Goal: Information Seeking & Learning: Learn about a topic

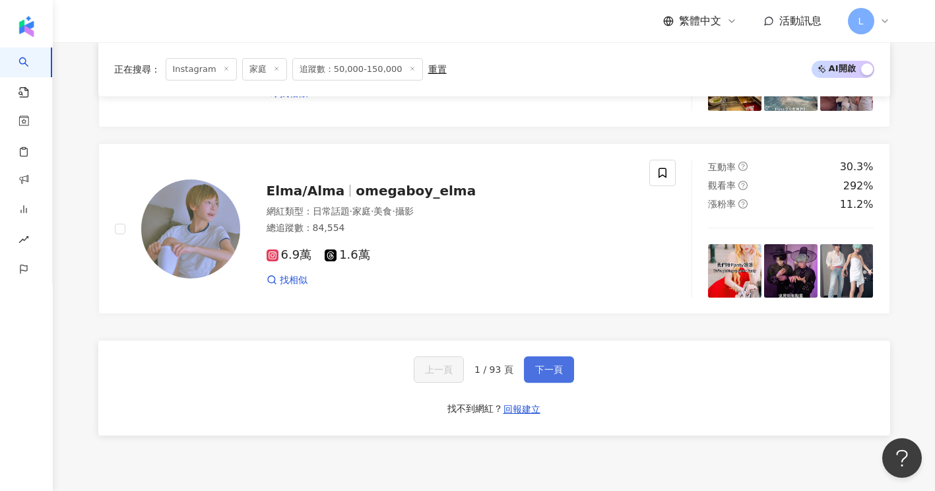
click at [546, 383] on button "下一頁" at bounding box center [549, 369] width 50 height 26
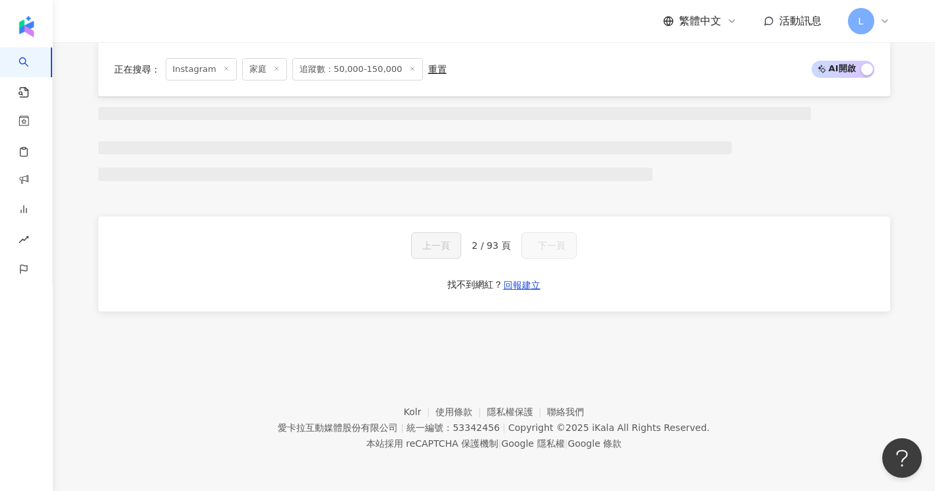
scroll to position [1022, 0]
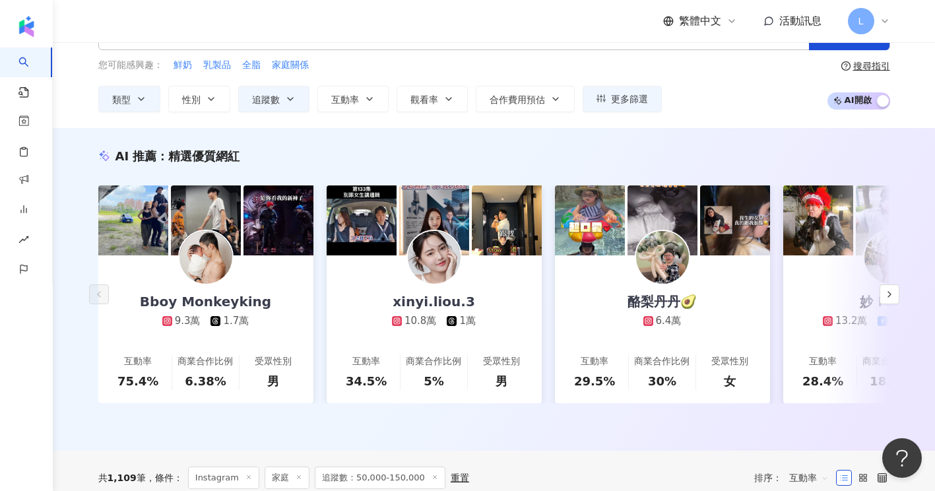
scroll to position [0, 0]
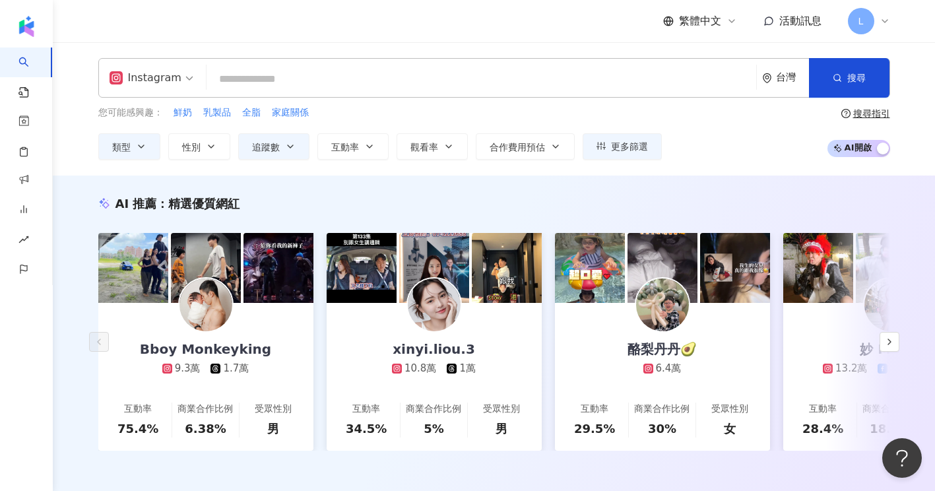
click at [69, 310] on div "AI 推薦 ： 精選優質網紅 Bboy Monkeyking 9.3萬 1.7萬 互動率 75.4% 商業合作比例 6.38% 受眾性別 男 xinyi.li…" at bounding box center [494, 337] width 882 height 323
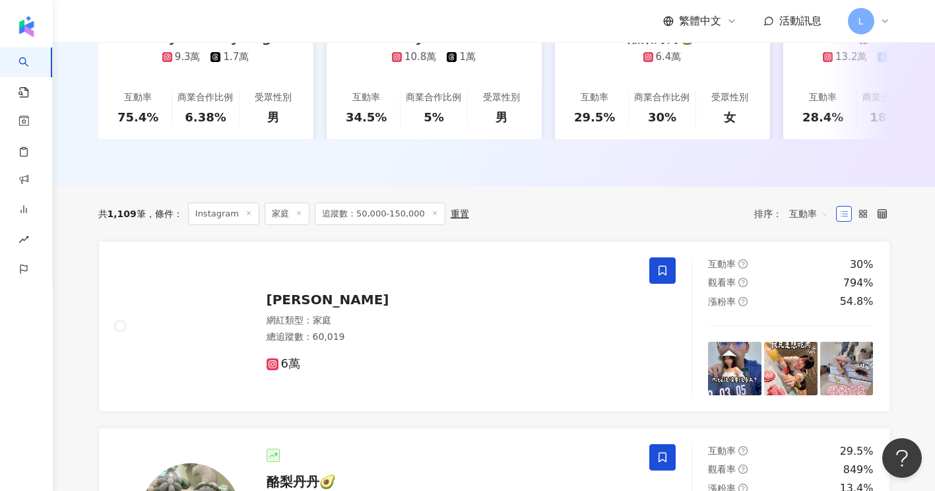
scroll to position [352, 0]
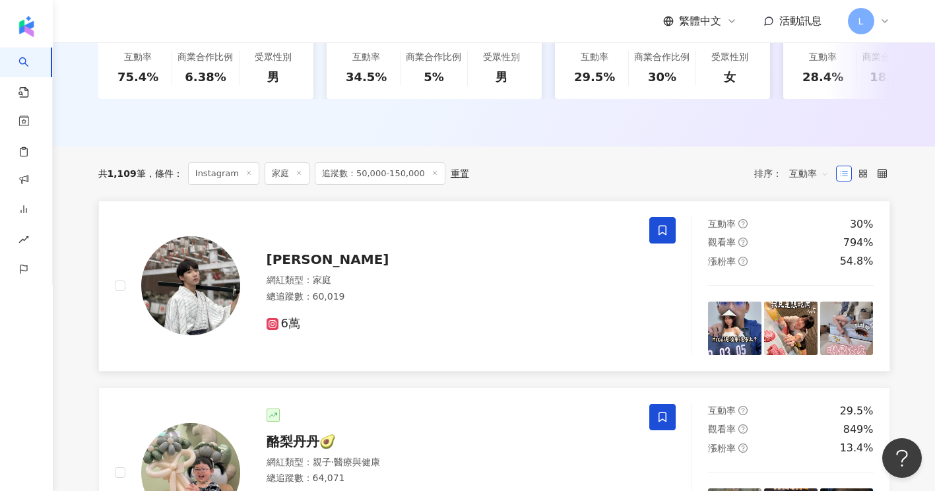
click at [669, 238] on span at bounding box center [662, 230] width 26 height 26
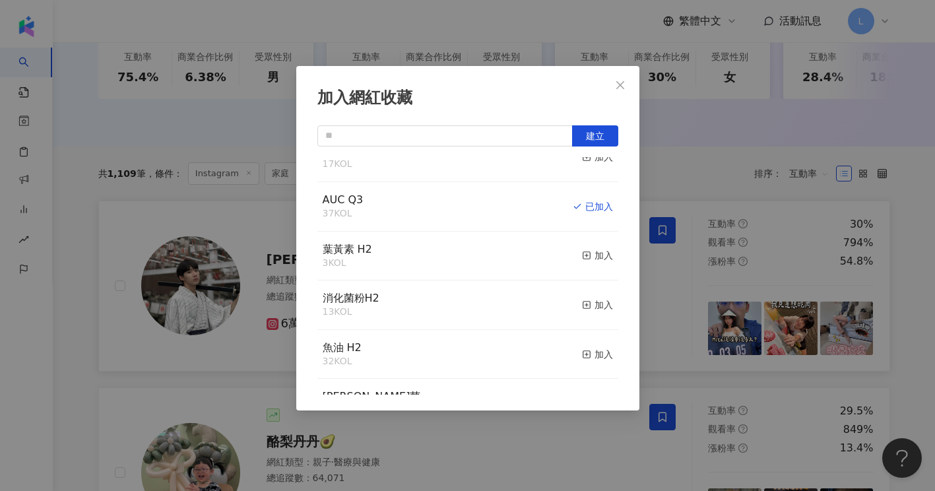
scroll to position [176, 0]
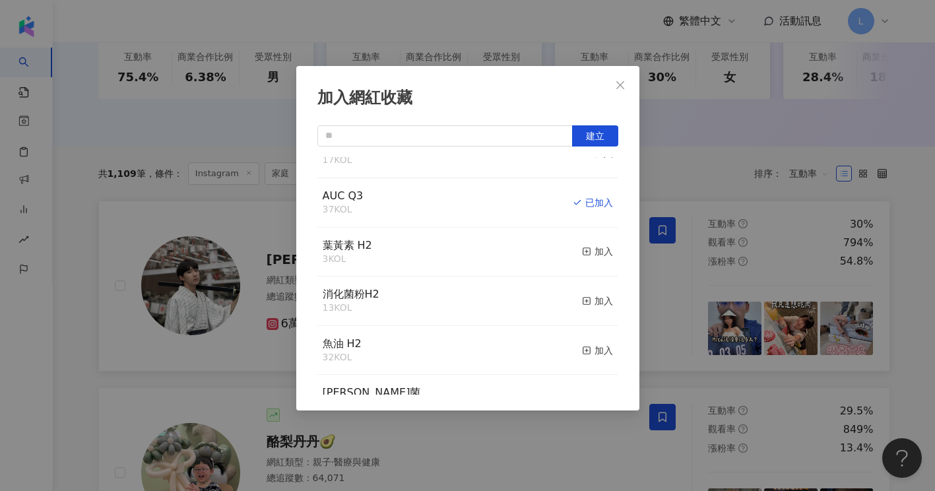
click at [72, 307] on div "加入網紅收藏 建立 克寧-100%生乳粉 extra 3 KOL 加入 克寧-100%生乳粉 42 KOL 加入 能恩KOCKOL 47 KOL 加入 百萬y…" at bounding box center [467, 245] width 935 height 491
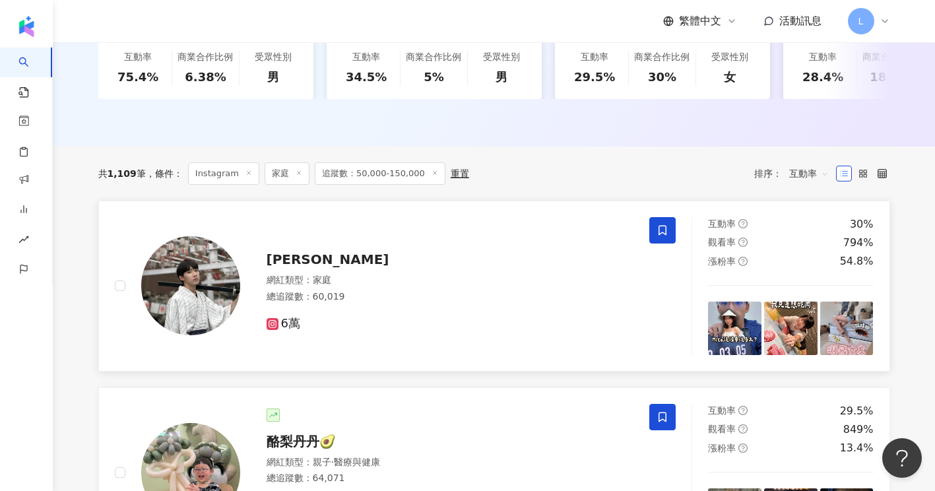
click at [320, 267] on span "Weiren Liu" at bounding box center [328, 259] width 123 height 16
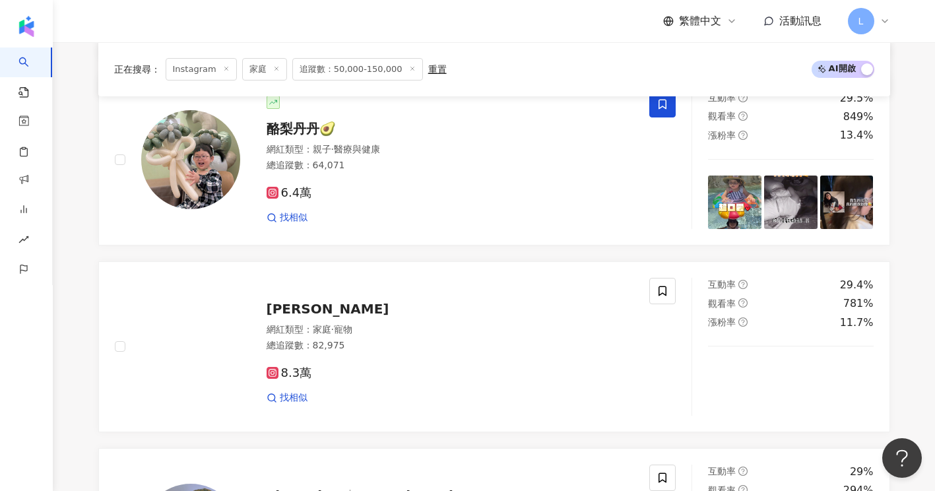
scroll to position [528, 0]
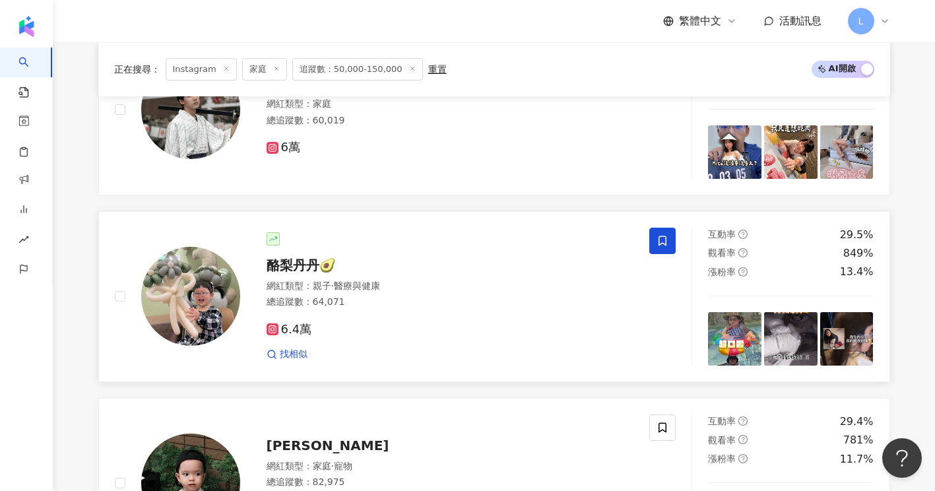
click at [655, 254] on span at bounding box center [662, 241] width 26 height 26
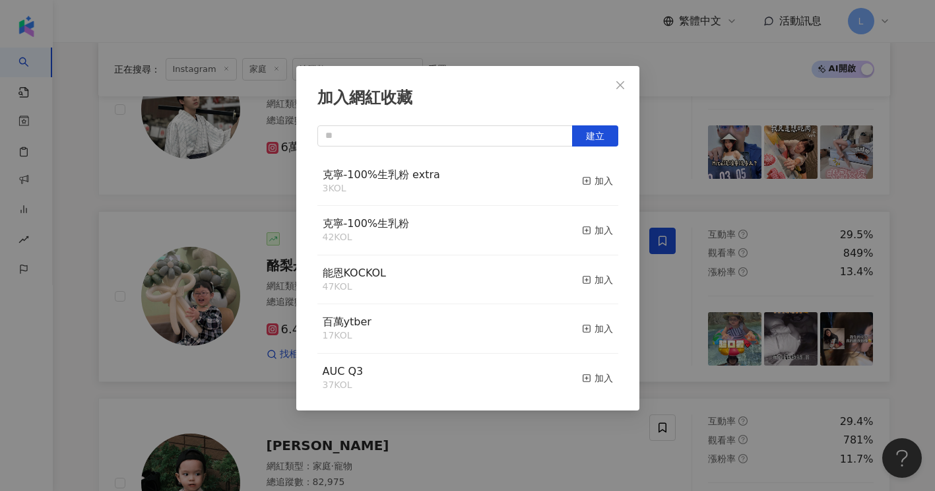
click at [646, 211] on div "加入網紅收藏 建立 克寧-100%生乳粉 extra 3 KOL 加入 克寧-100%生乳粉 42 KOL 加入 能恩KOCKOL 47 KOL 加入 百萬y…" at bounding box center [467, 245] width 935 height 491
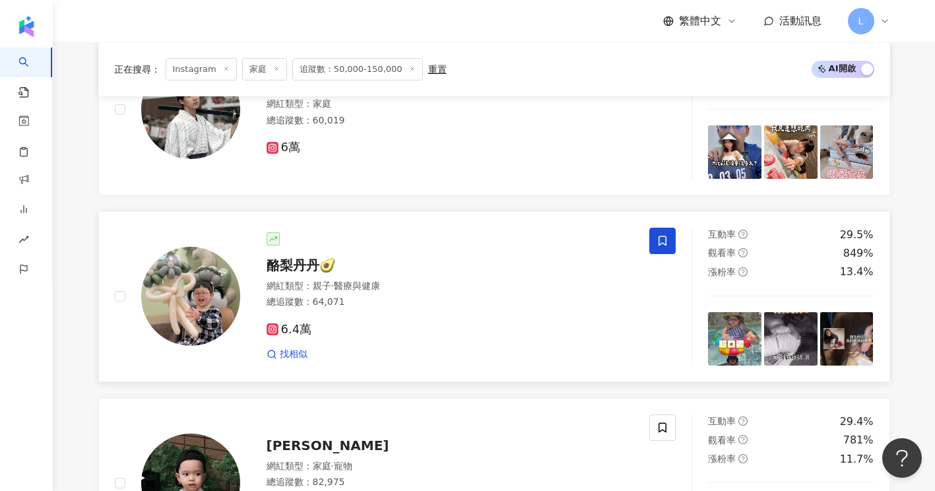
scroll to position [704, 0]
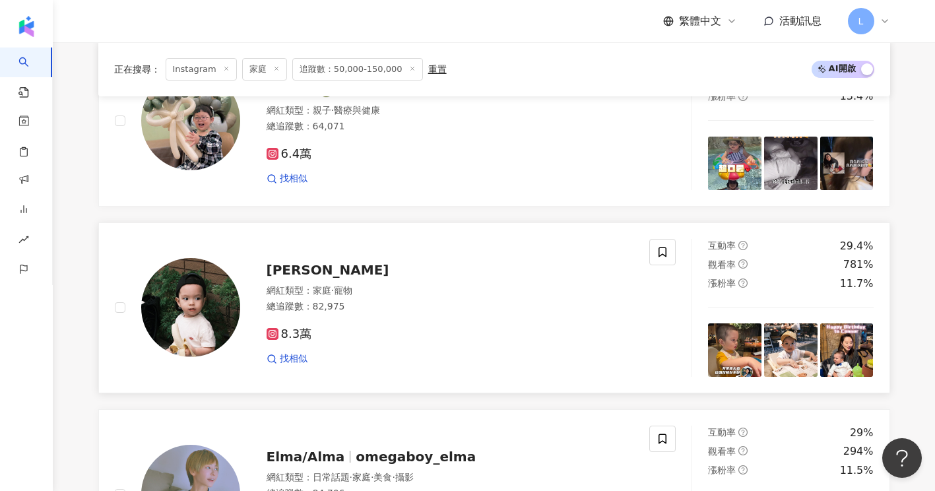
click at [273, 278] on span "恭禧" at bounding box center [328, 270] width 123 height 16
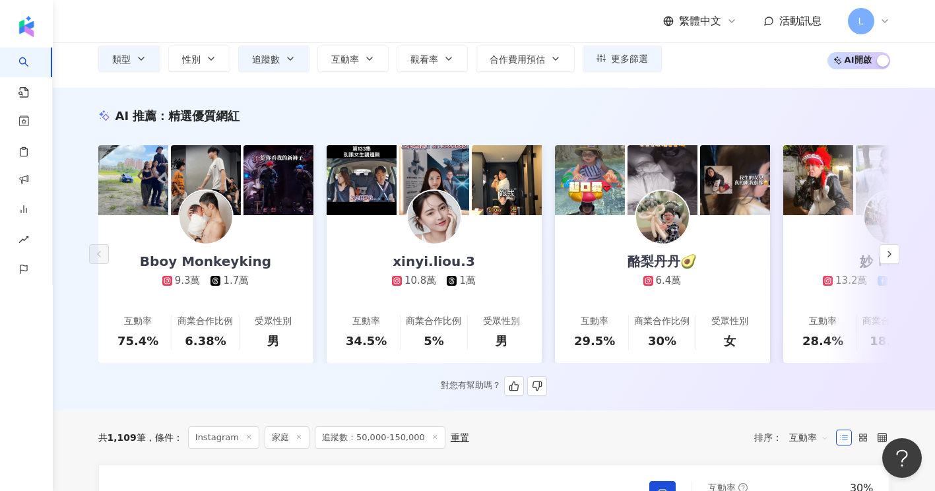
scroll to position [0, 0]
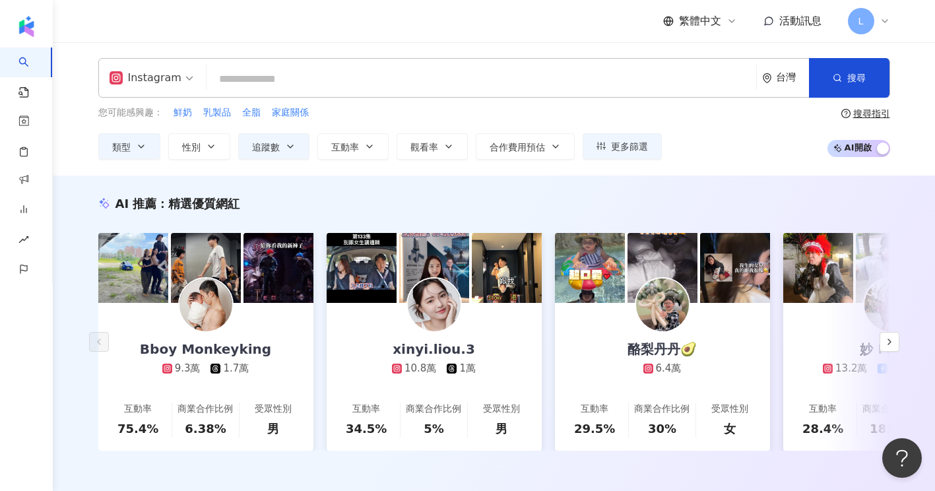
click at [348, 83] on input "search" at bounding box center [481, 79] width 539 height 25
paste input "*********"
type input "*********"
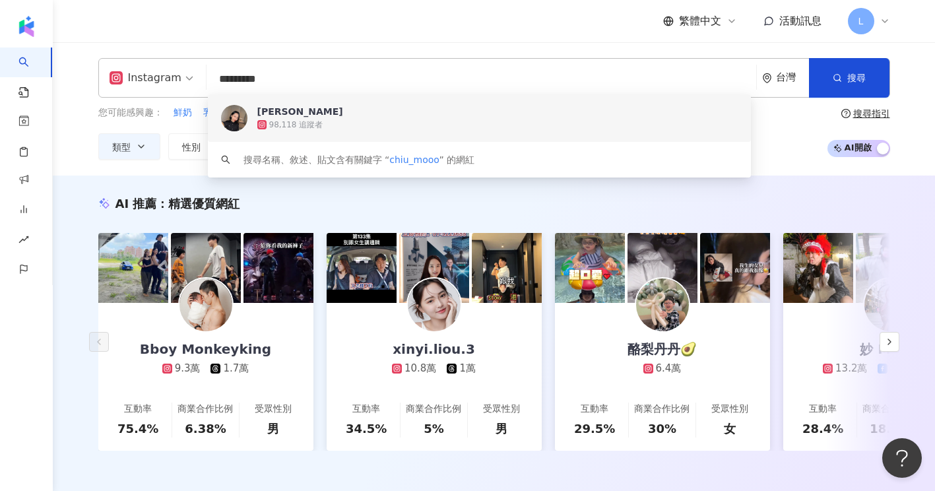
click at [323, 116] on span "安努艾" at bounding box center [475, 111] width 437 height 13
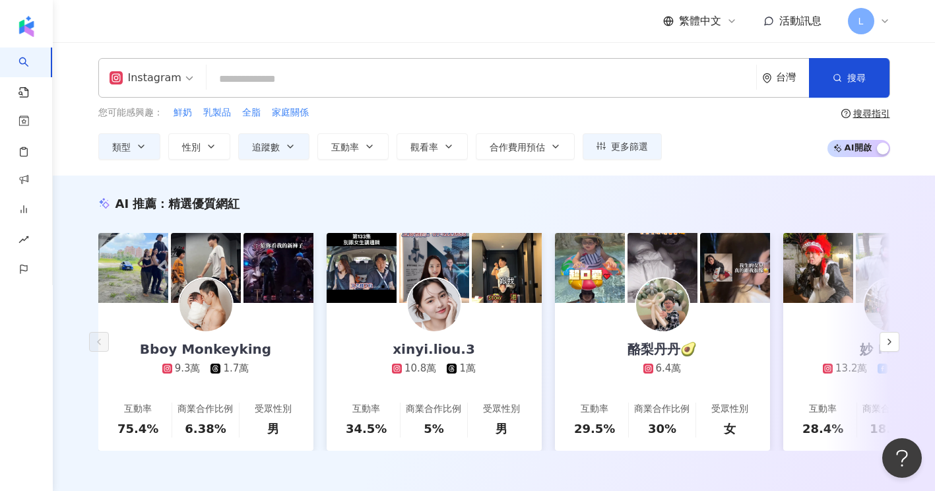
click at [372, 86] on input "search" at bounding box center [481, 79] width 539 height 25
paste input "**********"
type input "**********"
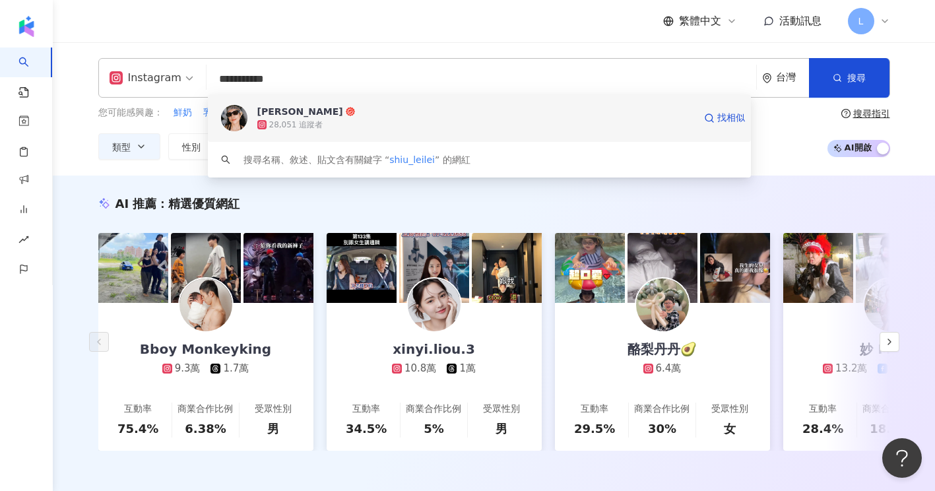
click at [347, 119] on div "28,051 追蹤者" at bounding box center [475, 124] width 437 height 13
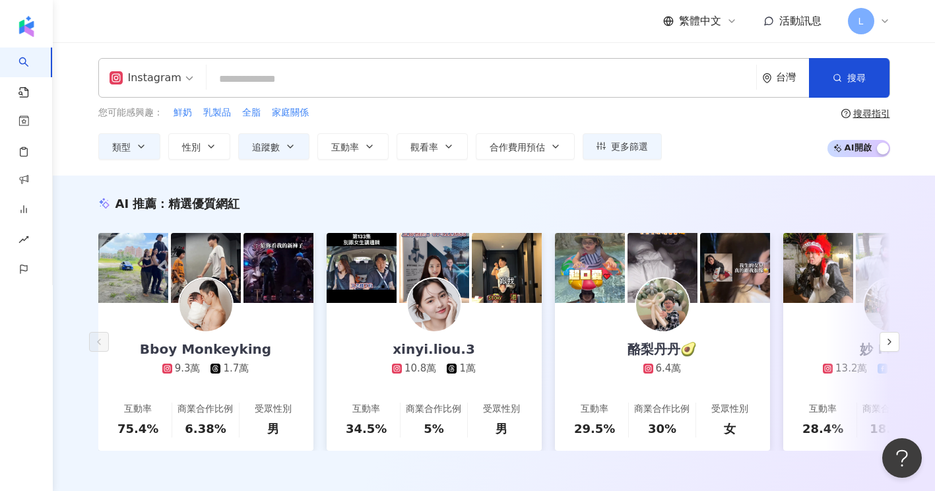
click at [446, 74] on input "search" at bounding box center [481, 79] width 539 height 25
paste input "********"
type input "********"
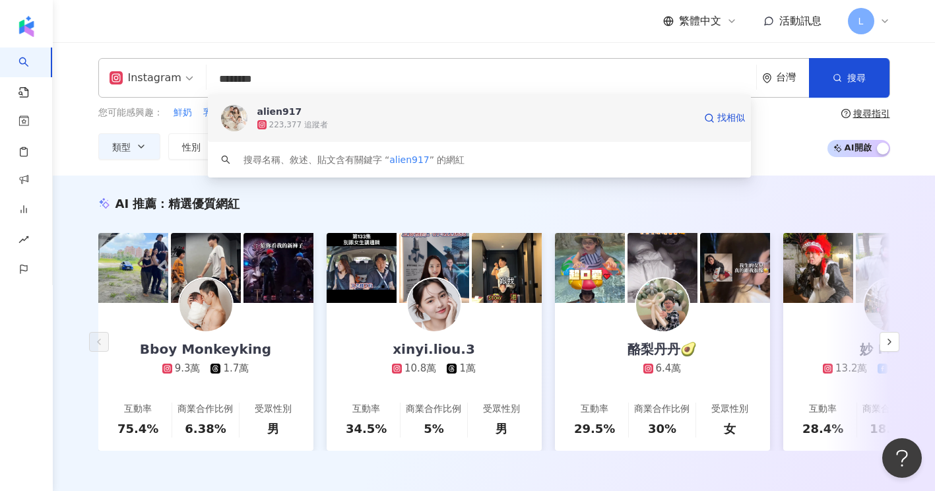
click at [349, 106] on span "alien917" at bounding box center [475, 111] width 437 height 13
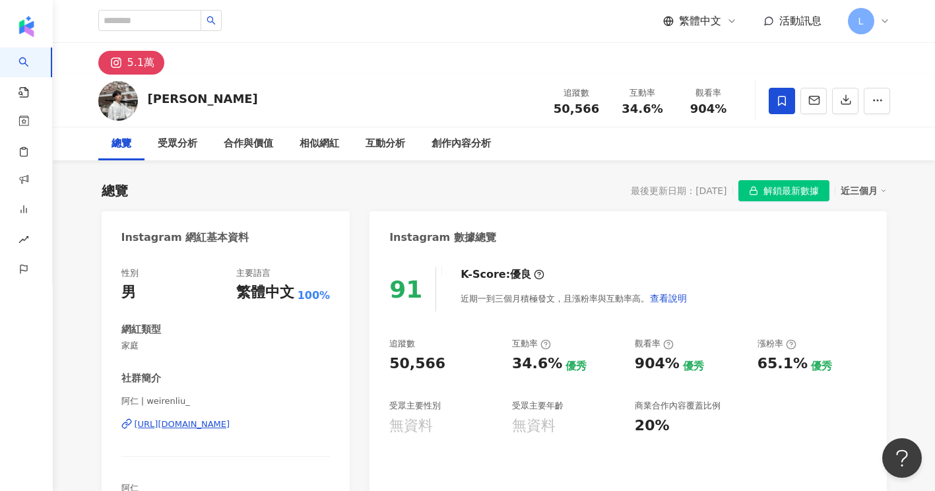
click at [205, 427] on div "https://www.instagram.com/weirenliu_/" at bounding box center [183, 424] width 96 height 12
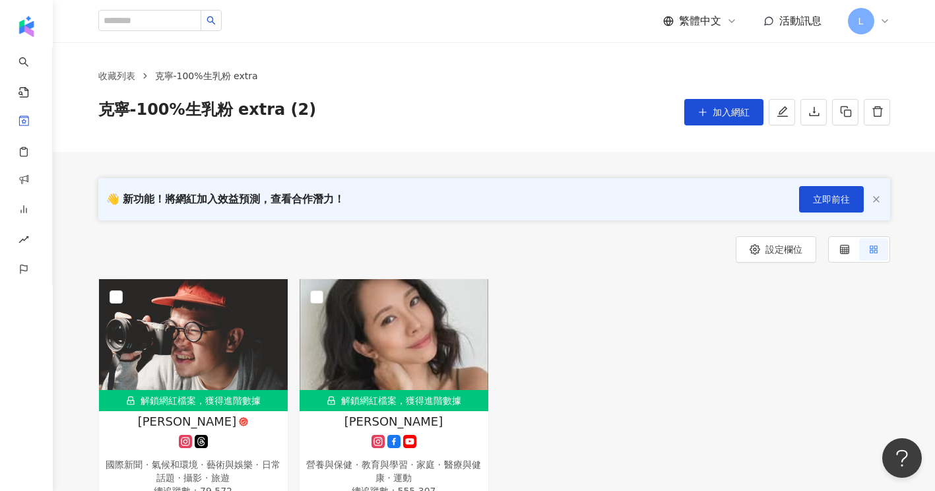
click at [495, 129] on div "收藏列表 克寧-100%生乳粉 extra 克寧-100%生乳粉 extra (2) 加入網紅" at bounding box center [494, 97] width 882 height 110
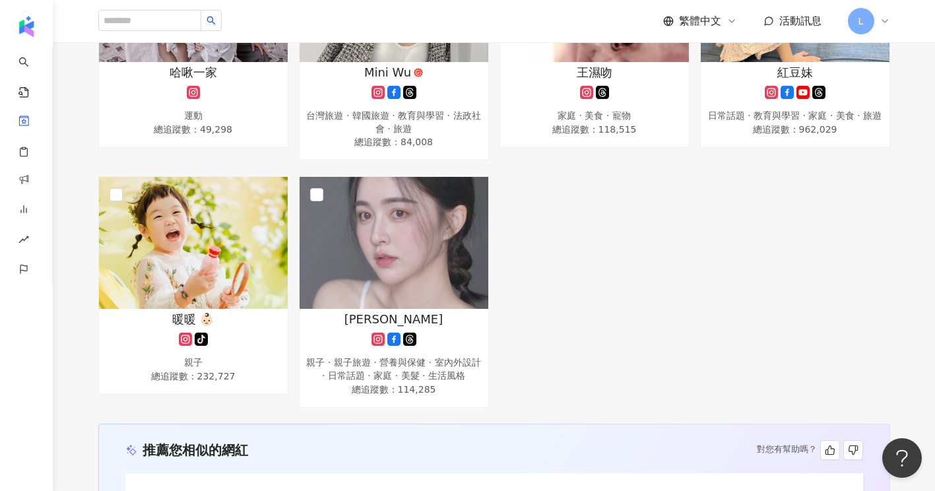
scroll to position [2712, 0]
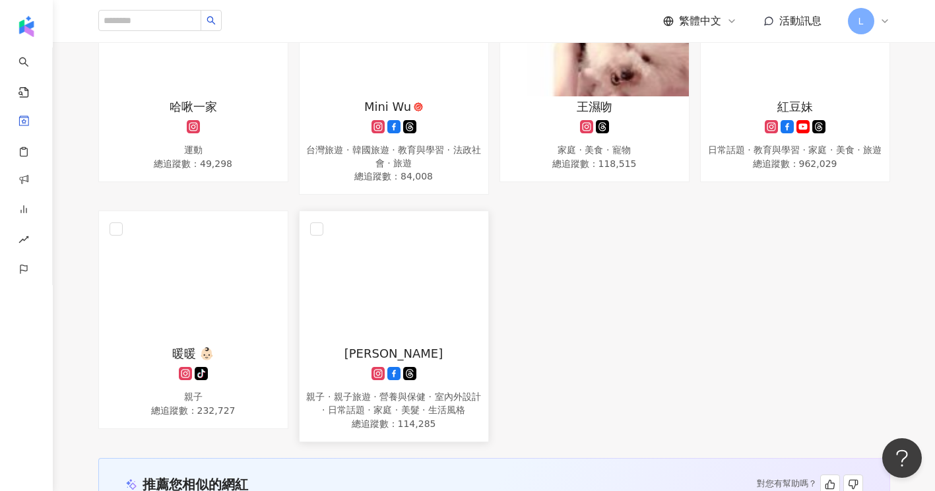
scroll to position [2887, 0]
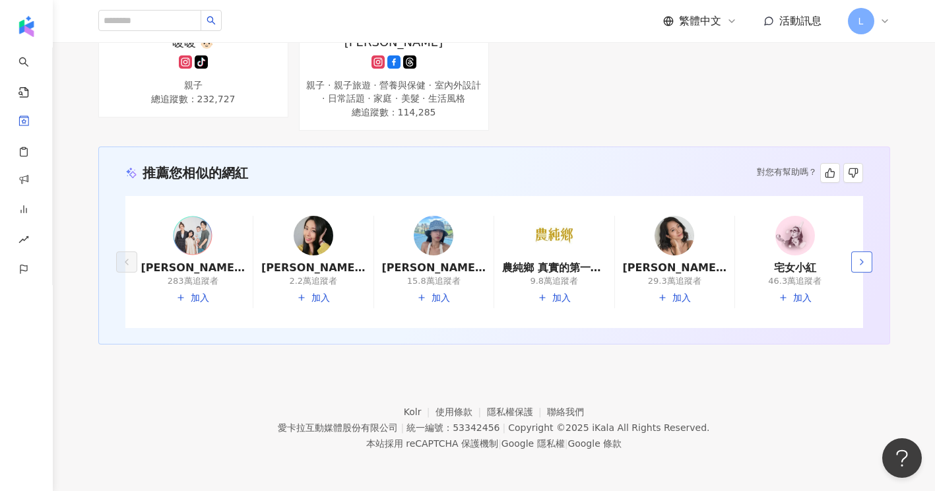
click at [862, 262] on polyline "button" at bounding box center [862, 261] width 3 height 5
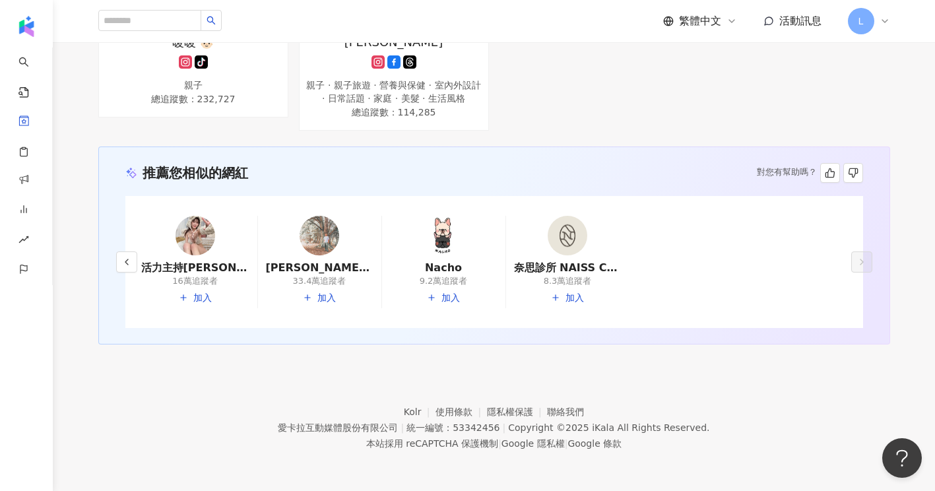
click at [450, 235] on img at bounding box center [444, 236] width 40 height 40
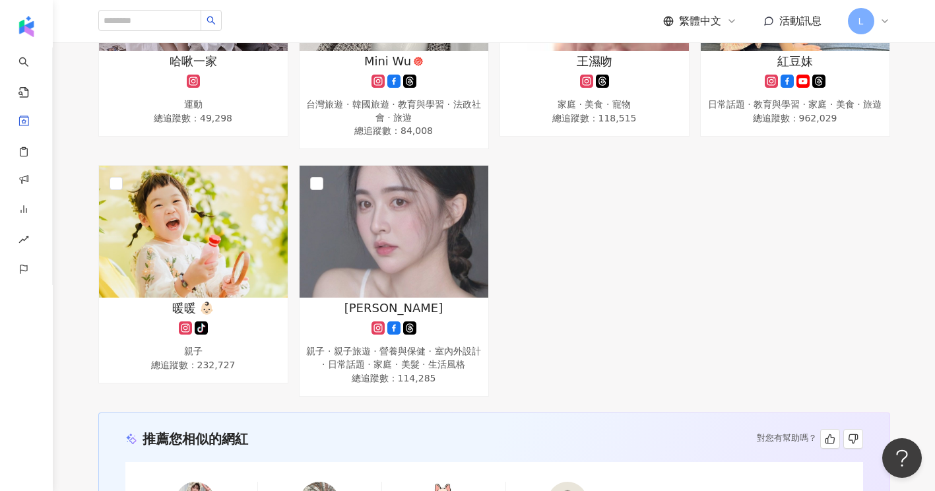
scroll to position [2359, 0]
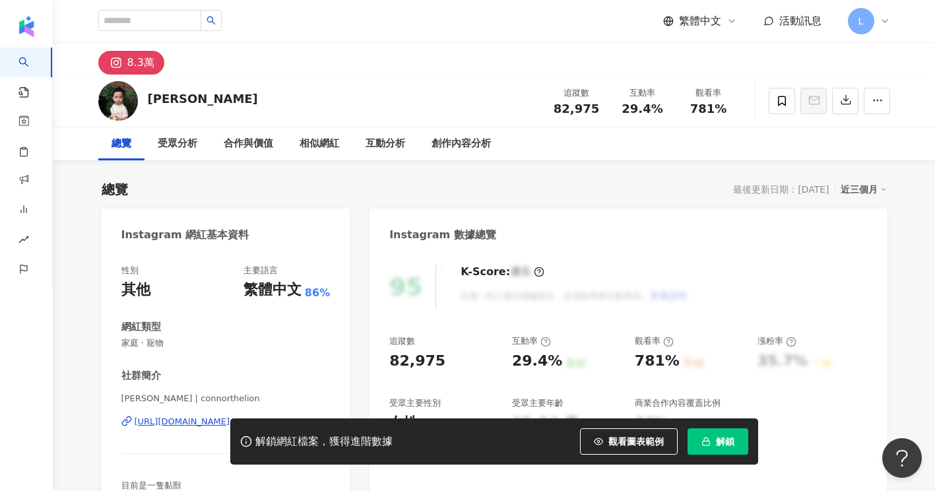
click at [197, 426] on div "解鎖網紅檔案，獲得進階數據 觀看圖表範例 解鎖" at bounding box center [467, 441] width 935 height 46
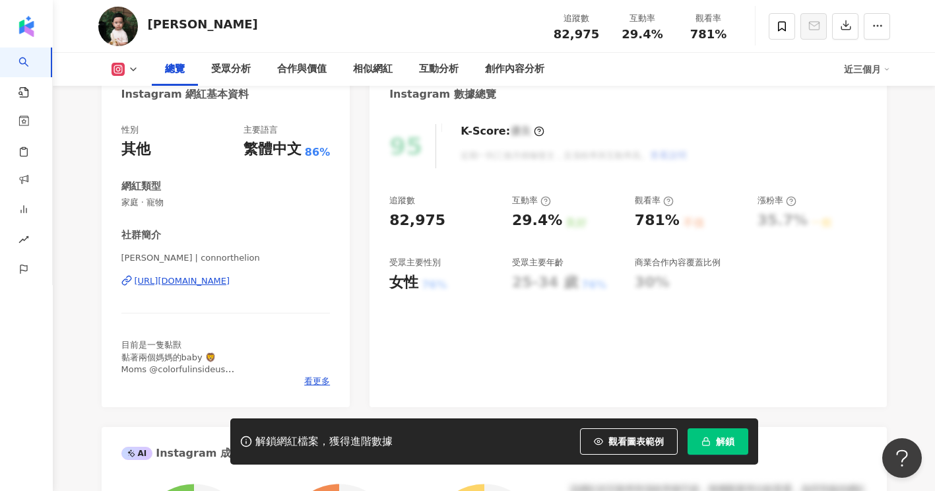
scroll to position [176, 0]
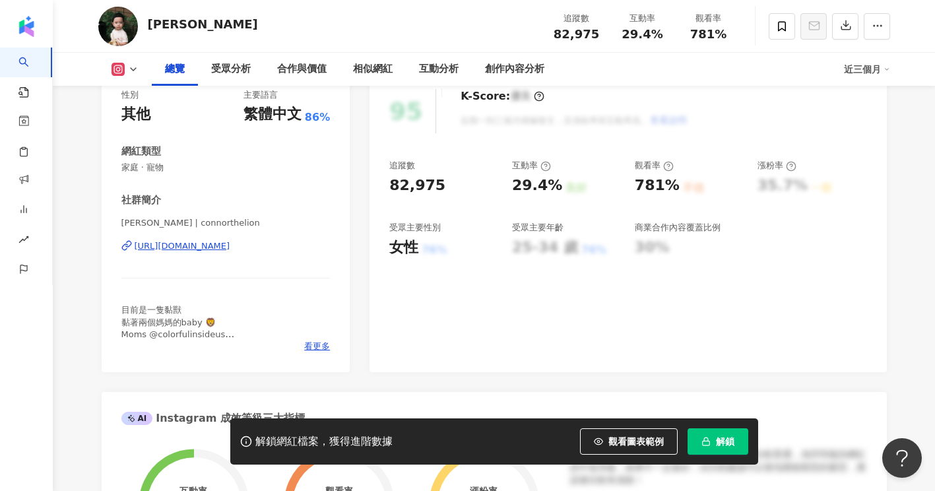
click at [230, 247] on div "https://www.instagram.com/connorthelion/" at bounding box center [183, 246] width 96 height 12
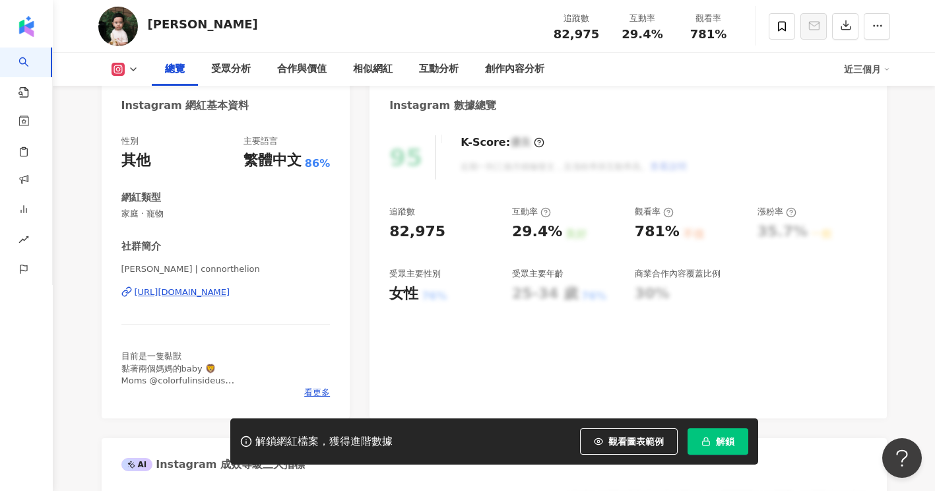
scroll to position [0, 0]
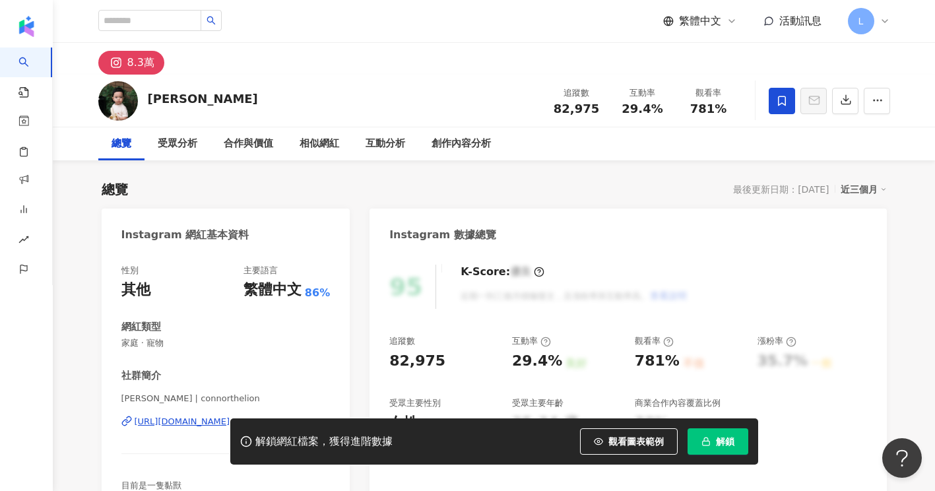
click at [785, 102] on icon at bounding box center [782, 101] width 8 height 10
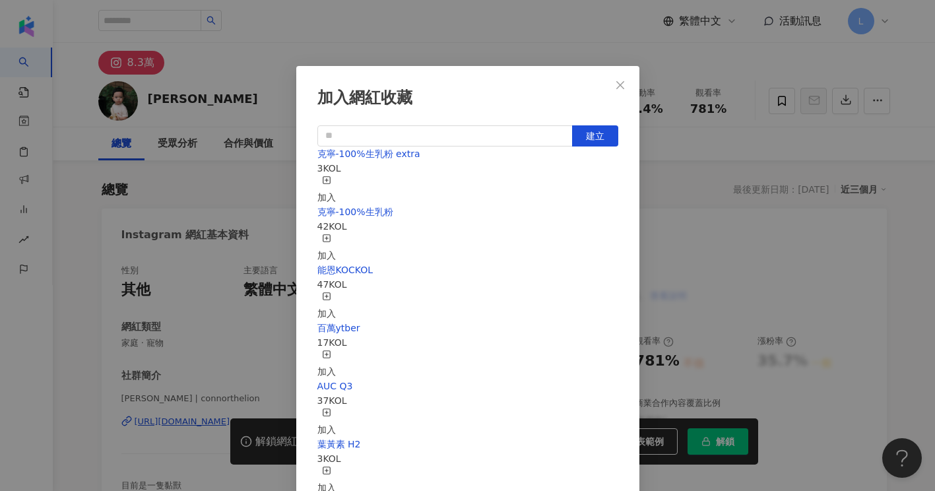
click at [336, 184] on div "加入" at bounding box center [326, 190] width 18 height 29
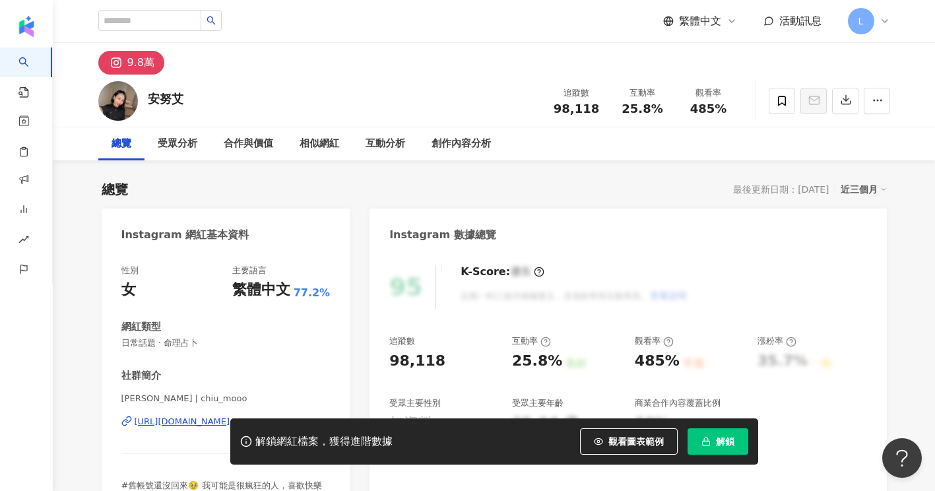
click at [197, 421] on div "解鎖網紅檔案，獲得進階數據 觀看圖表範例 解鎖" at bounding box center [467, 441] width 935 height 46
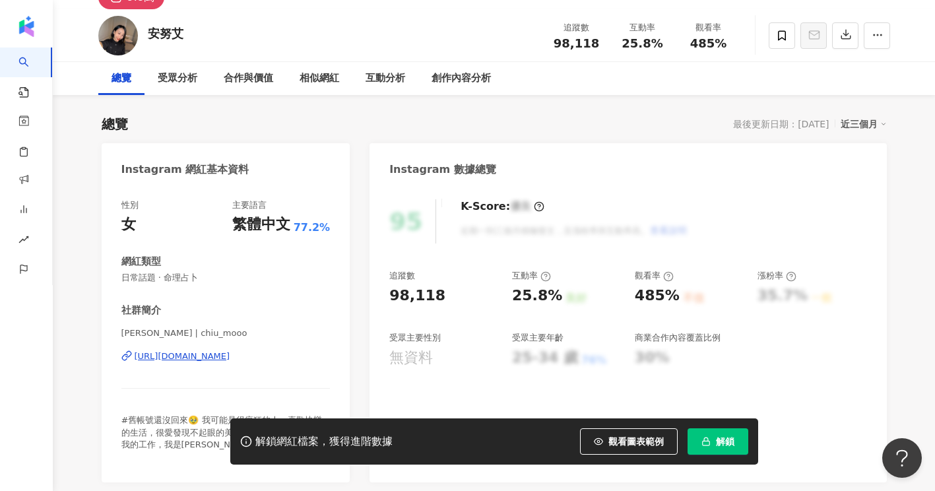
scroll to position [88, 0]
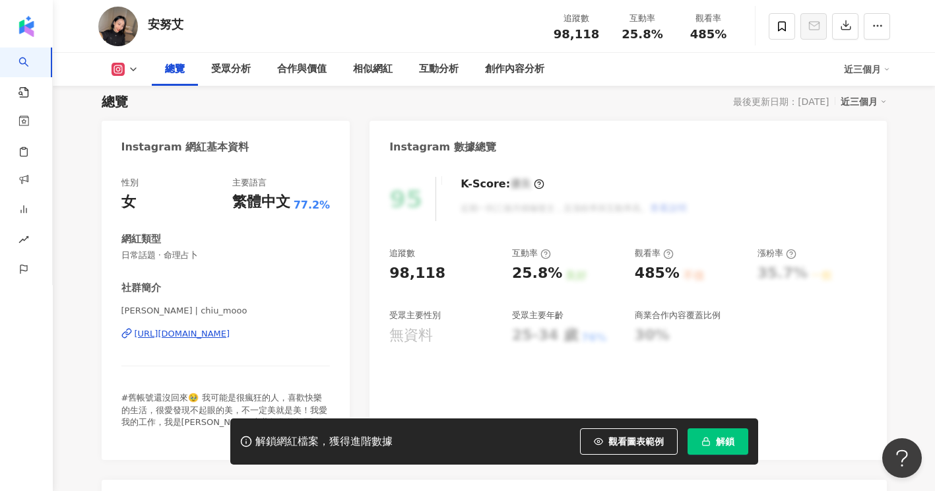
click at [209, 337] on div "https://www.instagram.com/chiu_mooo/" at bounding box center [183, 334] width 96 height 12
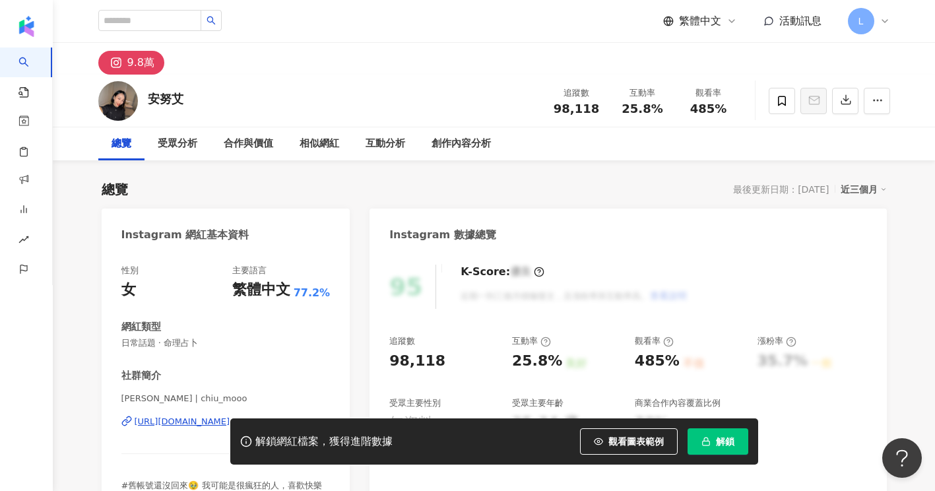
scroll to position [0, 0]
click at [783, 104] on icon at bounding box center [782, 101] width 12 height 12
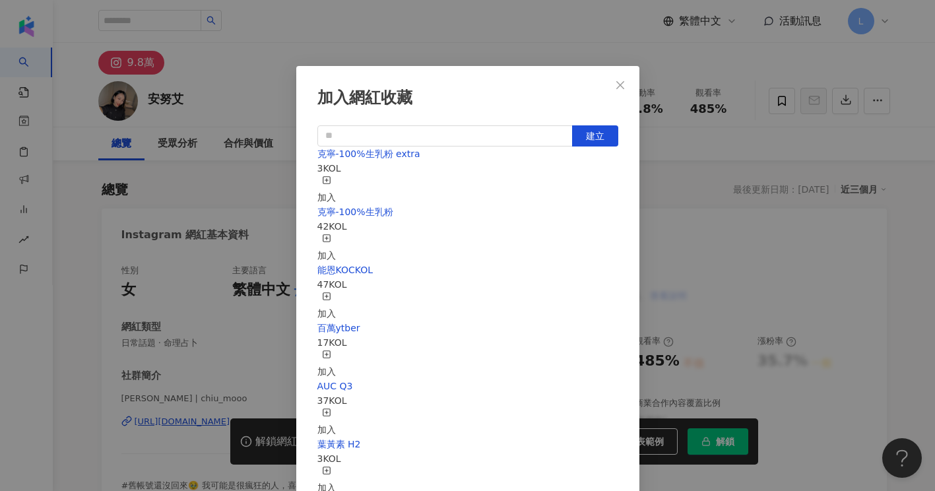
click at [336, 183] on div "加入" at bounding box center [326, 190] width 18 height 29
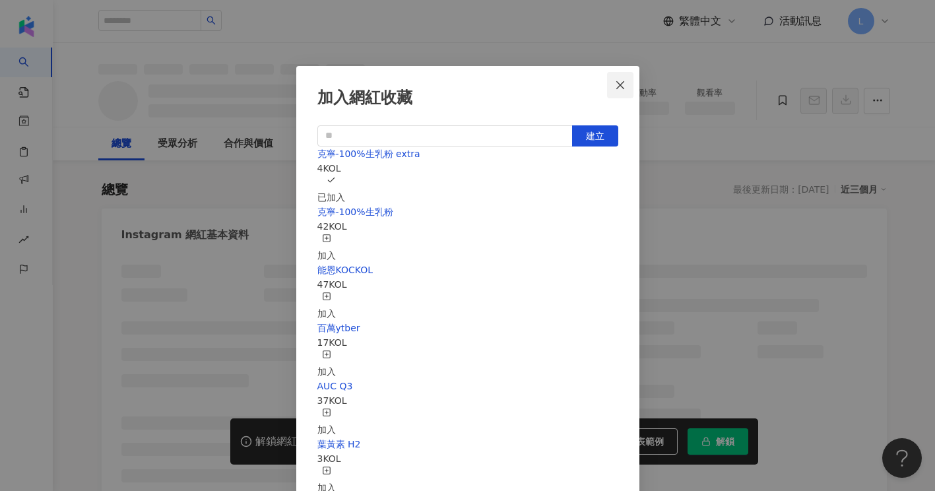
click at [622, 84] on icon "close" at bounding box center [620, 85] width 8 height 8
click at [599, 36] on div "加入網紅收藏 建立 克寧-100%生乳粉 extra 4 KOL 已加入 克寧-100%生乳粉 42 KOL 加入 能恩KOCKOL 47 KOL 加入 百萬…" at bounding box center [467, 245] width 935 height 491
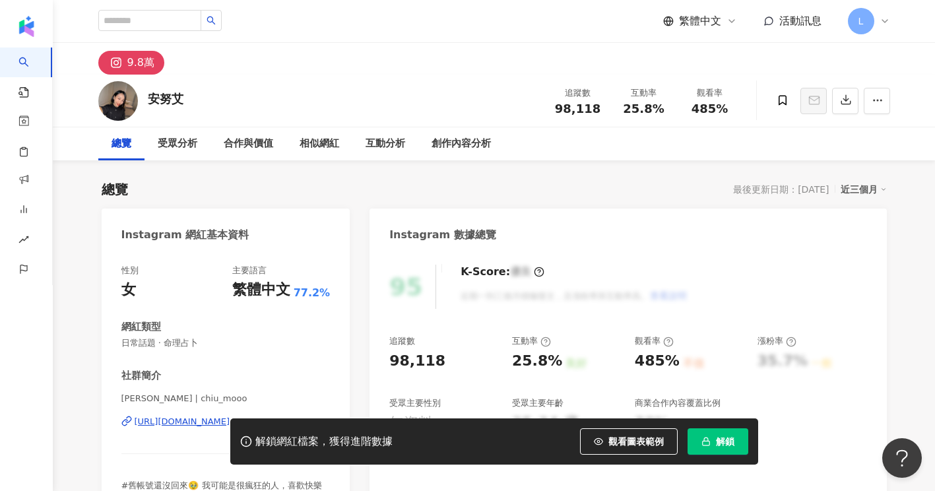
click at [462, 195] on div "總覽 最後更新日期：2025/9/22 近三個月" at bounding box center [494, 189] width 785 height 18
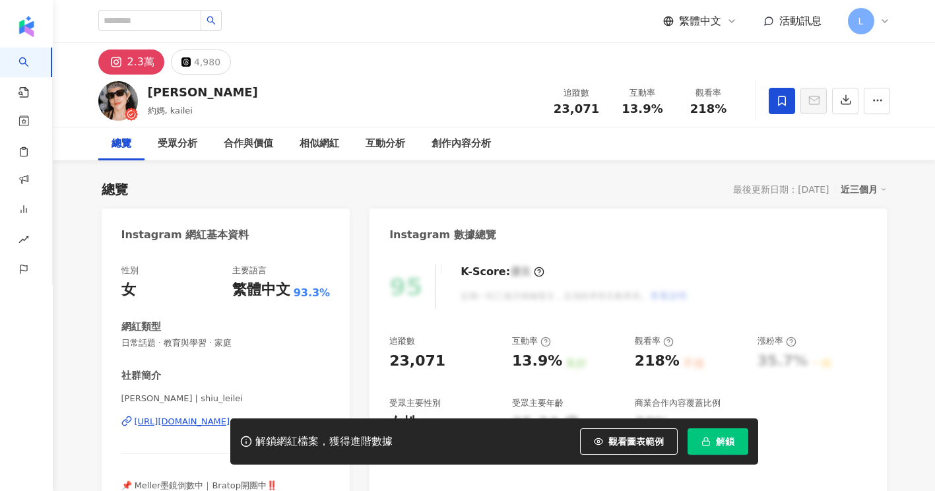
click at [772, 104] on span at bounding box center [782, 101] width 26 height 26
click at [787, 132] on div "加入網紅收藏 建立 克寧-100%生乳粉 extra 5 KOL 加入 克寧-100%生乳粉 42 KOL 加入 能恩KOCKOL 47 KOL 加入 百萬y…" at bounding box center [467, 245] width 935 height 491
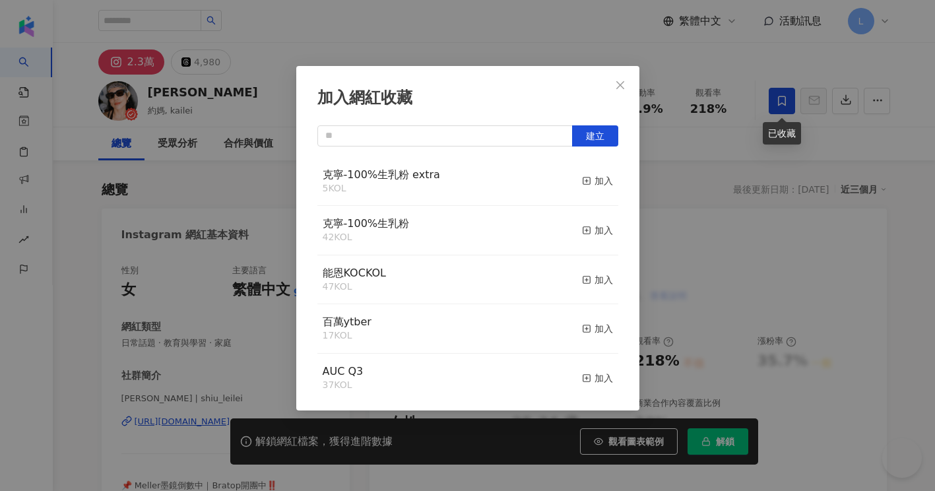
click at [778, 104] on div "加入網紅收藏 建立 克寧-100%生乳粉 extra 5 KOL 加入 克寧-100%生乳粉 42 KOL 加入 能恩KOCKOL 47 KOL 加入 百萬y…" at bounding box center [467, 245] width 935 height 491
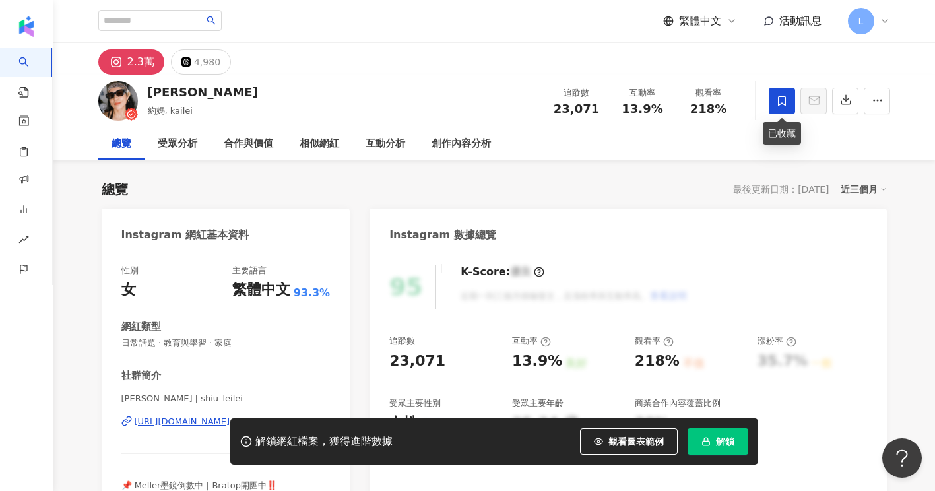
click at [780, 112] on span at bounding box center [782, 101] width 26 height 26
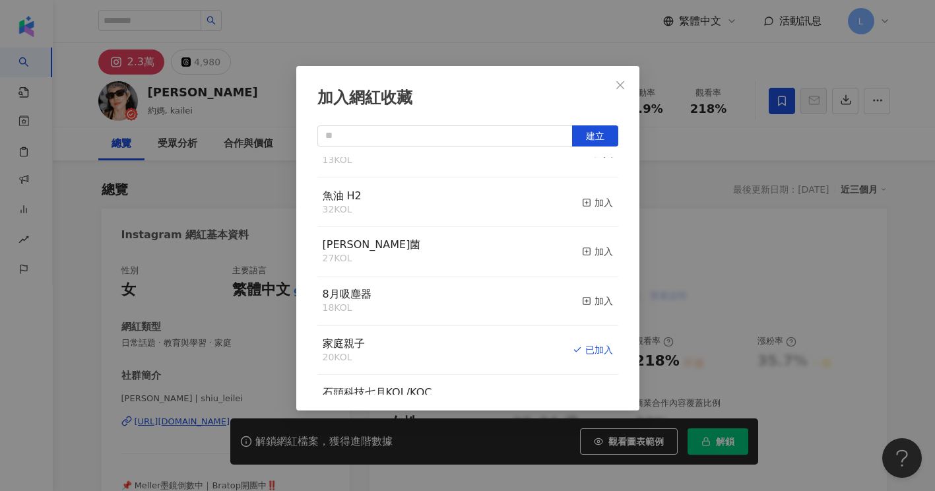
scroll to position [412, 0]
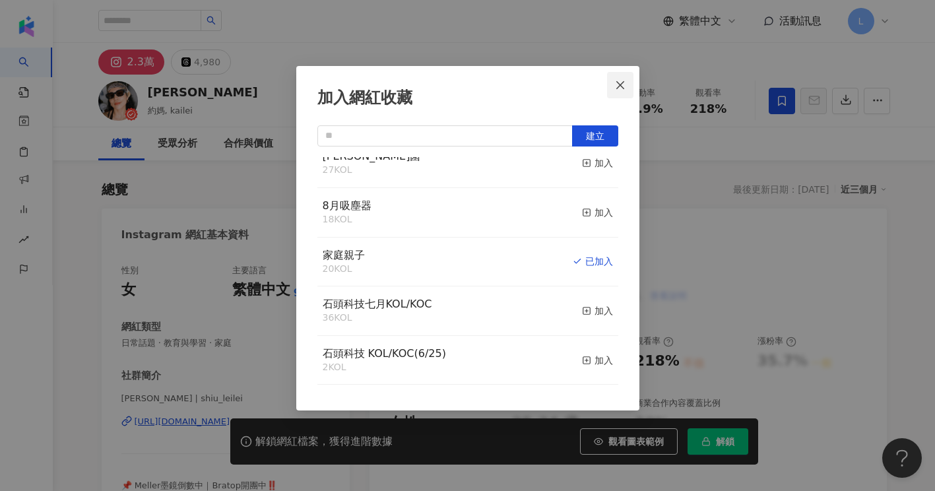
click at [620, 79] on button "Close" at bounding box center [620, 85] width 26 height 26
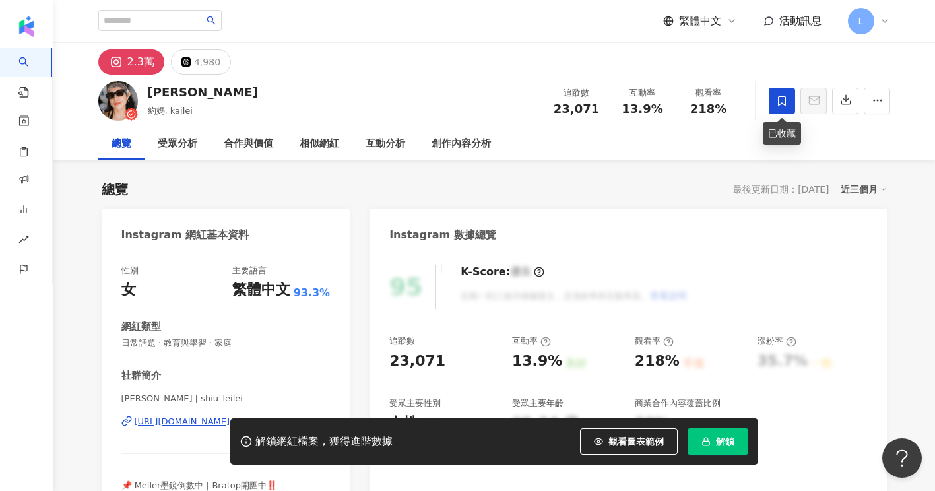
click at [774, 104] on span at bounding box center [782, 101] width 26 height 26
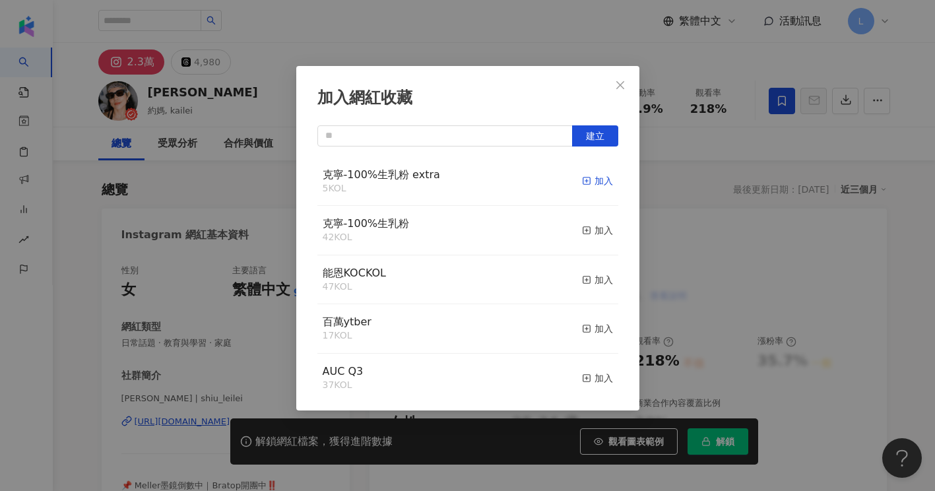
click at [587, 182] on div "加入" at bounding box center [597, 181] width 31 height 15
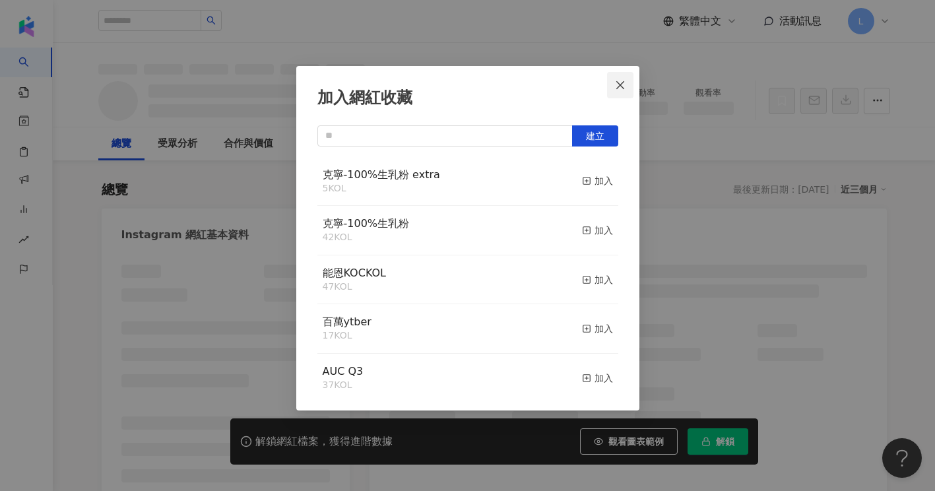
click at [624, 83] on icon "close" at bounding box center [620, 85] width 11 height 11
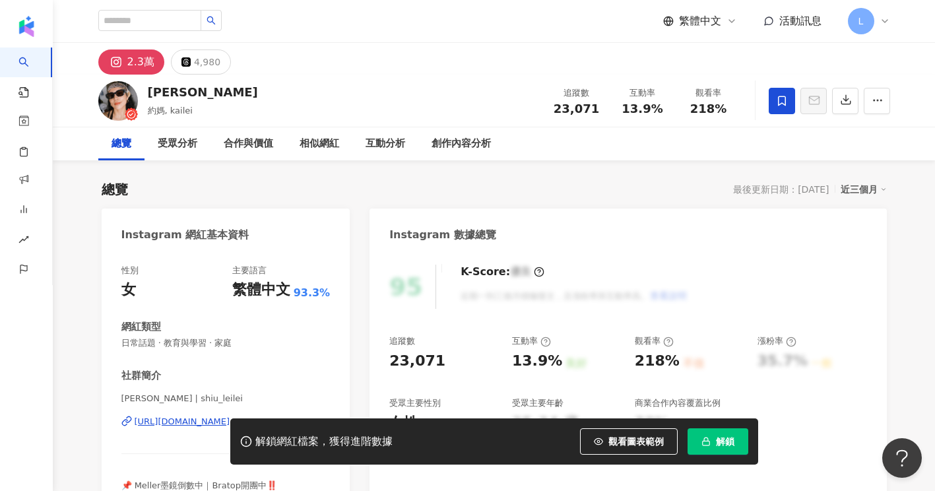
click at [668, 57] on div "2.3萬 4,980" at bounding box center [494, 59] width 845 height 32
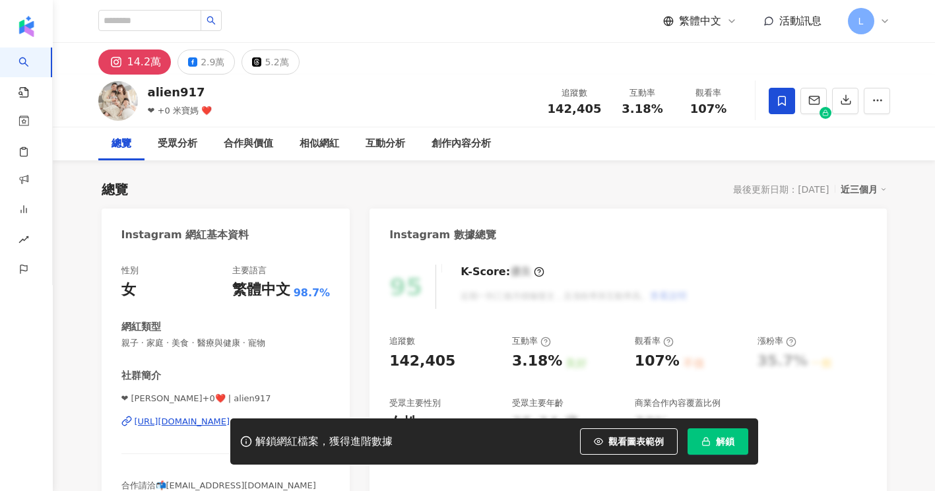
drag, startPoint x: 211, startPoint y: 88, endPoint x: 194, endPoint y: 88, distance: 17.2
click at [194, 88] on div "alien917 ❤ +0 米寶媽 ❤️ 追蹤數 142,405 互動率 3.18% 觀看率 107%" at bounding box center [494, 101] width 845 height 52
click at [788, 104] on span at bounding box center [782, 101] width 26 height 26
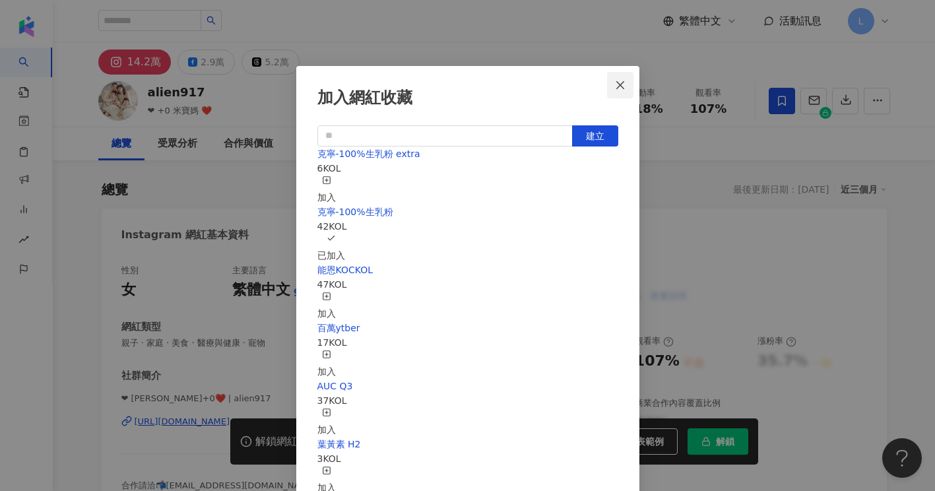
click at [620, 84] on icon "close" at bounding box center [620, 85] width 8 height 8
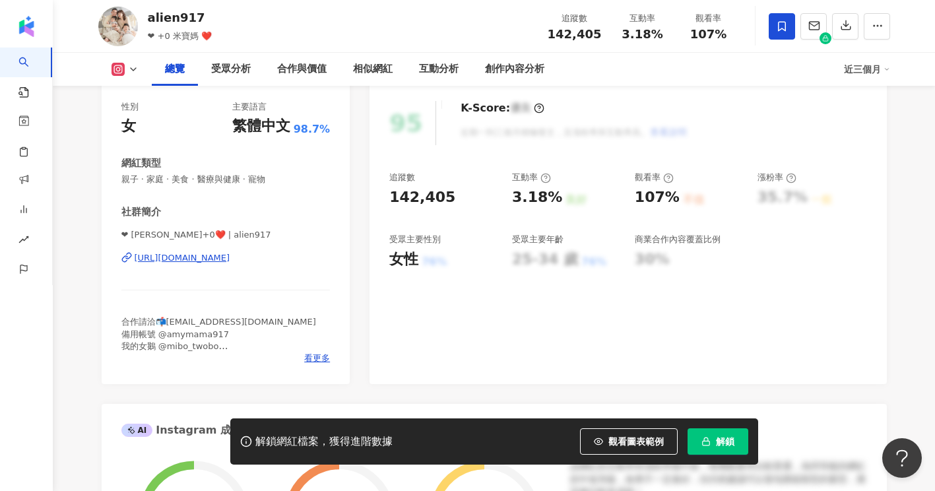
scroll to position [176, 0]
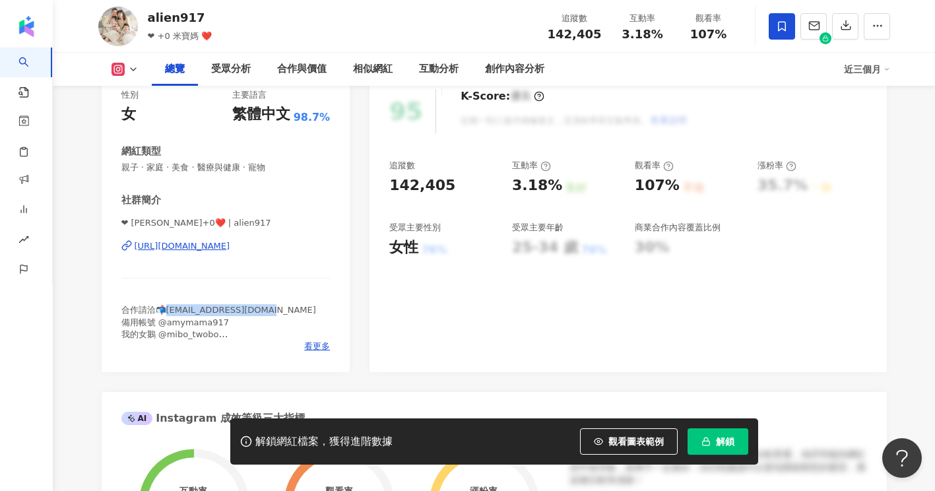
drag, startPoint x: 168, startPoint y: 311, endPoint x: 280, endPoint y: 310, distance: 111.5
click at [280, 310] on div "合作請洽📬[EMAIL_ADDRESS][DOMAIN_NAME] 備用帳號 @amymama917 我的女鵝 @mibo_twobo 我的老公 @tsai5…" at bounding box center [225, 322] width 209 height 36
copy span "mymama2020@gmail.com"
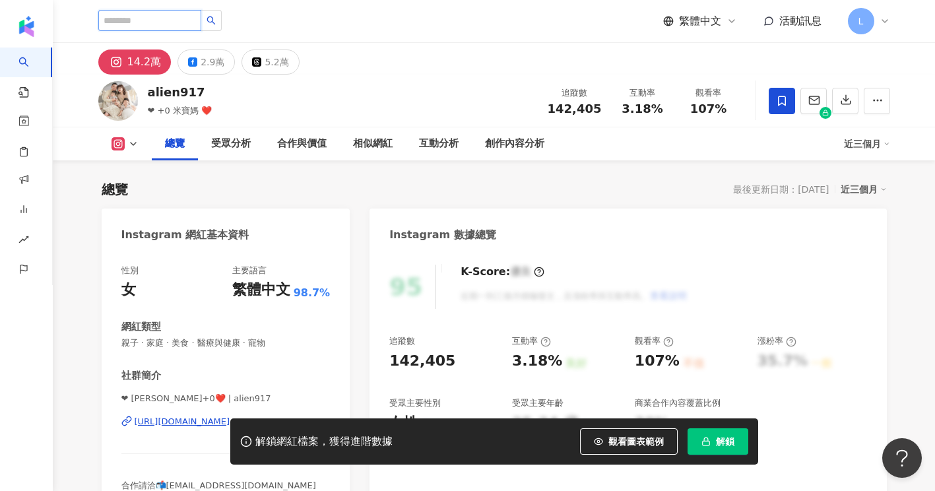
click at [150, 20] on input "search" at bounding box center [149, 20] width 103 height 21
paste input "*******"
type input "*******"
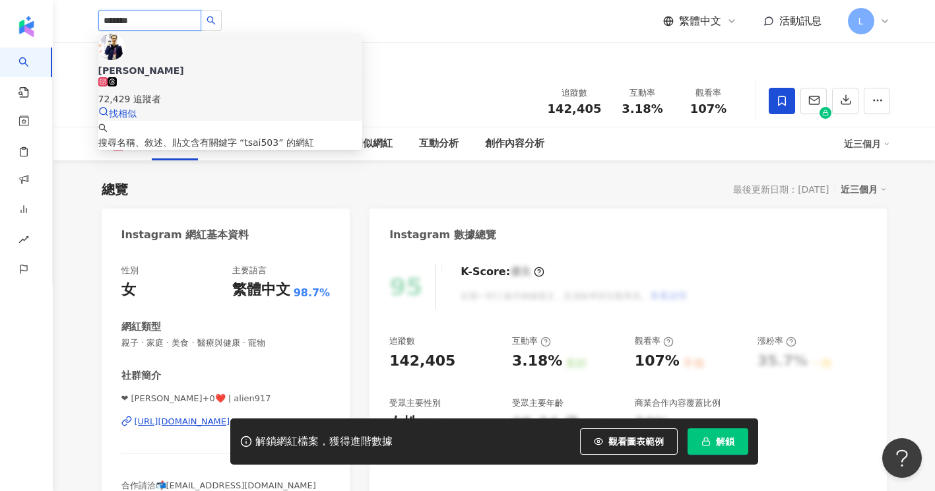
click at [172, 64] on div "[PERSON_NAME]" at bounding box center [230, 70] width 264 height 13
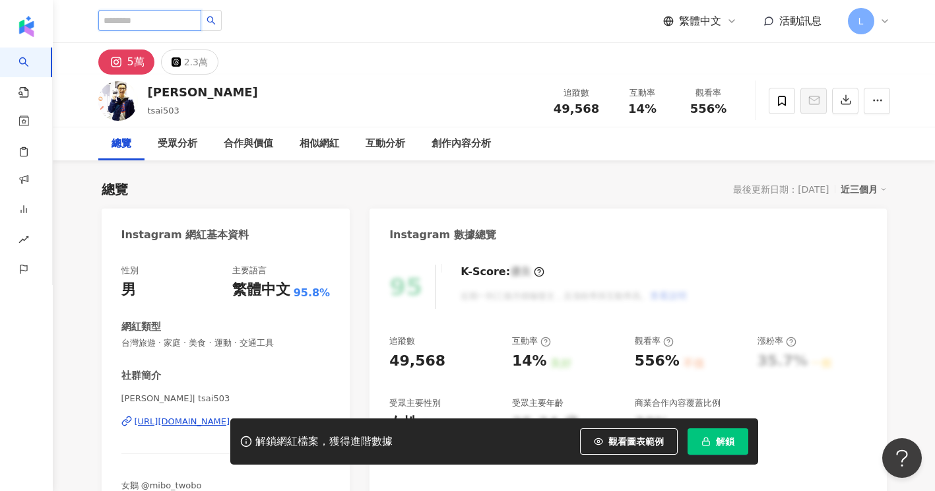
click at [180, 18] on input "search" at bounding box center [149, 20] width 103 height 21
paste input "**********"
type input "**********"
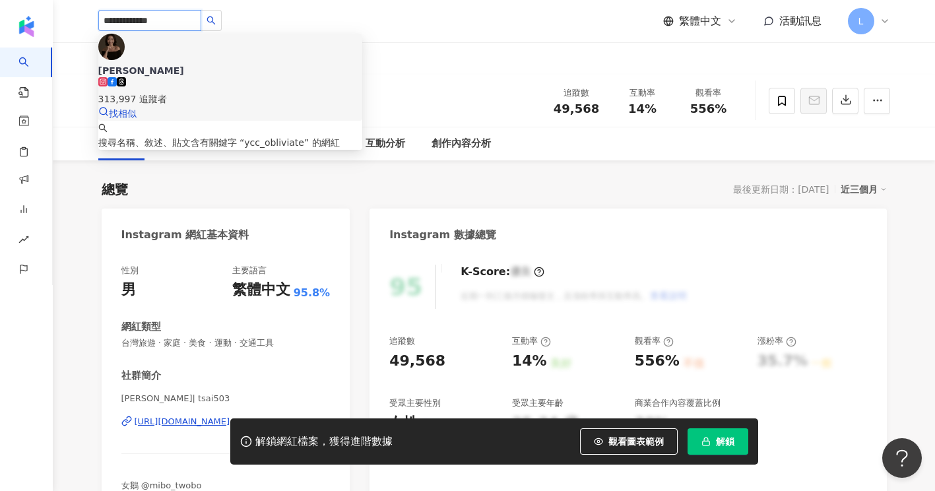
click at [200, 64] on div "Yu Chieh Chou" at bounding box center [230, 70] width 264 height 13
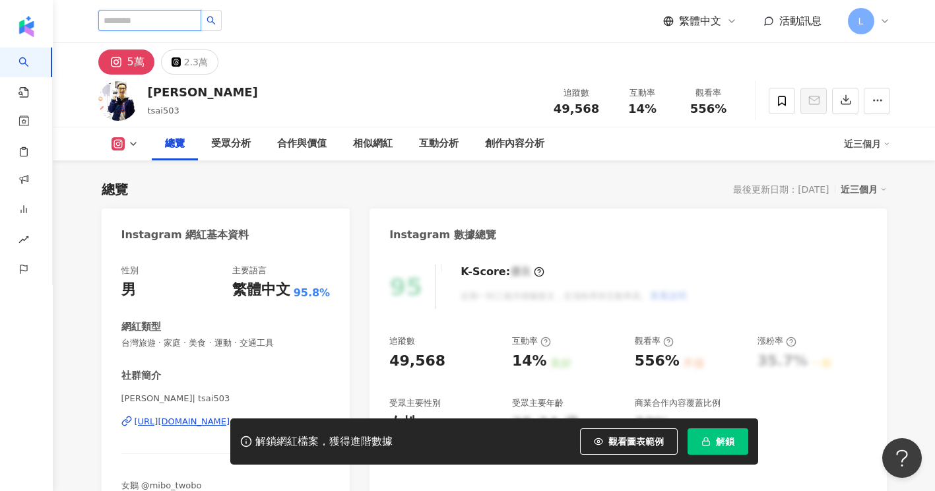
click at [154, 26] on input "search" at bounding box center [149, 20] width 103 height 21
paste input "**********"
type input "**********"
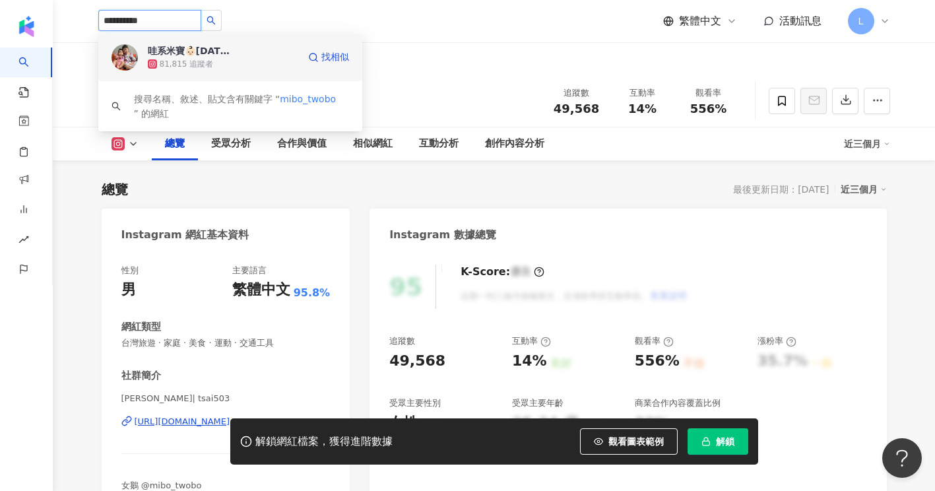
click at [223, 57] on div "哇系米寶👶🏻2020/08/23♍️" at bounding box center [191, 50] width 86 height 13
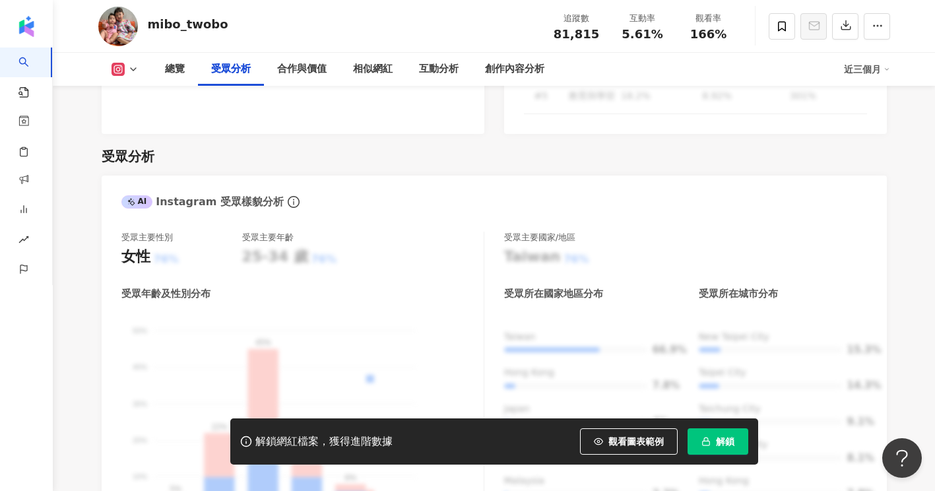
scroll to position [1144, 0]
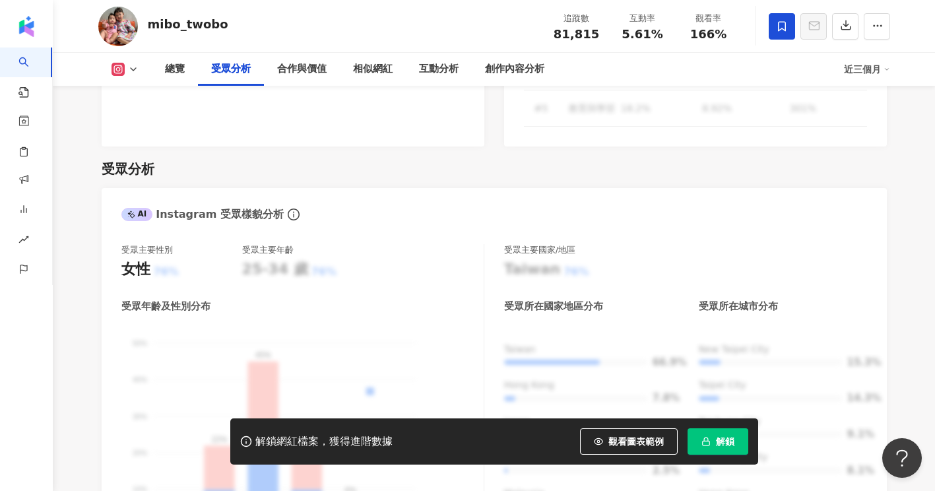
click at [774, 33] on span at bounding box center [782, 26] width 26 height 26
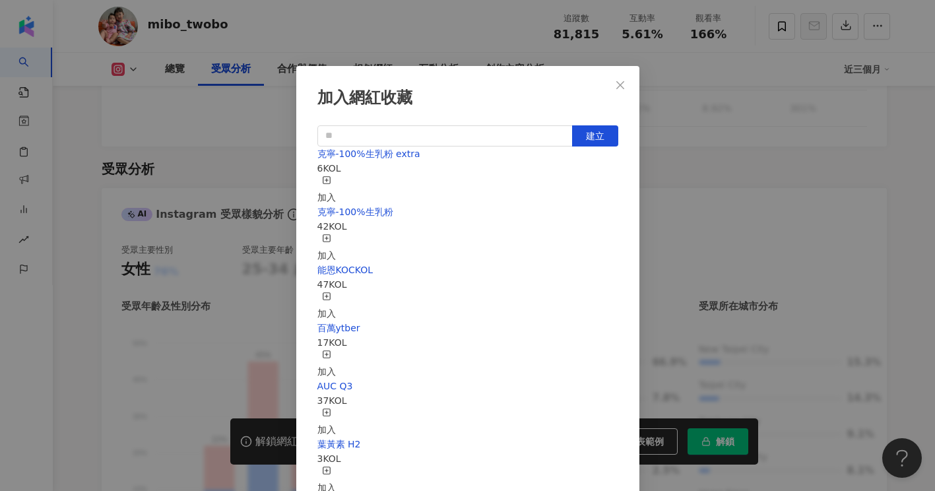
click at [336, 182] on div "加入" at bounding box center [326, 190] width 18 height 29
click at [619, 84] on icon "close" at bounding box center [620, 85] width 8 height 8
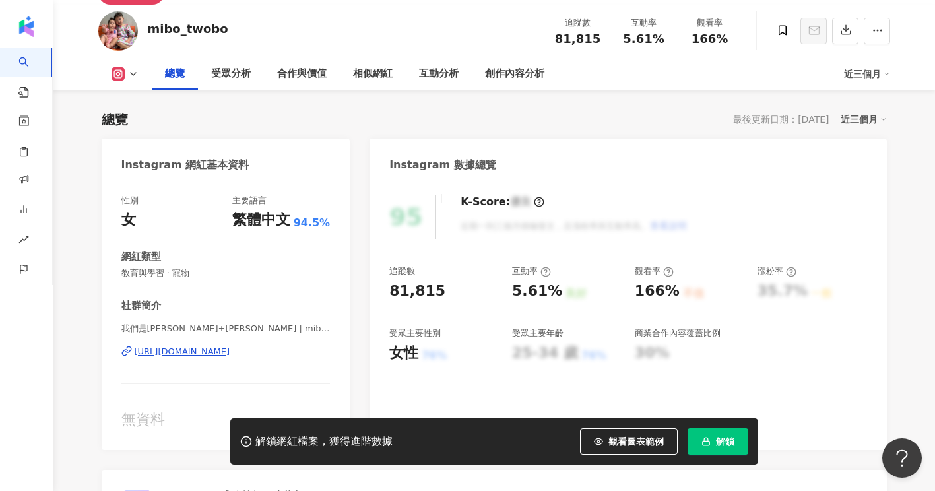
scroll to position [0, 0]
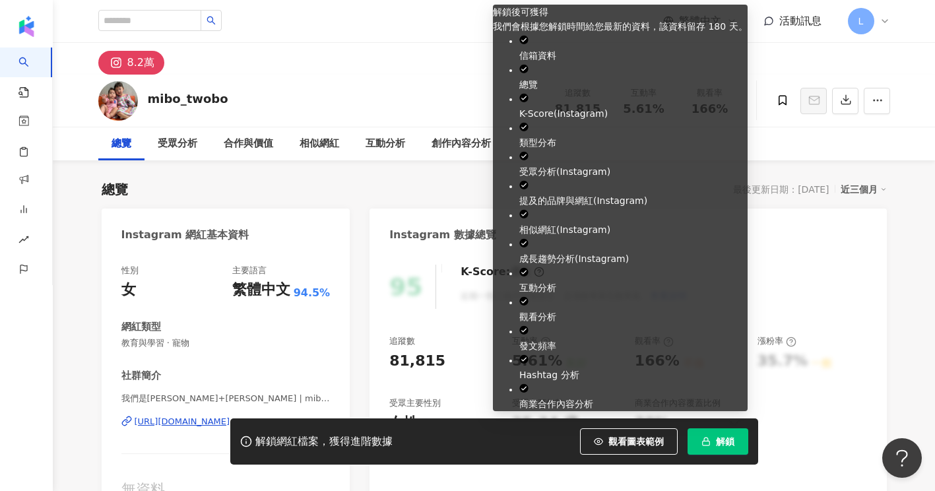
click at [709, 442] on rect "button" at bounding box center [705, 443] width 7 height 4
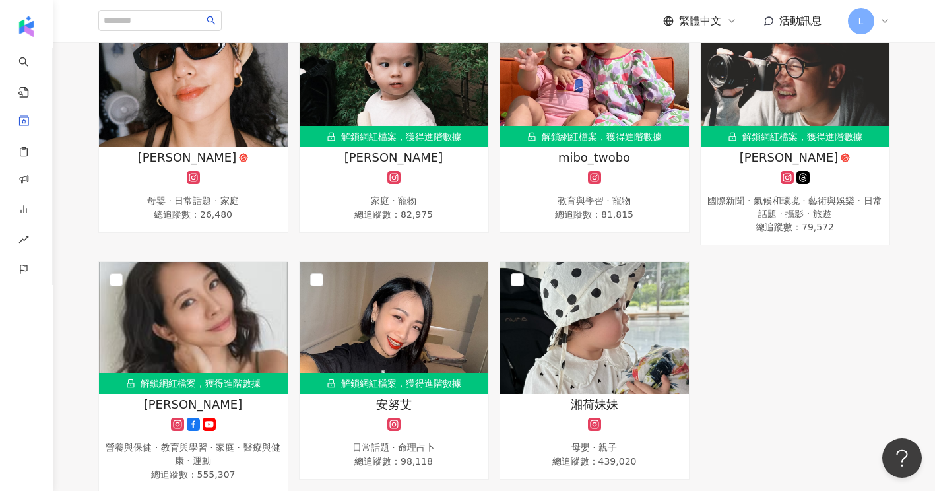
scroll to position [176, 0]
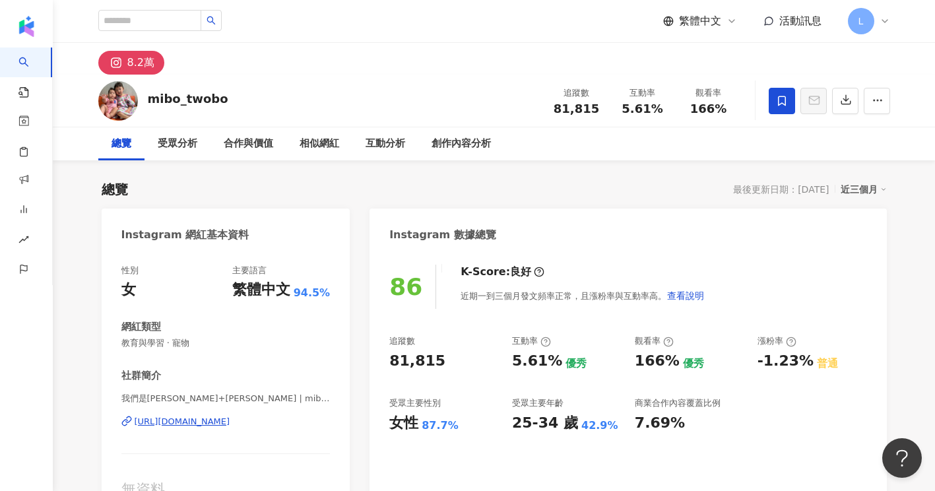
click at [618, 183] on div "總覽 最後更新日期：2025/9/22 近三個月" at bounding box center [494, 189] width 785 height 18
drag, startPoint x: 77, startPoint y: 186, endPoint x: 139, endPoint y: 119, distance: 90.6
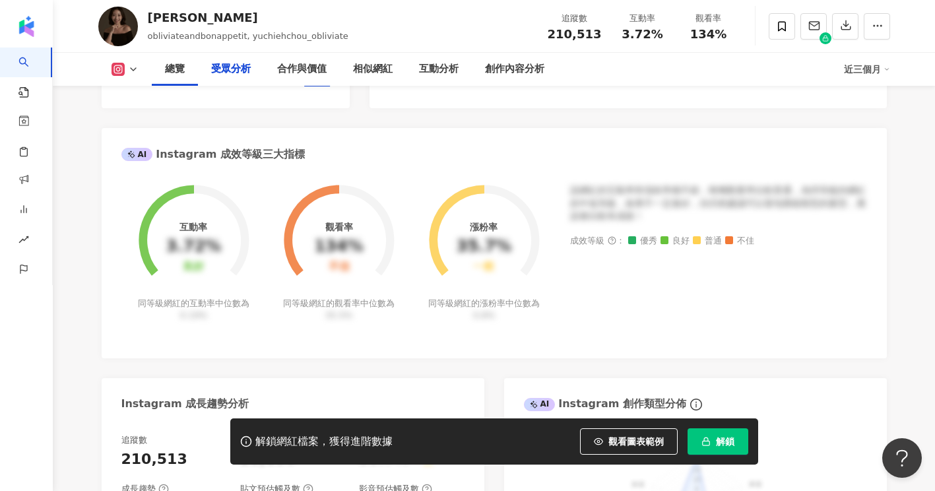
scroll to position [1232, 0]
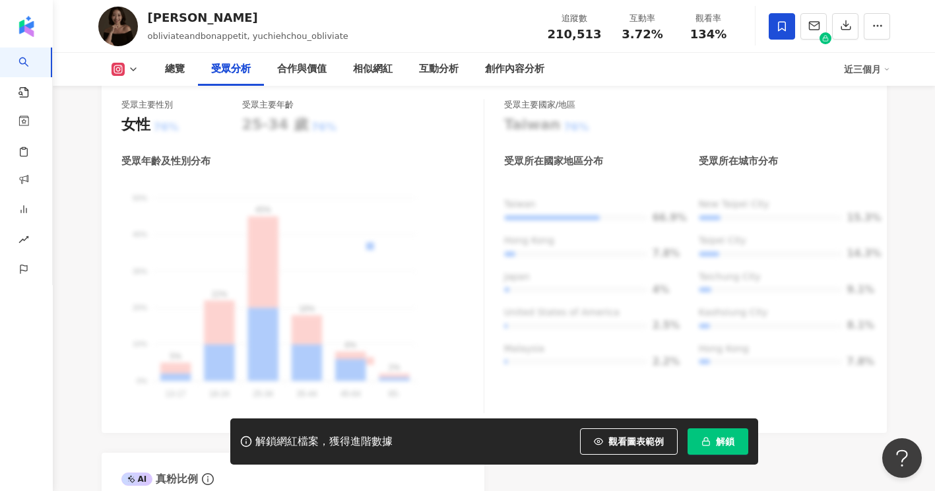
click at [782, 30] on icon at bounding box center [782, 26] width 12 height 12
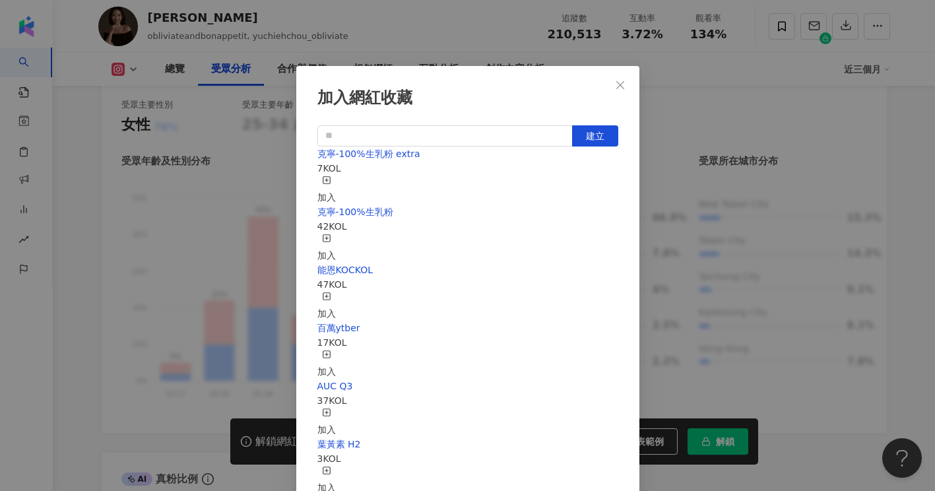
scroll to position [412, 0]
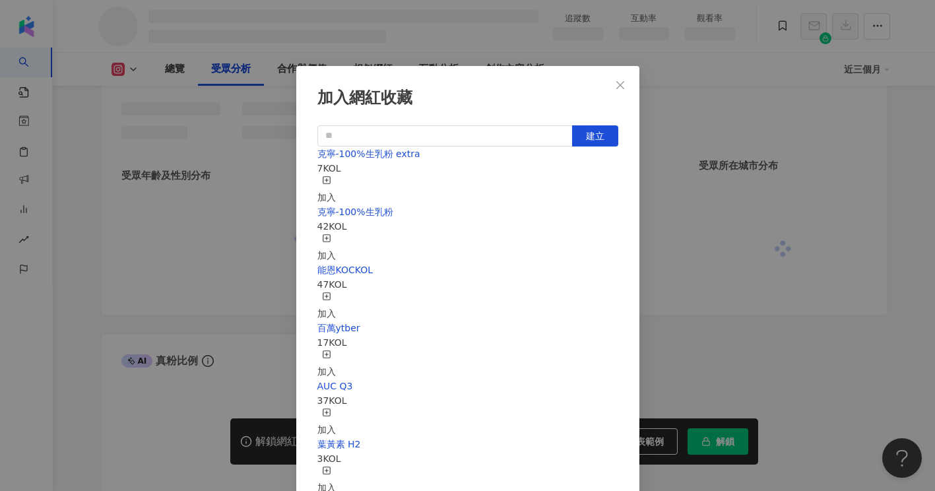
scroll to position [1217, 0]
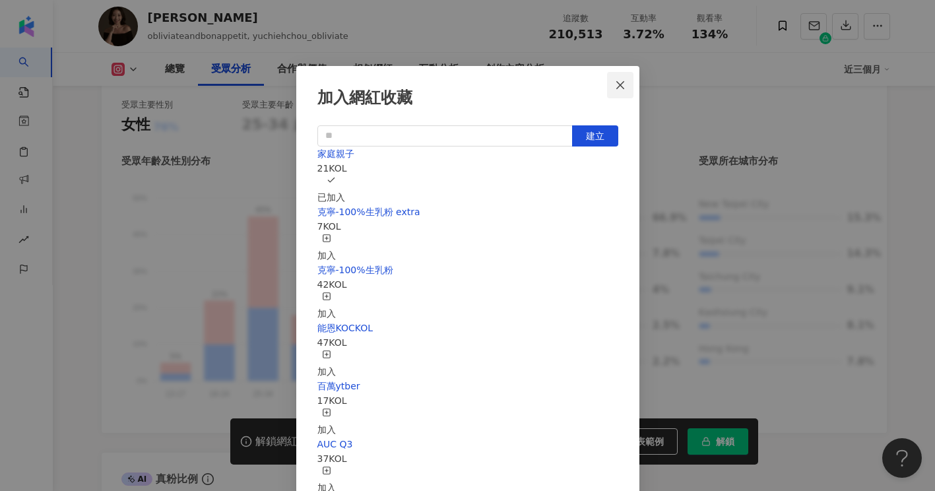
click at [622, 83] on icon "close" at bounding box center [620, 85] width 8 height 8
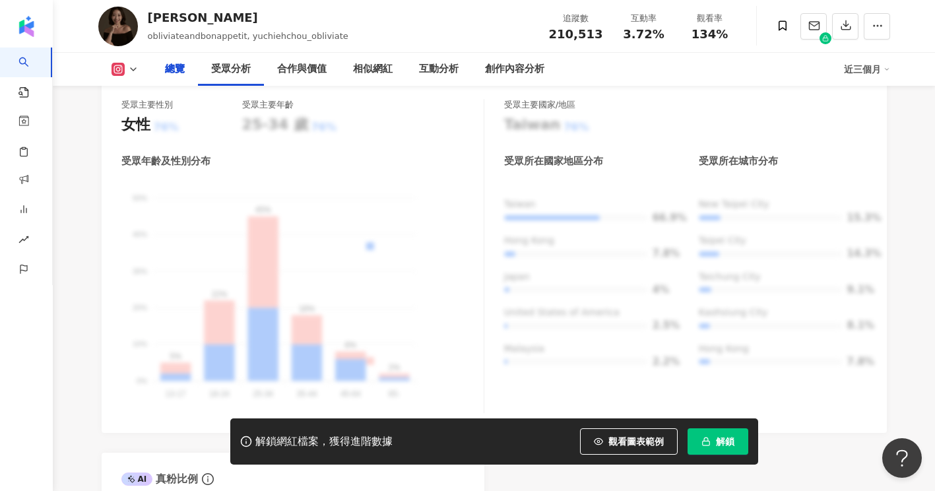
scroll to position [0, 0]
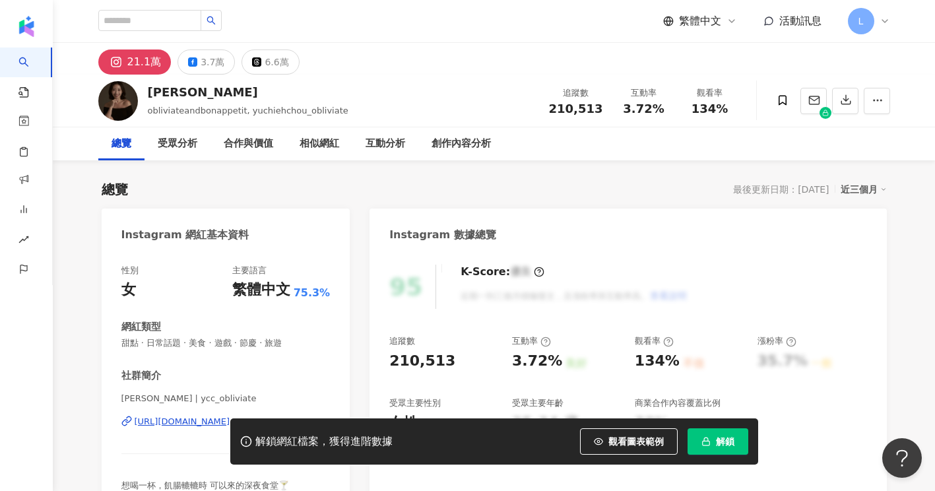
click at [788, 114] on div at bounding box center [830, 101] width 120 height 40
click at [784, 109] on span at bounding box center [782, 101] width 25 height 27
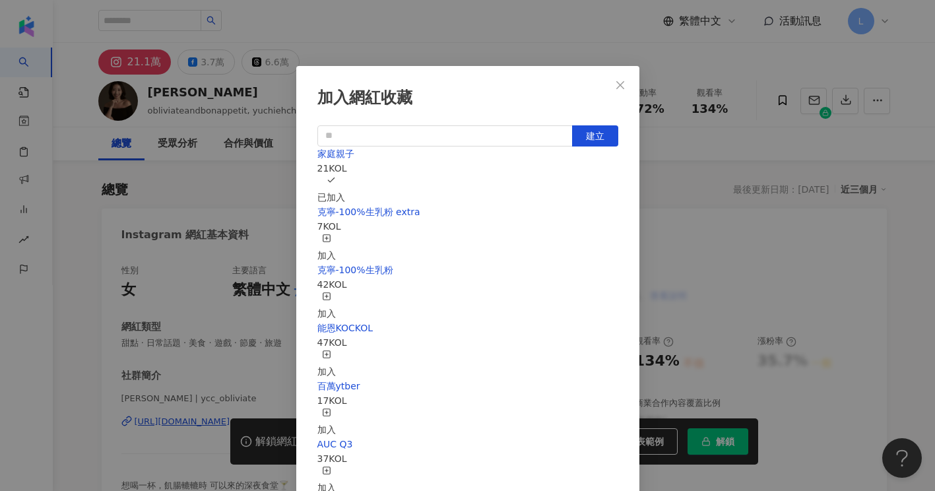
click at [336, 234] on div "加入" at bounding box center [326, 248] width 18 height 29
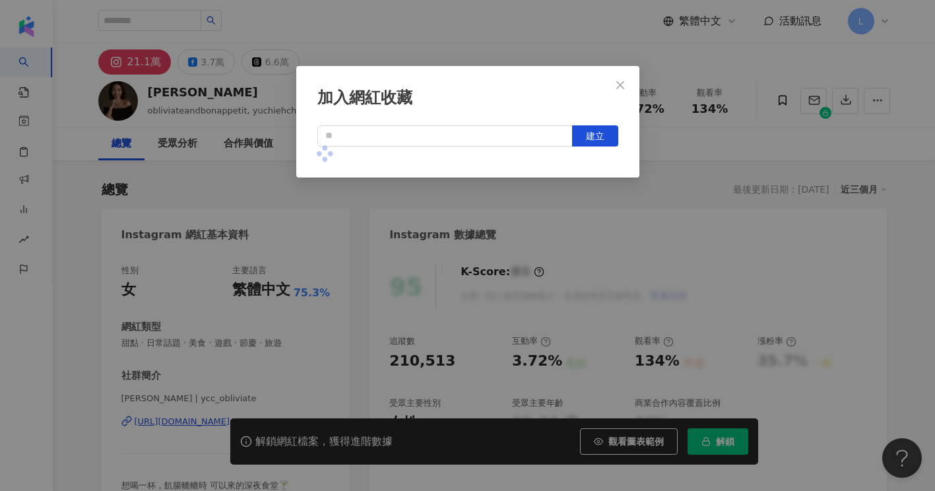
click at [914, 224] on div "加入網紅收藏 建立" at bounding box center [467, 245] width 935 height 491
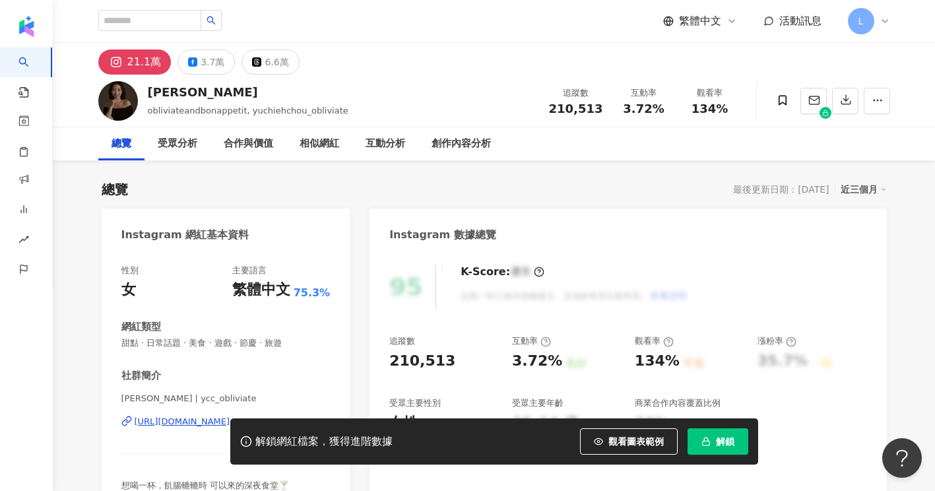
click at [497, 27] on div "繁體中文 活動訊息 L" at bounding box center [494, 21] width 792 height 42
click at [172, 26] on input "search" at bounding box center [149, 20] width 103 height 21
paste input "**********"
type input "**********"
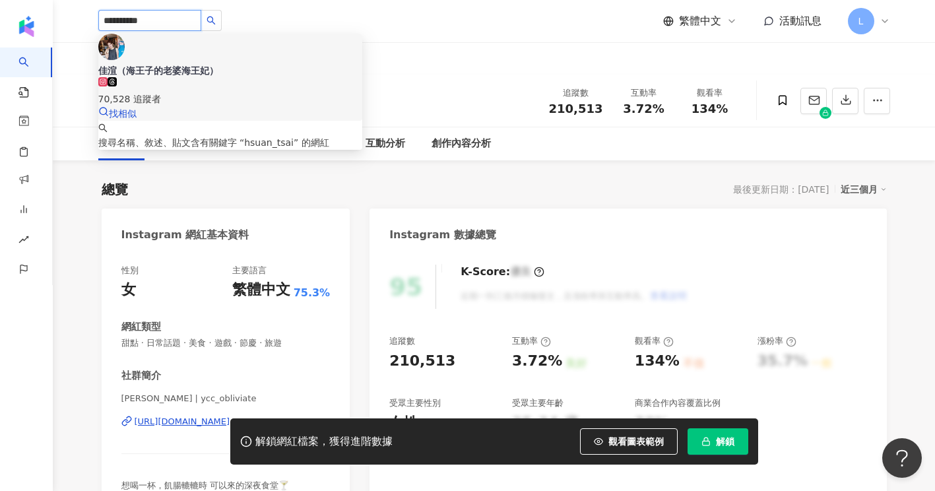
click at [231, 64] on div "佳渲（海王子的老婆海王妃）" at bounding box center [230, 70] width 264 height 13
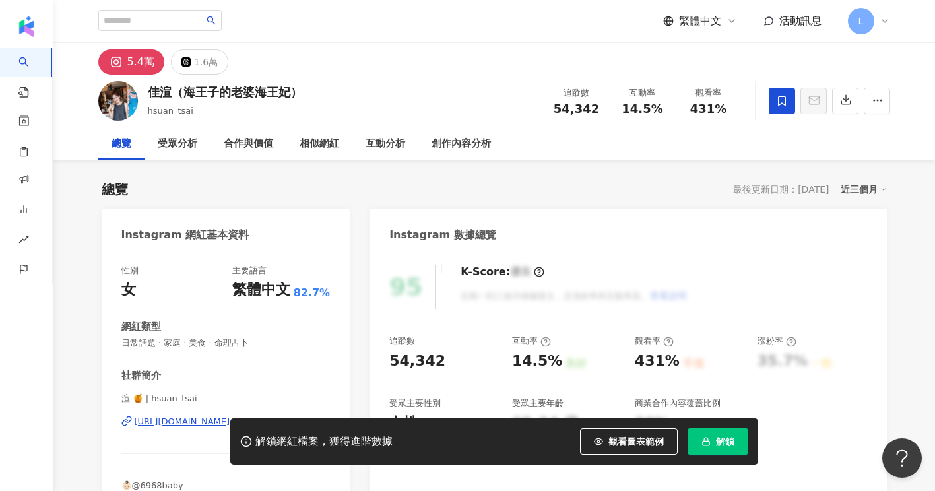
click at [771, 102] on span at bounding box center [782, 101] width 26 height 26
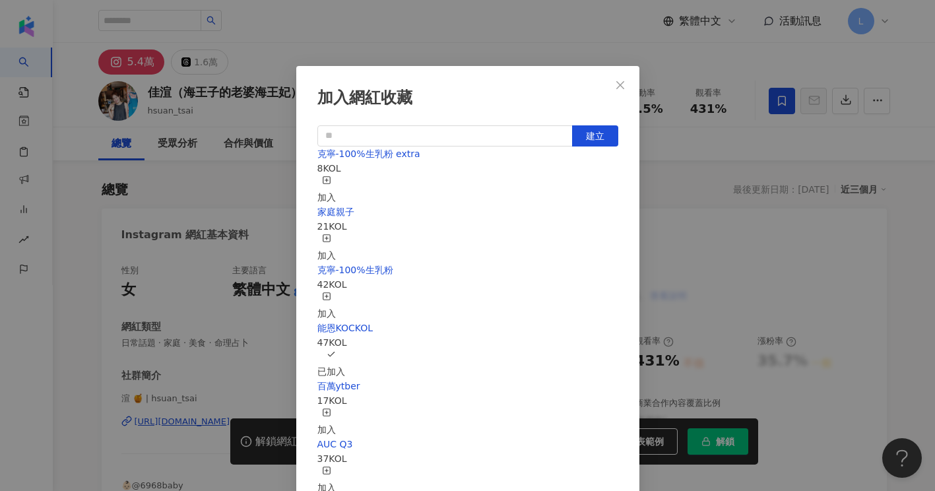
click at [665, 180] on div "加入網紅收藏 建立 克寧-100%生乳粉 extra 8 KOL 加入 家庭親子 21 KOL 加入 克寧-100%生乳粉 42 KOL 加入 能恩KOCKO…" at bounding box center [467, 245] width 935 height 491
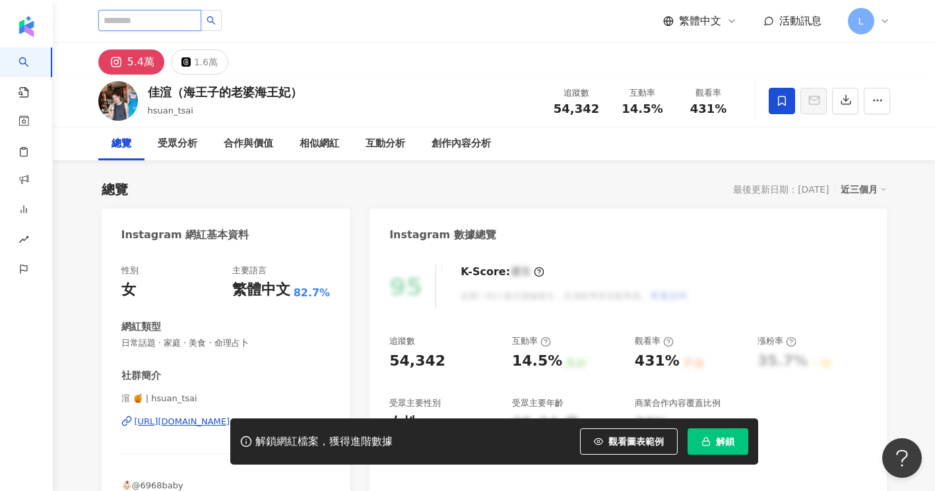
click at [195, 16] on input "search" at bounding box center [149, 20] width 103 height 21
paste input "**********"
type input "**********"
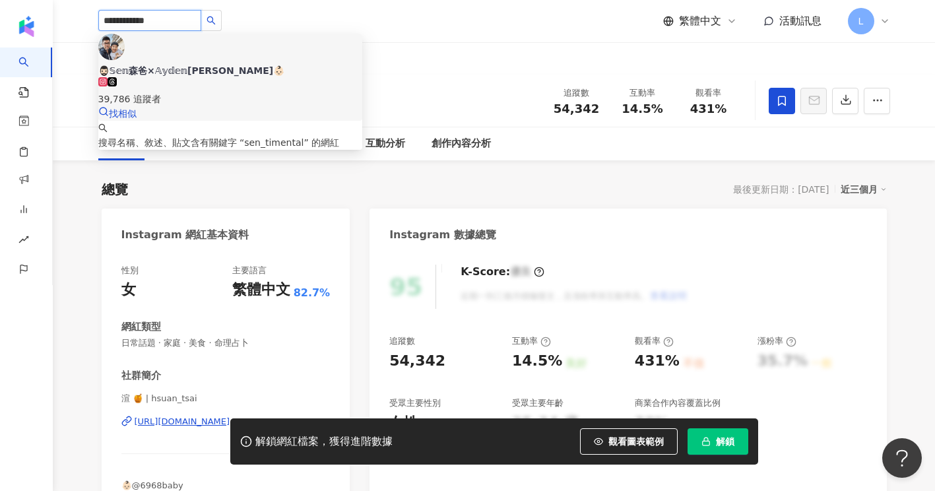
click at [214, 64] on div "🧔🏻‍♂️𝕊𝕖𝕟森爸×𝔸𝕪𝕕𝕖𝕟阿吉寶👶🏻" at bounding box center [230, 70] width 264 height 13
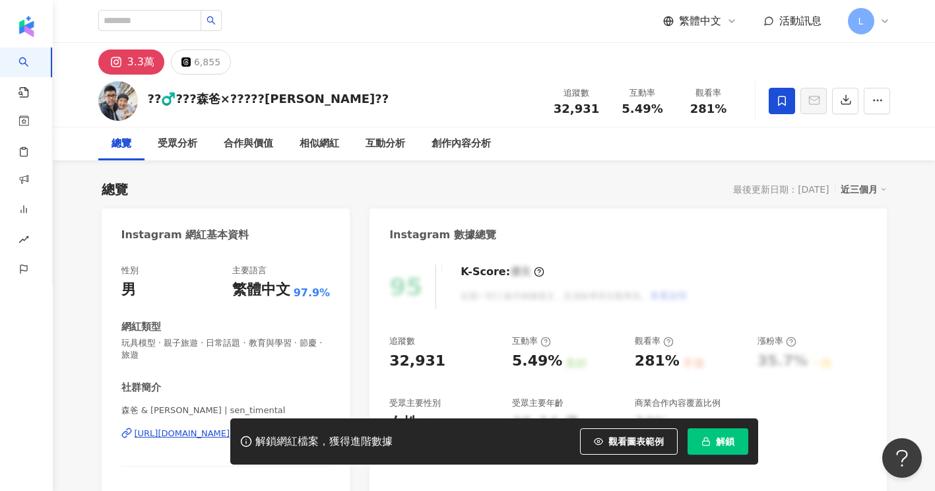
click at [777, 100] on icon at bounding box center [782, 101] width 12 height 12
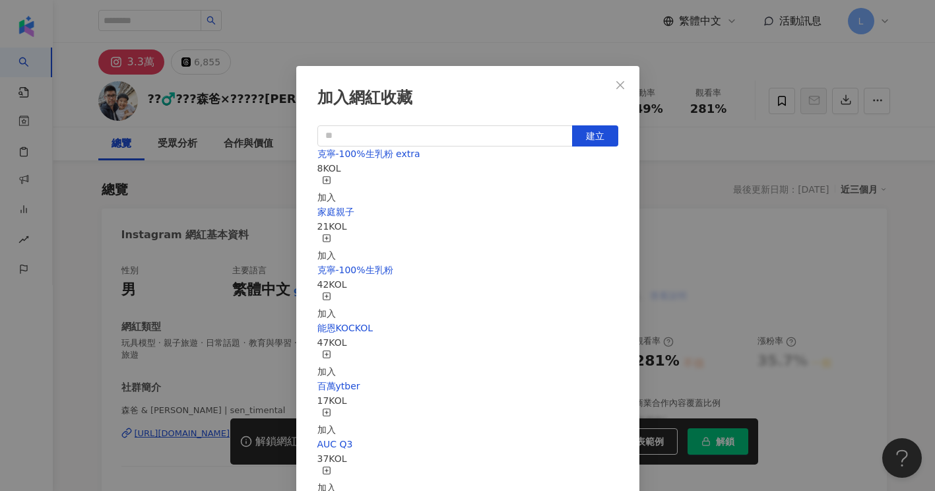
click at [336, 178] on div "加入" at bounding box center [326, 190] width 18 height 29
click at [436, 38] on div "加入網紅收藏 建立 克寧-100%生乳粉 extra 9 KOL 已加入 家庭親子 21 KOL 加入 克寧-100%生乳粉 42 KOL 加入 能恩KOCK…" at bounding box center [467, 245] width 935 height 491
click at [323, 40] on div "加入網紅收藏 建立 克寧-100%生乳粉 extra 9 KOL 已加入 家庭親子 21 KOL 加入 克寧-100%生乳粉 42 KOL 加入 能恩KOCK…" at bounding box center [467, 245] width 935 height 491
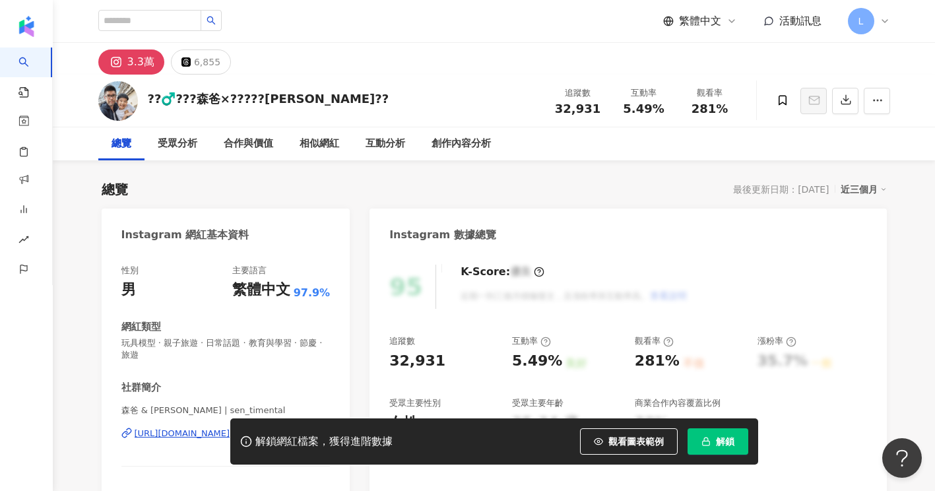
click at [380, 45] on div "3.3萬 6,855" at bounding box center [494, 59] width 845 height 32
click at [156, 22] on input "search" at bounding box center [149, 20] width 103 height 21
paste input "*******"
type input "*******"
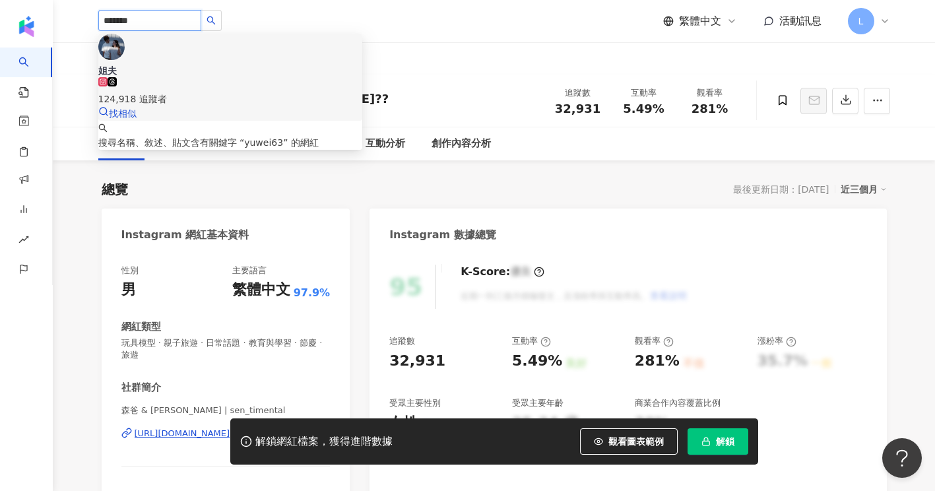
click at [216, 92] on div "124,918 追蹤者" at bounding box center [230, 99] width 264 height 15
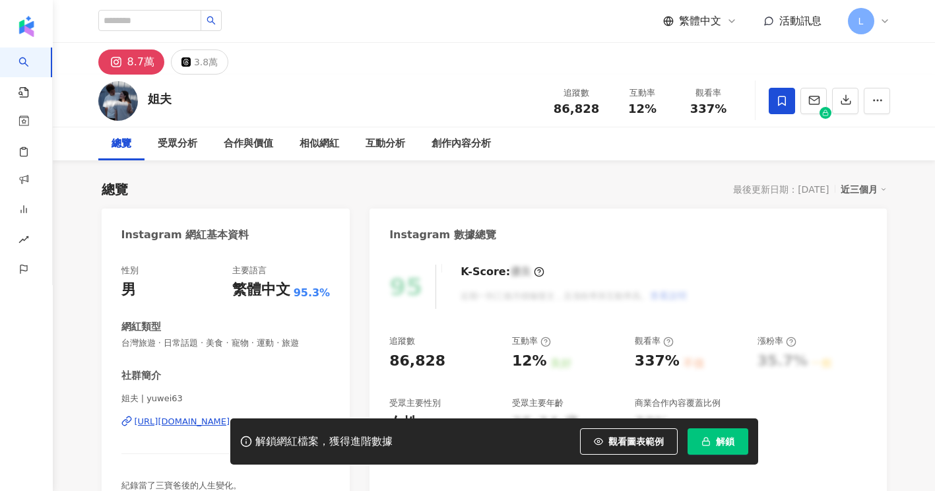
click at [775, 107] on span at bounding box center [782, 101] width 26 height 26
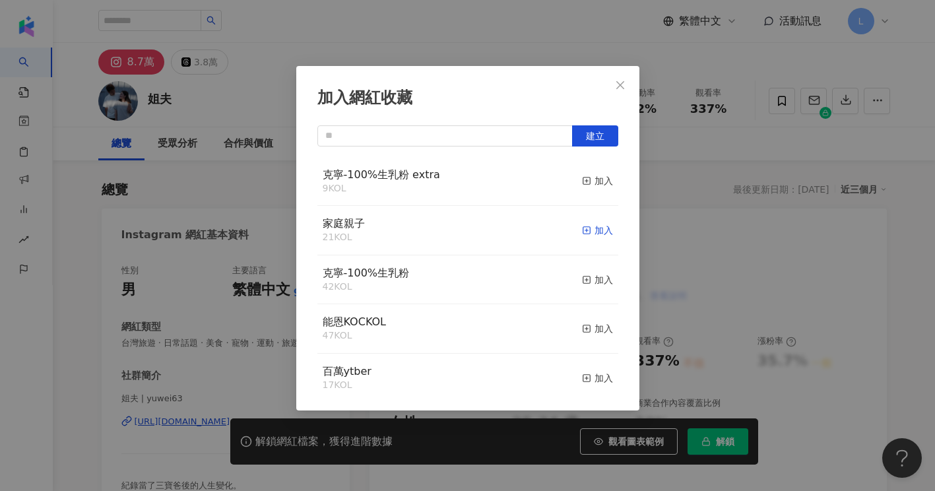
click at [596, 234] on div "加入" at bounding box center [597, 230] width 31 height 15
click at [591, 232] on div "加入" at bounding box center [597, 230] width 31 height 15
click at [618, 88] on icon "close" at bounding box center [620, 85] width 8 height 8
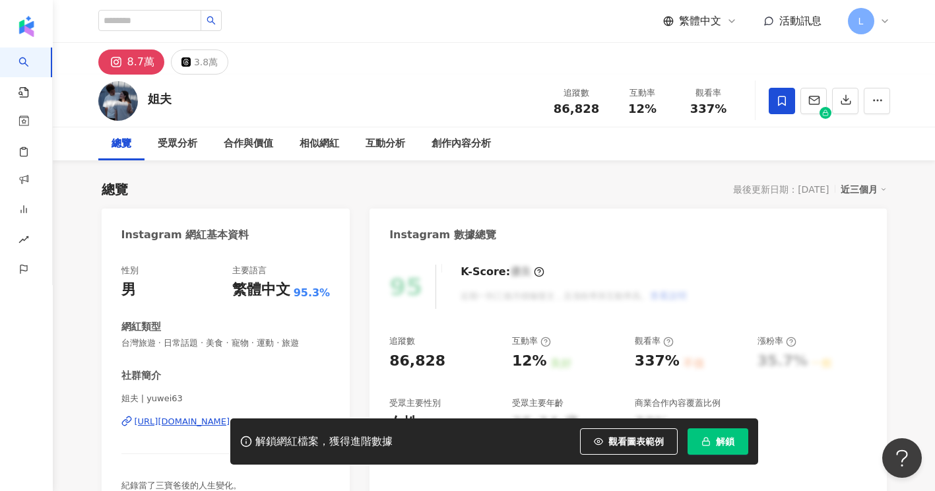
click at [595, 158] on div "總覽 受眾分析 合作與價值 相似網紅 互動分析 創作內容分析" at bounding box center [494, 143] width 792 height 33
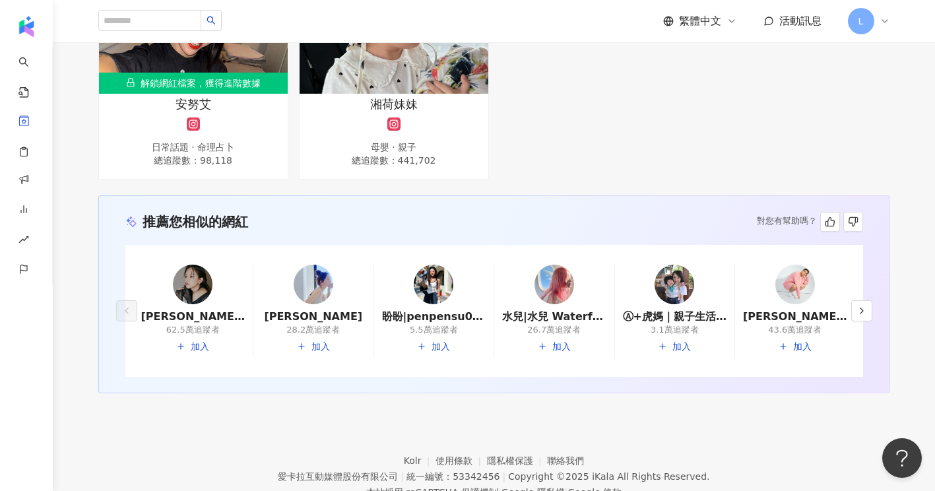
scroll to position [857, 0]
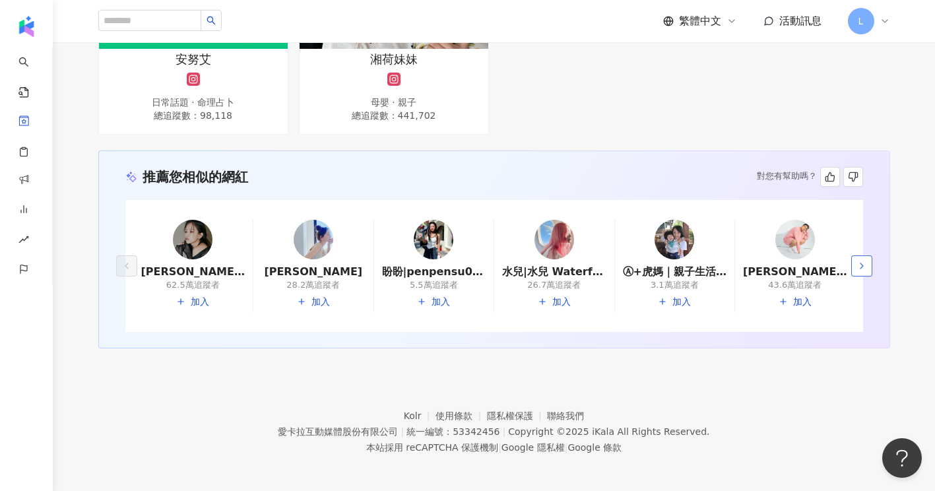
click at [864, 265] on icon "button" at bounding box center [862, 266] width 11 height 11
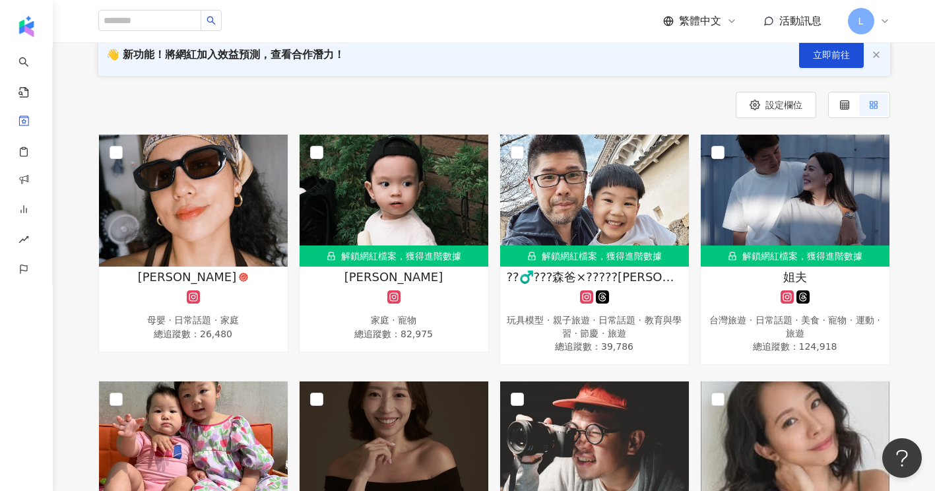
scroll to position [176, 0]
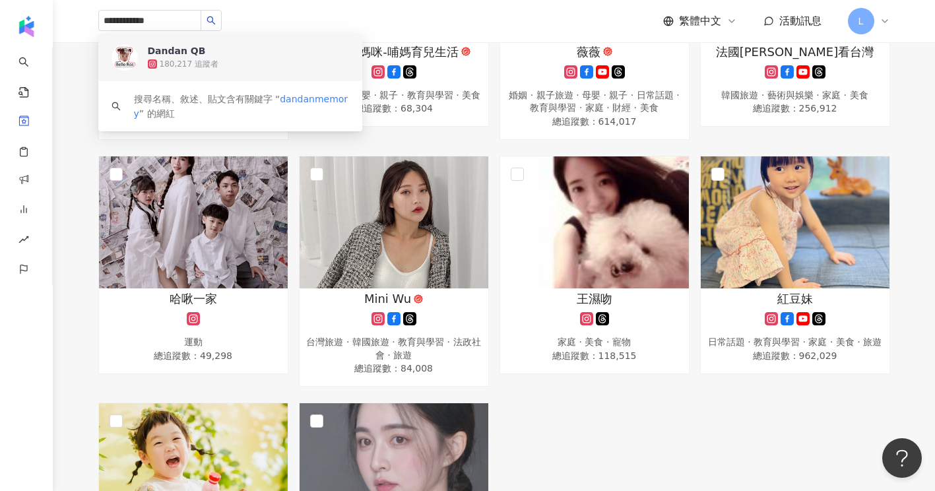
click at [261, 54] on div "Dandan QB 180,217 追蹤者" at bounding box center [248, 57] width 201 height 26
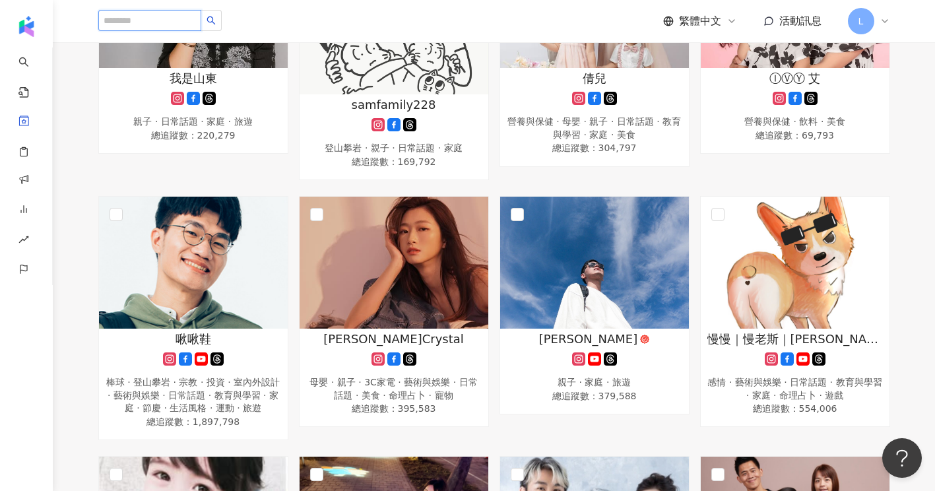
scroll to position [952, 0]
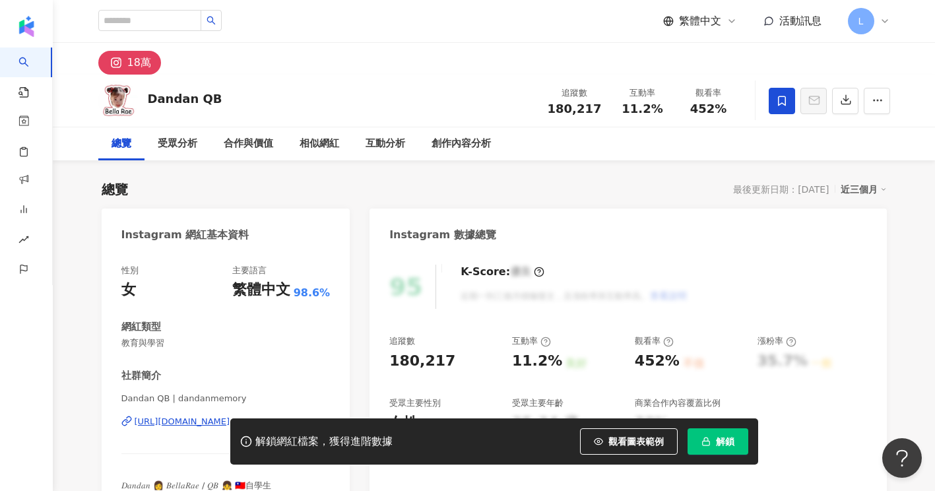
click at [772, 92] on span at bounding box center [782, 101] width 26 height 26
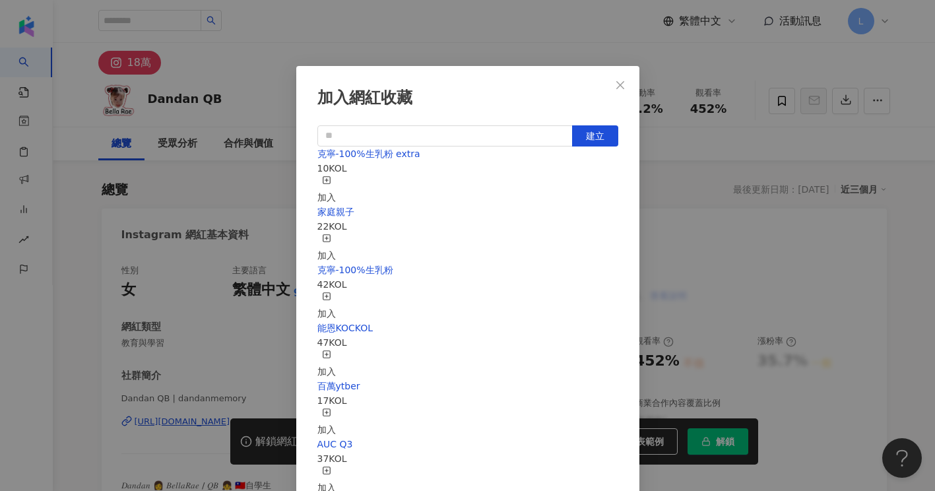
click at [702, 179] on div "加入網紅收藏 建立 克寧-100%生乳粉 extra 10 KOL 加入 家庭親子 22 KOL 加入 克寧-100%生乳粉 42 KOL 加入 能恩KOCK…" at bounding box center [467, 245] width 935 height 491
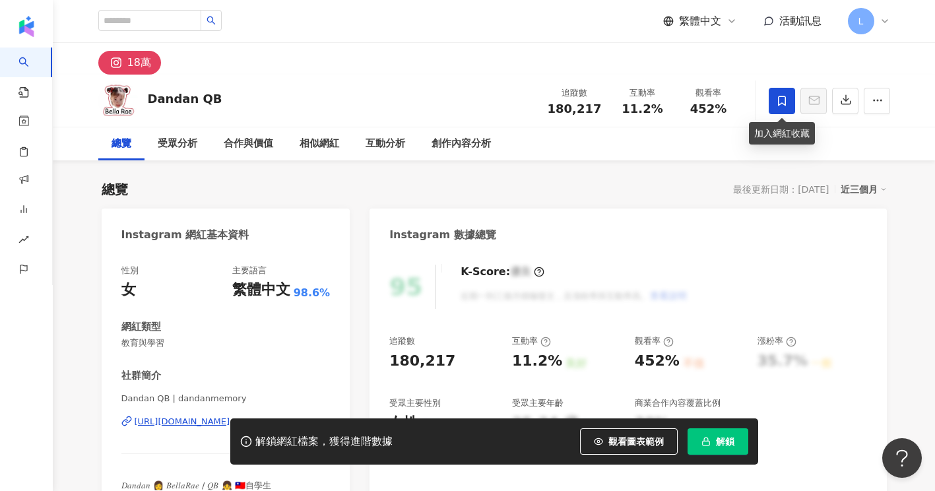
click at [790, 110] on span at bounding box center [782, 101] width 26 height 26
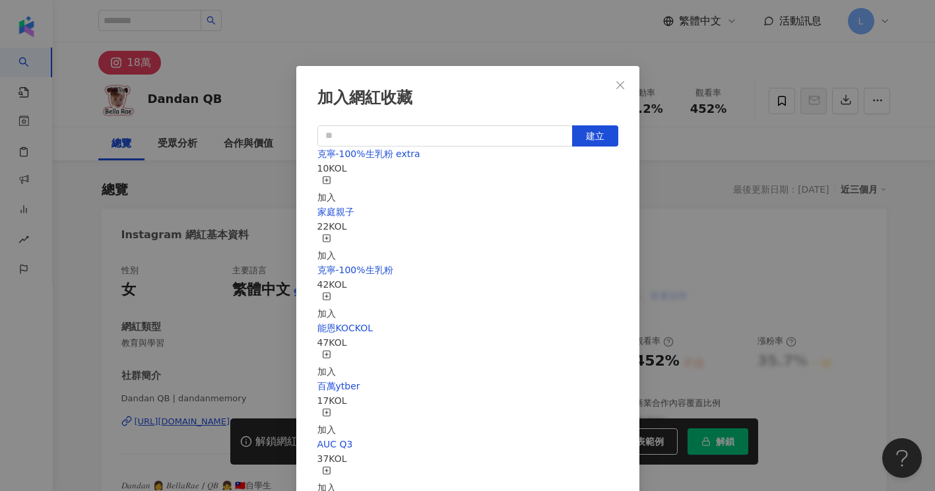
click at [336, 187] on div "加入" at bounding box center [326, 190] width 18 height 29
click at [256, 180] on div "加入網紅收藏 建立 克寧-100%生乳粉 extra 11 KOL 已加入 家庭親子 22 KOL 加入 克寧-100%生乳粉 42 KOL 加入 能恩KOC…" at bounding box center [467, 245] width 935 height 491
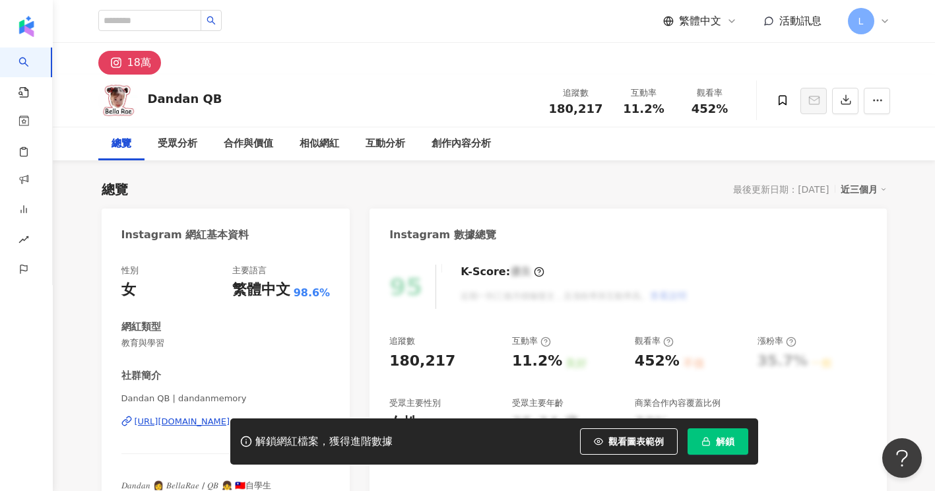
click at [276, 172] on div "加入網紅收藏 建立 克寧-100%生乳粉 extra 11 KOL 已加入 家庭親子 22 KOL 加入 克寧-100%生乳粉 42 KOL 加入 能恩KOC…" at bounding box center [467, 245] width 935 height 491
click at [777, 111] on span at bounding box center [782, 101] width 25 height 27
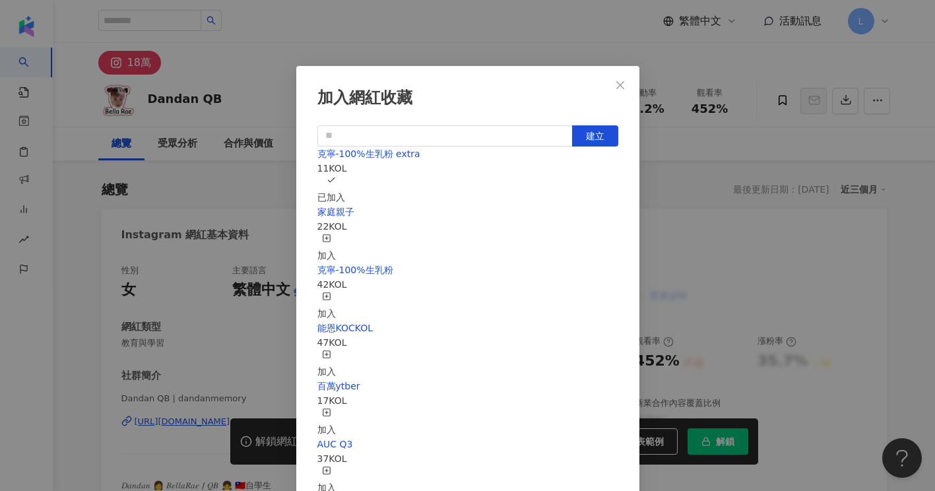
click at [732, 162] on div "加入網紅收藏 建立 克寧-100%生乳粉 extra 11 KOL 已加入 家庭親子 22 KOL 加入 克寧-100%生乳粉 42 KOL 加入 能恩KOC…" at bounding box center [467, 245] width 935 height 491
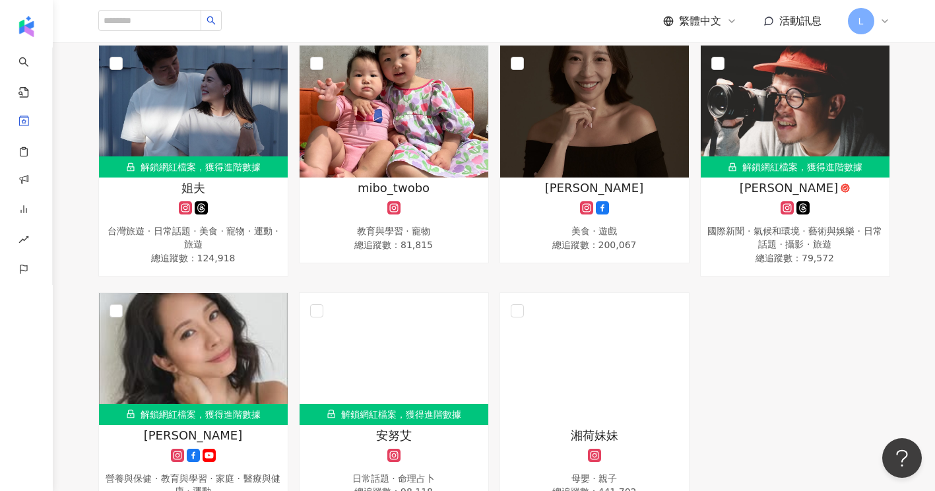
scroll to position [528, 0]
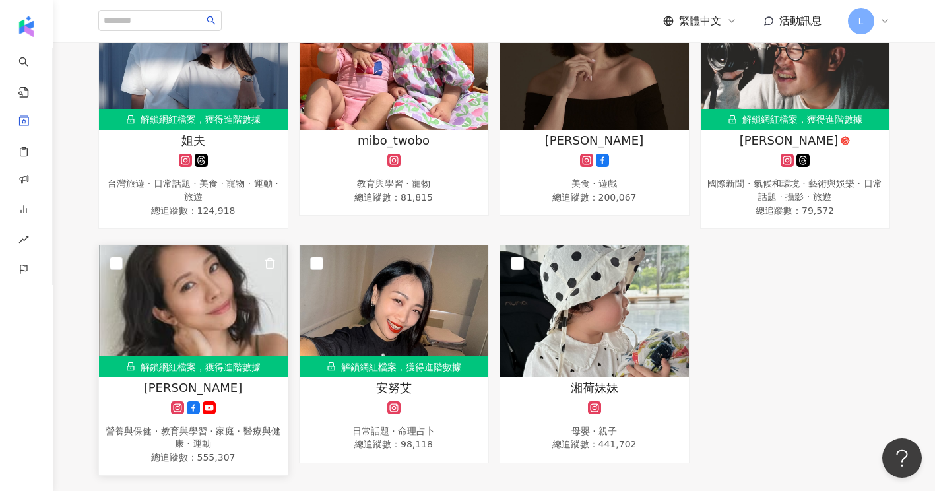
click at [176, 331] on img at bounding box center [193, 312] width 189 height 132
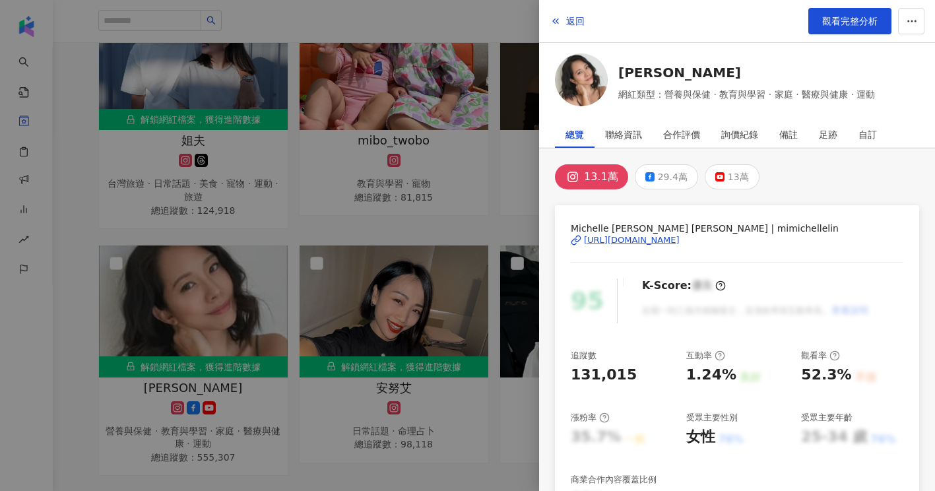
click at [645, 242] on div "https://www.instagram.com/mimichellelin/" at bounding box center [632, 240] width 96 height 12
click at [867, 11] on link "觀看完整分析" at bounding box center [849, 21] width 83 height 26
click at [58, 230] on div at bounding box center [467, 245] width 935 height 491
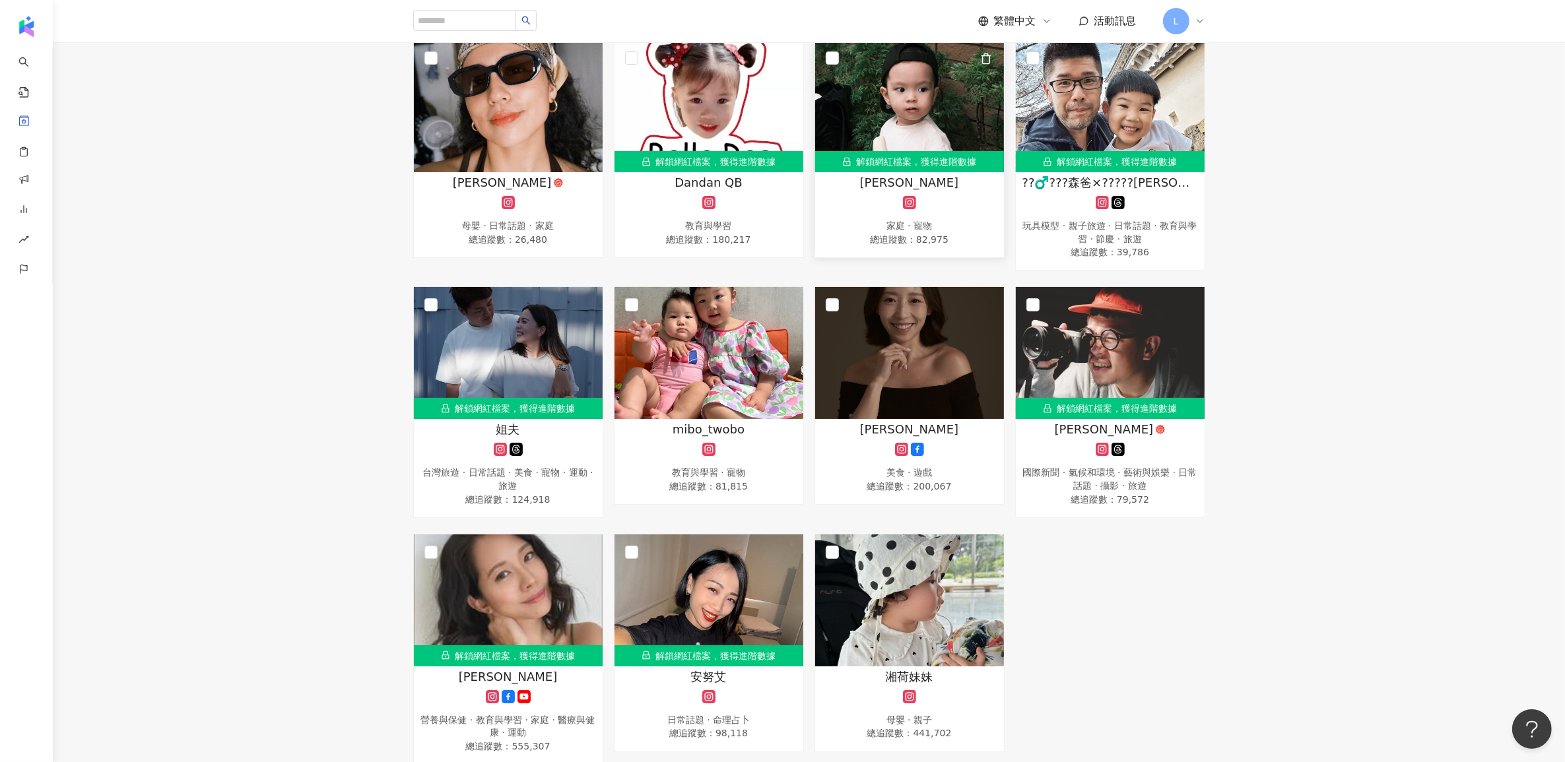
scroll to position [242, 0]
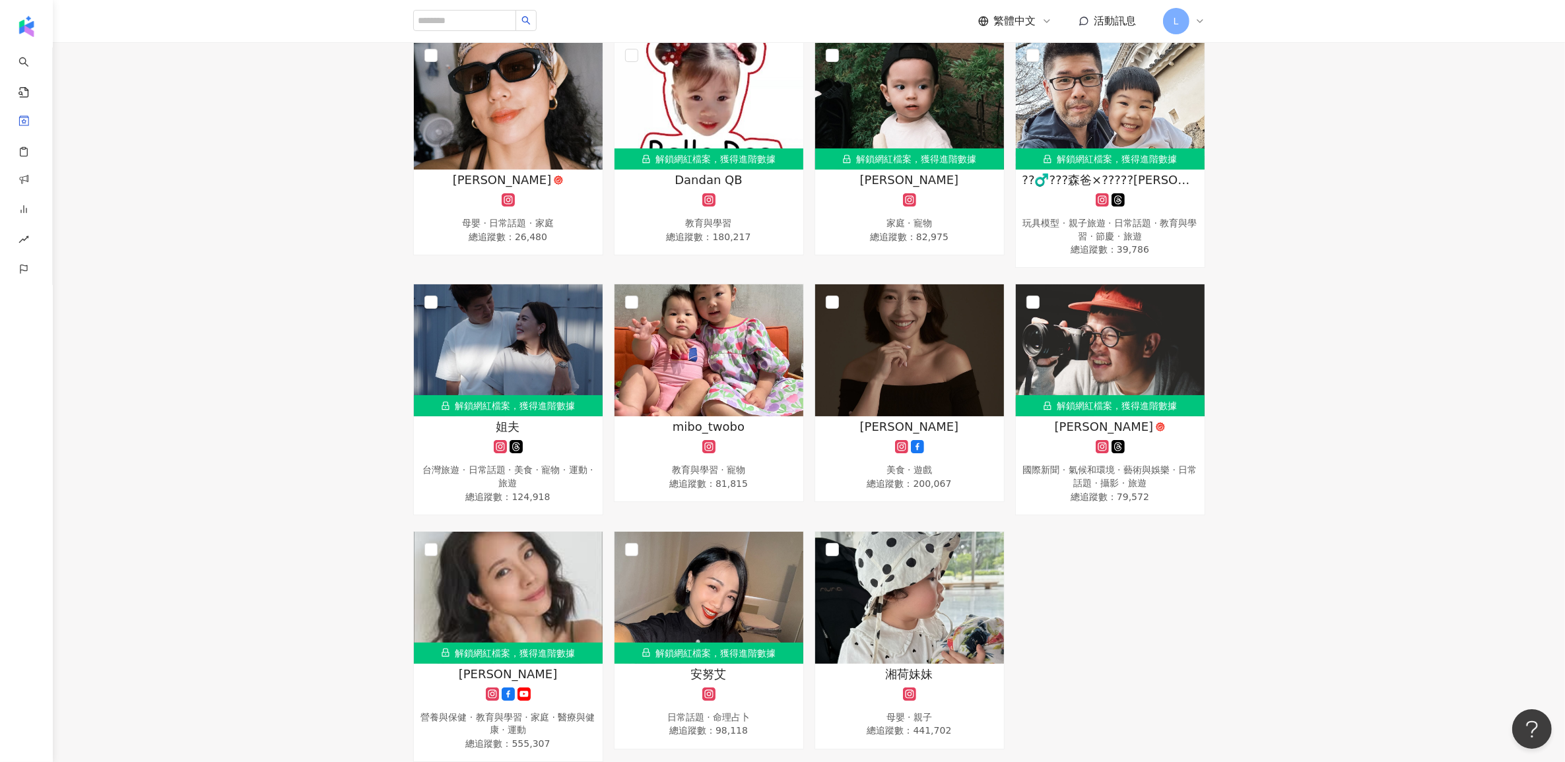
click at [935, 263] on div "蕾蕾 母嬰 · 日常話題 · 家庭 總追蹤數 ： 26,480 解鎖網紅檔案，獲得進階數據 Dandan QB 教育與學習 總追蹤數 ： 180,217 解鎖…" at bounding box center [809, 399] width 1512 height 725
click at [403, 467] on div "蕾蕾 母嬰 · 日常話題 · 家庭 總追蹤數 ： 26,480 解鎖網紅檔案，獲得進階數據 Dandan QB 教育與學習 總追蹤數 ： 180,217 解鎖…" at bounding box center [809, 399] width 845 height 725
click at [381, 465] on div "蕾蕾 母嬰 · 日常話題 · 家庭 總追蹤數 ： 26,480 解鎖網紅檔案，獲得進階數據 Dandan QB 教育與學習 總追蹤數 ： 180,217 解鎖…" at bounding box center [809, 399] width 1512 height 725
click at [381, 464] on div "蕾蕾 母嬰 · 日常話題 · 家庭 總追蹤數 ： 26,480 解鎖網紅檔案，獲得進階數據 Dandan QB 教育與學習 總追蹤數 ： 180,217 解鎖…" at bounding box center [809, 399] width 1512 height 725
click at [511, 418] on span "姐夫" at bounding box center [508, 426] width 24 height 16
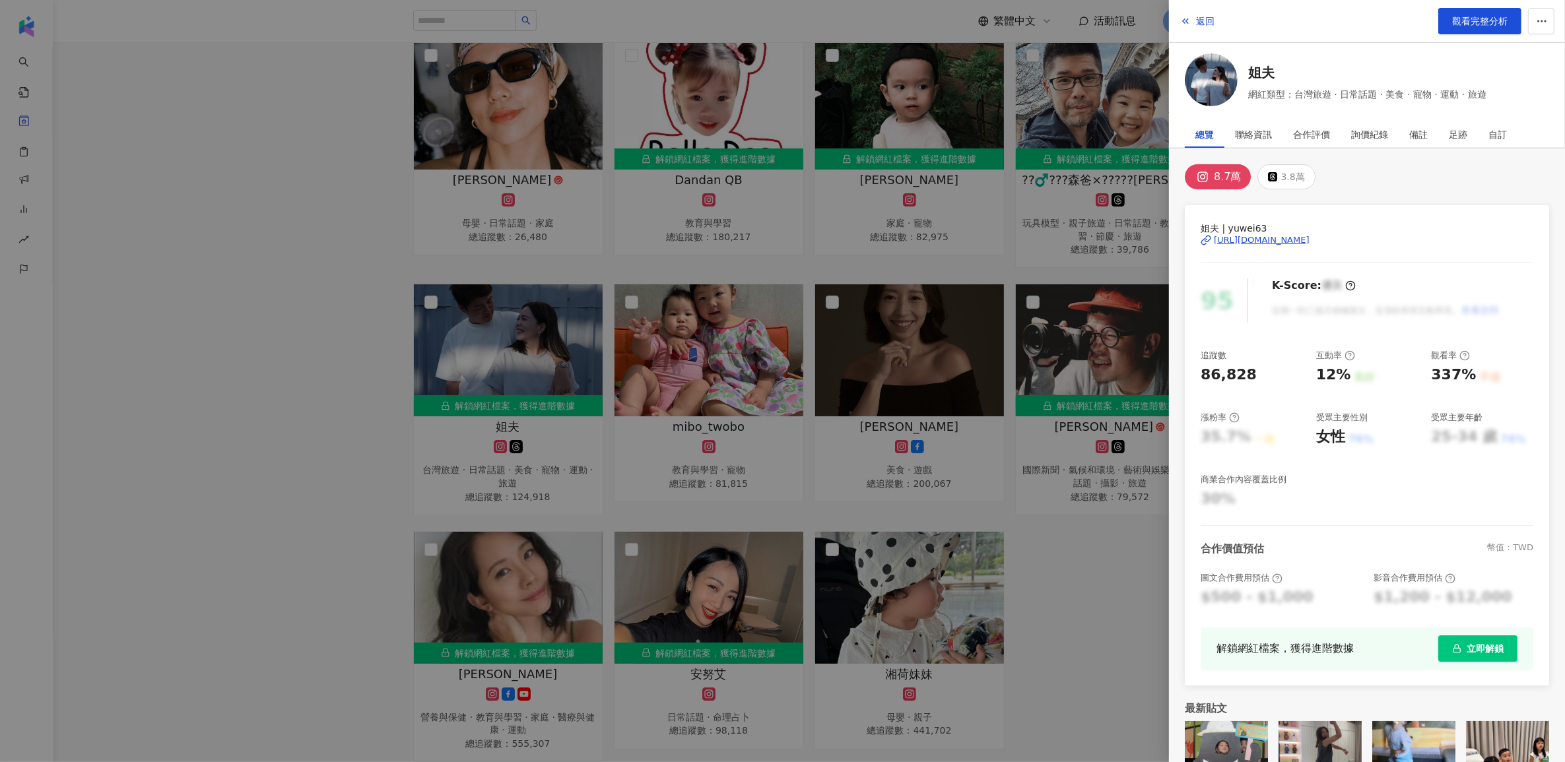
click at [312, 310] on div at bounding box center [782, 381] width 1565 height 762
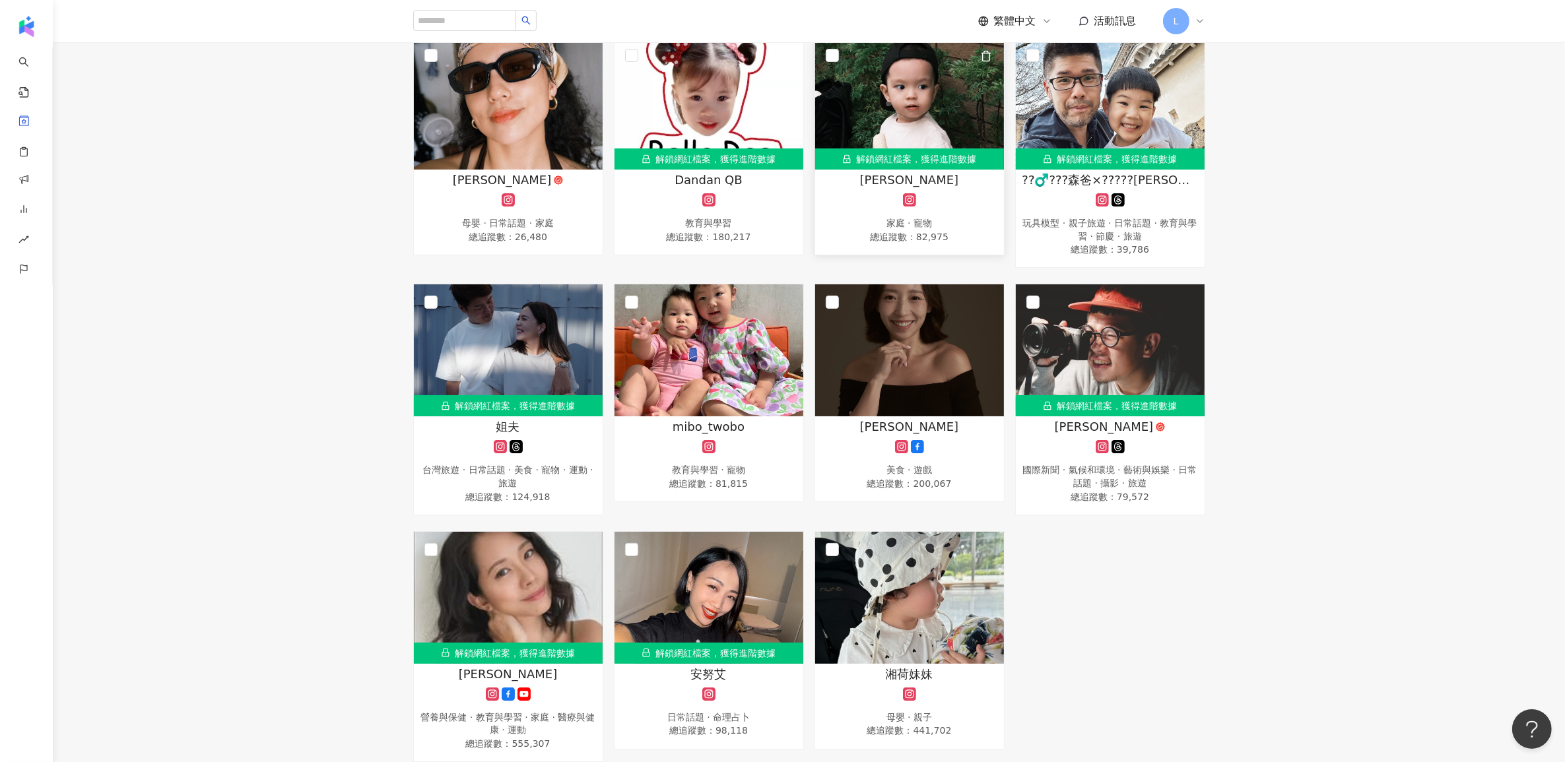
click at [907, 177] on span "恭禧" at bounding box center [909, 180] width 99 height 16
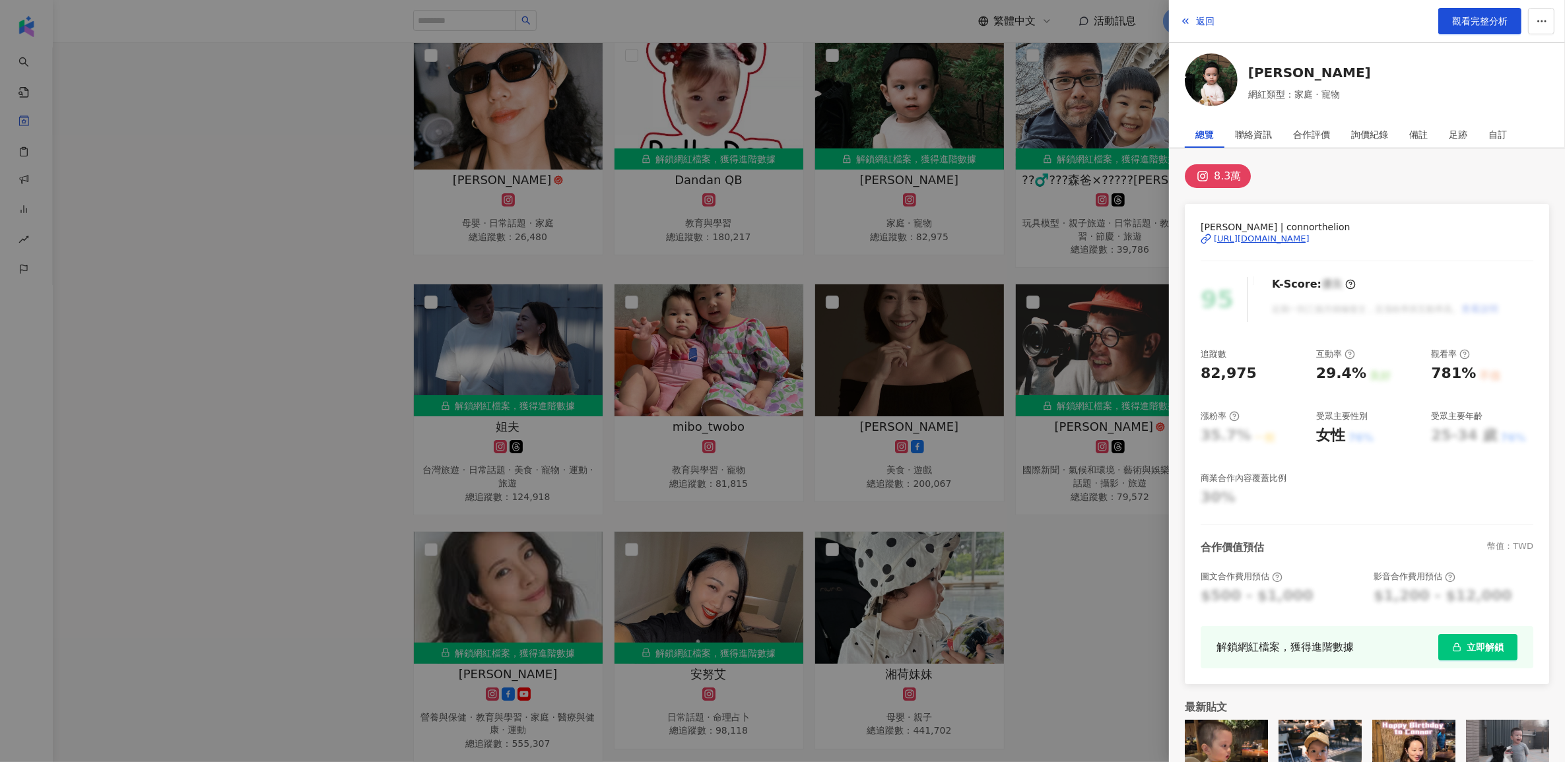
click at [935, 234] on div "https://www.instagram.com/connorthelion/" at bounding box center [1262, 239] width 96 height 12
click at [935, 469] on div at bounding box center [782, 381] width 1565 height 762
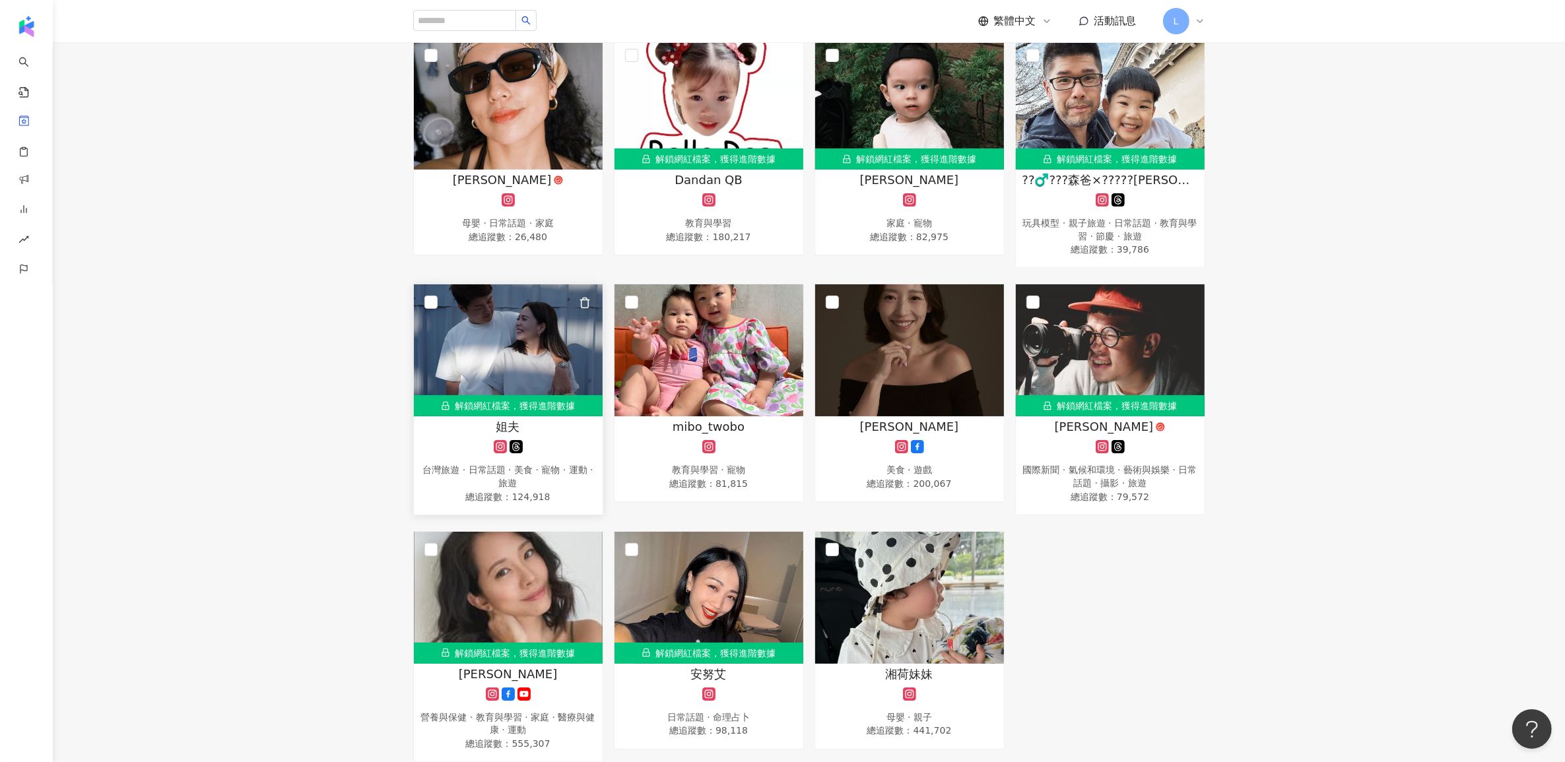
click at [586, 299] on icon "button" at bounding box center [584, 303] width 7 height 10
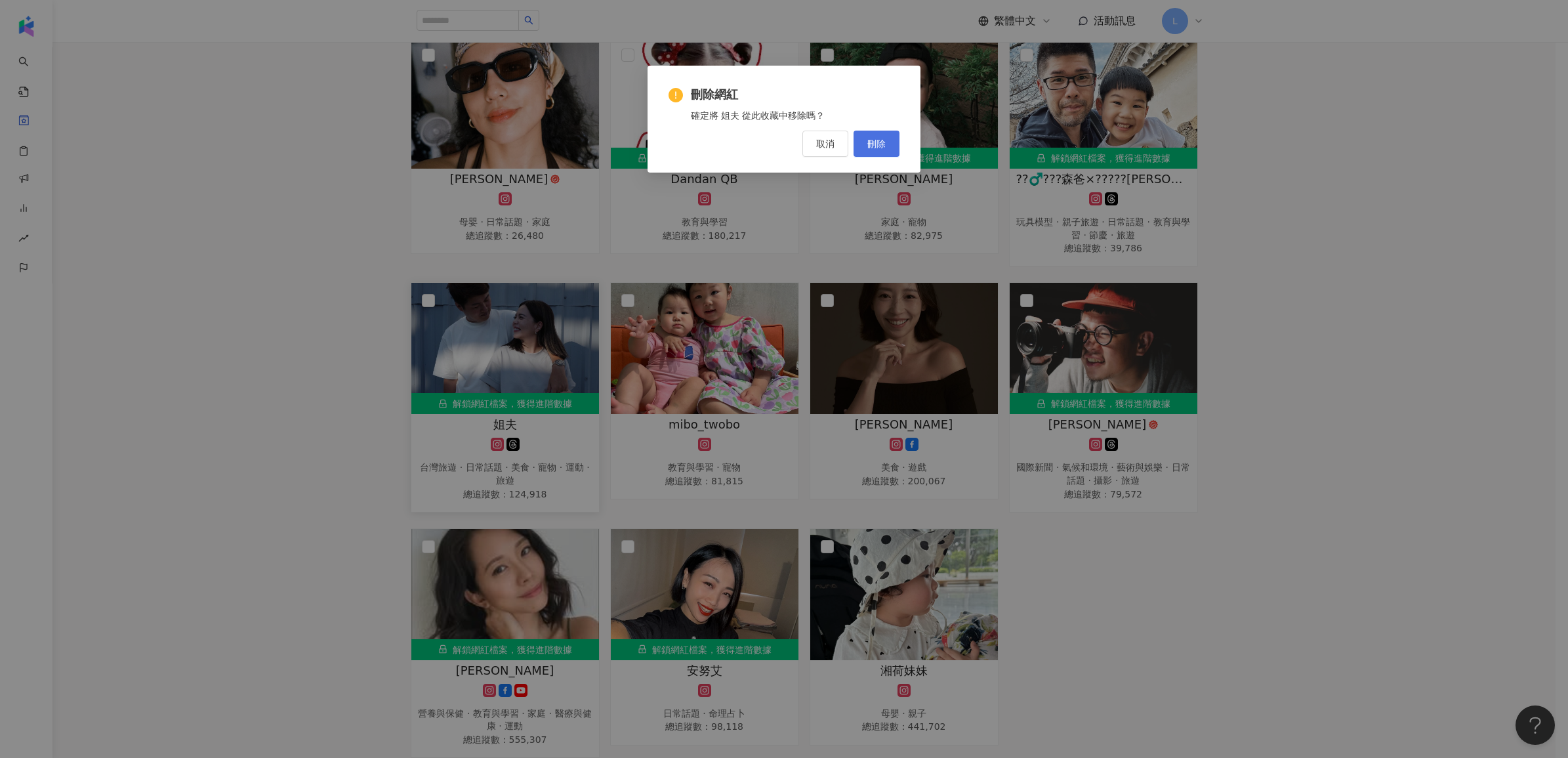
click at [870, 146] on span "刪除" at bounding box center [877, 143] width 18 height 11
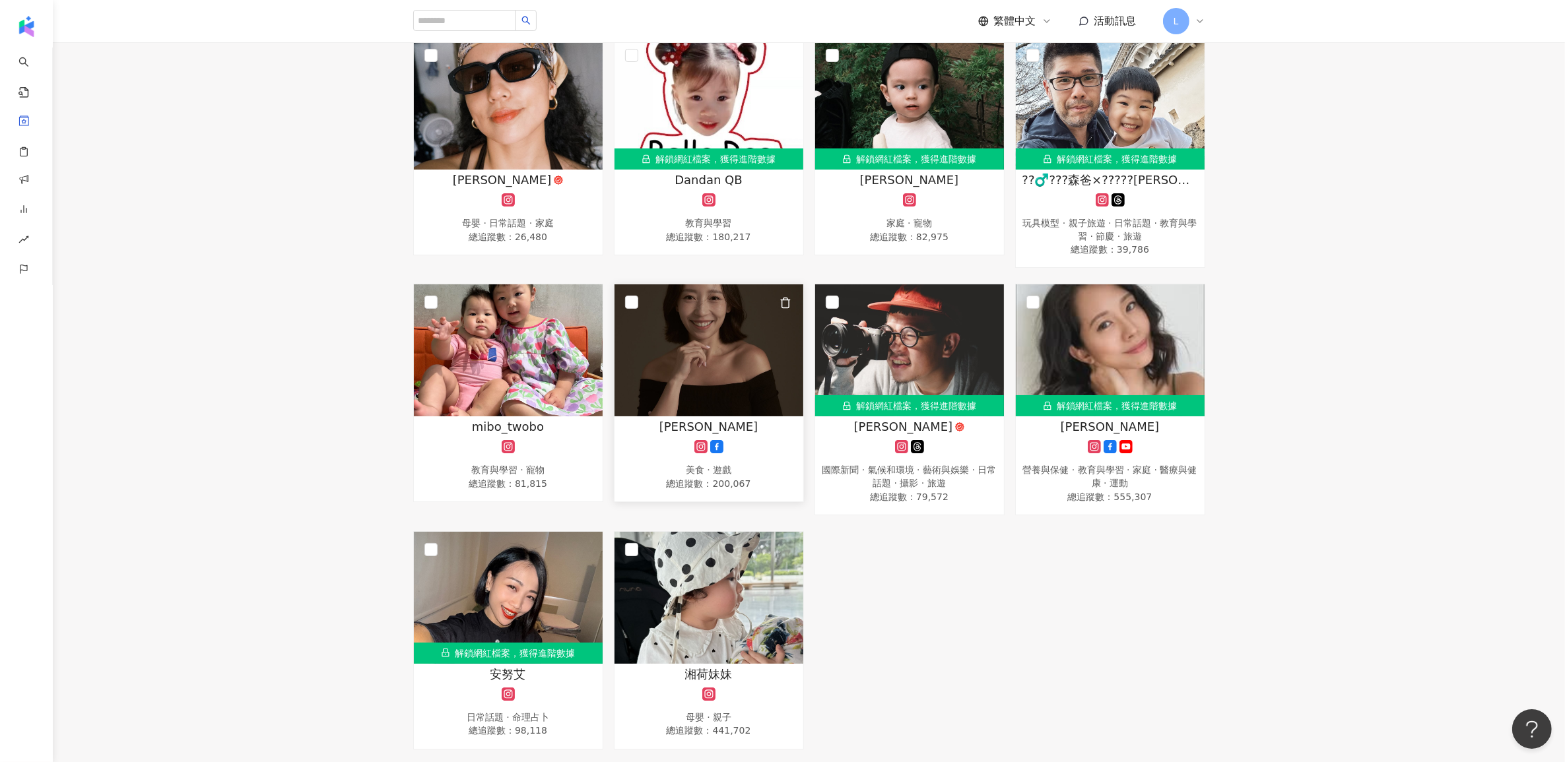
click at [711, 426] on span "Yu Chieh Chou" at bounding box center [708, 426] width 99 height 16
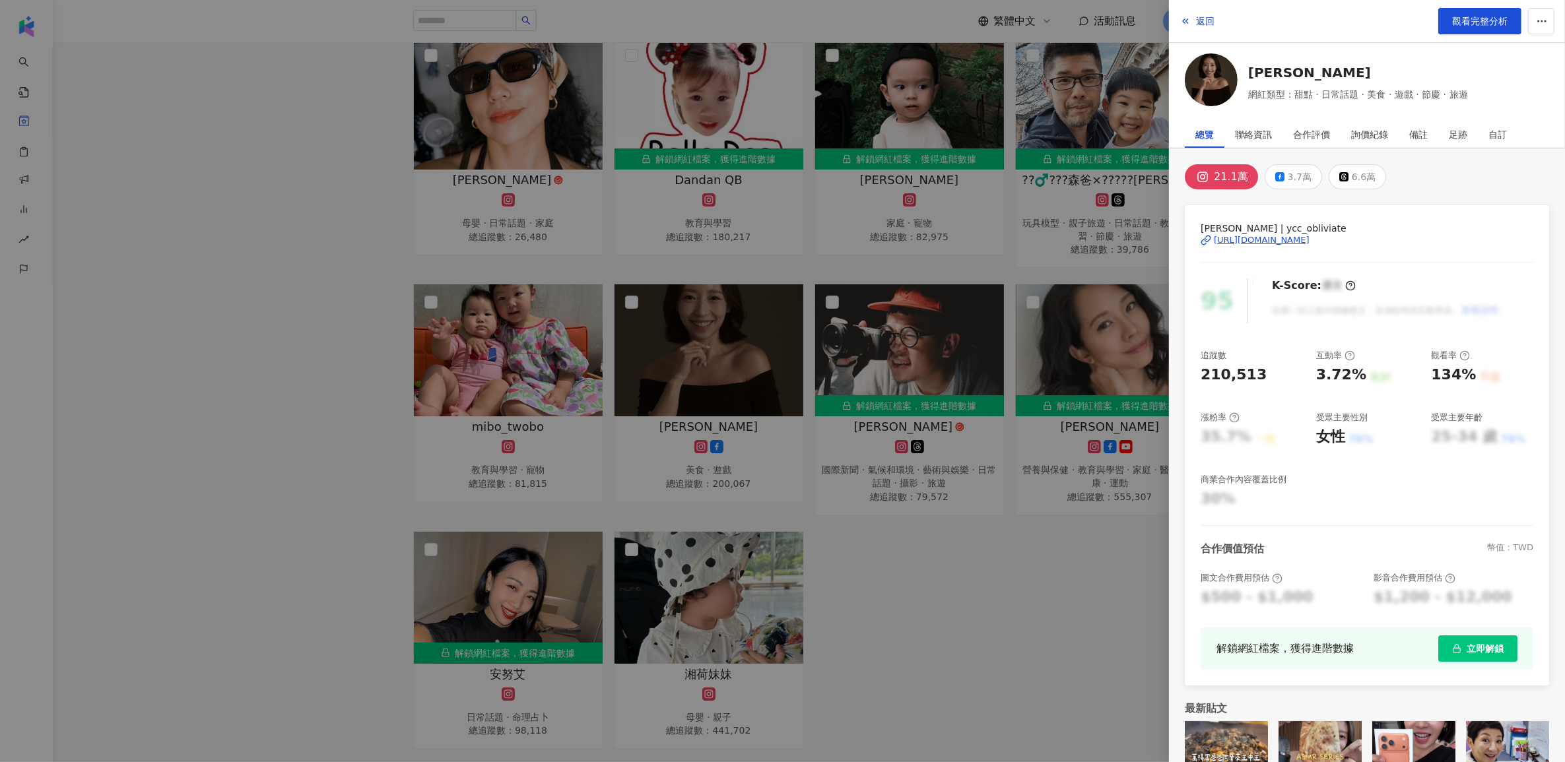
click at [758, 274] on div at bounding box center [782, 381] width 1565 height 762
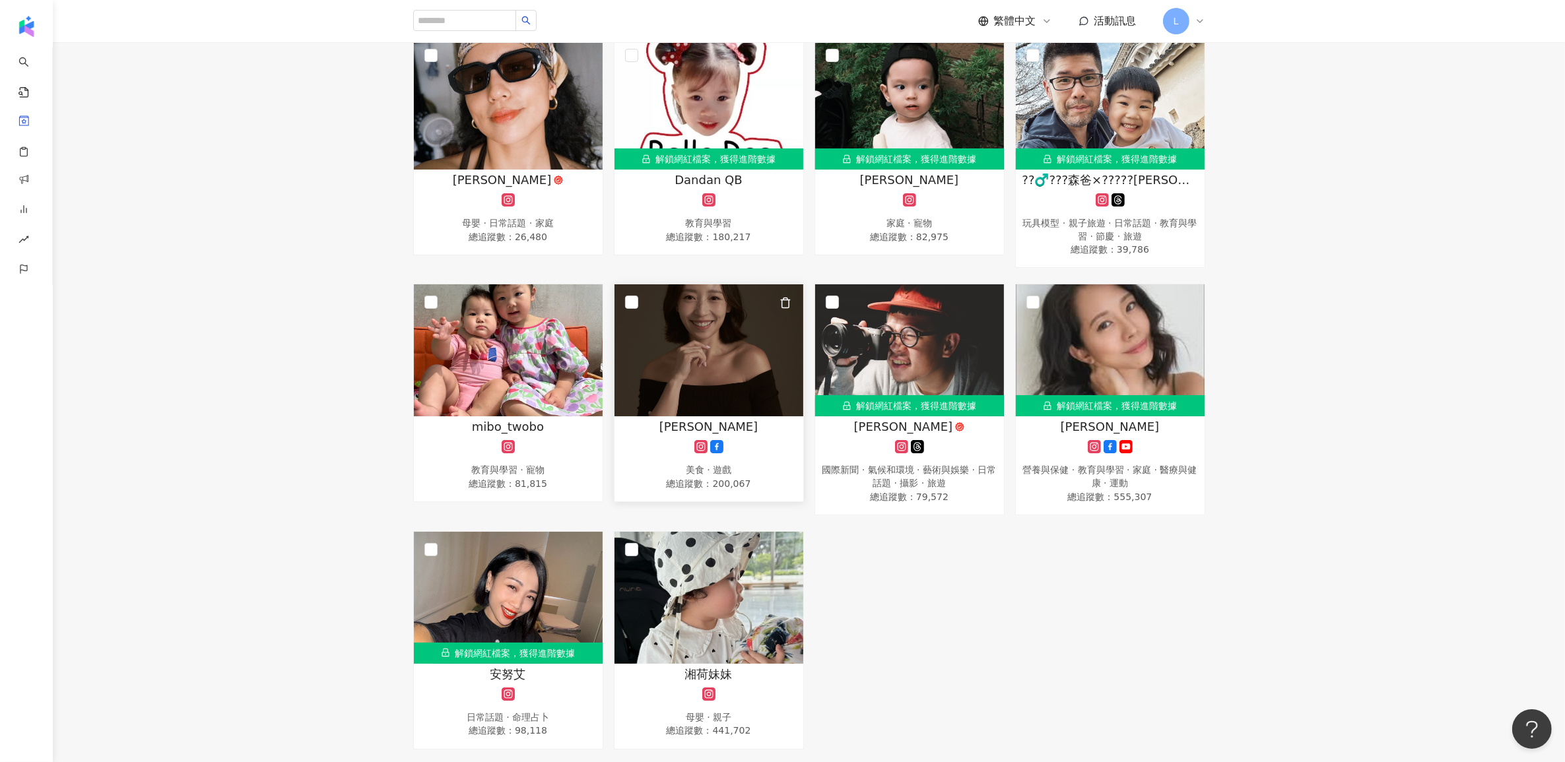
click at [783, 302] on icon "button" at bounding box center [785, 303] width 12 height 12
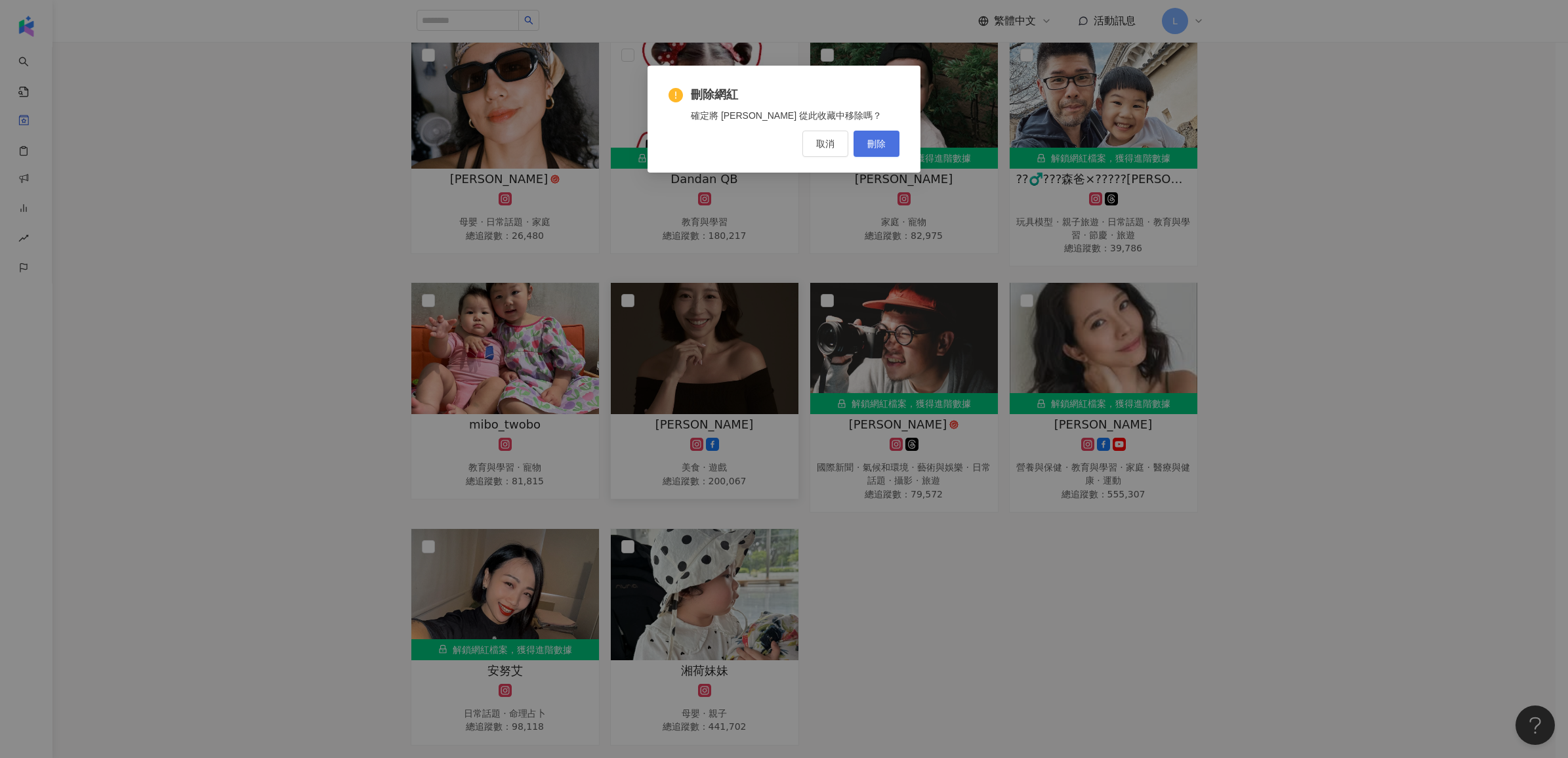
click at [868, 146] on span "刪除" at bounding box center [877, 143] width 18 height 11
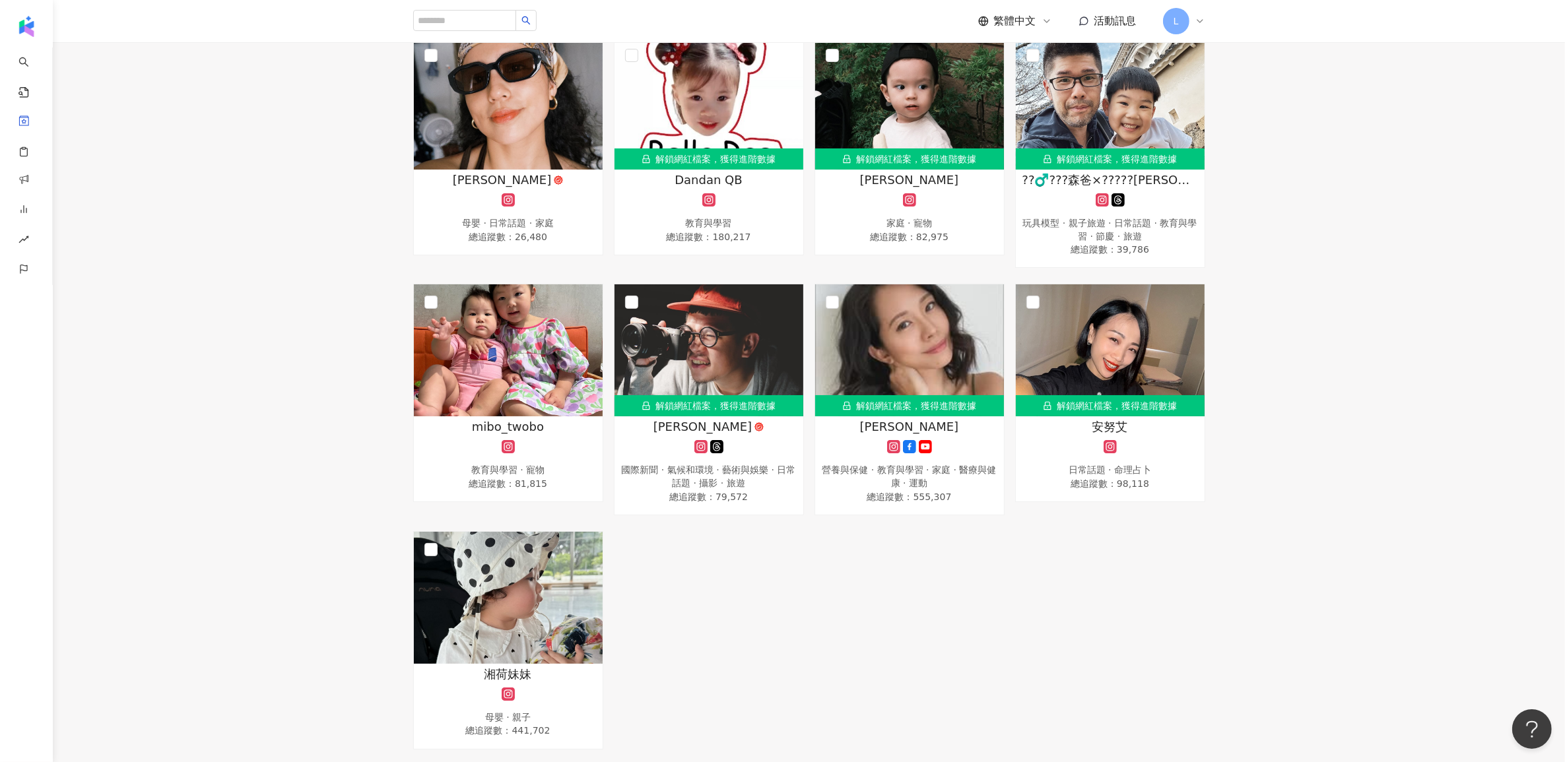
click at [690, 480] on div "蕾蕾 母嬰 · 日常話題 · 家庭 總追蹤數 ： 26,480 解鎖網紅檔案，獲得進階數據 Dandan QB 教育與學習 總追蹤數 ： 180,217 解鎖…" at bounding box center [809, 393] width 803 height 713
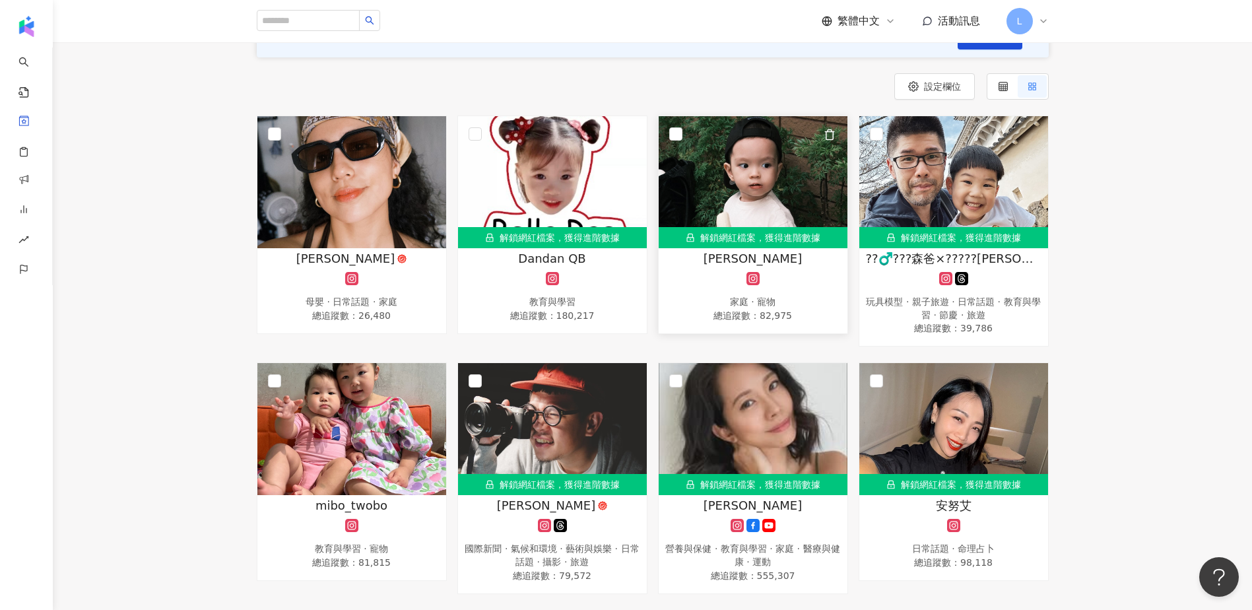
scroll to position [154, 0]
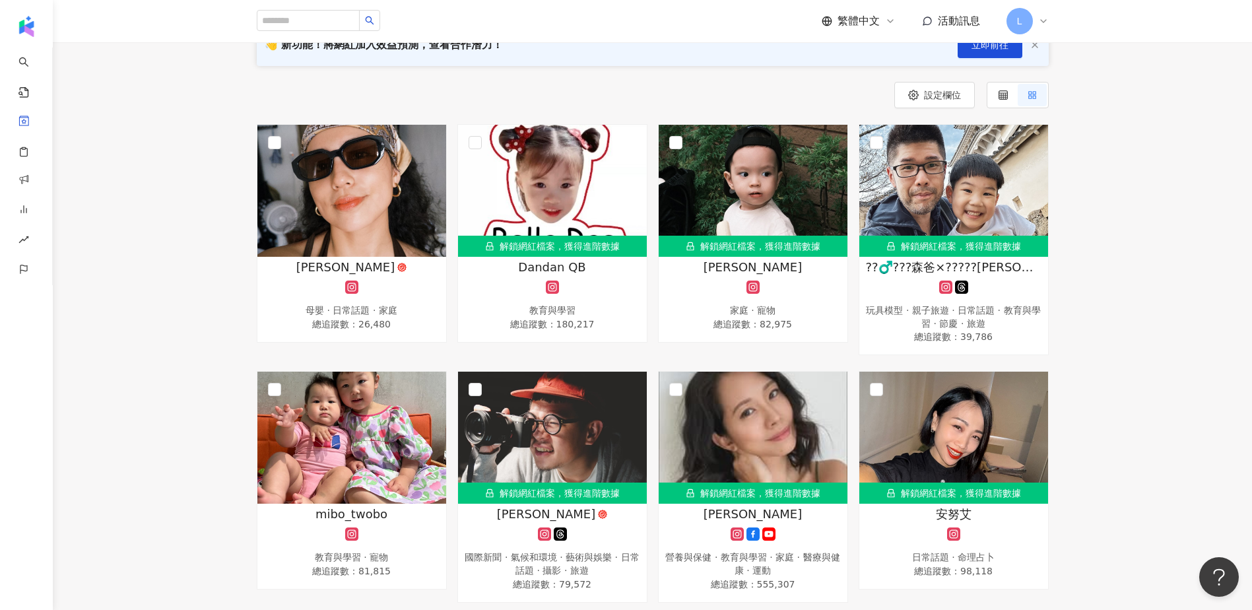
click at [708, 82] on div "設定欄位" at bounding box center [653, 95] width 792 height 26
click at [825, 140] on icon "button" at bounding box center [830, 143] width 12 height 12
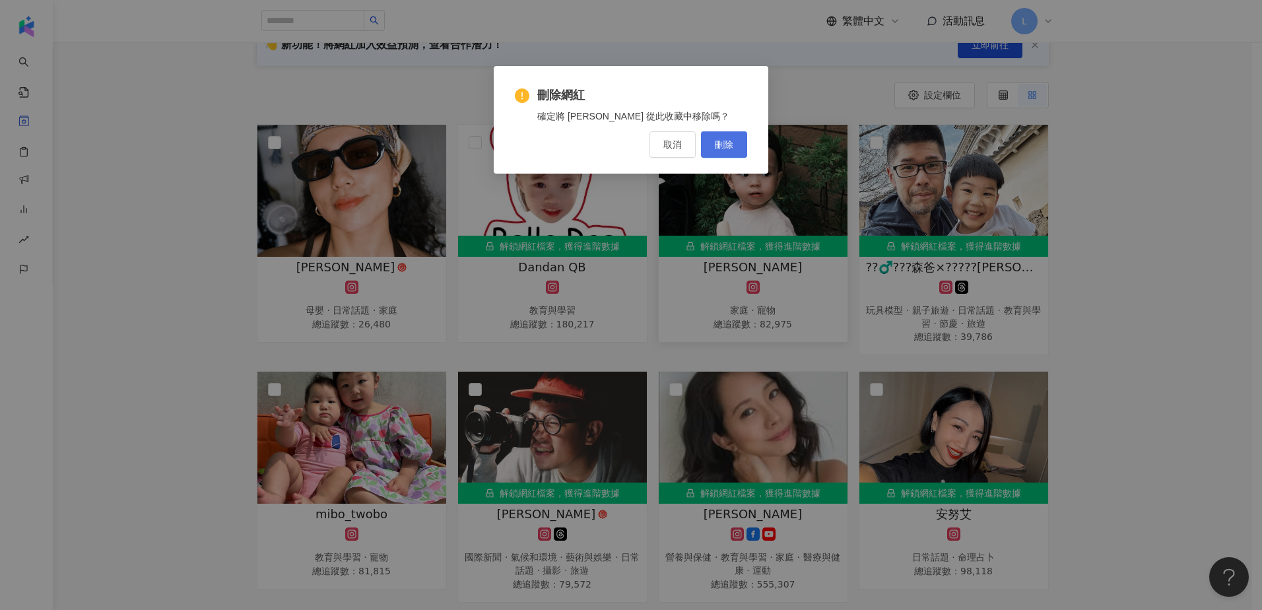
click at [728, 145] on span "刪除" at bounding box center [724, 144] width 18 height 11
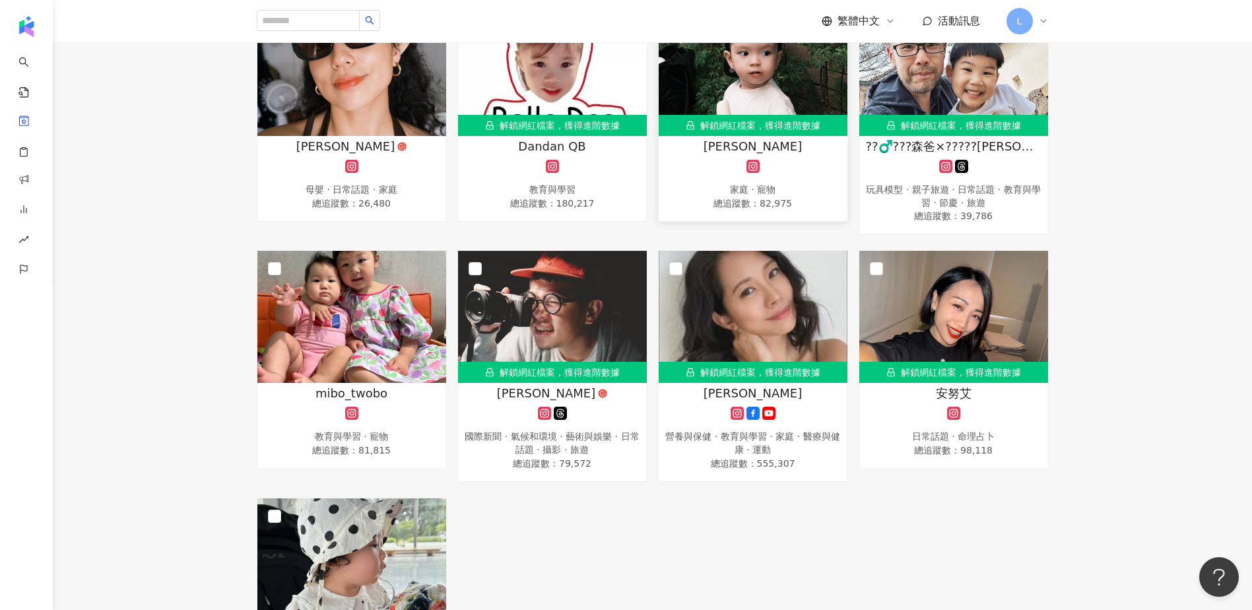
scroll to position [0, 0]
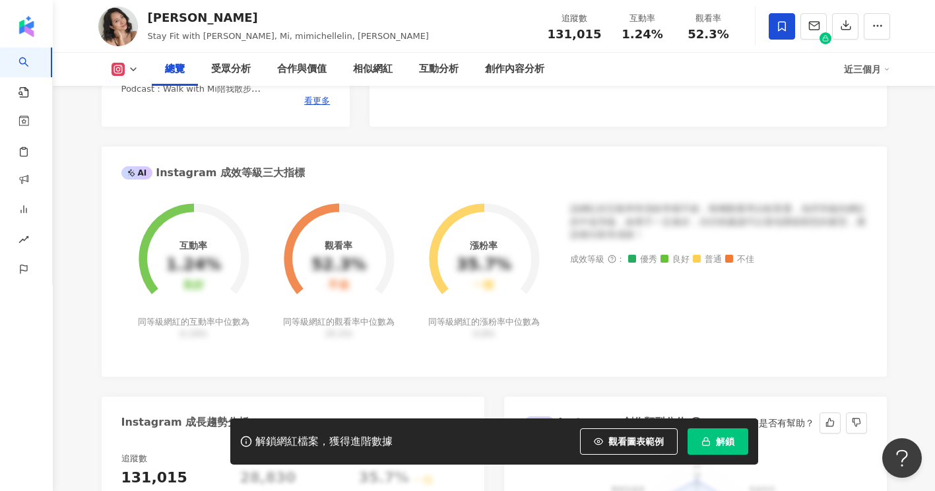
scroll to position [352, 0]
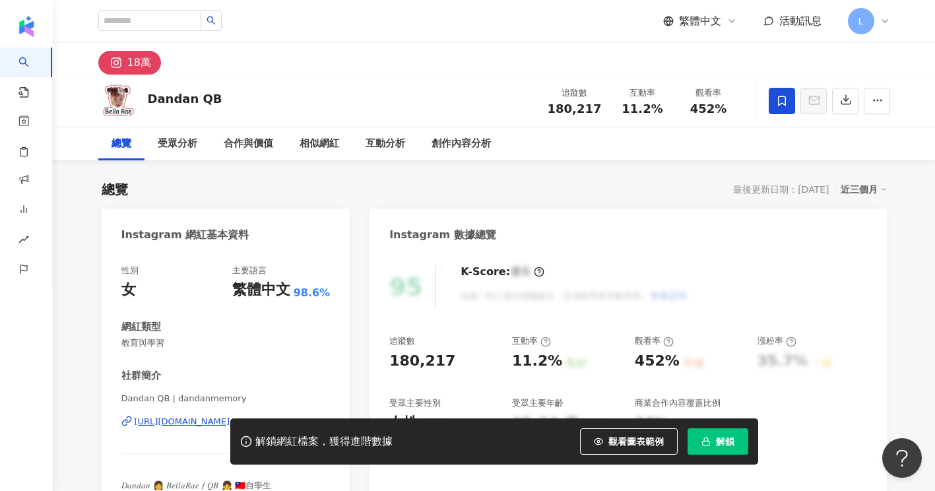
click at [661, 73] on div "18萬" at bounding box center [494, 59] width 845 height 32
click at [201, 20] on input "search" at bounding box center [149, 20] width 103 height 21
paste input "**********"
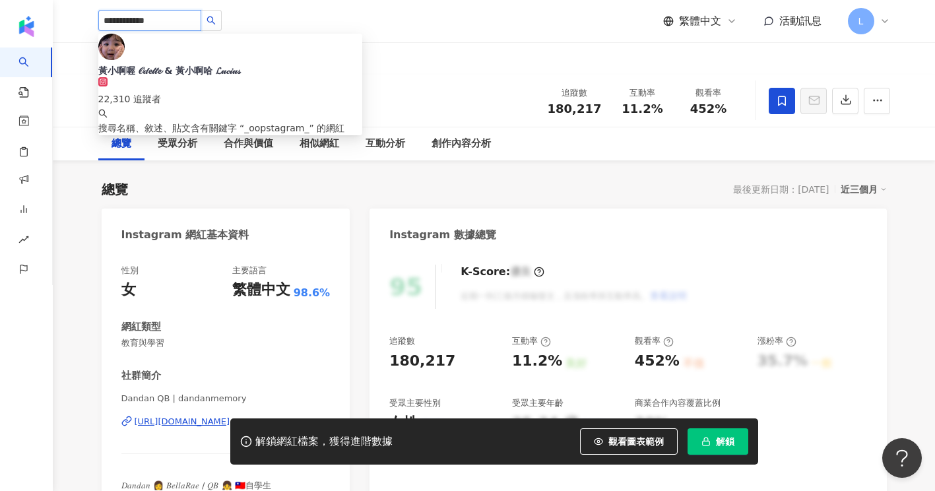
type input "**********"
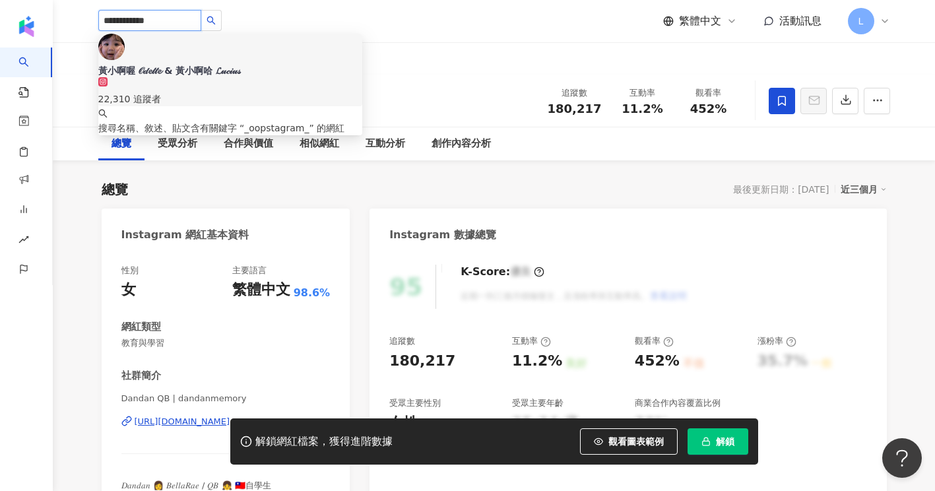
click at [203, 64] on div "黃小啊喔 𝒪𝒹𝓮𝓉𝓉𝓮 & 黃小啊哈 𝓛𝓊𝒸𝒾𝓊𝓈" at bounding box center [230, 70] width 264 height 13
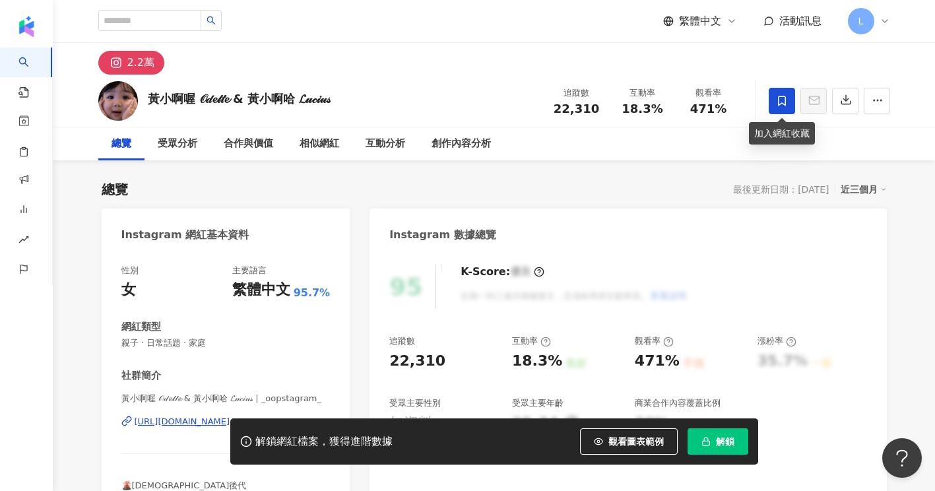
click at [777, 102] on icon at bounding box center [782, 101] width 12 height 12
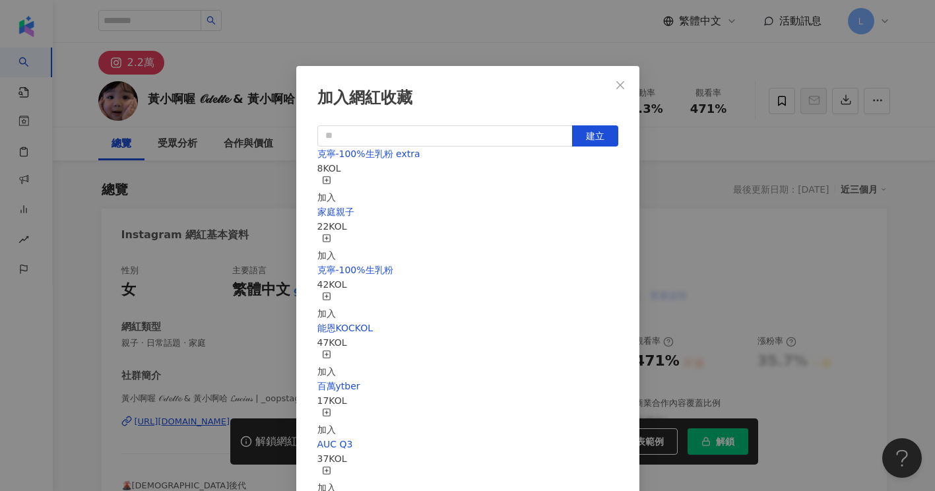
click at [336, 179] on div "加入" at bounding box center [326, 190] width 18 height 29
click at [625, 82] on icon "close" at bounding box center [620, 85] width 11 height 11
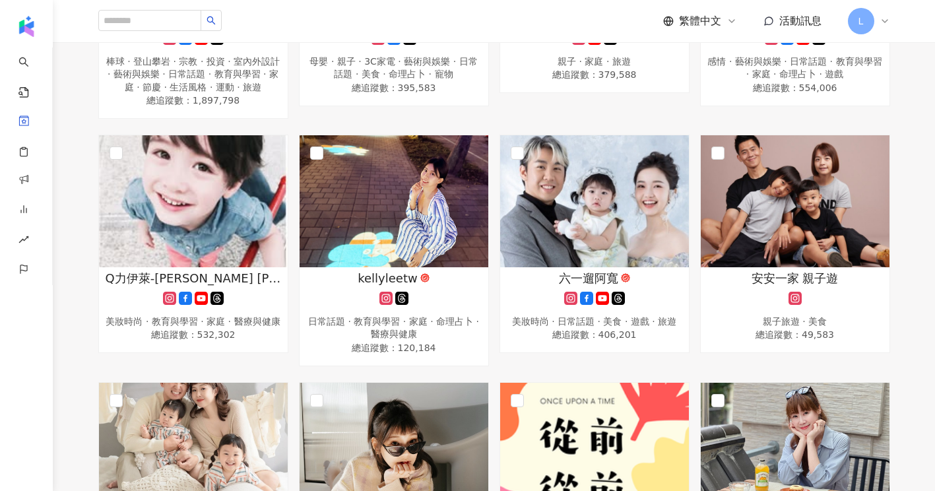
type input "**********"
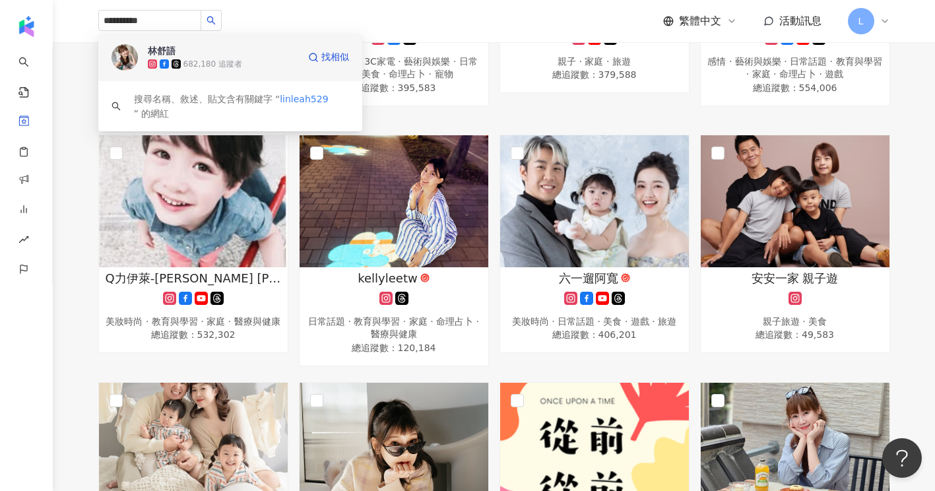
click at [234, 55] on div "林舒語 682,180 追蹤者" at bounding box center [223, 57] width 150 height 26
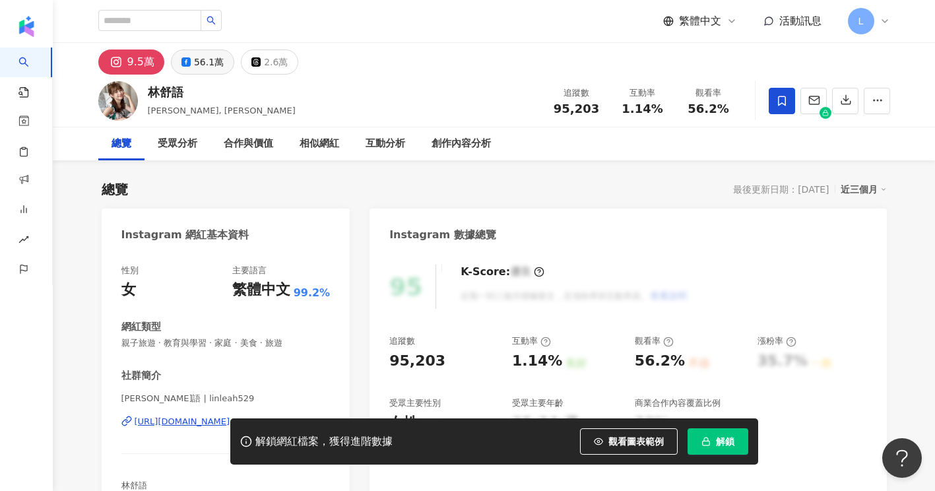
click at [207, 67] on div "56.1萬" at bounding box center [209, 62] width 30 height 18
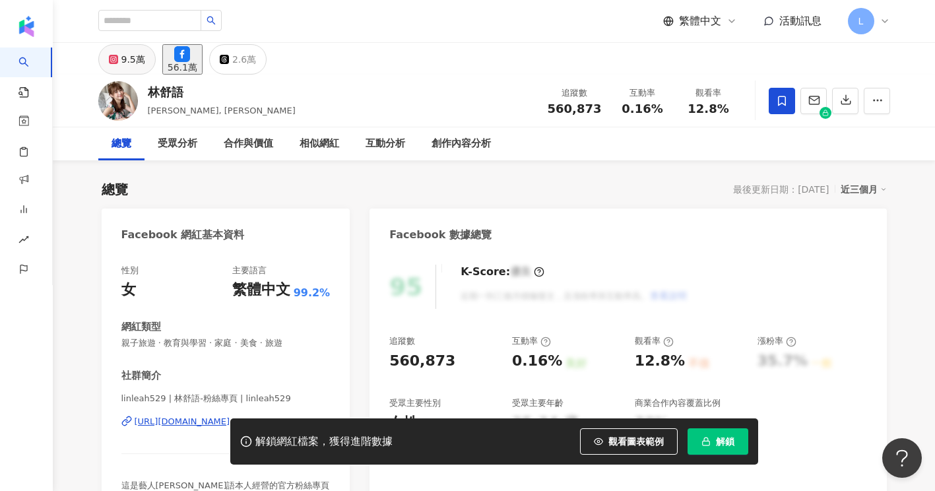
click at [126, 65] on div "9.5萬" at bounding box center [133, 59] width 24 height 18
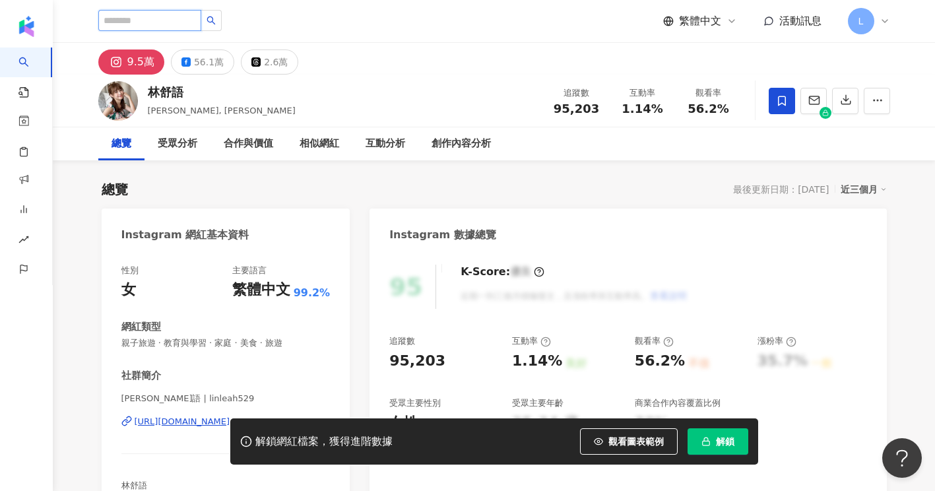
click at [191, 23] on input "search" at bounding box center [149, 20] width 103 height 21
paste input "**********"
type input "**********"
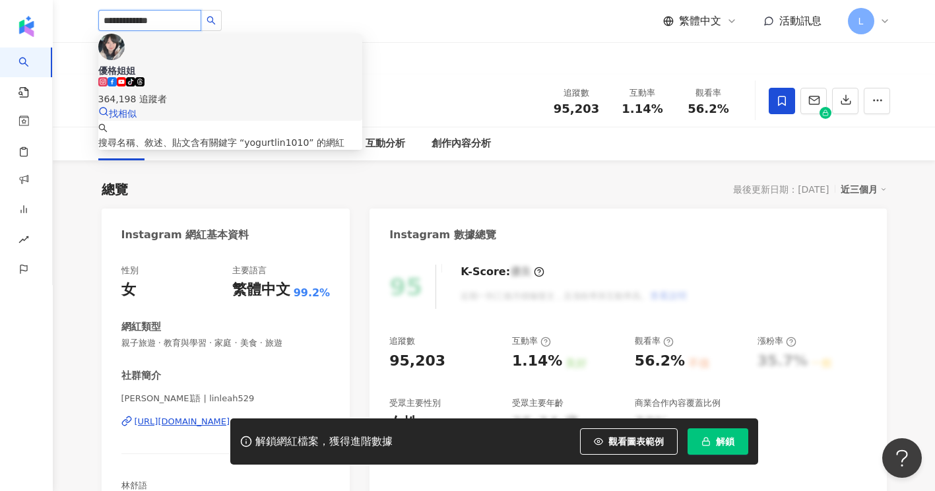
click at [249, 92] on div "364,198 追蹤者" at bounding box center [230, 99] width 264 height 15
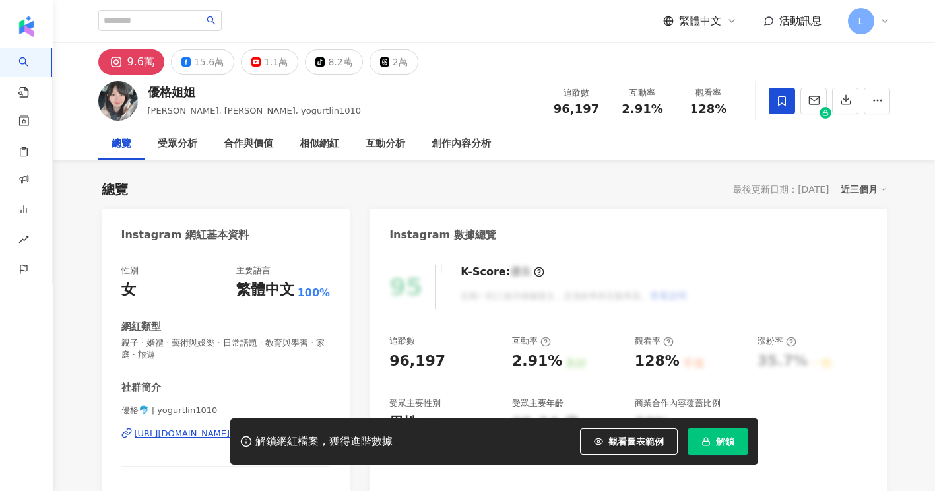
click at [787, 104] on span at bounding box center [782, 101] width 26 height 26
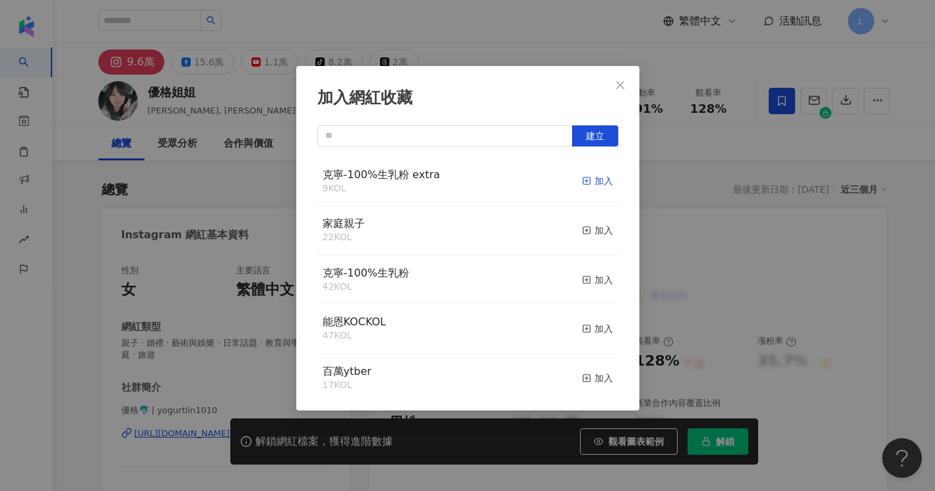
click at [593, 185] on div "加入" at bounding box center [597, 181] width 31 height 15
click at [622, 84] on icon "close" at bounding box center [620, 85] width 11 height 11
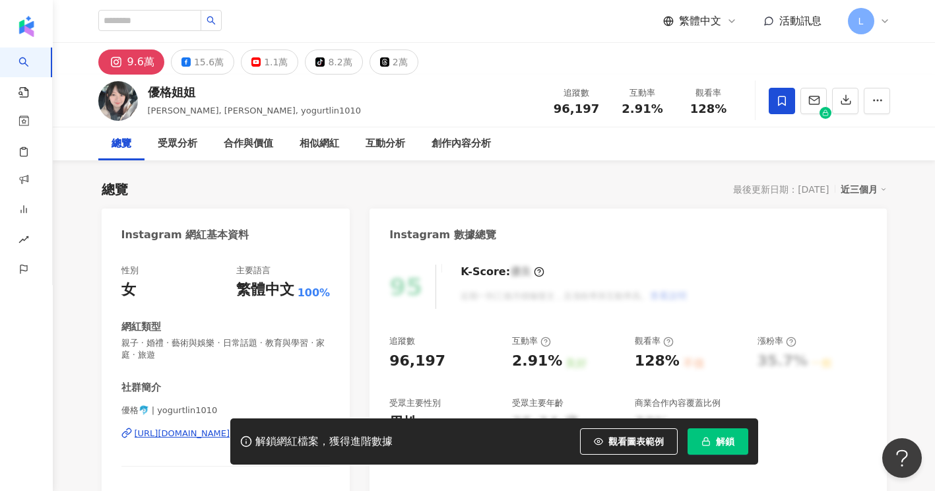
click at [781, 112] on span at bounding box center [782, 101] width 26 height 26
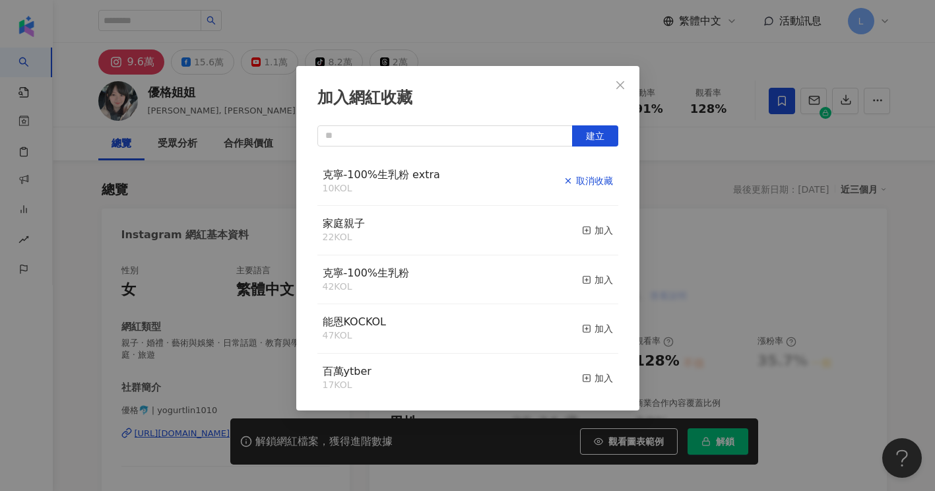
click at [587, 187] on div "取消收藏" at bounding box center [588, 181] width 49 height 15
click at [233, 181] on div "加入網紅收藏 建立 克寧-100%生乳粉 extra 9 KOL 加入 家庭親子 22 KOL 加入 克寧-100%生乳粉 42 KOL 加入 能恩KOCKO…" at bounding box center [467, 245] width 935 height 491
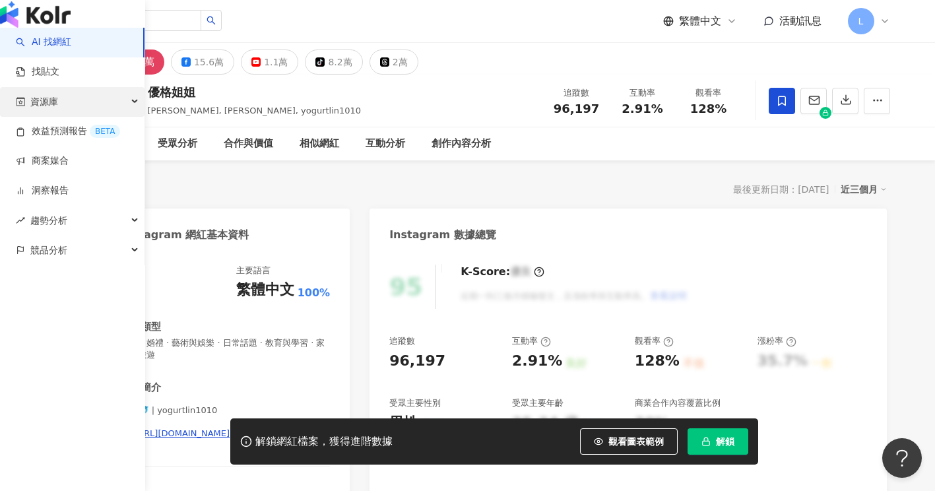
click at [81, 117] on div "資源庫" at bounding box center [72, 102] width 145 height 30
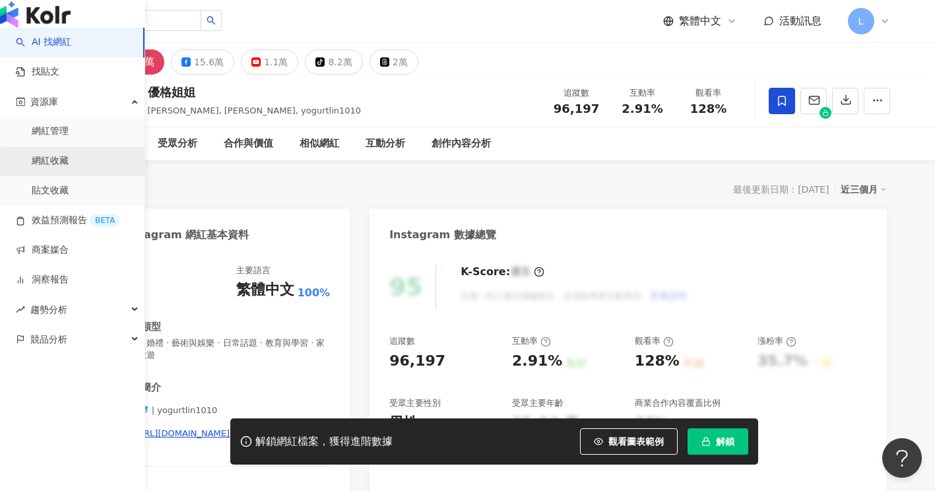
click at [69, 168] on link "網紅收藏" at bounding box center [50, 160] width 37 height 13
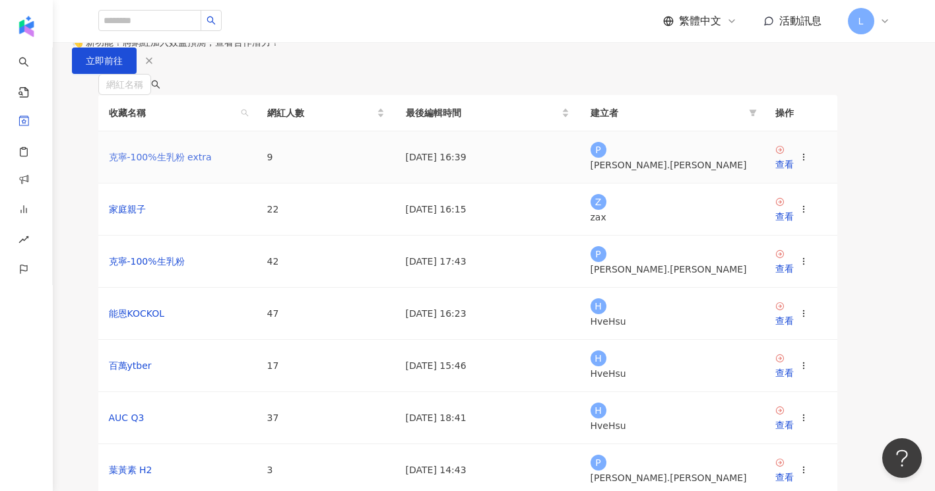
click at [167, 162] on link "克寧-100%生乳粉 extra" at bounding box center [160, 157] width 103 height 11
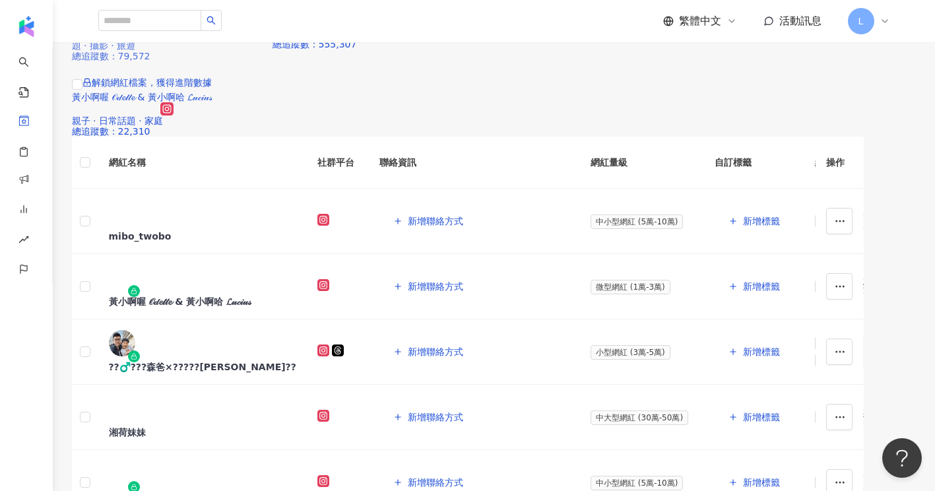
scroll to position [176, 0]
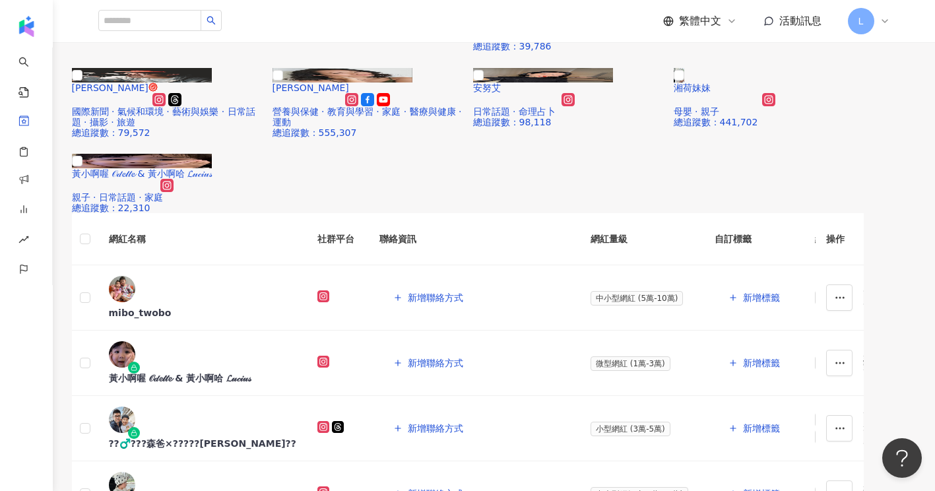
drag, startPoint x: 72, startPoint y: 188, endPoint x: 87, endPoint y: 164, distance: 28.8
click at [72, 188] on div "蕾蕾 母嬰 · 日常話題 · 家庭 總追蹤數 ： 26,480 解鎖網紅檔案，獲得進階數據 Dandan QB 教育與學習 總追蹤數 ： 180,217 解鎖…" at bounding box center [468, 98] width 845 height 232
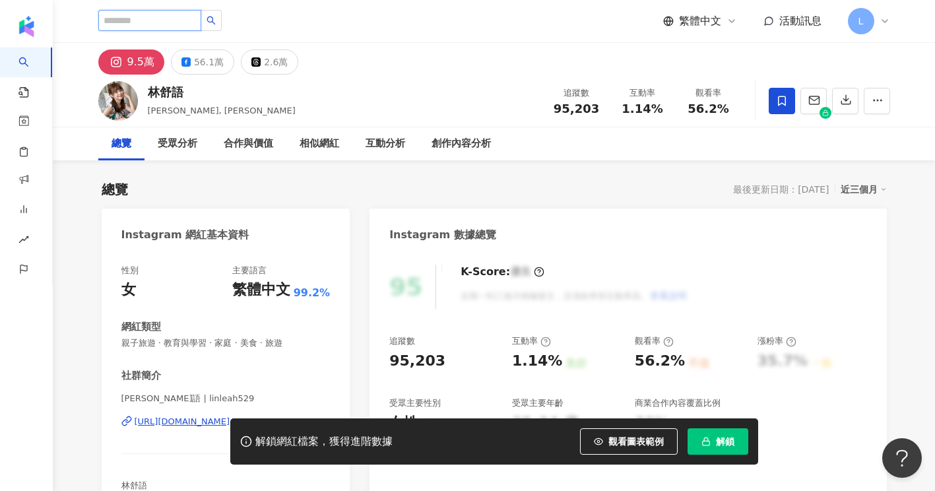
click at [155, 21] on input "search" at bounding box center [149, 20] width 103 height 21
paste input "**********"
type input "**********"
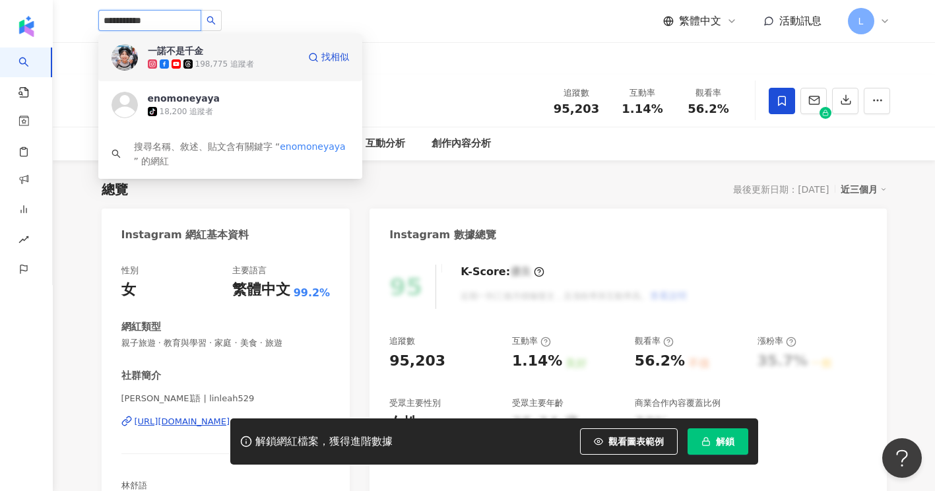
click at [222, 55] on span "一諾不是千金" at bounding box center [191, 50] width 86 height 13
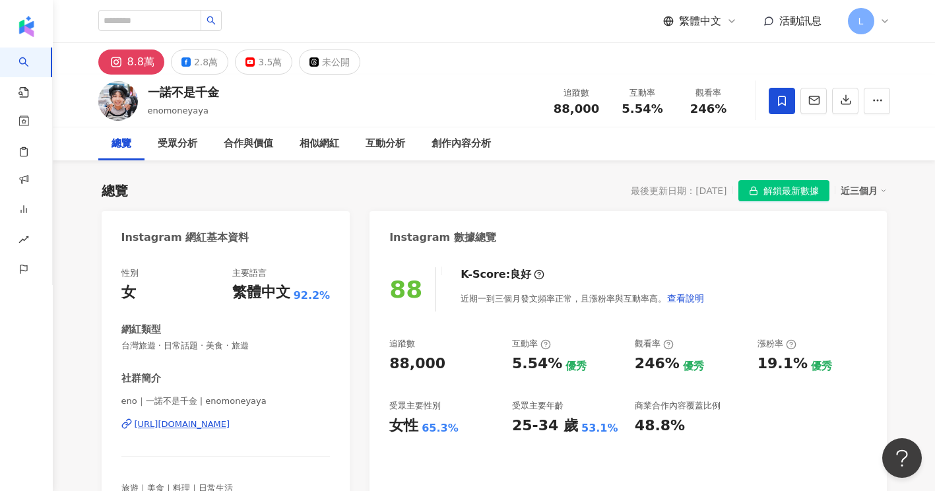
click at [777, 108] on span at bounding box center [782, 101] width 26 height 26
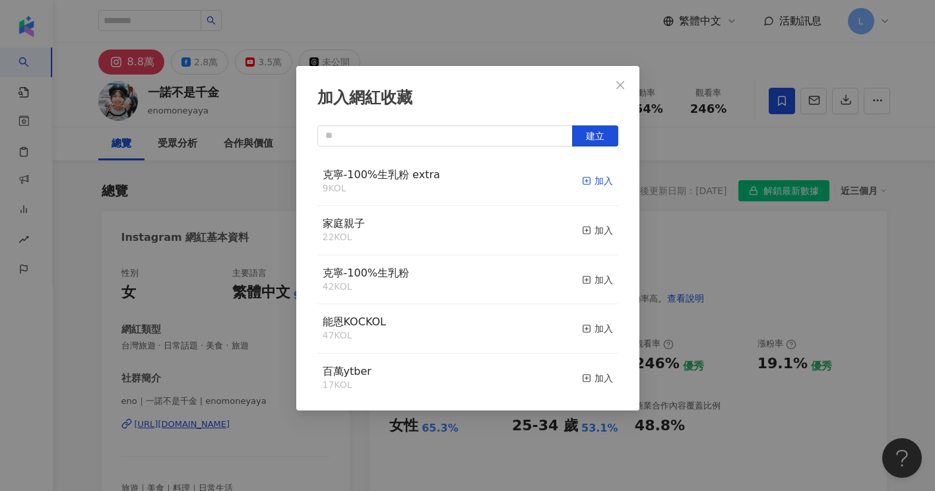
click at [592, 183] on div "加入" at bounding box center [597, 181] width 31 height 15
click at [182, 180] on div "加入網紅收藏 建立 克寧-100%生乳粉 extra 10 KOL 已加入 家庭親子 22 KOL 加入 克寧-100%生乳粉 42 KOL 加入 能恩KOC…" at bounding box center [467, 245] width 935 height 491
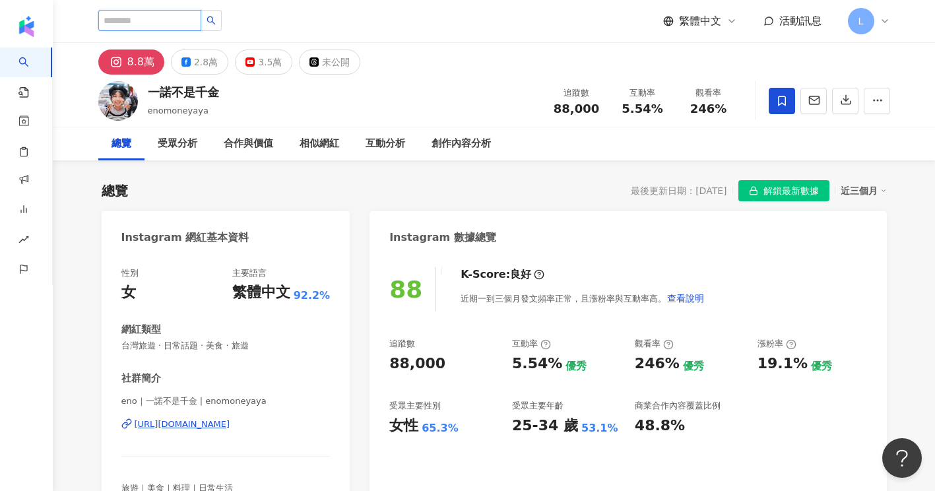
click at [181, 25] on input "search" at bounding box center [149, 20] width 103 height 21
paste input "*********"
type input "*********"
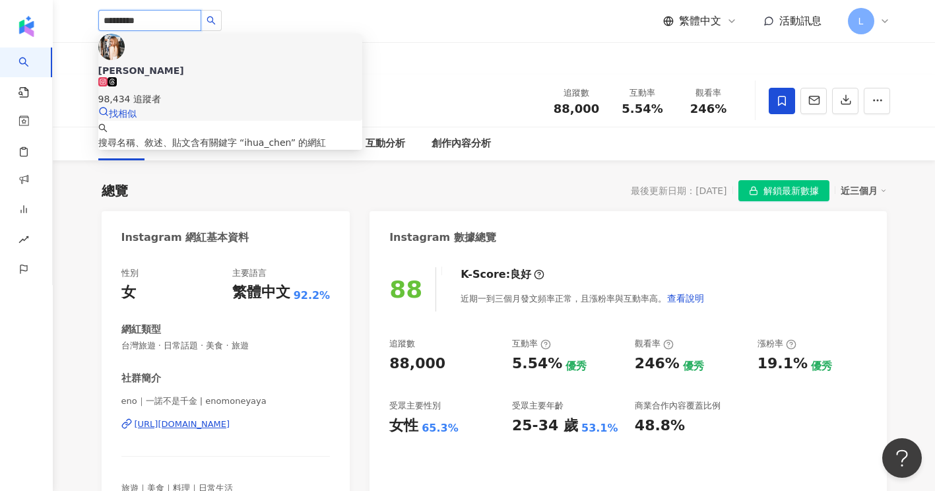
click at [218, 64] on span "[PERSON_NAME]" at bounding box center [230, 70] width 264 height 13
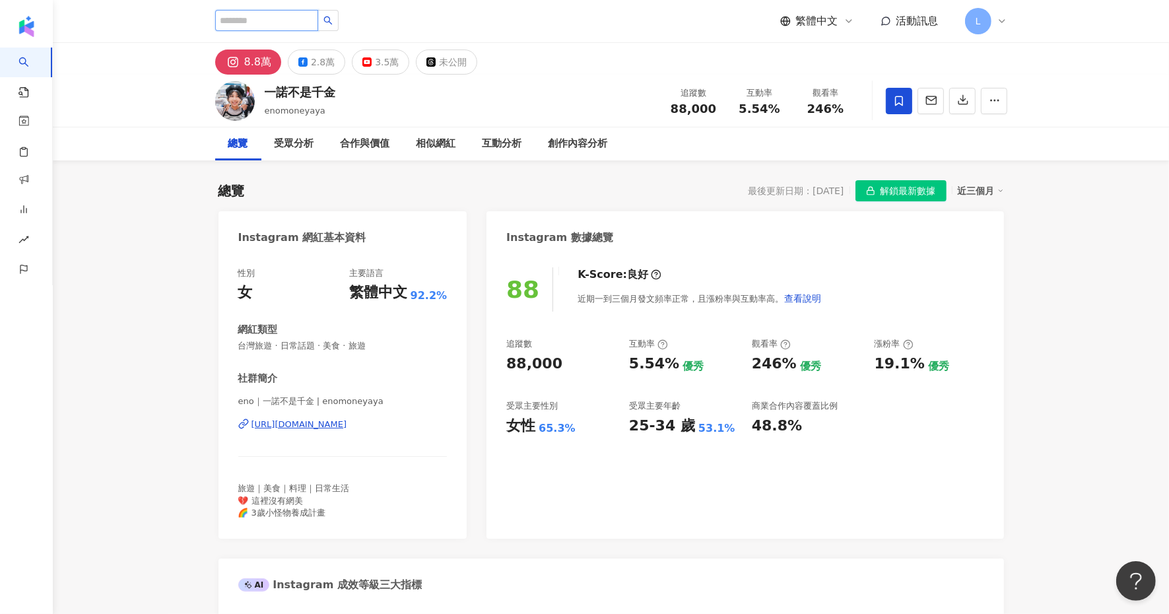
click at [243, 15] on input "search" at bounding box center [266, 20] width 103 height 21
click at [215, 15] on input "search" at bounding box center [266, 20] width 103 height 21
paste input "*********"
type input "*********"
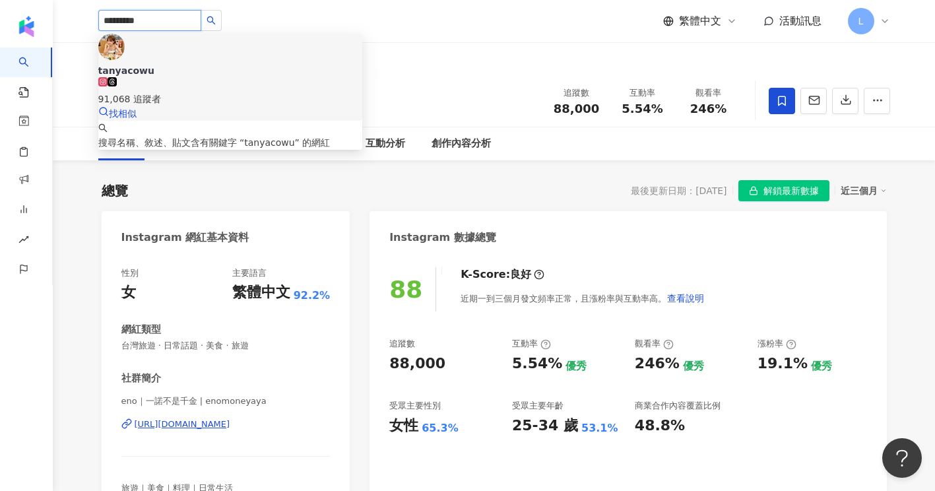
click at [216, 64] on span "tanyacowu" at bounding box center [230, 70] width 264 height 13
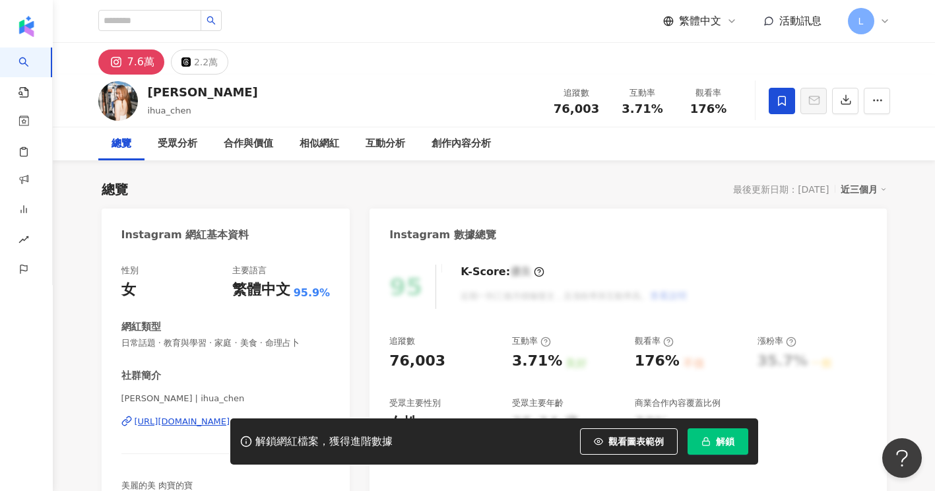
click at [785, 101] on icon at bounding box center [782, 101] width 8 height 10
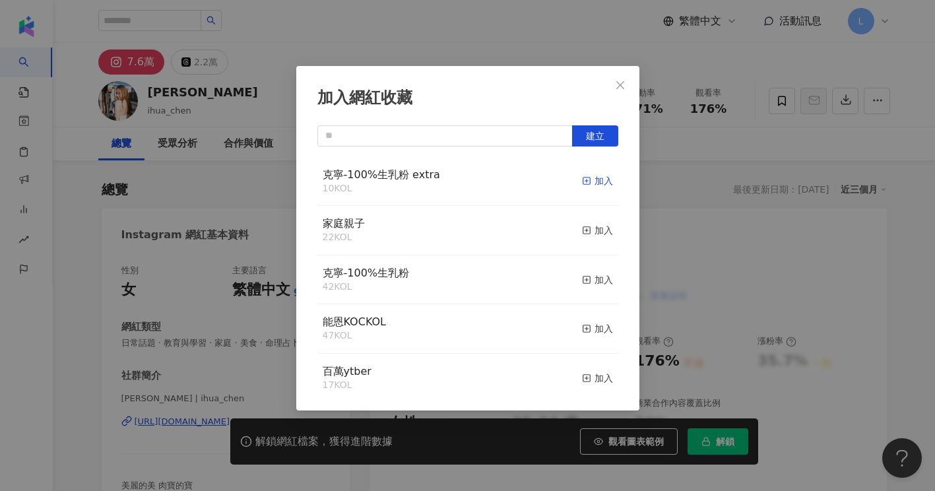
click at [593, 181] on div "加入" at bounding box center [597, 181] width 31 height 15
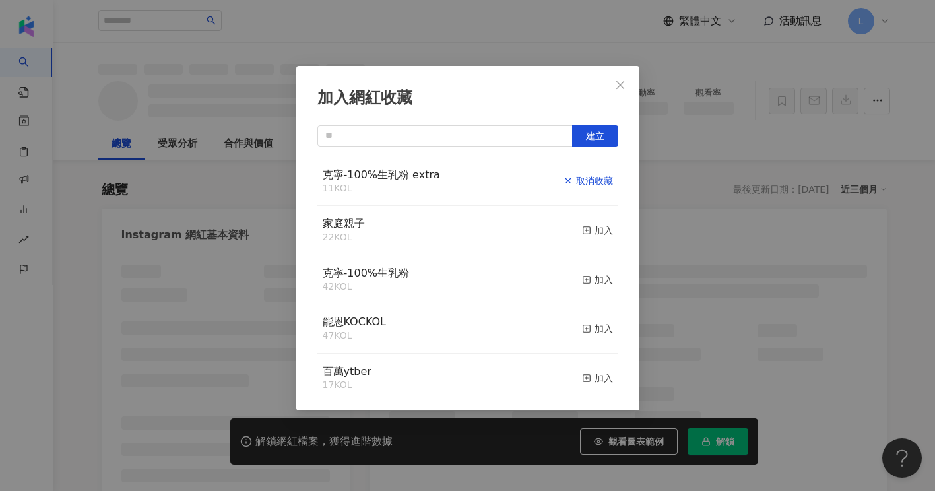
click at [645, 179] on div "加入網紅收藏 建立 克寧-100%生乳粉 extra 11 KOL 取消收藏 家庭親子 22 KOL 加入 克寧-100%生乳粉 42 KOL 加入 能恩KO…" at bounding box center [467, 245] width 935 height 491
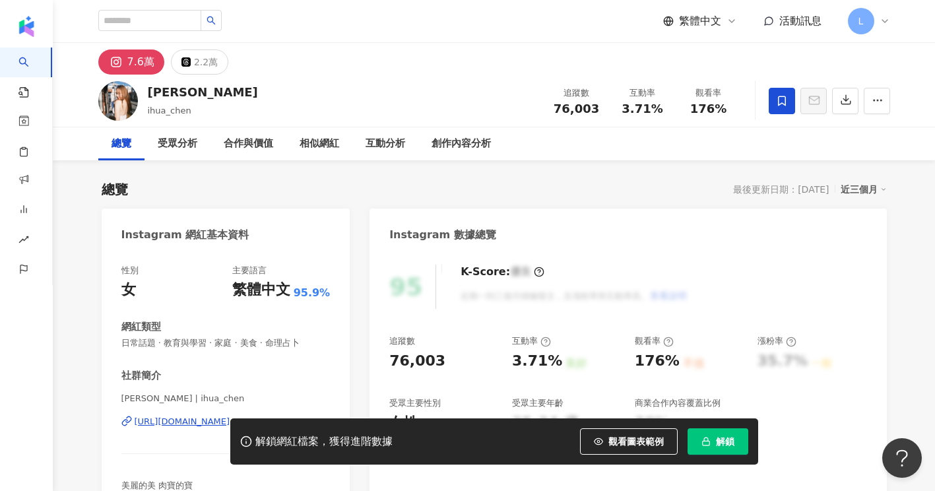
click at [556, 37] on div "加入網紅收藏 建立 克寧-100%生乳粉 extra 11 KOL 已加入 家庭親子 22 KOL 加入 克寧-100%生乳粉 42 KOL 加入 能恩KOC…" at bounding box center [467, 245] width 935 height 491
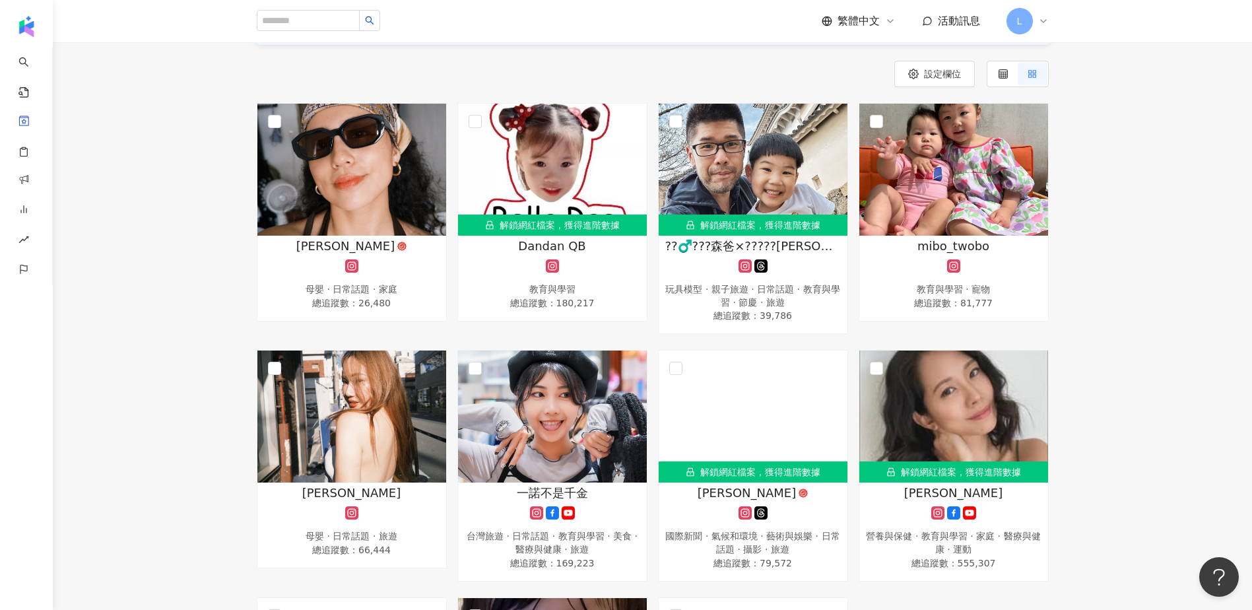
scroll to position [176, 0]
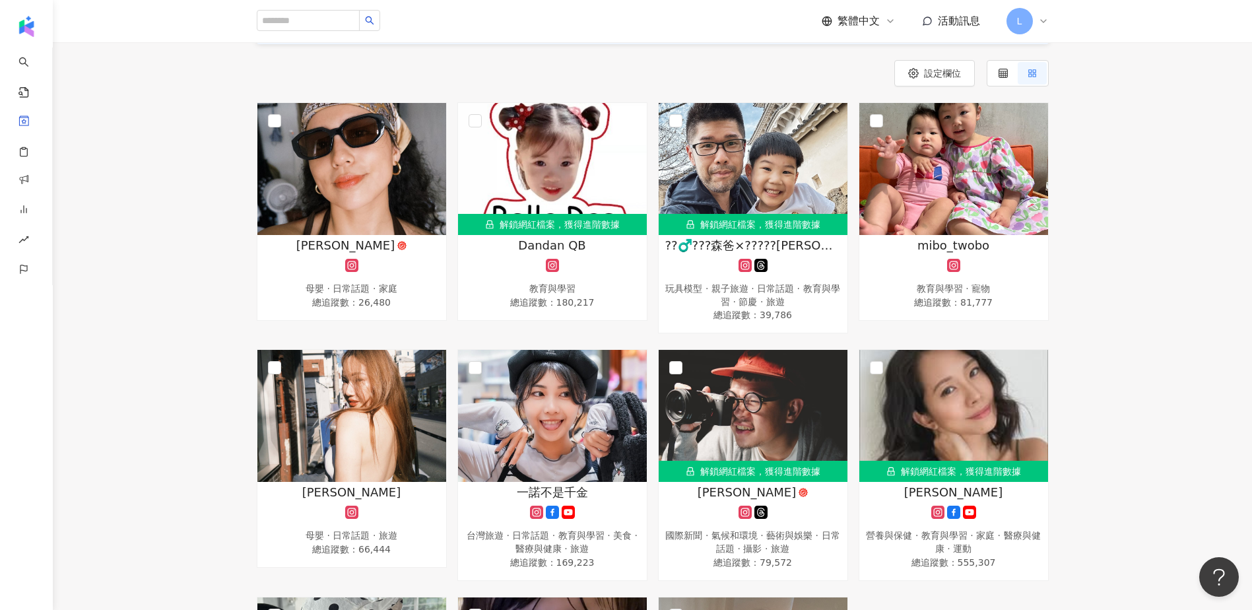
click at [220, 340] on div "蕾蕾 母嬰 · 日常話題 · 家庭 總追蹤數 ： 26,480 解鎖網紅檔案，獲得進階數據 Dandan QB 教育與學習 總追蹤數 ： 180,217 解鎖…" at bounding box center [652, 458] width 1199 height 713
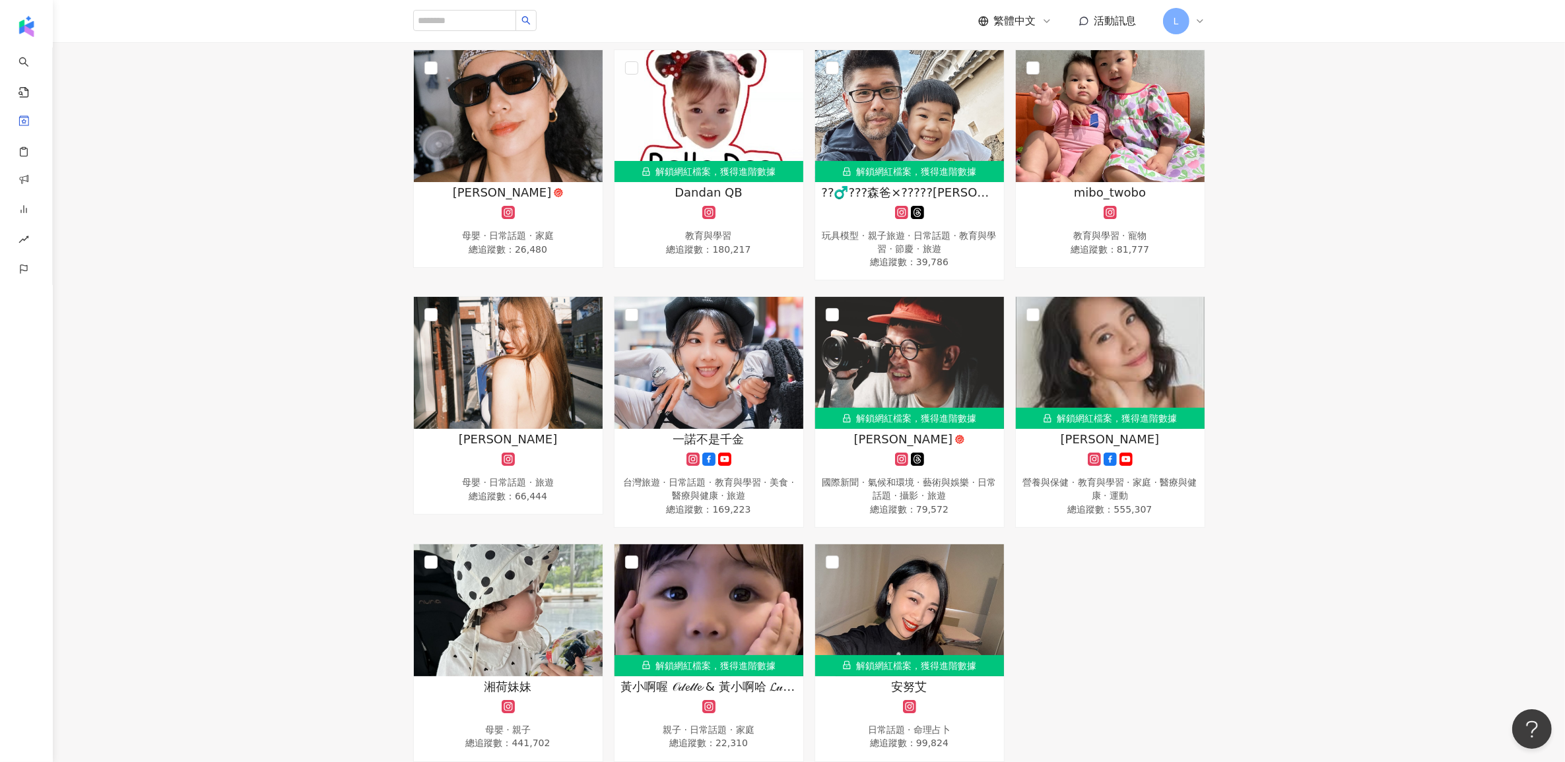
drag, startPoint x: 323, startPoint y: 421, endPoint x: 299, endPoint y: 166, distance: 255.9
click at [323, 421] on div "蕾蕾 母嬰 · 日常話題 · 家庭 總追蹤數 ： 26,480 解鎖網紅檔案，獲得進階數據 Dandan QB 教育與學習 總追蹤數 ： 180,217 解鎖…" at bounding box center [809, 405] width 1512 height 713
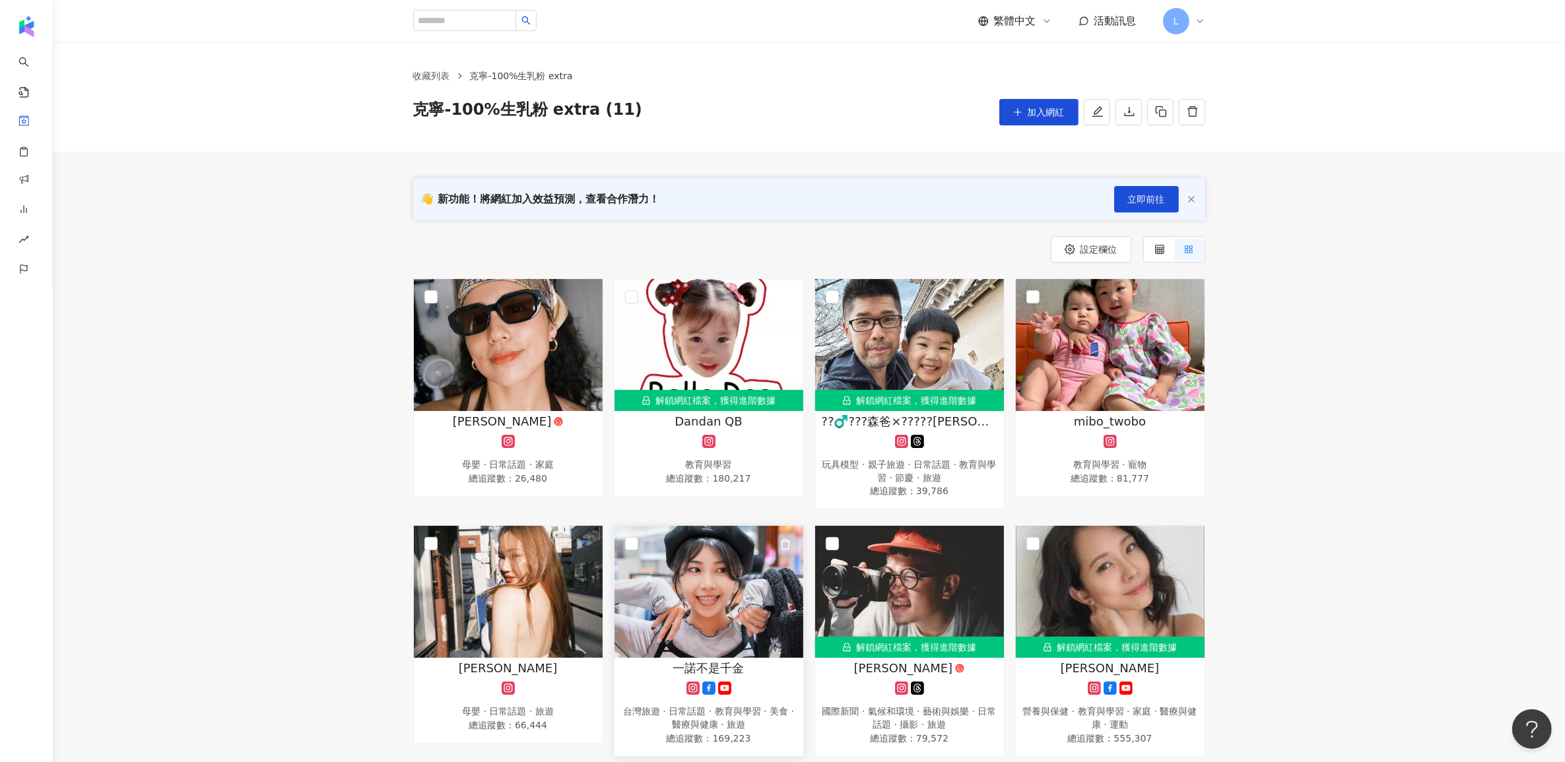
click at [786, 540] on icon "button" at bounding box center [785, 545] width 12 height 12
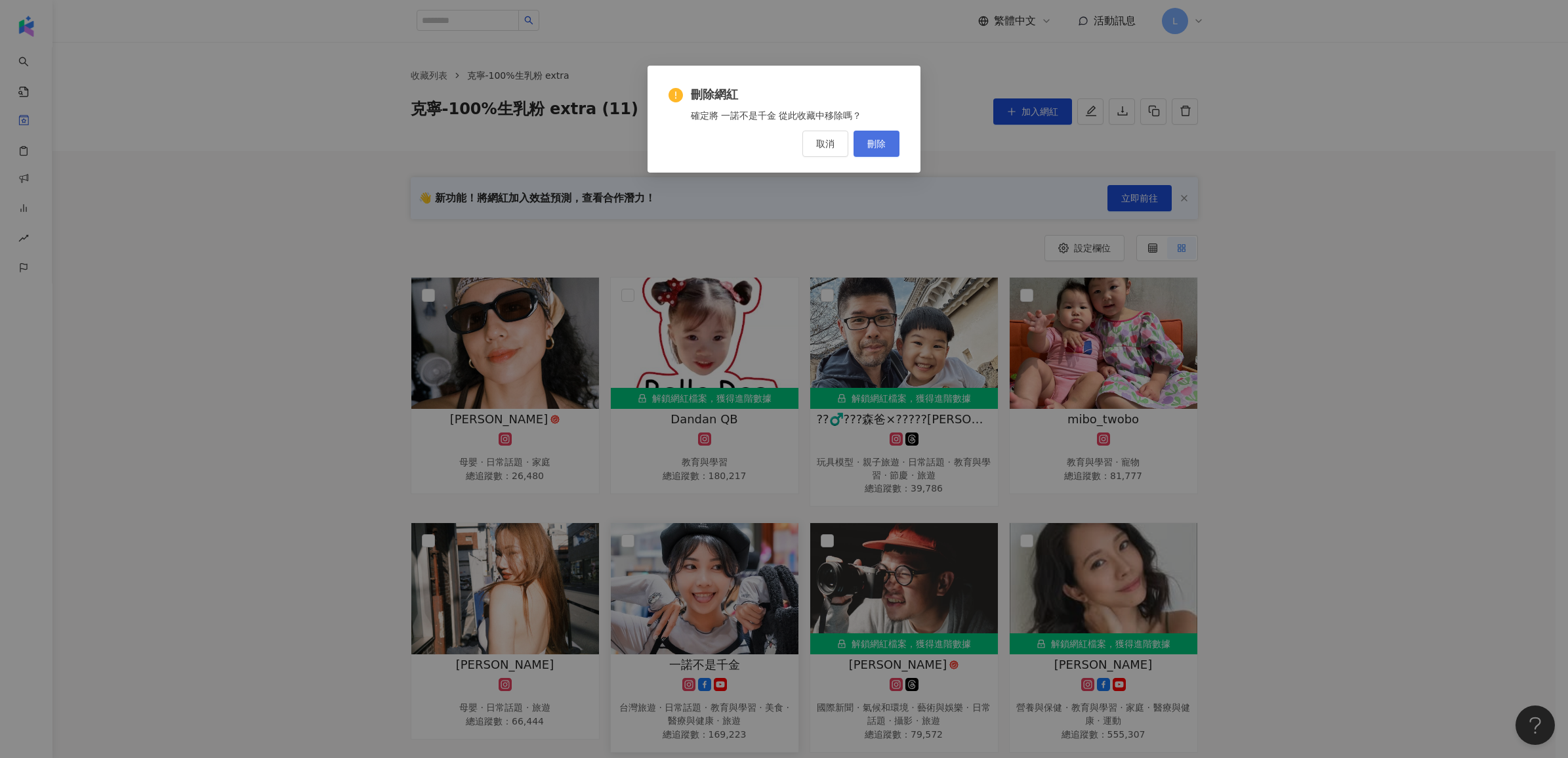
click at [869, 132] on button "刪除" at bounding box center [877, 143] width 46 height 26
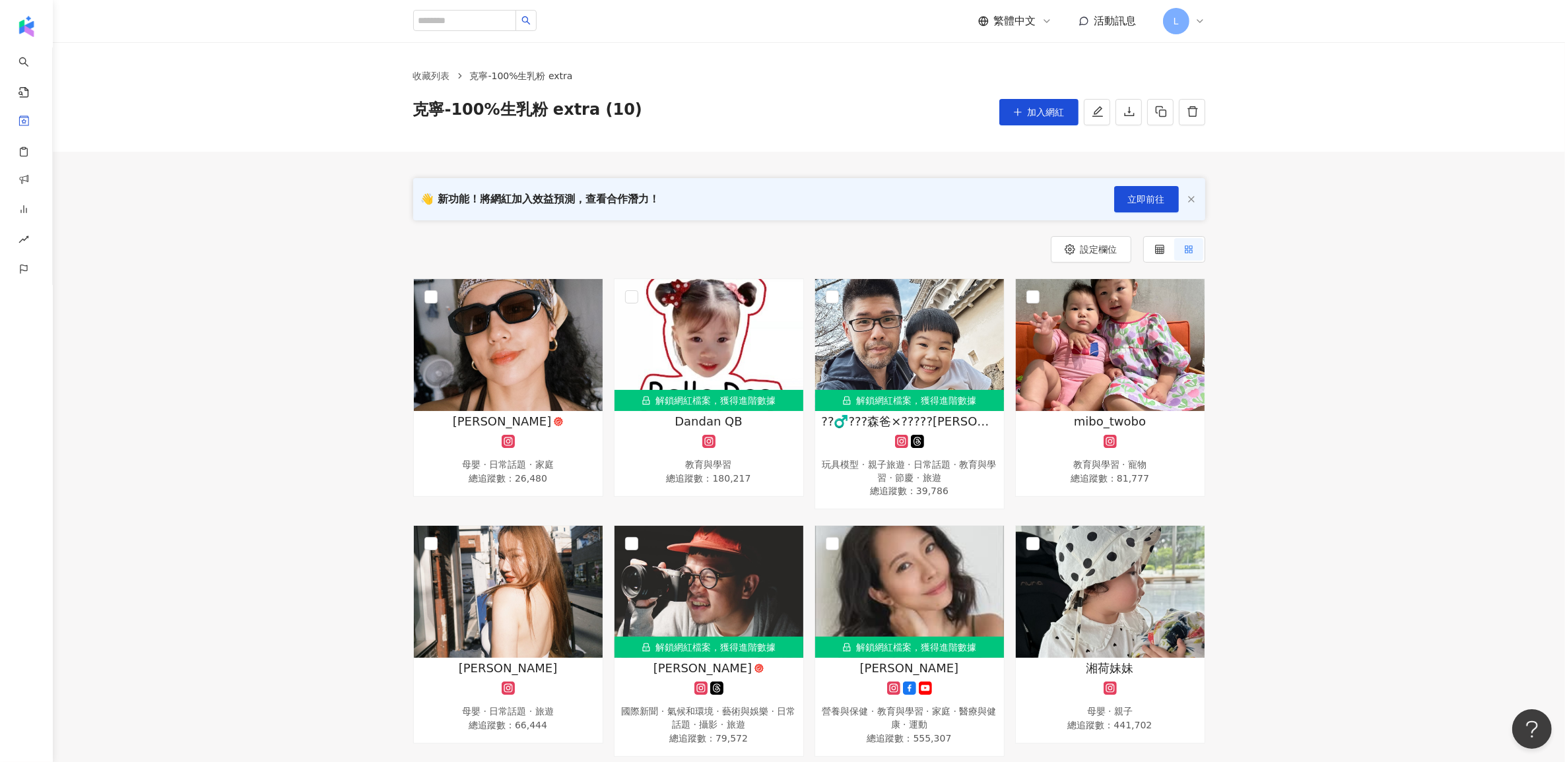
click at [312, 371] on div "蕾蕾 母嬰 · 日常話題 · 家庭 總追蹤數 ： 26,480 解鎖網紅檔案，獲得進階數據 Dandan QB 教育與學習 總追蹤數 ： 180,217 解鎖…" at bounding box center [809, 635] width 1512 height 713
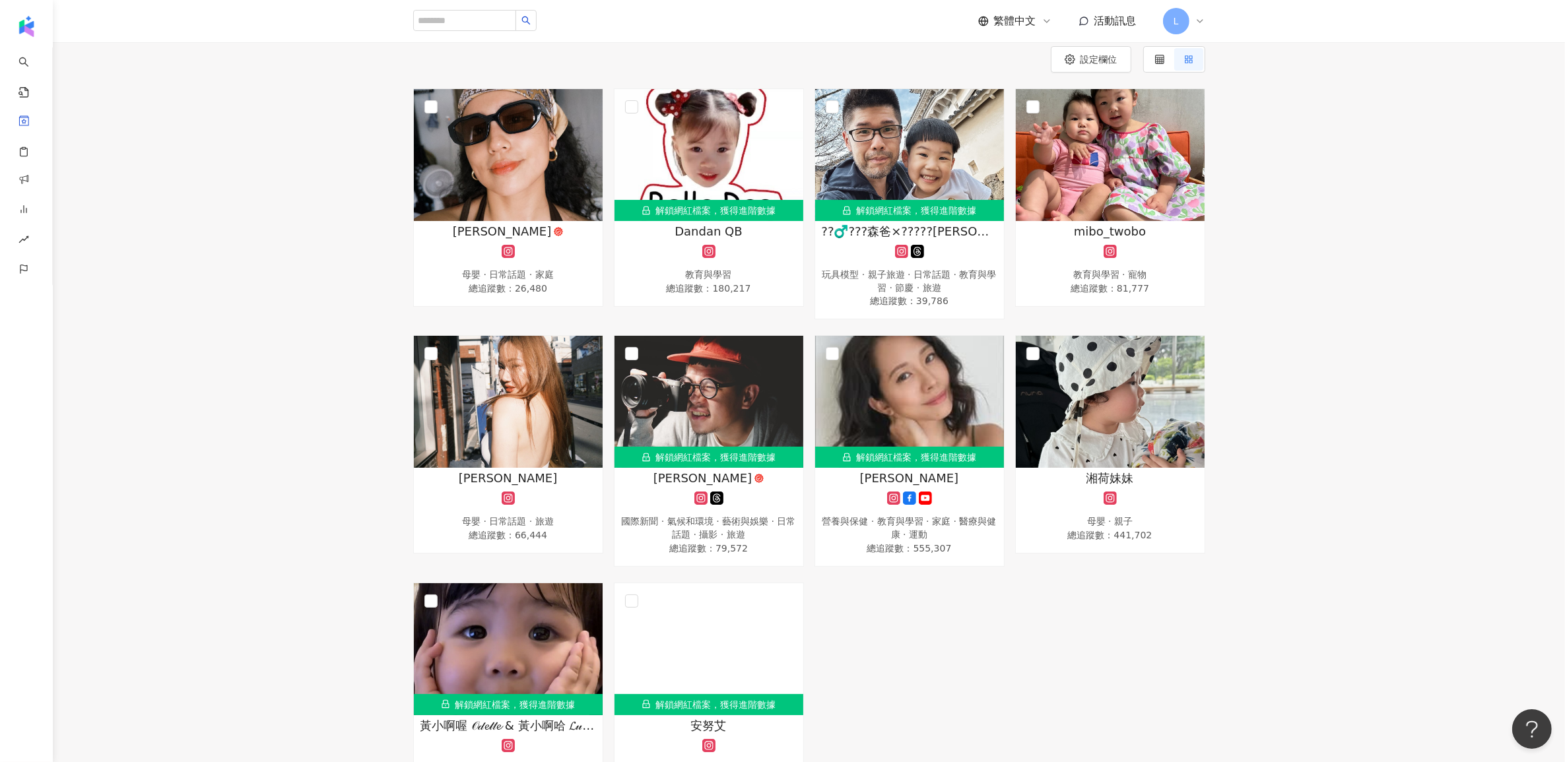
scroll to position [220, 0]
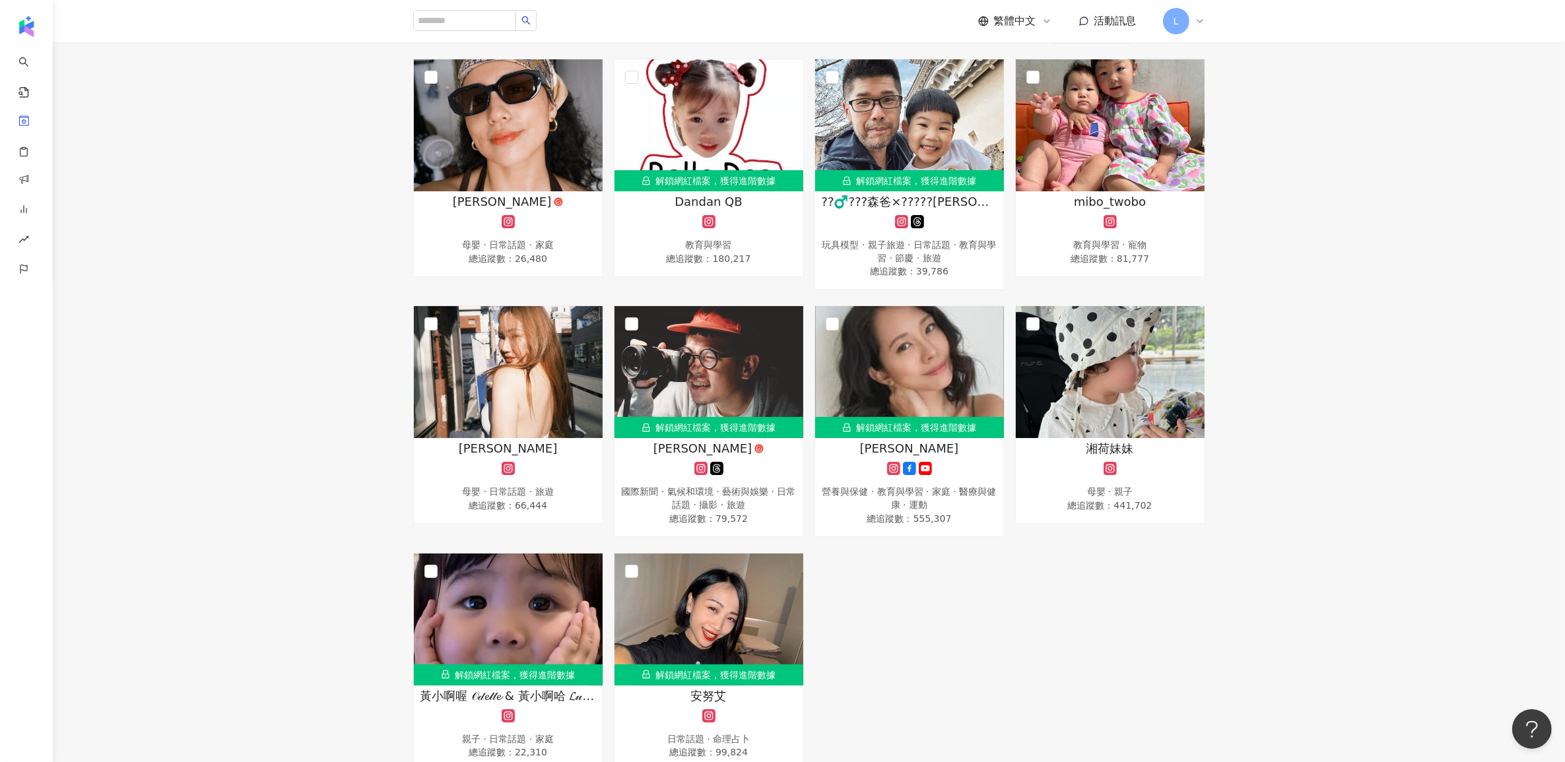
click at [274, 467] on div "蕾蕾 母嬰 · 日常話題 · 家庭 總追蹤數 ： 26,480 解鎖網紅檔案，獲得進階數據 Dandan QB 教育與學習 總追蹤數 ： 180,217 解鎖…" at bounding box center [809, 415] width 1512 height 713
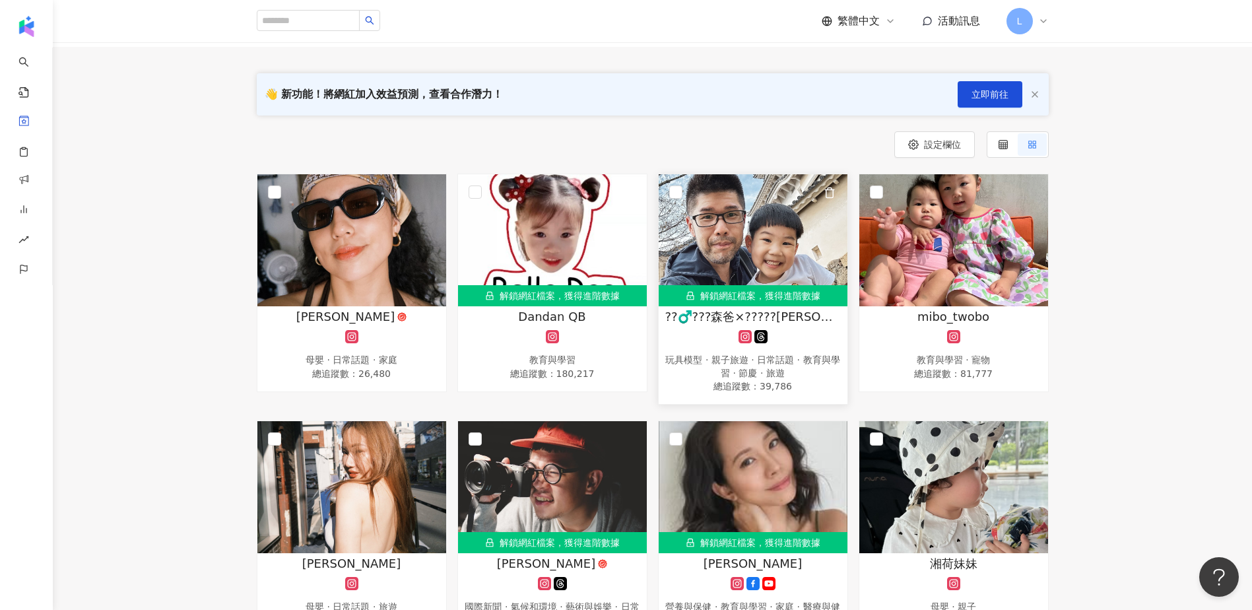
scroll to position [0, 0]
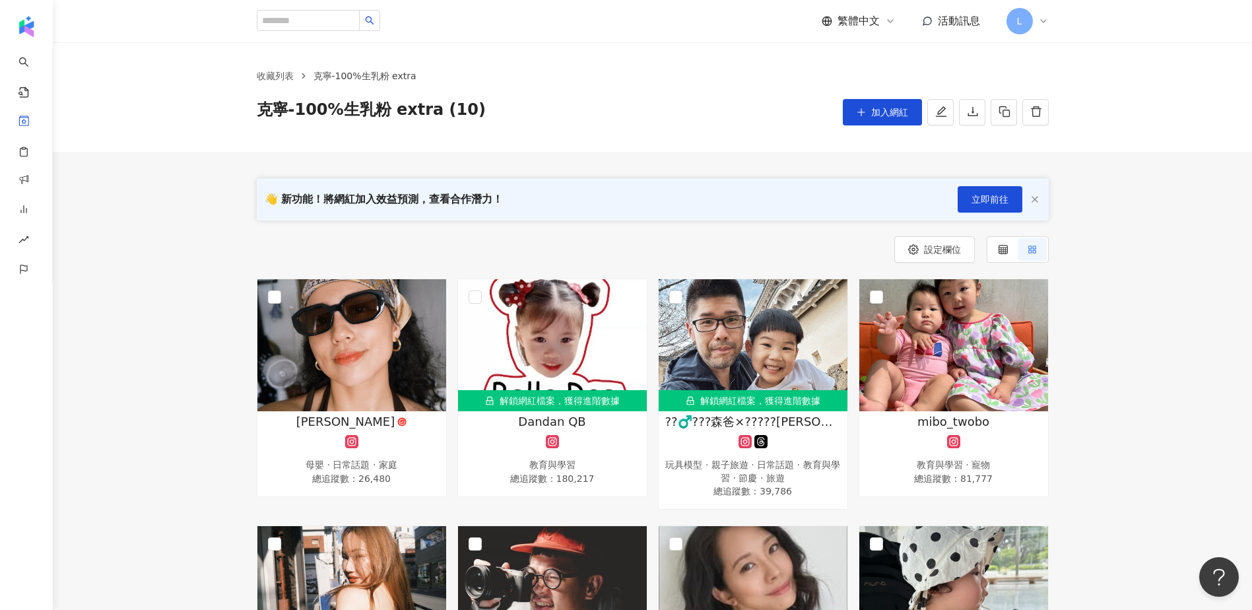
click at [1006, 249] on icon at bounding box center [1003, 249] width 9 height 9
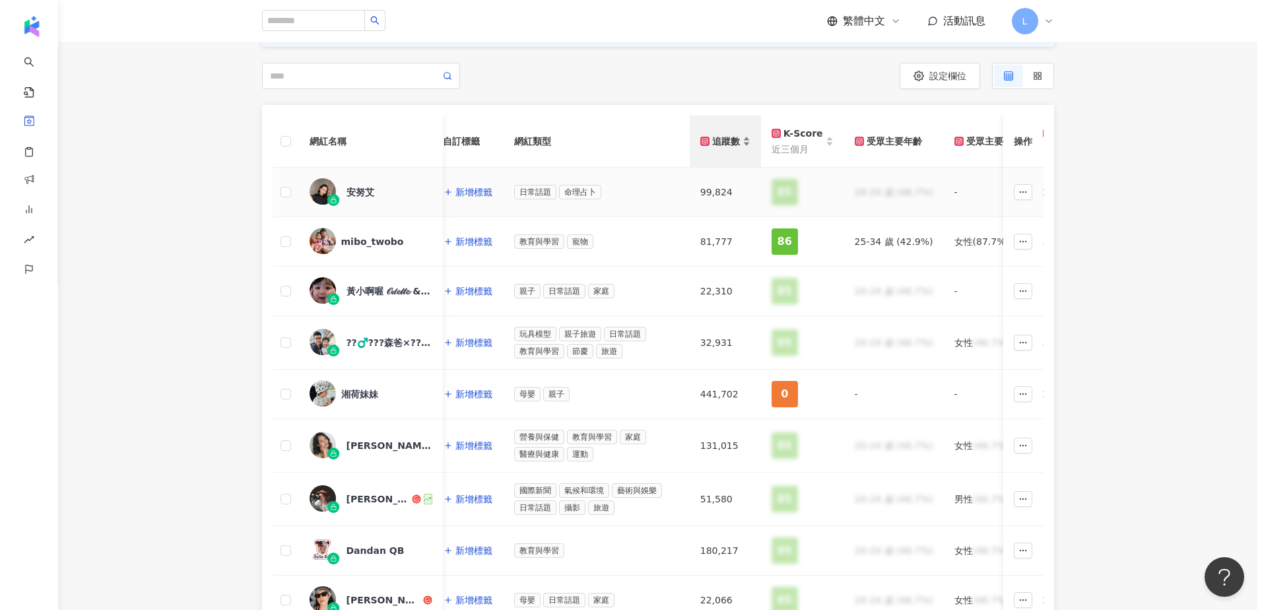
scroll to position [88, 0]
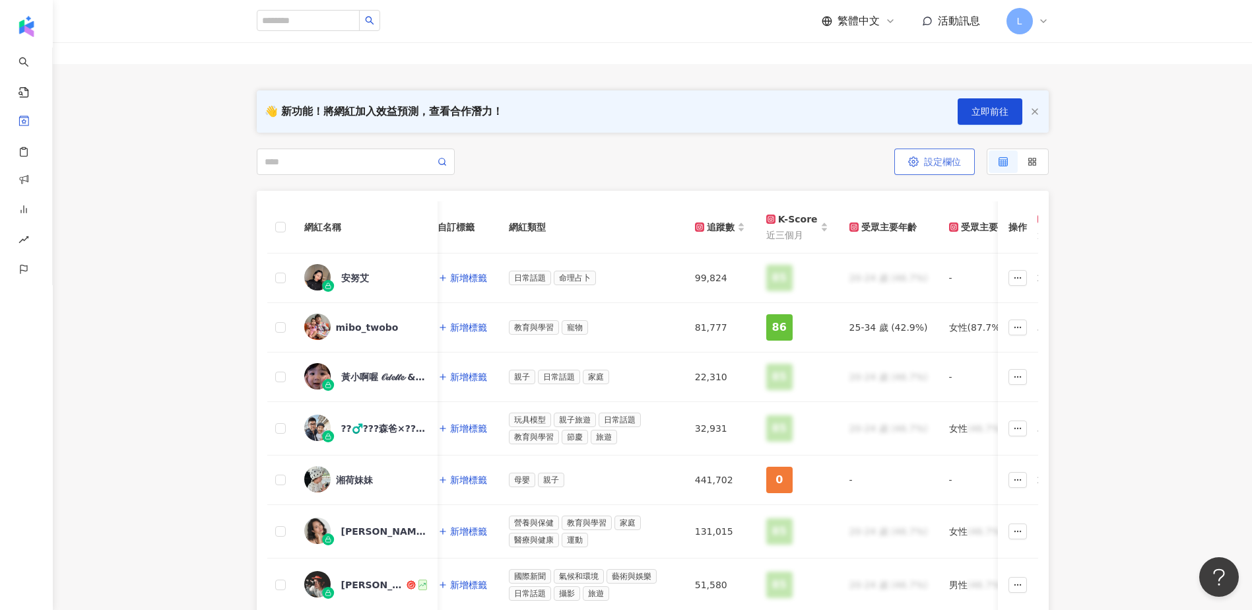
click at [962, 158] on button "設定欄位" at bounding box center [934, 161] width 81 height 26
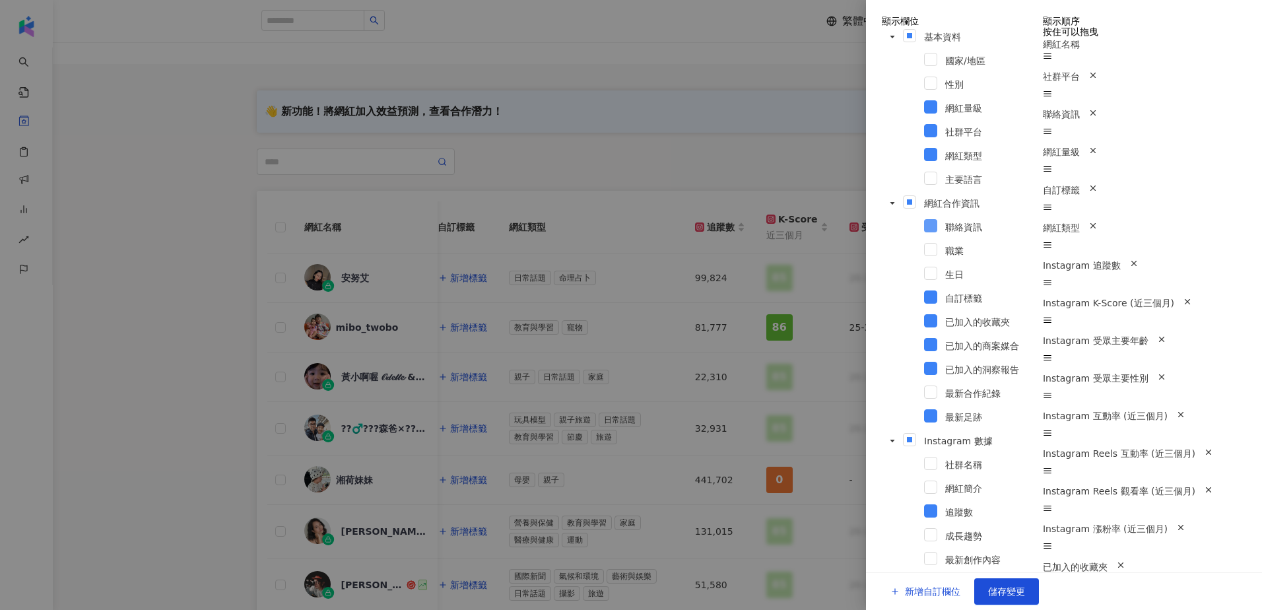
click at [924, 219] on span at bounding box center [930, 225] width 13 height 13
click at [924, 290] on span at bounding box center [930, 296] width 13 height 13
click at [924, 314] on span at bounding box center [930, 320] width 13 height 13
click at [924, 338] on span at bounding box center [930, 344] width 13 height 13
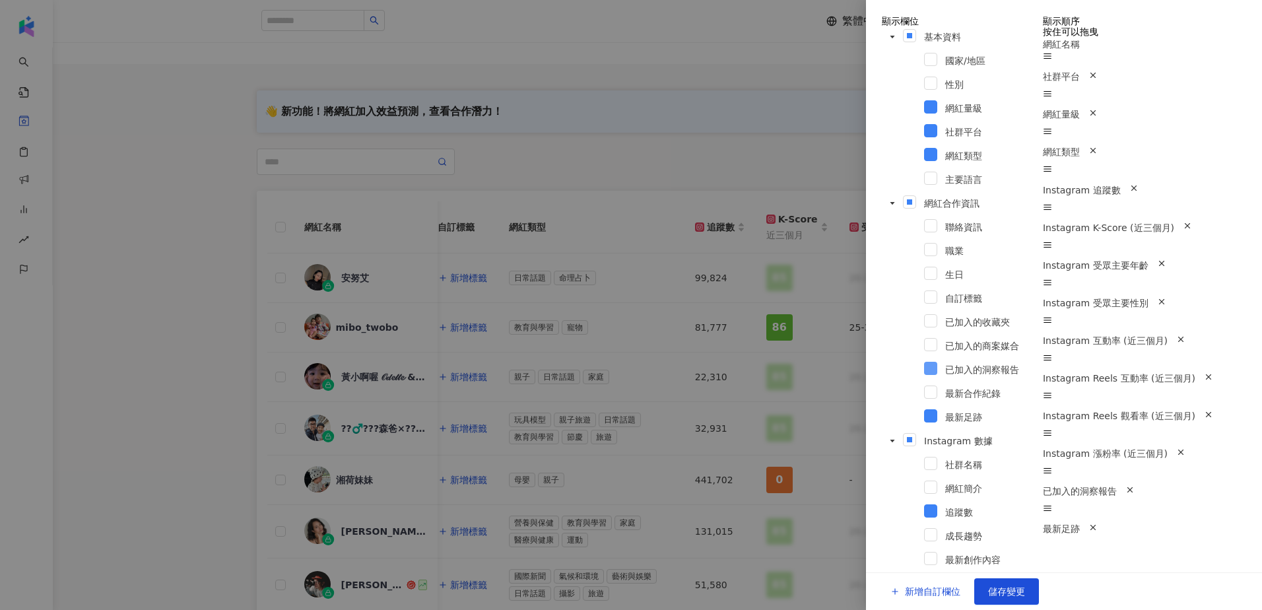
click at [924, 362] on span at bounding box center [930, 368] width 13 height 13
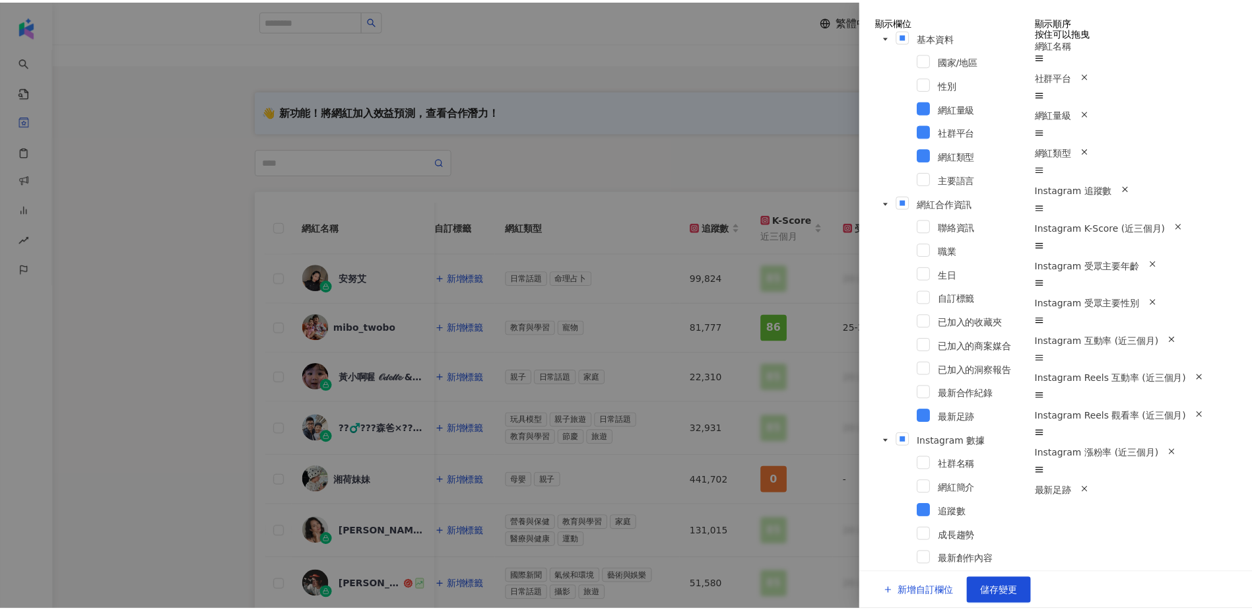
scroll to position [264, 0]
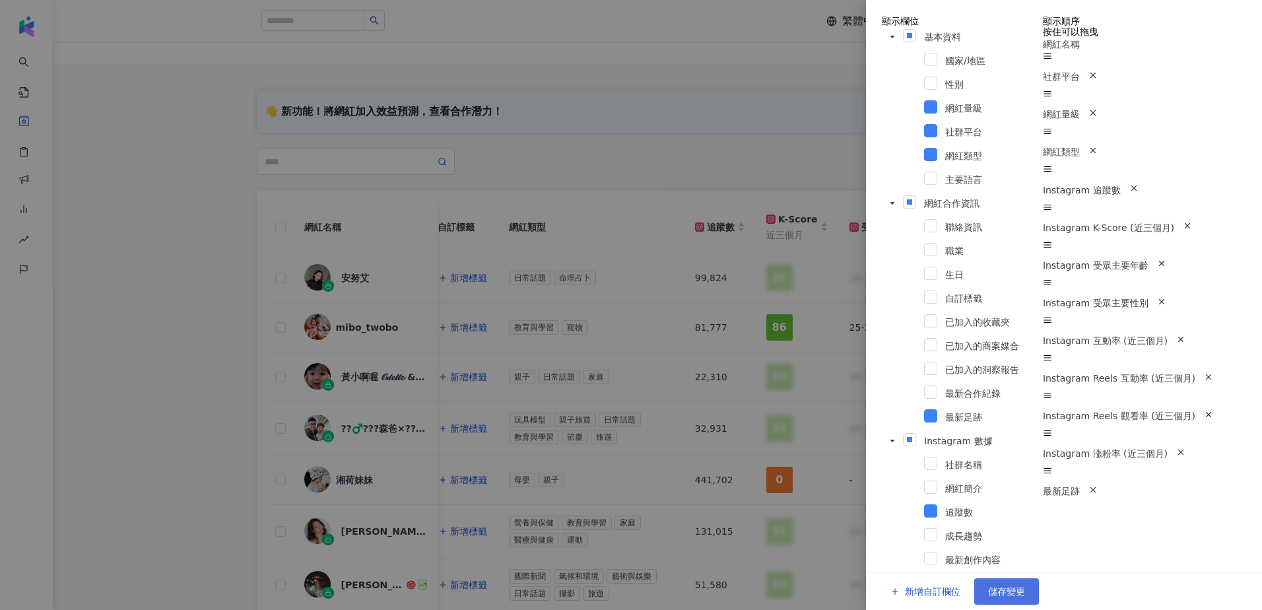
click at [1025, 586] on span "儲存變更" at bounding box center [1006, 591] width 37 height 11
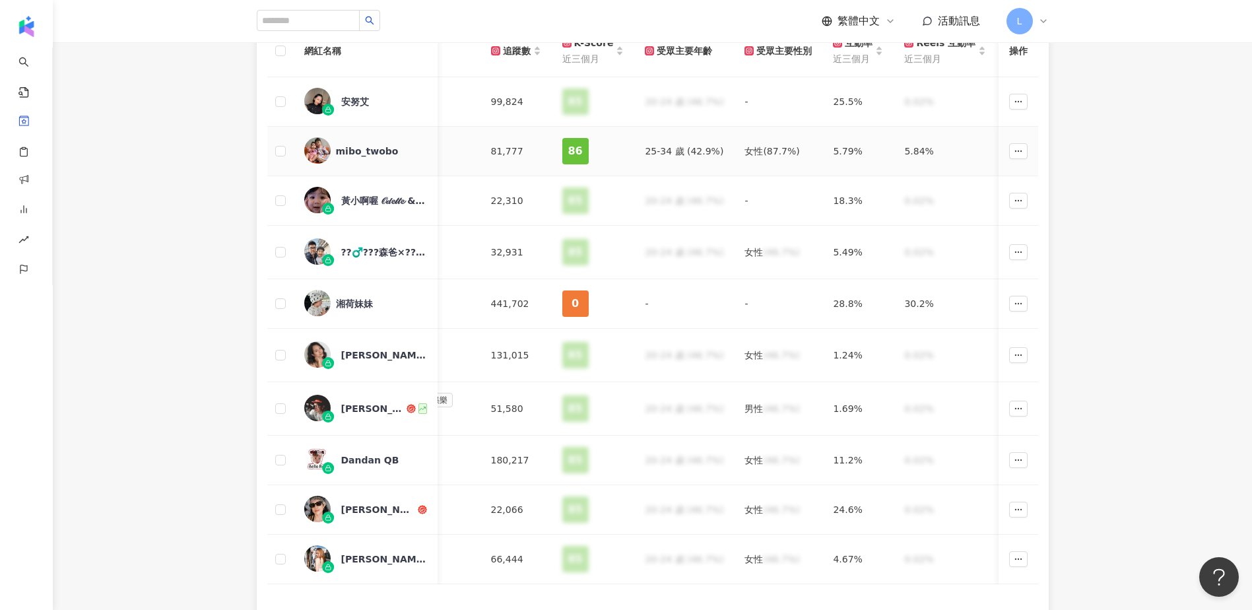
scroll to position [88, 0]
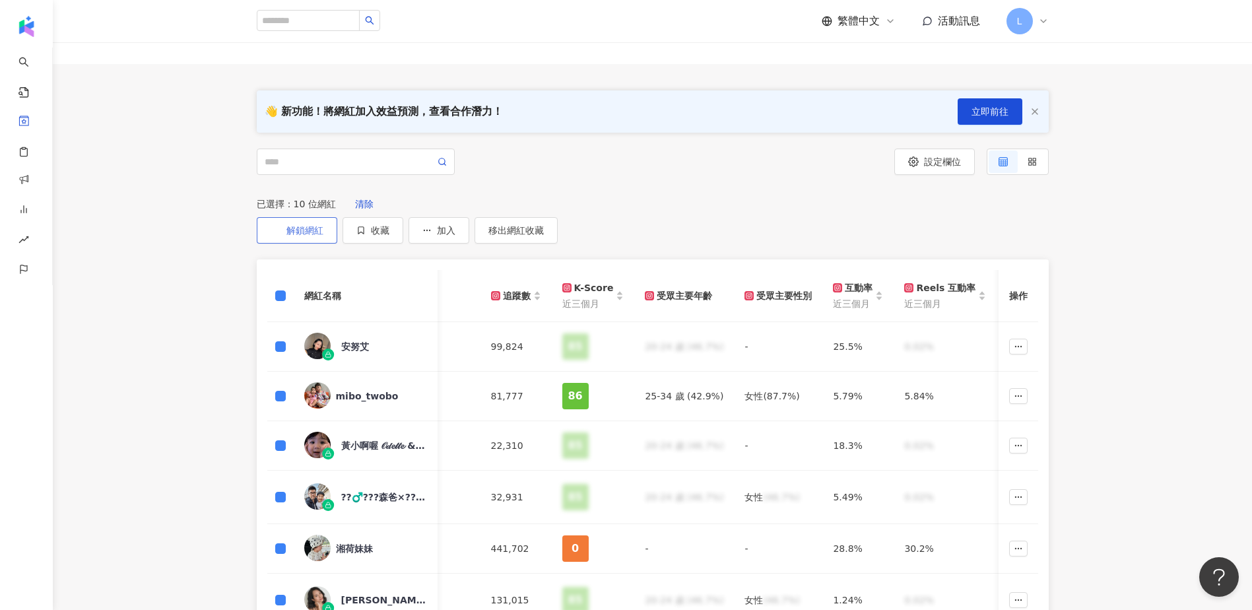
click at [323, 225] on span "解鎖網紅" at bounding box center [304, 230] width 37 height 11
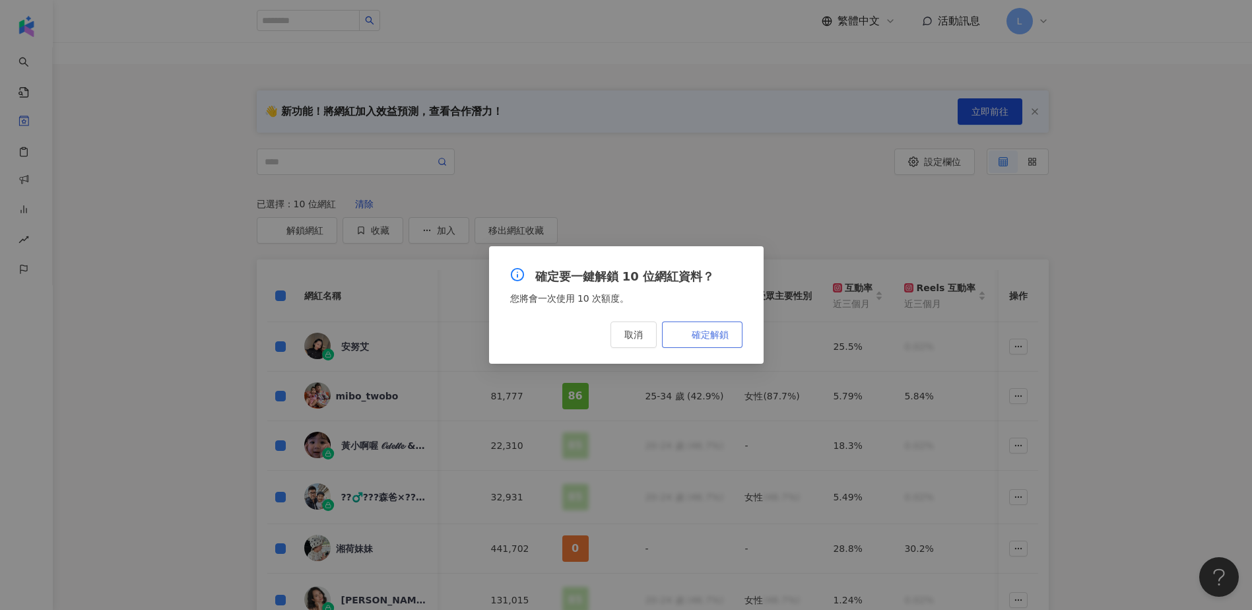
click at [699, 332] on span "確定解鎖" at bounding box center [710, 334] width 37 height 11
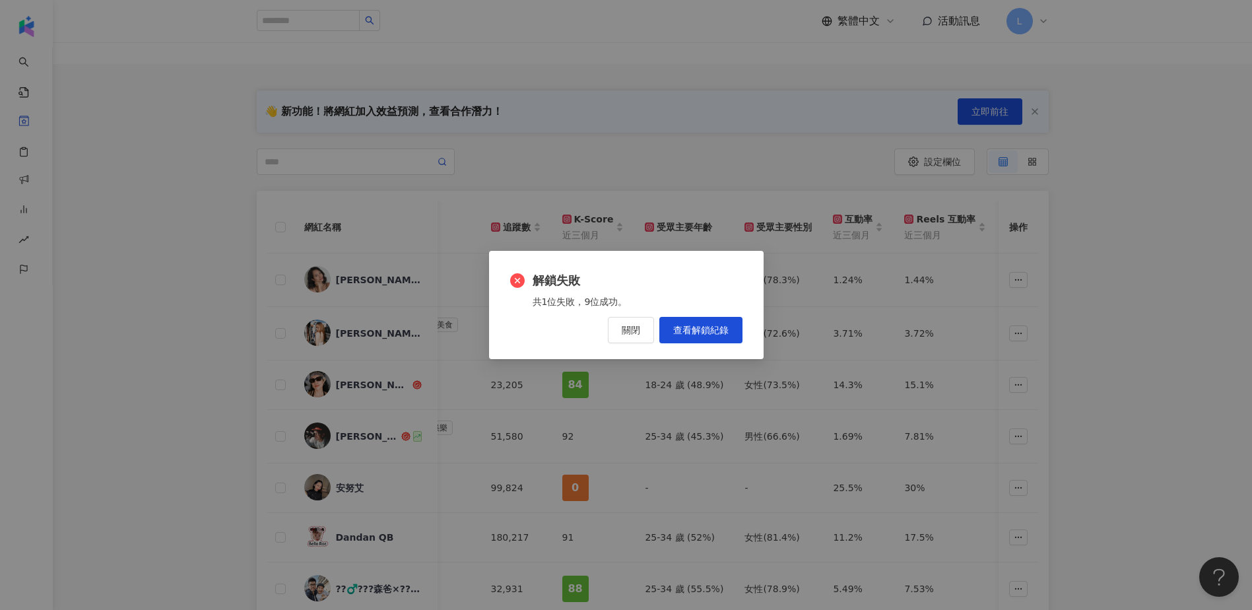
click at [630, 337] on button "關閉" at bounding box center [631, 330] width 46 height 26
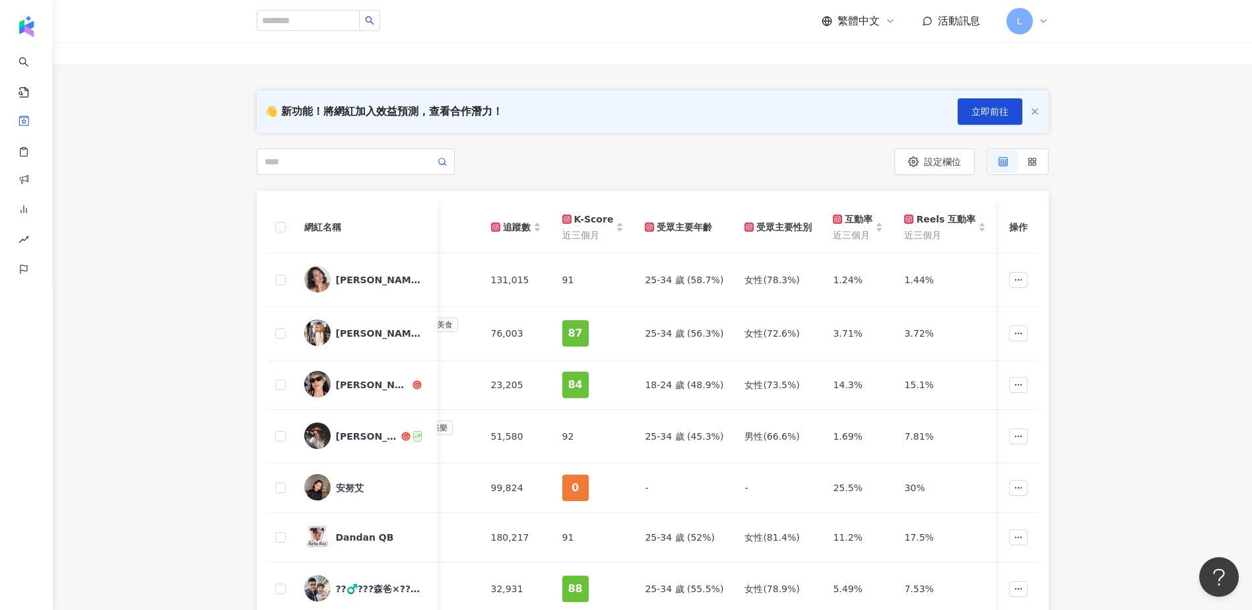
click at [228, 334] on div "網紅名稱 社群平台 網紅量級 網紅類型 追蹤數 K-Score 近三個月 受眾主要年齡 受眾主要性別 互動率 近三個月 Reels 互動率 近三個月 Reel…" at bounding box center [652, 514] width 1199 height 647
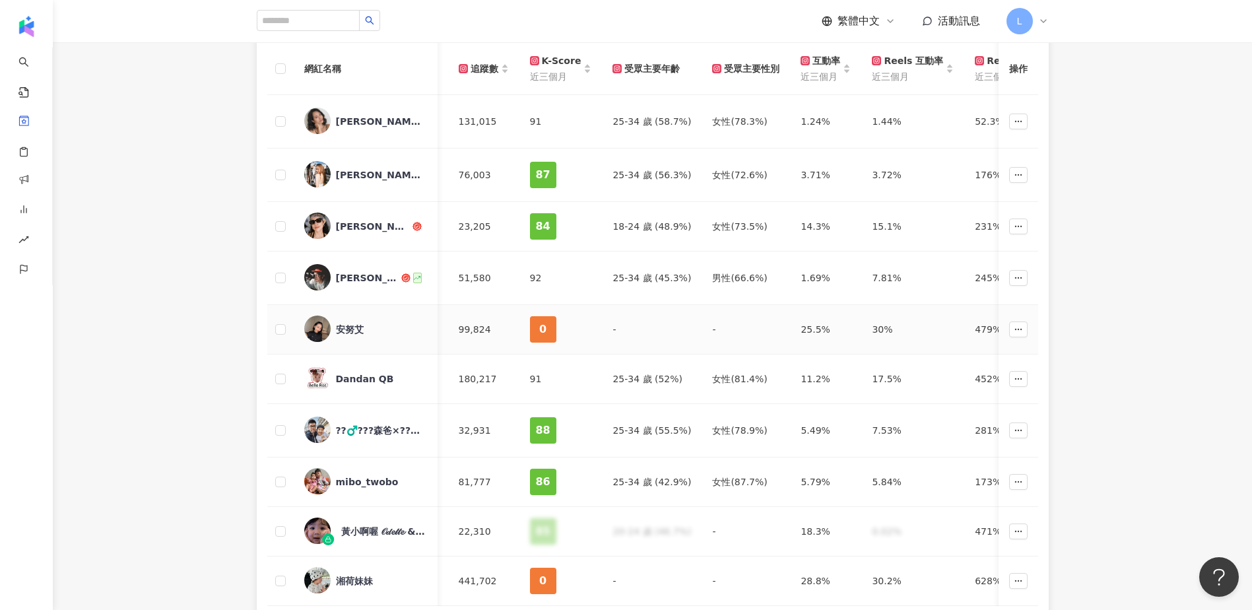
scroll to position [247, 0]
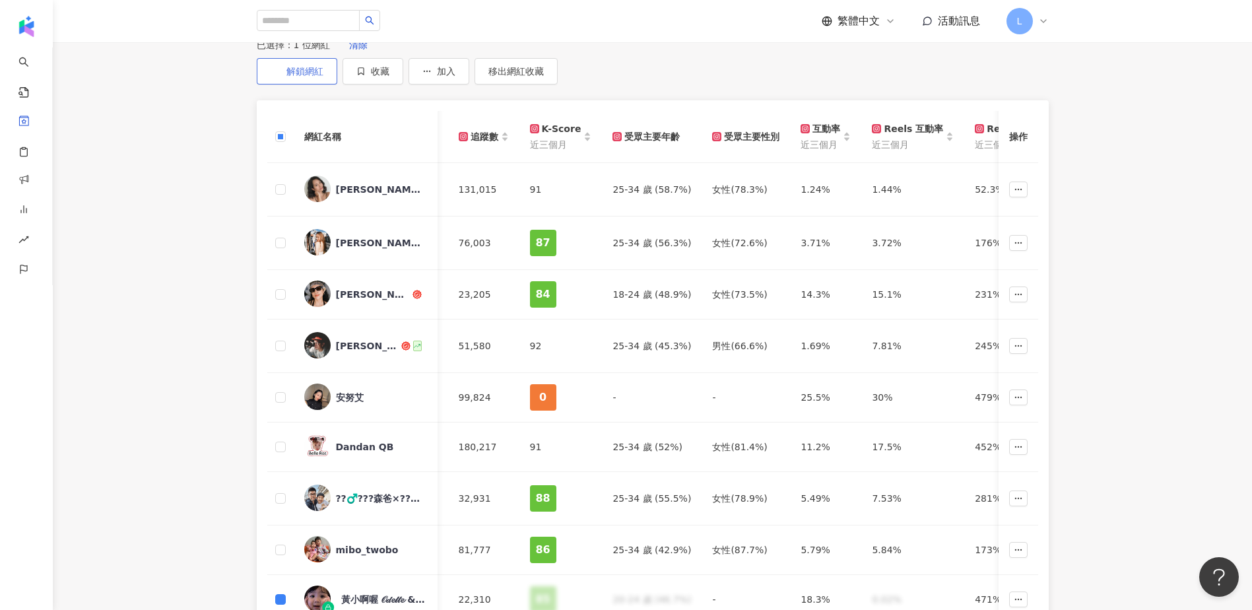
click at [323, 66] on span "解鎖網紅" at bounding box center [304, 71] width 37 height 11
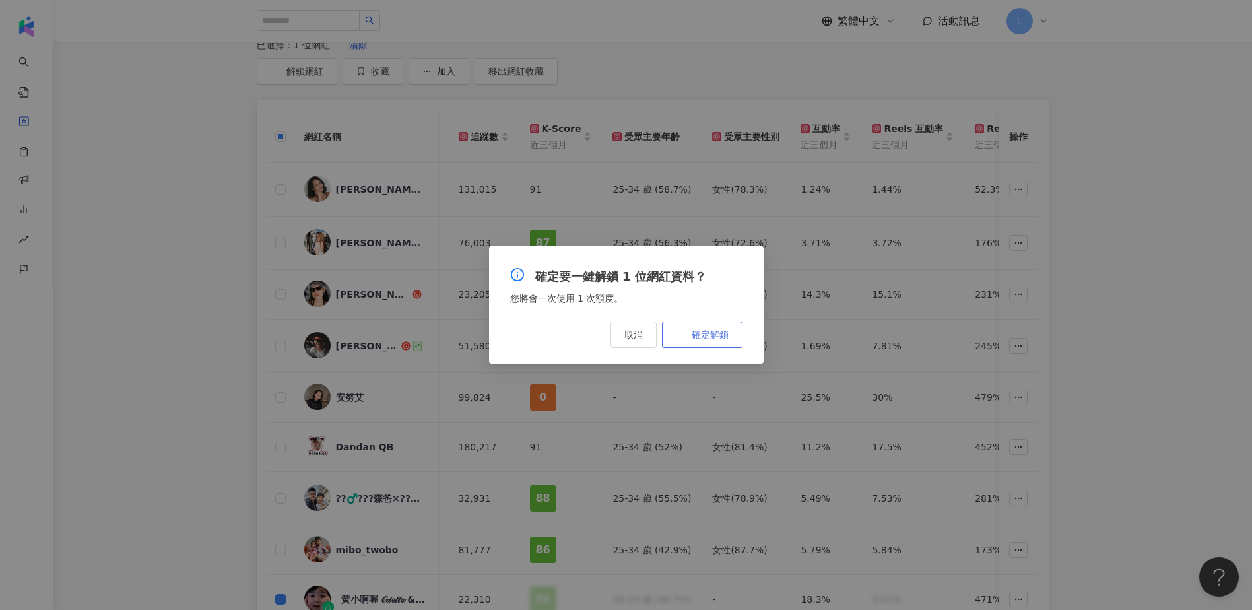
click at [698, 340] on span "確定解鎖" at bounding box center [710, 334] width 37 height 11
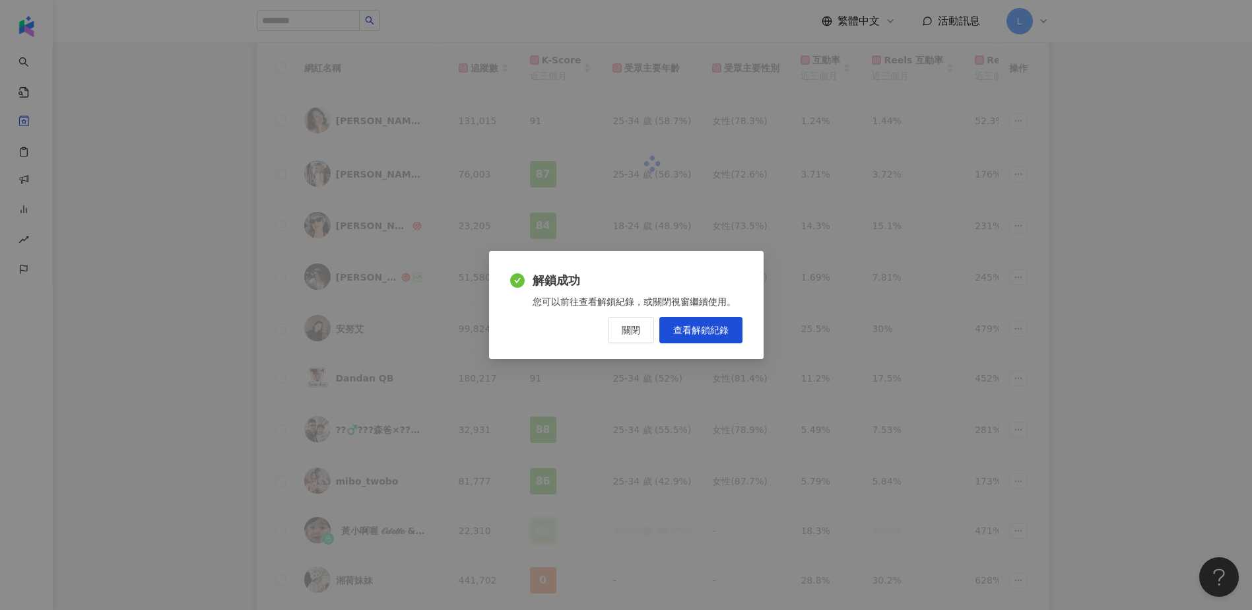
drag, startPoint x: 632, startPoint y: 326, endPoint x: 640, endPoint y: 316, distance: 12.7
click at [632, 326] on span "關閉" at bounding box center [631, 330] width 18 height 11
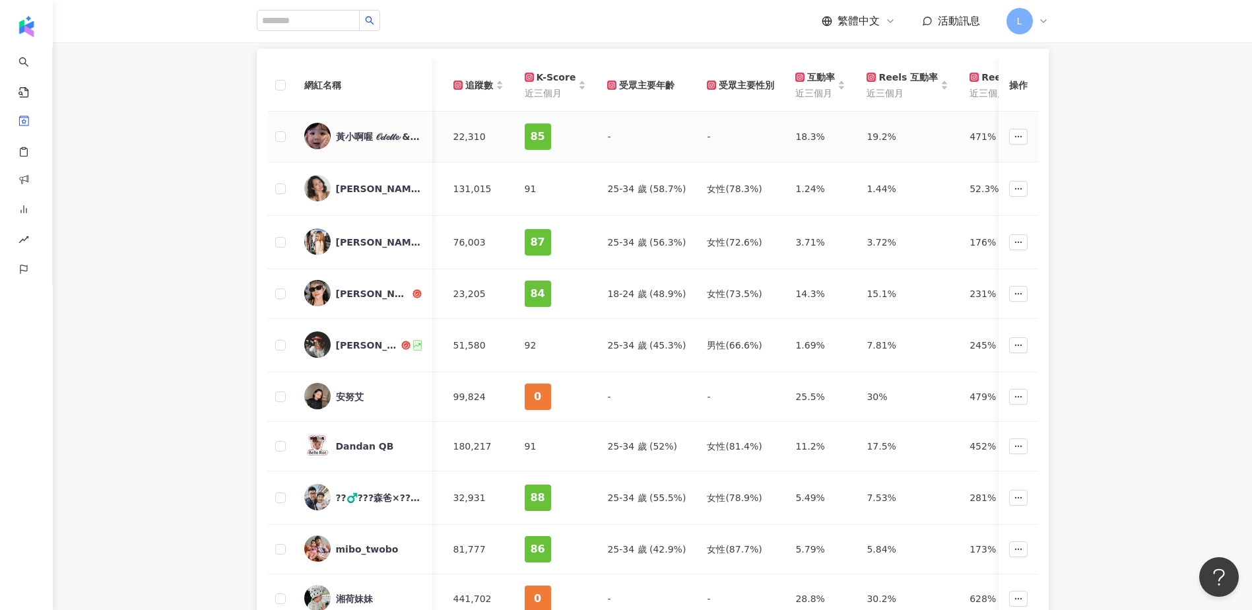
scroll to position [264, 0]
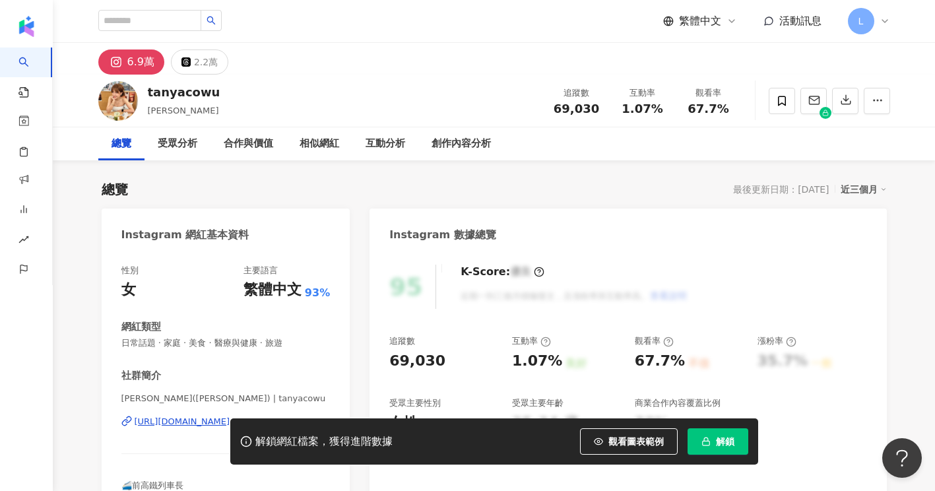
click at [621, 181] on div "總覽 最後更新日期：[DATE] 近三個月" at bounding box center [494, 189] width 785 height 18
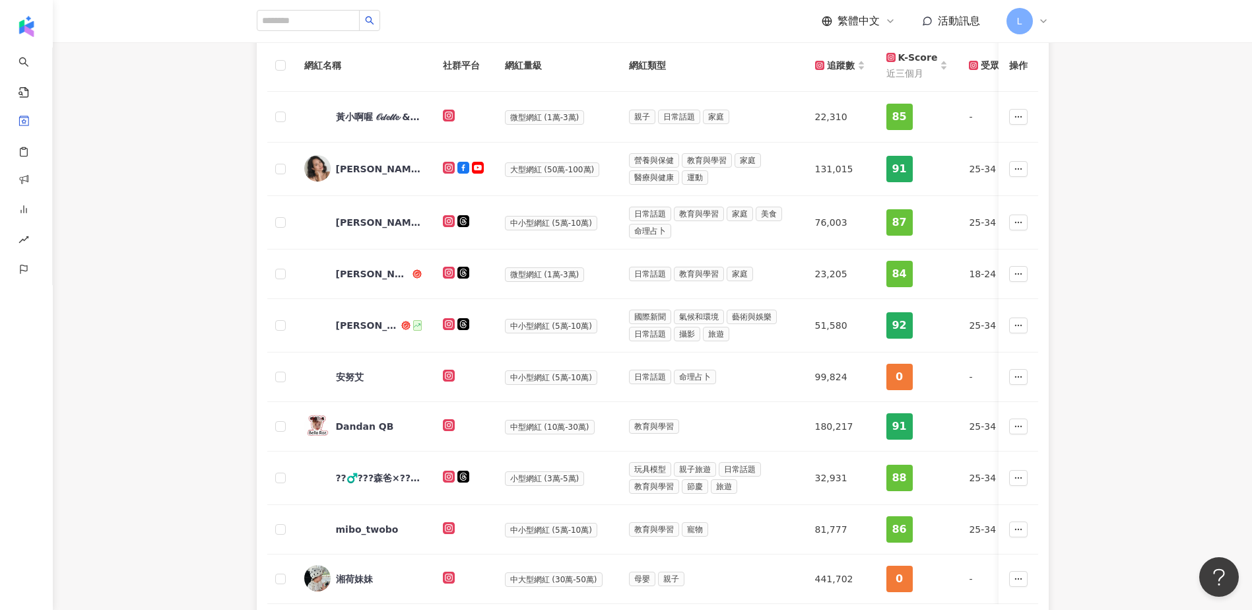
scroll to position [250, 0]
click at [158, 242] on div "網紅名稱 社群平台 網紅量級 網紅類型 追蹤數 K-Score 近三個月 受眾主要年齡 受眾主要性別 互動率 近三個月 Reels 互動率 近三個月 Reel…" at bounding box center [652, 352] width 1199 height 649
click at [367, 471] on div "??‍♂️???森爸×?????阿吉寶??" at bounding box center [379, 477] width 86 height 13
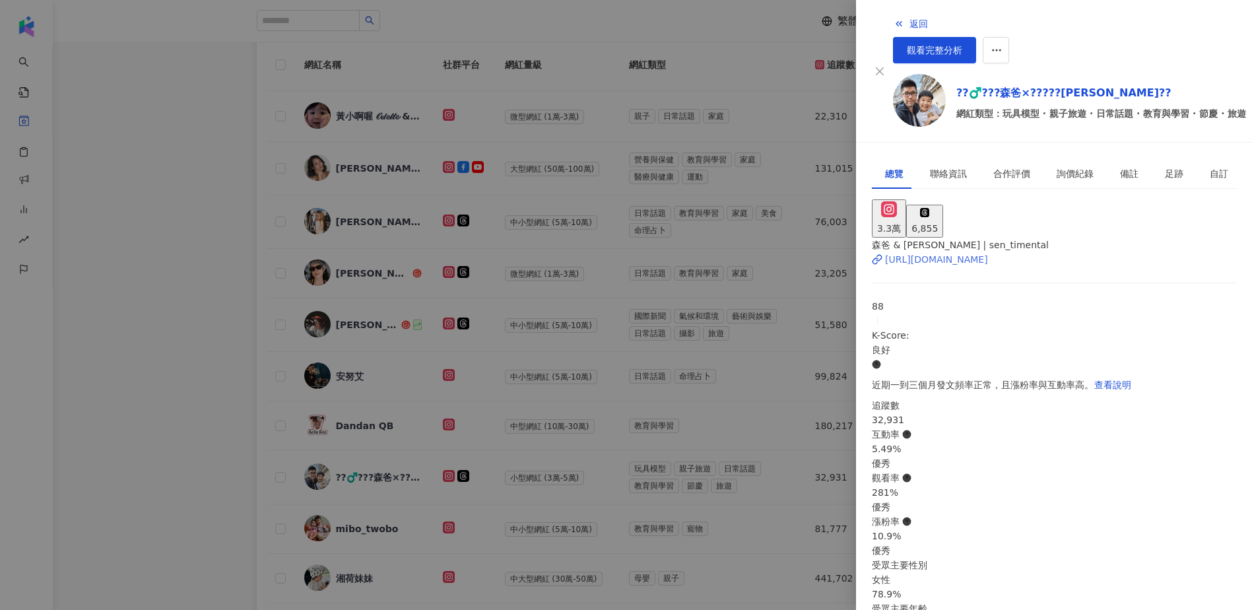
click at [988, 252] on div "https://www.instagram.com/sen_timental/" at bounding box center [936, 259] width 103 height 15
click at [147, 397] on div at bounding box center [626, 305] width 1252 height 610
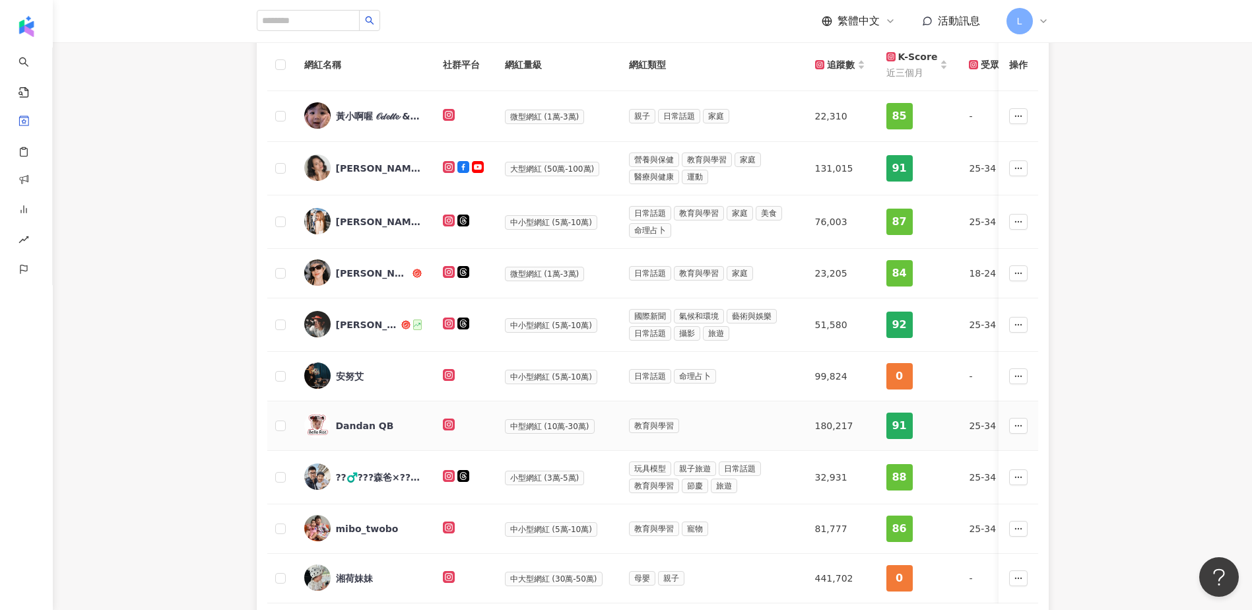
click at [344, 424] on div "Dandan QB" at bounding box center [365, 425] width 58 height 13
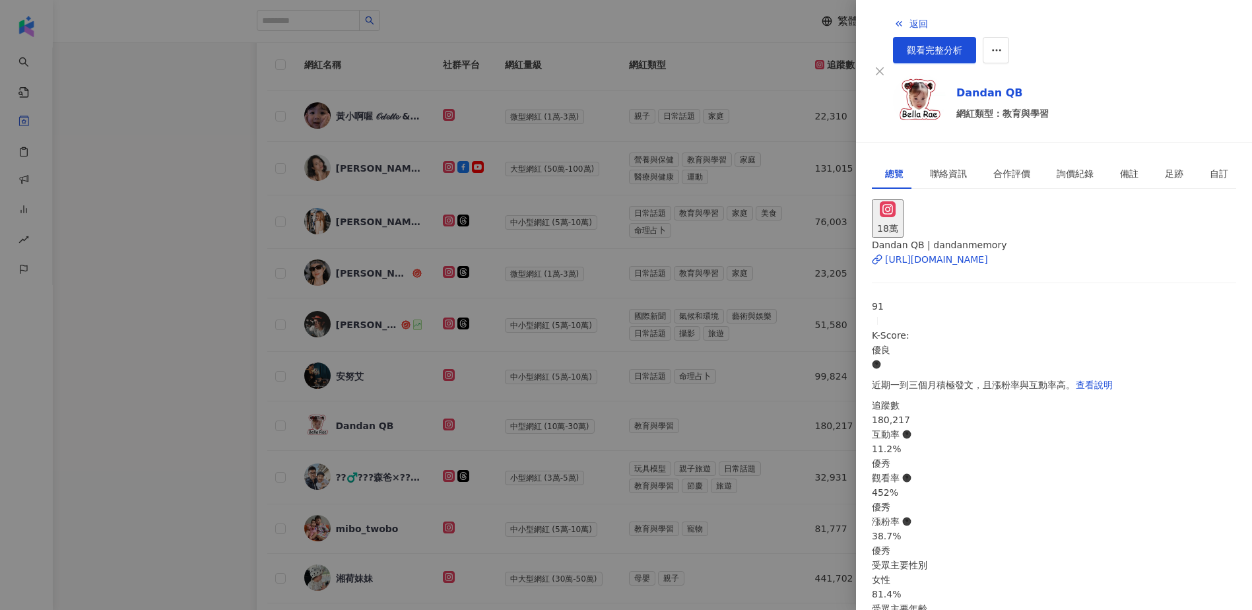
click at [1001, 245] on div "Dandan QB | dandanmemory https://www.instagram.com/dandanmemory/" at bounding box center [1054, 261] width 364 height 46
click at [1001, 244] on div "Dandan QB | dandanmemory https://www.instagram.com/dandanmemory/" at bounding box center [1054, 261] width 364 height 46
click at [988, 252] on div "https://www.instagram.com/dandanmemory/" at bounding box center [936, 259] width 103 height 15
click at [212, 319] on div at bounding box center [626, 305] width 1252 height 610
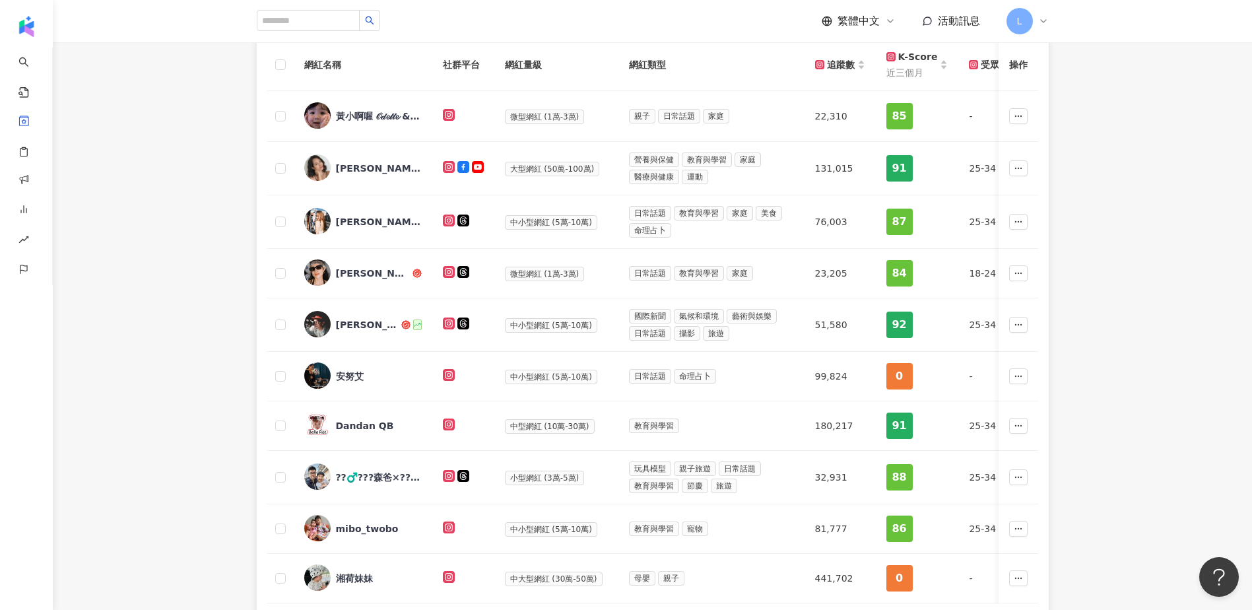
click at [188, 315] on div "網紅名稱 社群平台 網紅量級 網紅類型 追蹤數 K-Score 近三個月 受眾主要年齡 受眾主要性別 互動率 近三個月 Reels 互動率 近三個月 Reel…" at bounding box center [652, 352] width 1199 height 649
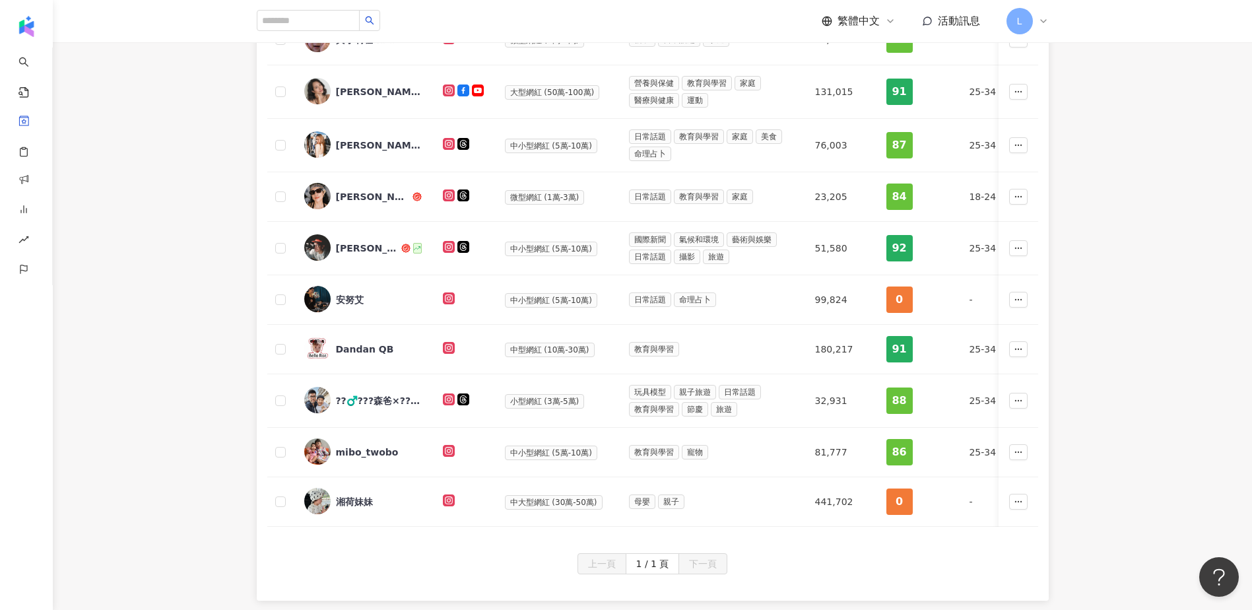
scroll to position [352, 0]
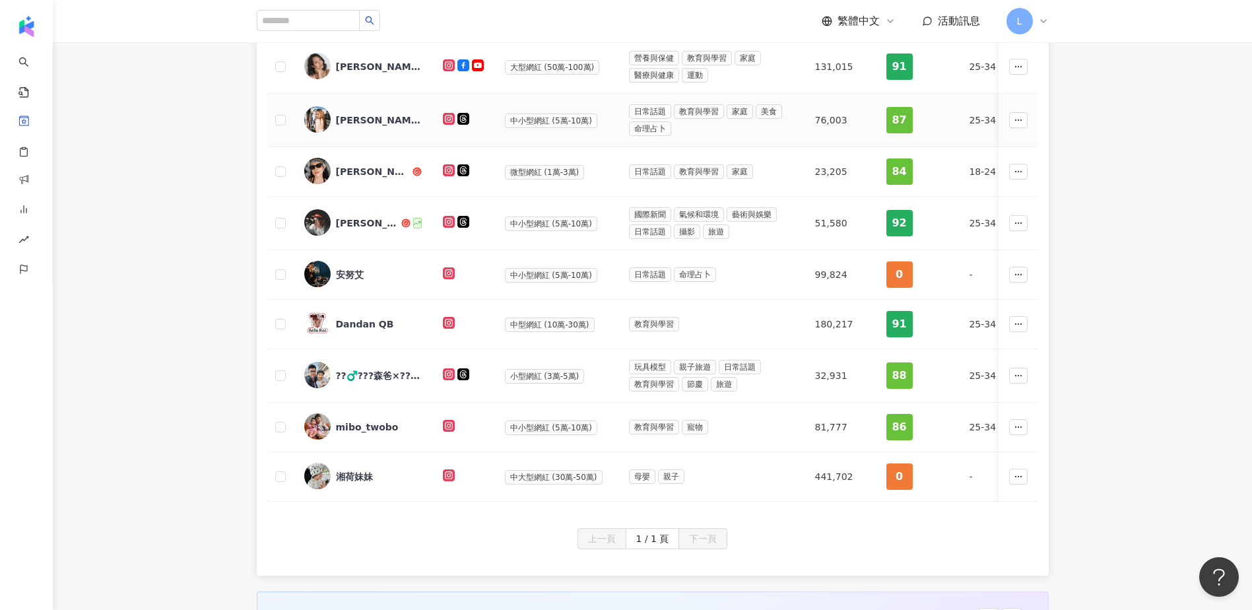
click at [353, 121] on div "Doris C." at bounding box center [379, 120] width 86 height 13
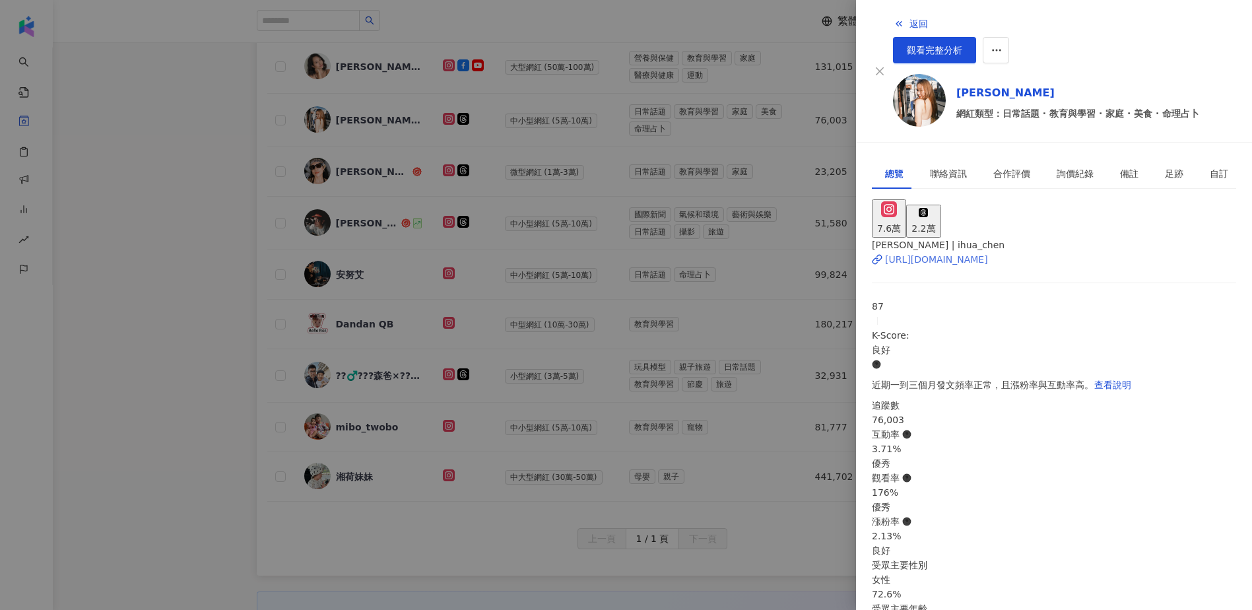
click at [960, 252] on div "https://www.instagram.com/ihua_chen/" at bounding box center [936, 259] width 103 height 15
click at [176, 274] on div at bounding box center [626, 305] width 1252 height 610
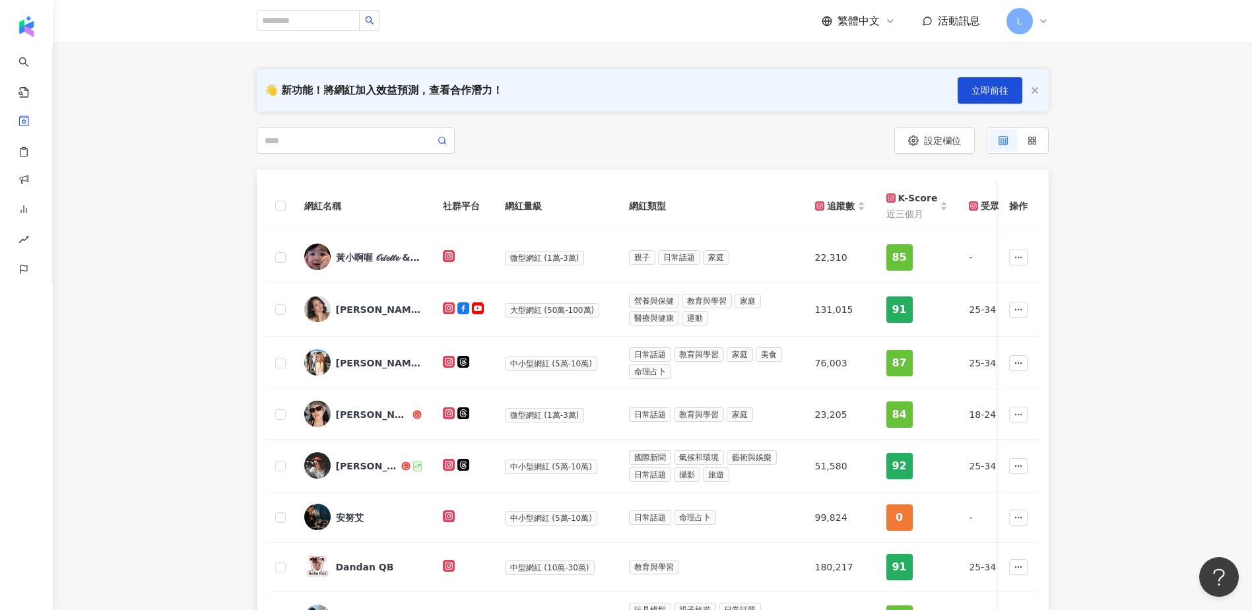
scroll to position [88, 0]
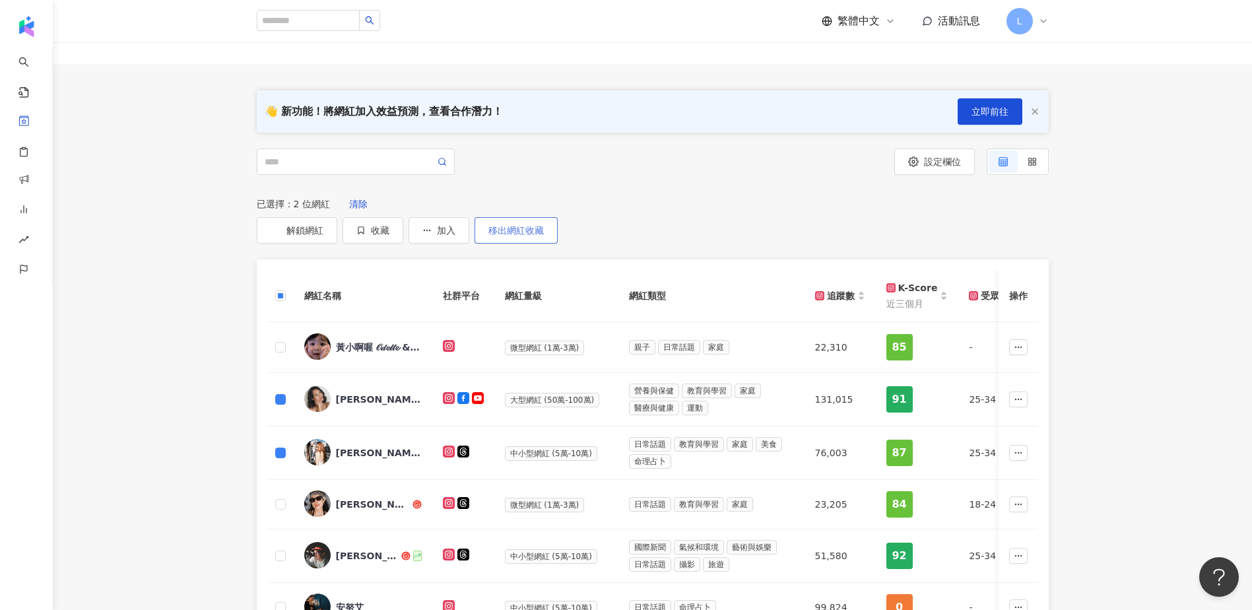
click at [544, 225] on span "移出網紅收藏" at bounding box center [515, 230] width 55 height 11
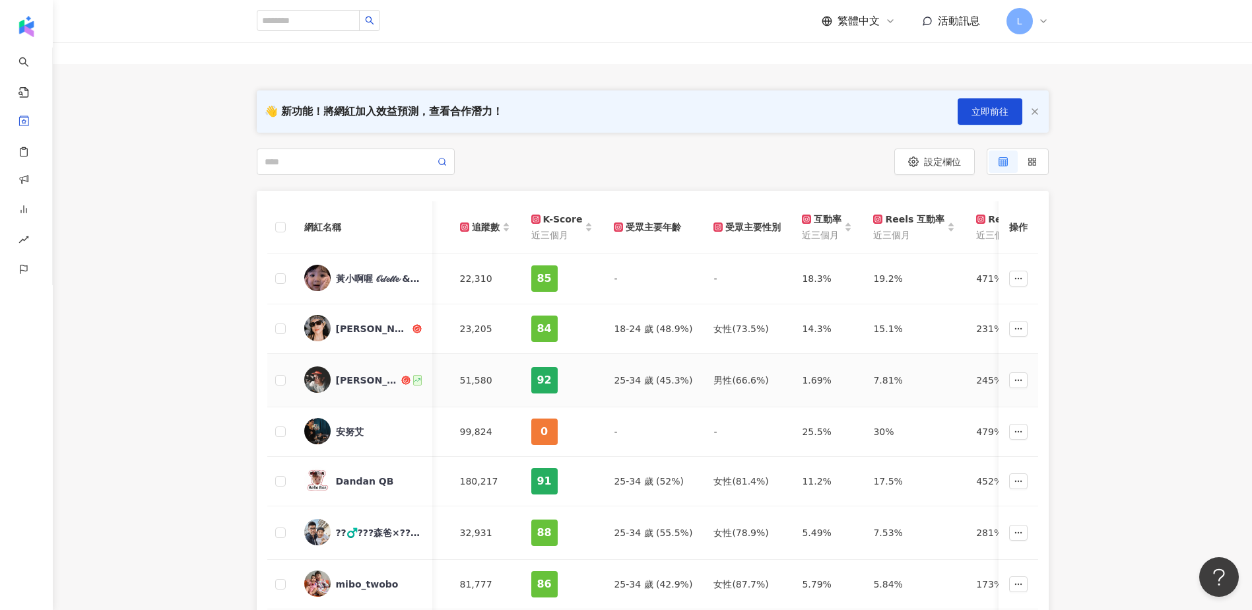
scroll to position [0, 351]
click at [355, 436] on div "安努艾" at bounding box center [350, 431] width 28 height 13
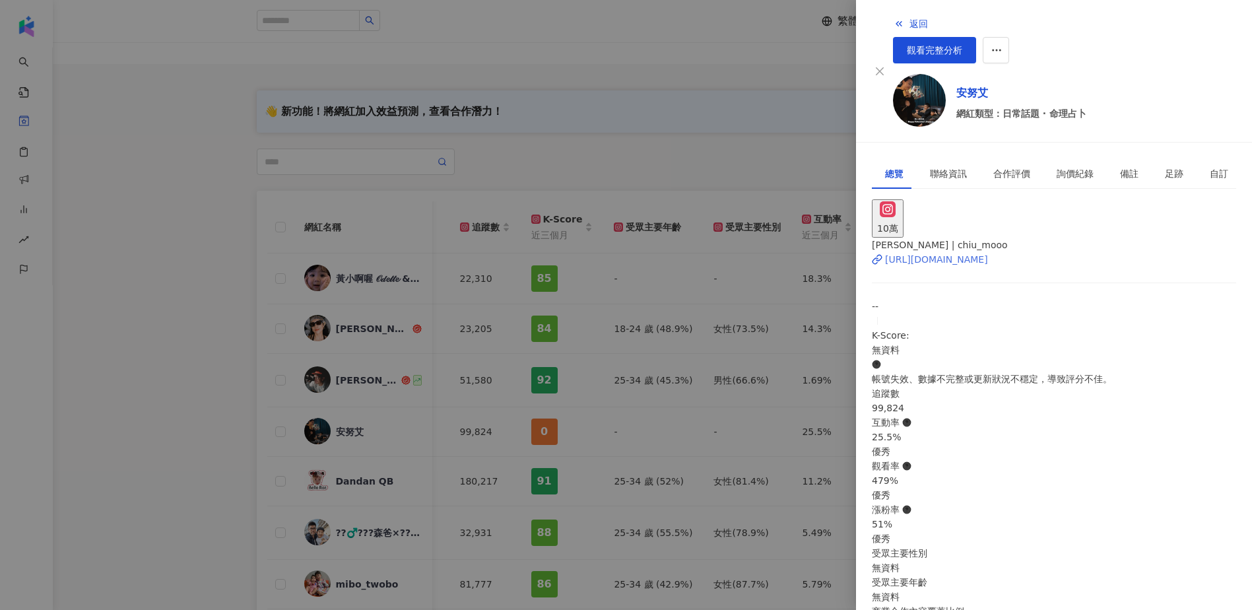
click at [937, 252] on div "https://www.instagram.com/chiu_mooo/" at bounding box center [936, 259] width 103 height 15
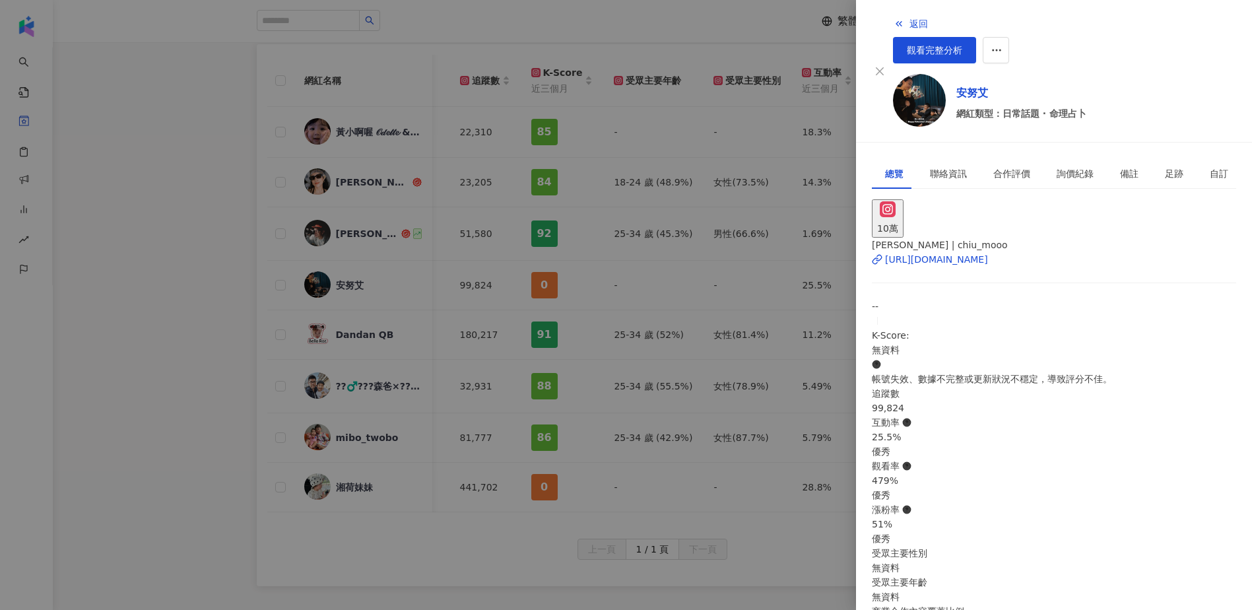
scroll to position [264, 0]
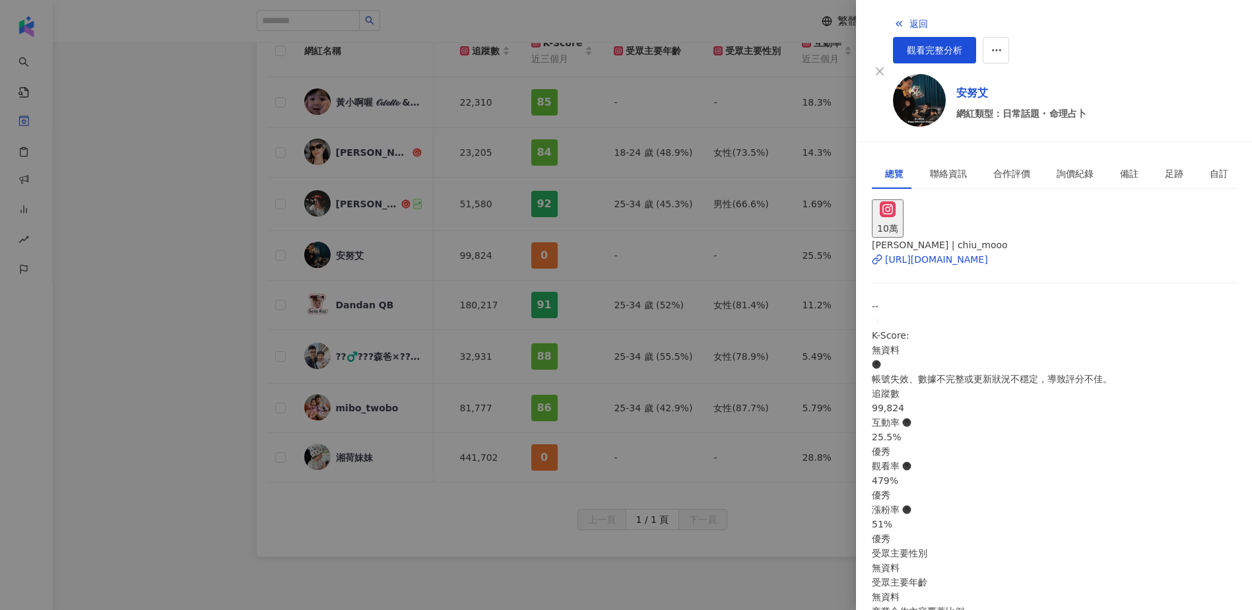
click at [195, 318] on div at bounding box center [626, 305] width 1252 height 610
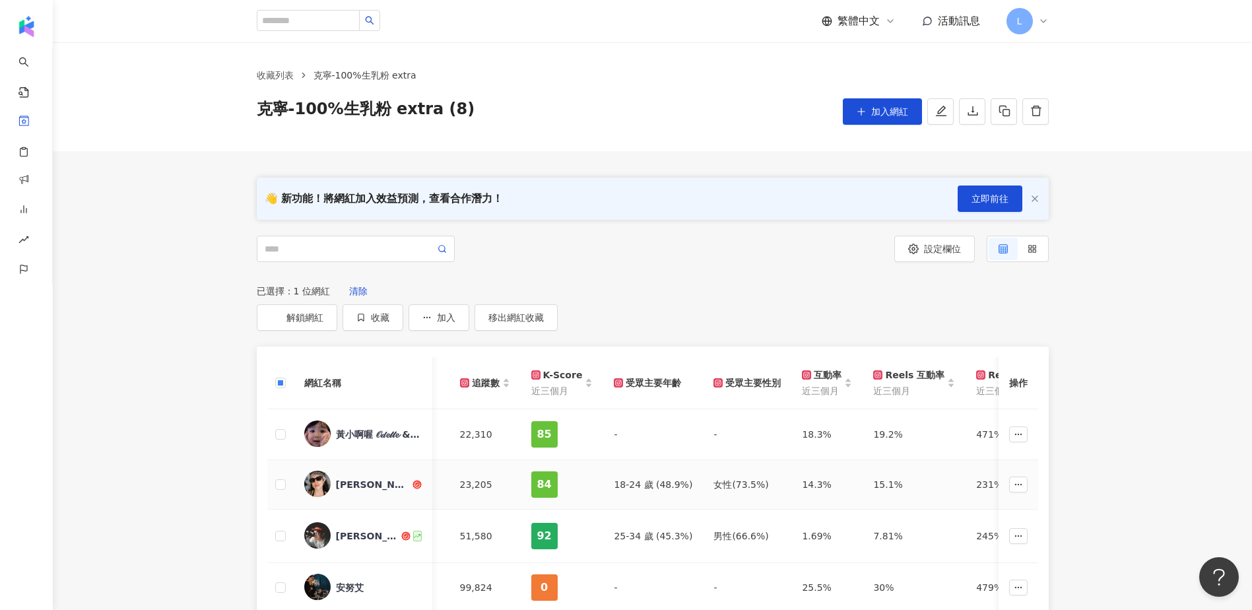
scroll to position [0, 0]
click at [558, 308] on button "移出網紅收藏" at bounding box center [516, 318] width 83 height 26
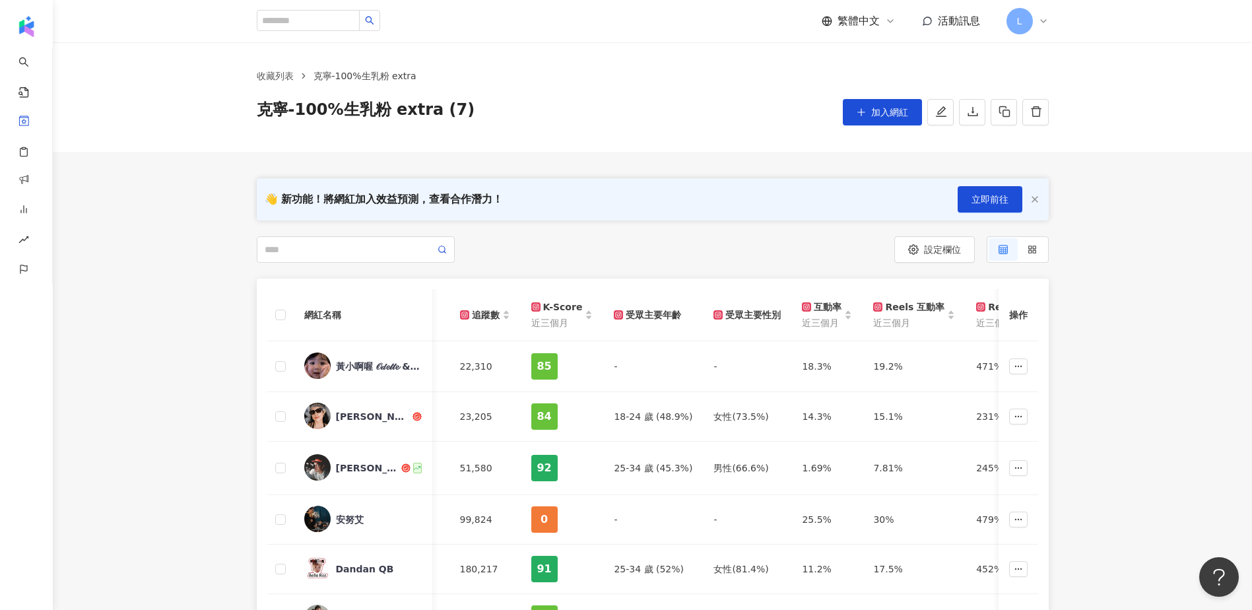
click at [225, 402] on div "網紅名稱 社群平台 網紅量級 網紅類型 追蹤數 K-Score 近三個月 受眾主要年齡 受眾主要性別 互動率 近三個月 Reels 互動率 近三個月 Reel…" at bounding box center [652, 523] width 1199 height 488
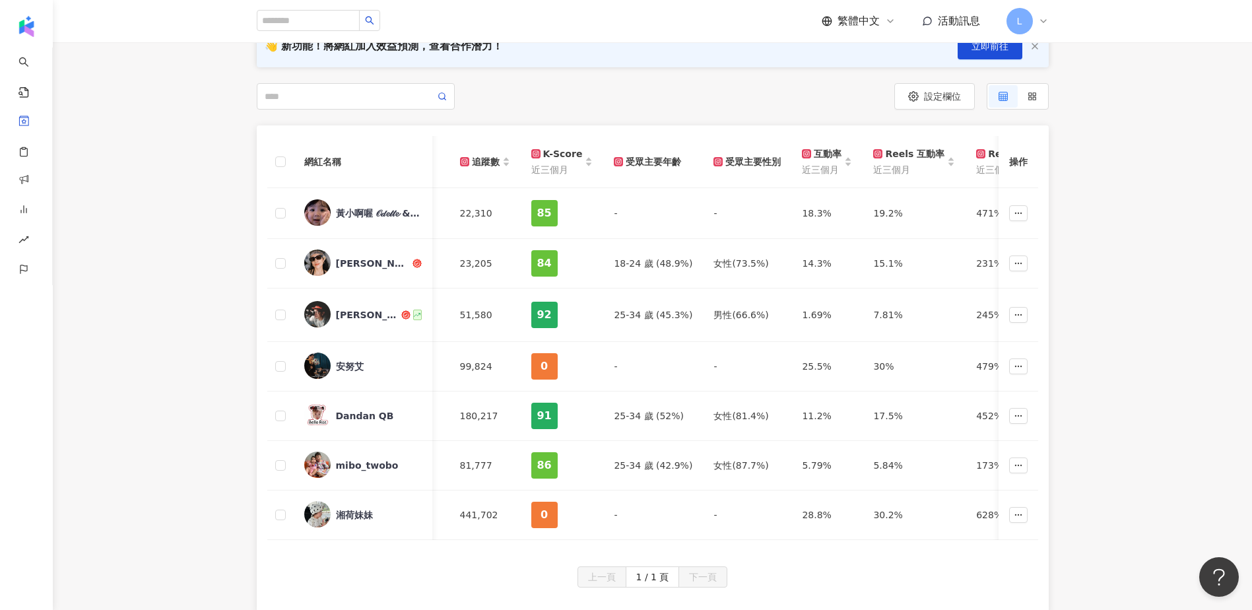
scroll to position [176, 0]
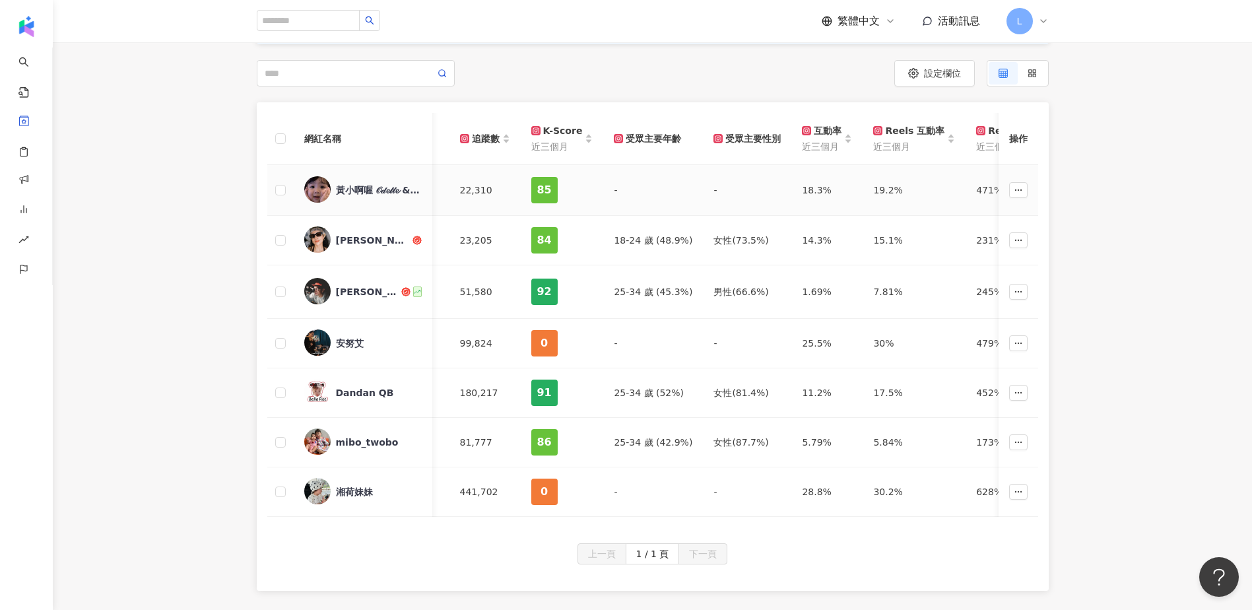
click at [393, 189] on div "黃小啊喔 𝒪𝒹𝓮𝓉𝓉𝓮 & 黃小啊哈 𝓛𝓊𝒸𝒾𝓊𝓈" at bounding box center [379, 189] width 86 height 13
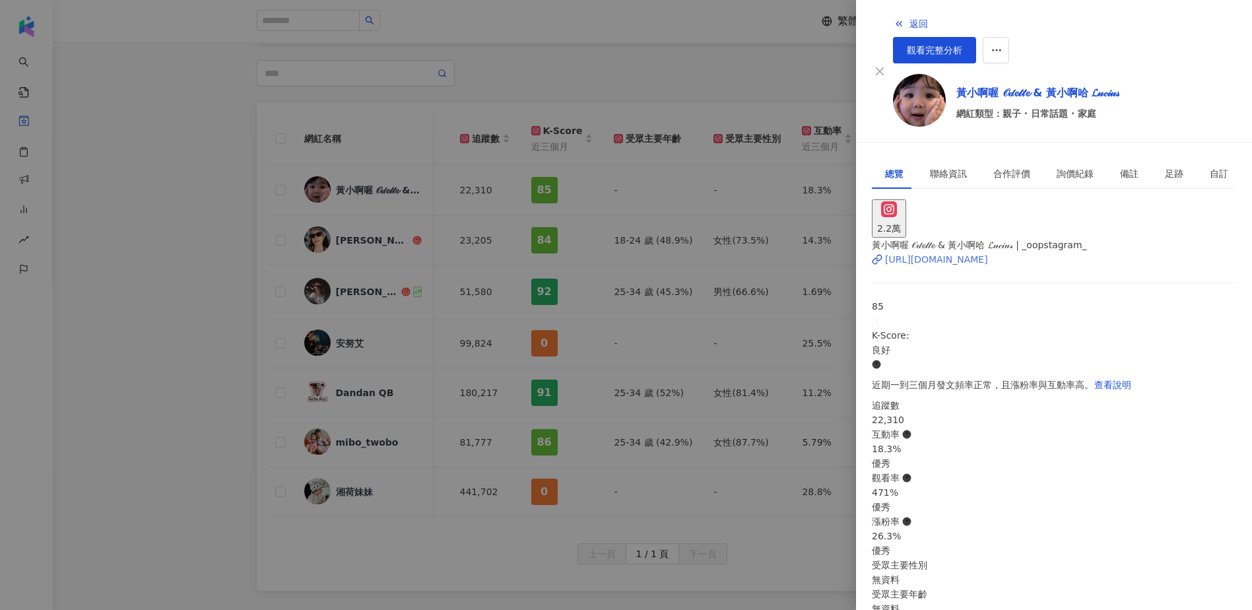
click at [960, 252] on div "https://www.instagram.com/_oopstagram_/" at bounding box center [936, 259] width 103 height 15
click at [189, 391] on div at bounding box center [626, 305] width 1252 height 610
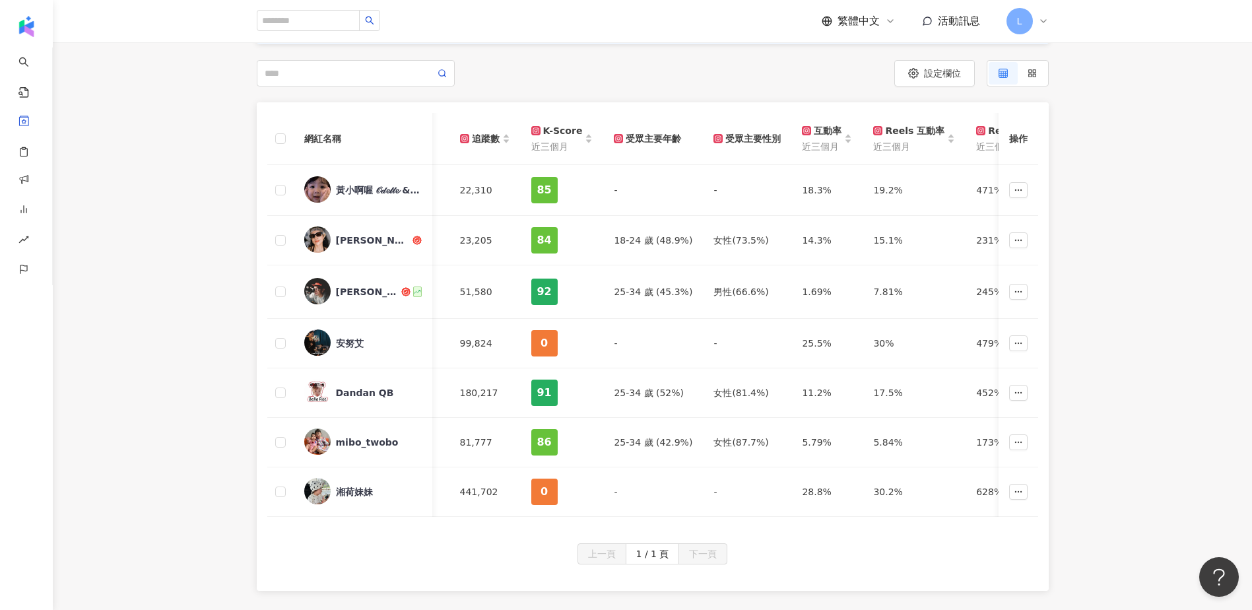
click at [148, 390] on div "網紅名稱 社群平台 網紅量級 網紅類型 追蹤數 K-Score 近三個月 受眾主要年齡 受眾主要性別 互動率 近三個月 Reels 互動率 近三個月 Reel…" at bounding box center [652, 346] width 1199 height 488
click at [375, 436] on div "mibo_twobo" at bounding box center [367, 442] width 63 height 13
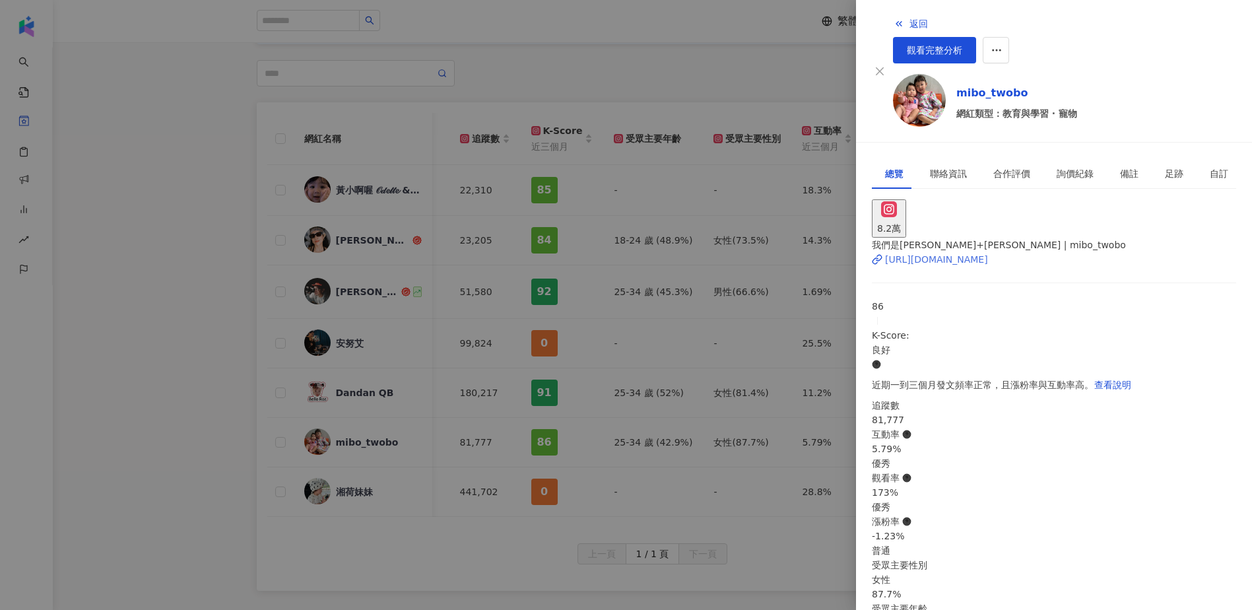
click at [952, 252] on div "https://www.instagram.com/mibo_twobo/" at bounding box center [936, 259] width 103 height 15
click at [168, 315] on div at bounding box center [626, 305] width 1252 height 610
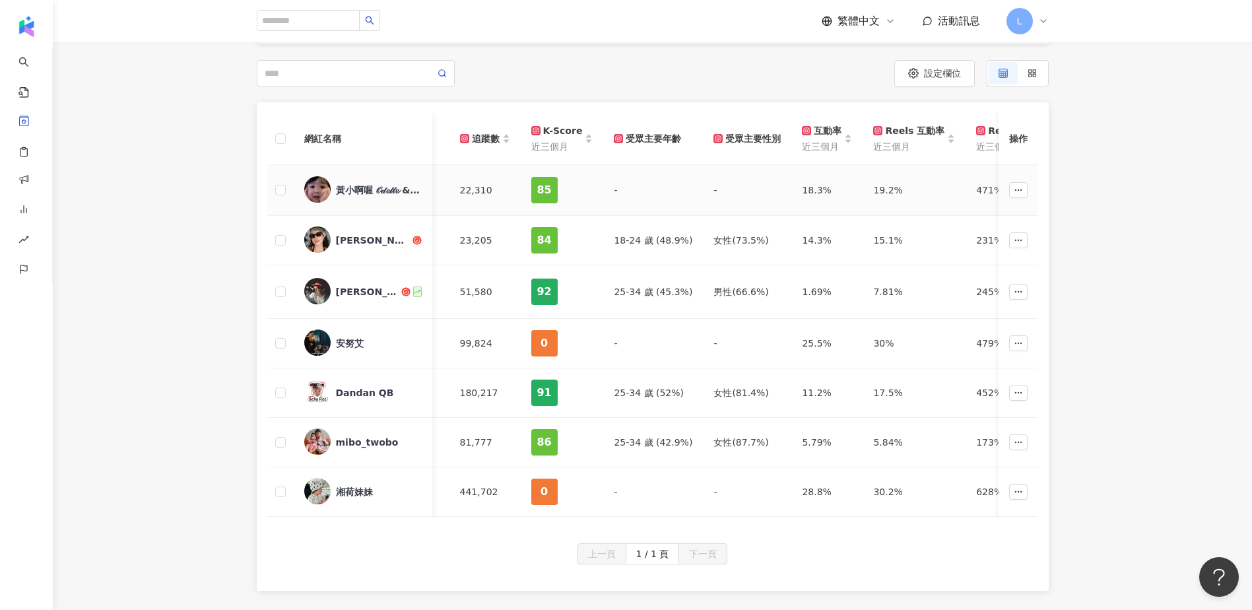
click at [369, 196] on div "黃小啊喔 𝒪𝒹𝓮𝓉𝓉𝓮 & 黃小啊哈 𝓛𝓊𝒸𝒾𝓊𝓈" at bounding box center [379, 189] width 86 height 13
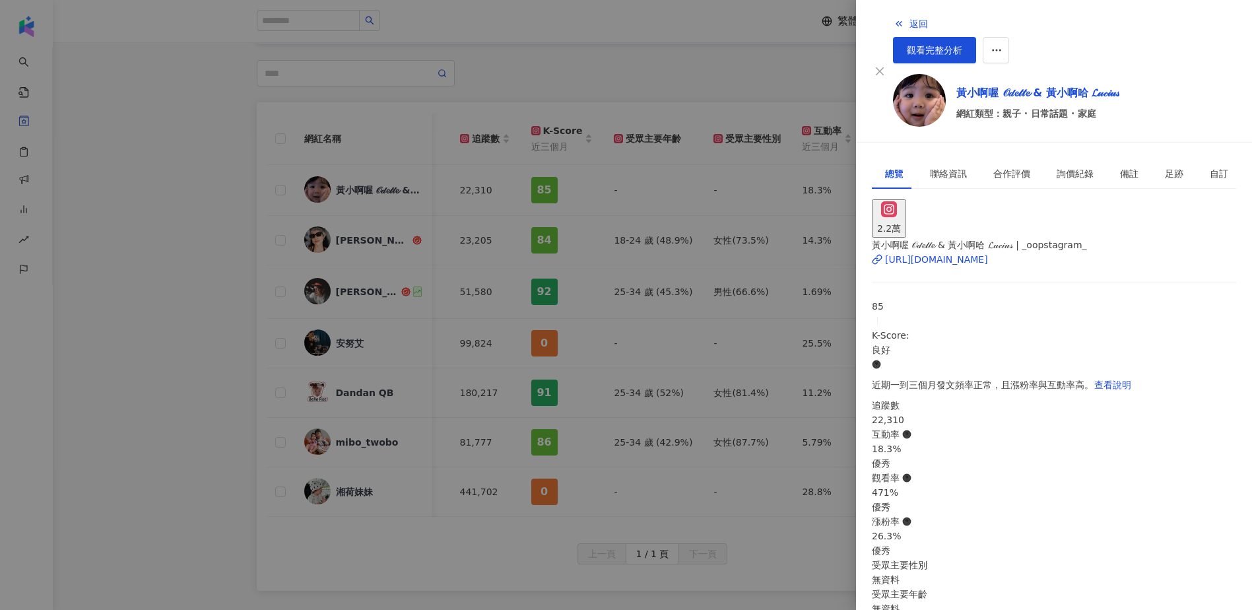
click at [215, 390] on div at bounding box center [626, 305] width 1252 height 610
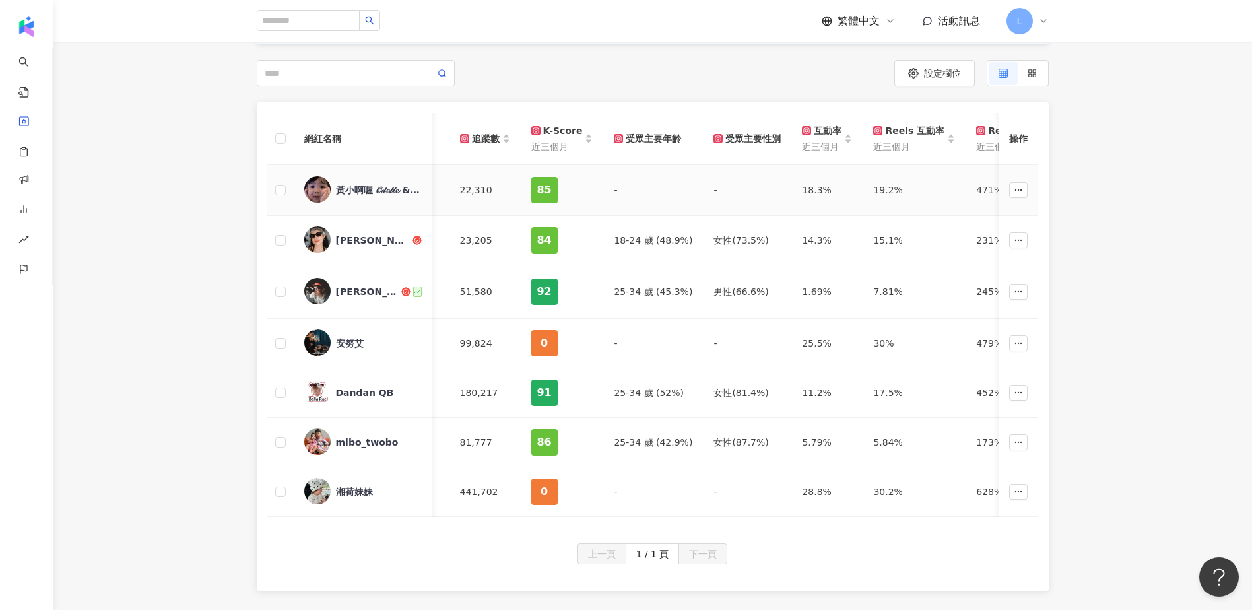
click at [376, 199] on div "黃小啊喔 𝒪𝒹𝓮𝓉𝓉𝓮 & 黃小啊哈 𝓛𝓊𝒸𝒾𝓊𝓈" at bounding box center [362, 190] width 117 height 28
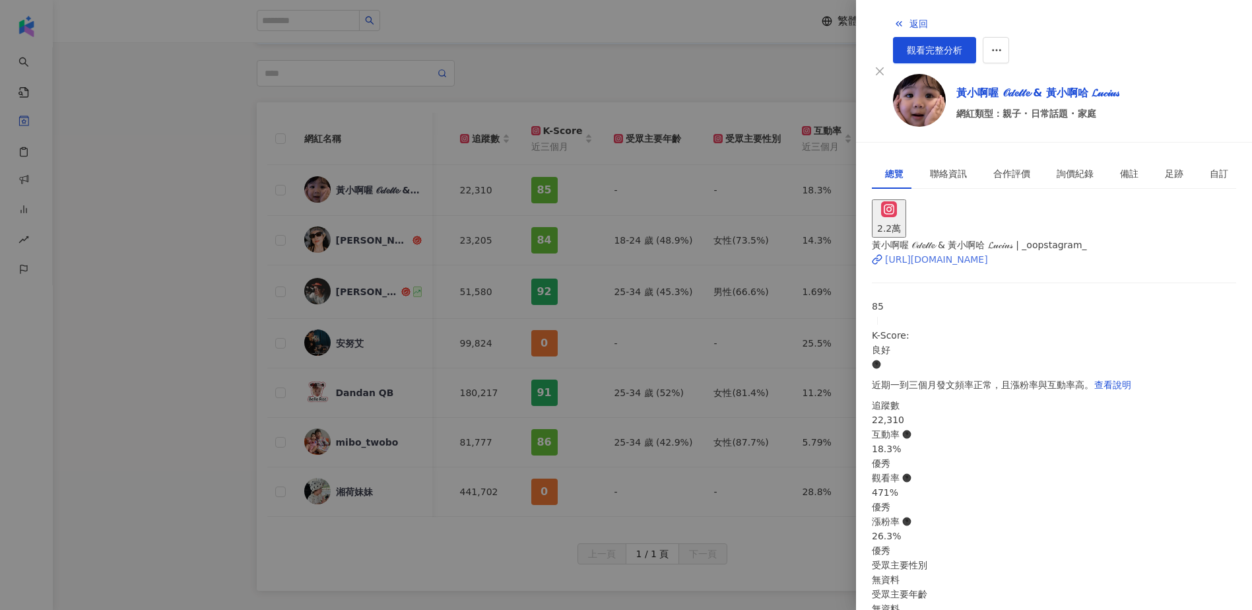
click at [950, 252] on div "https://www.instagram.com/_oopstagram_/" at bounding box center [936, 259] width 103 height 15
click at [220, 323] on div at bounding box center [626, 305] width 1252 height 610
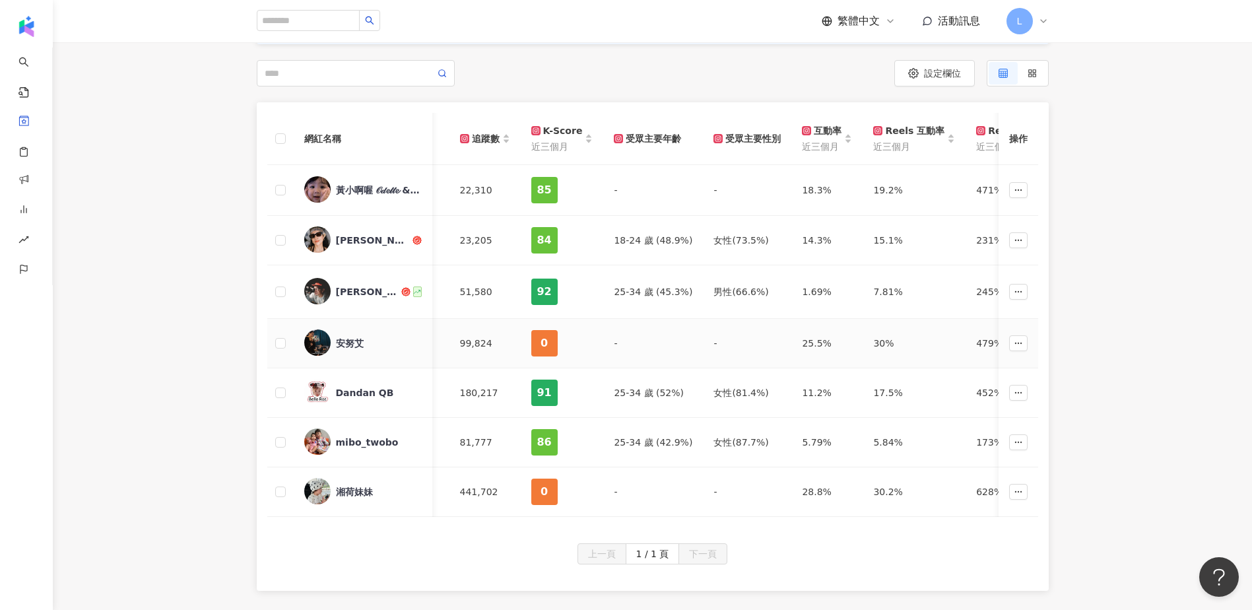
click at [357, 337] on div "安努艾" at bounding box center [350, 343] width 28 height 13
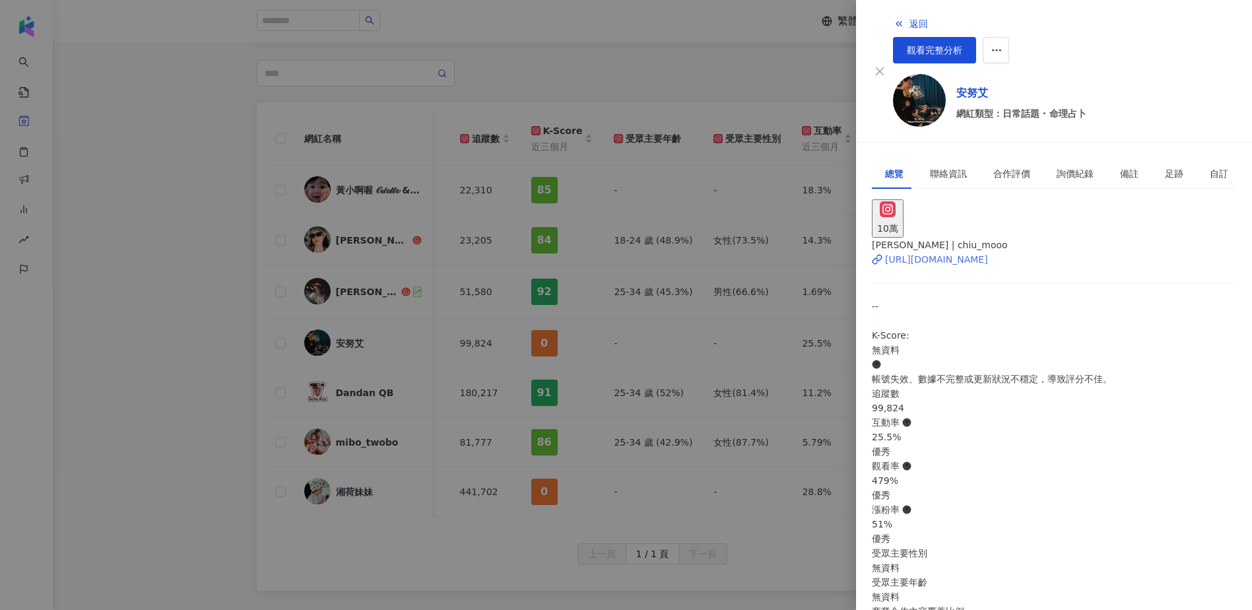
click at [952, 252] on div "https://www.instagram.com/chiu_mooo/" at bounding box center [936, 259] width 103 height 15
click at [176, 340] on div at bounding box center [626, 305] width 1252 height 610
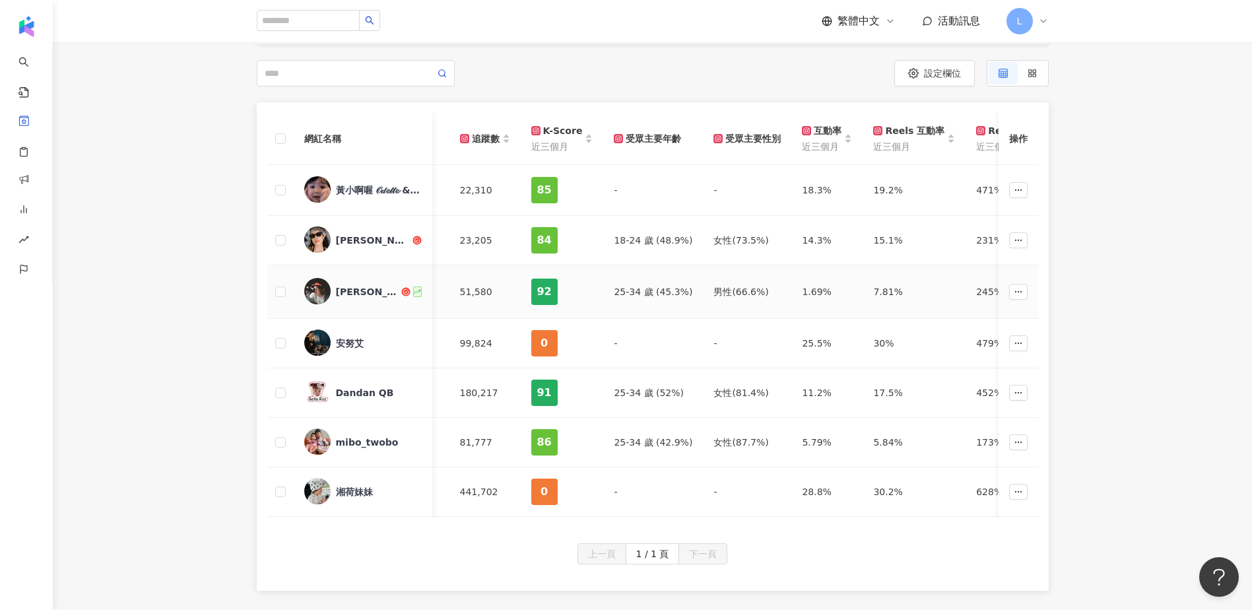
click at [349, 290] on div "薛越" at bounding box center [367, 291] width 63 height 13
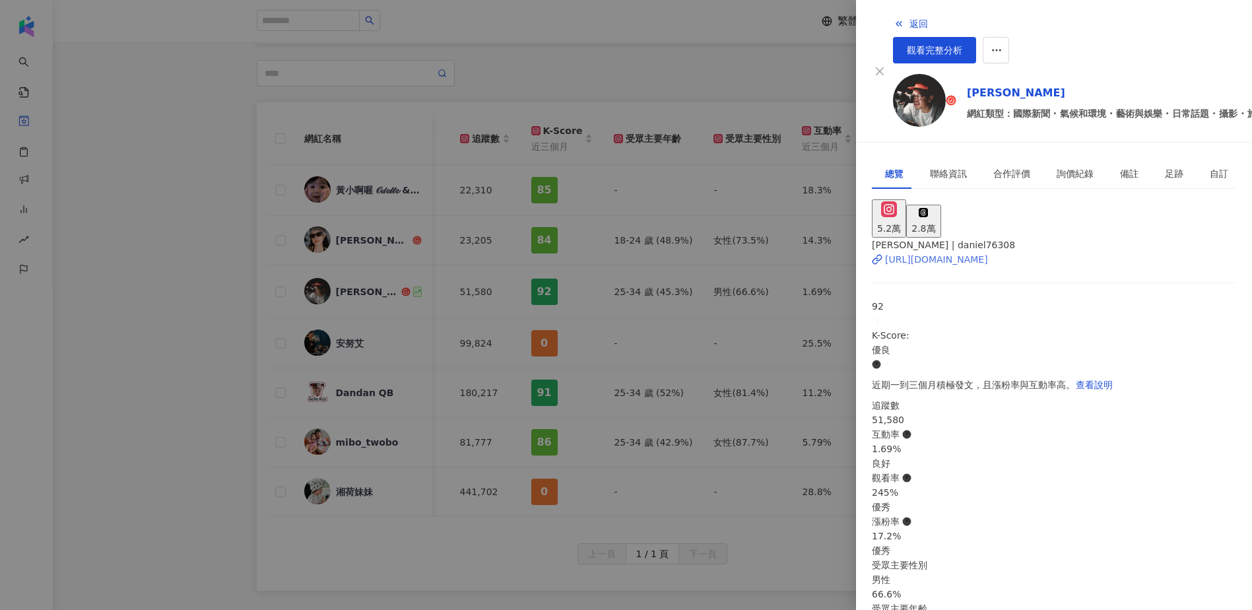
click at [939, 252] on div "https://www.instagram.com/daniel76308/" at bounding box center [936, 259] width 103 height 15
click at [156, 339] on div at bounding box center [626, 305] width 1252 height 610
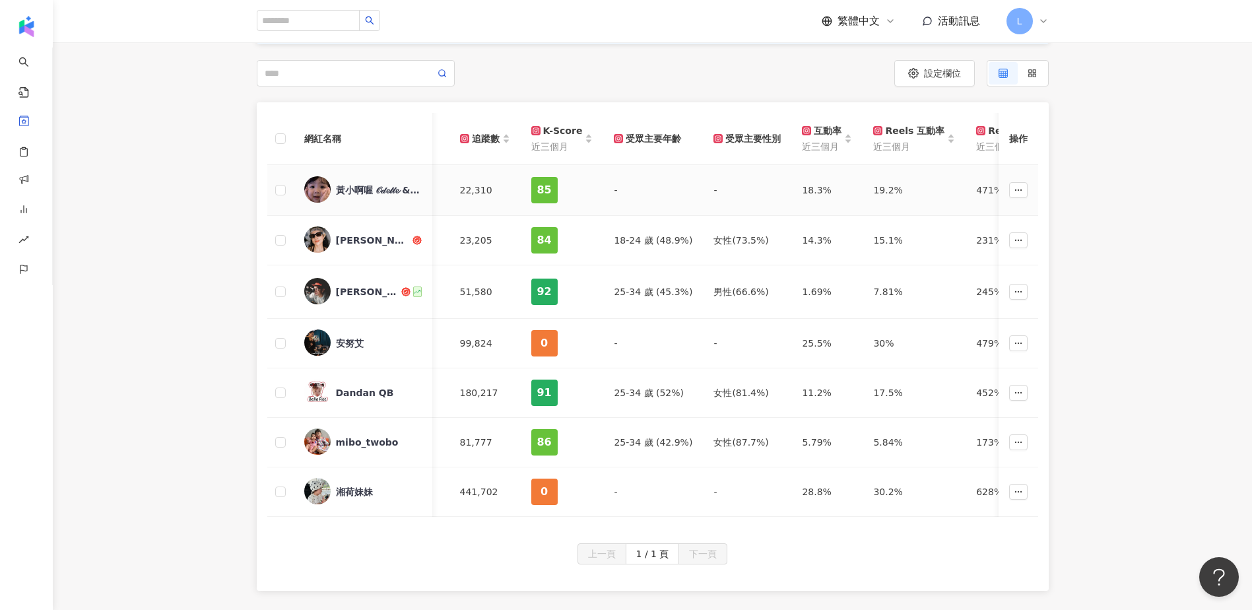
click at [366, 189] on div "黃小啊喔 𝒪𝒹𝓮𝓉𝓉𝓮 & 黃小啊哈 𝓛𝓊𝒸𝒾𝓊𝓈" at bounding box center [379, 189] width 86 height 13
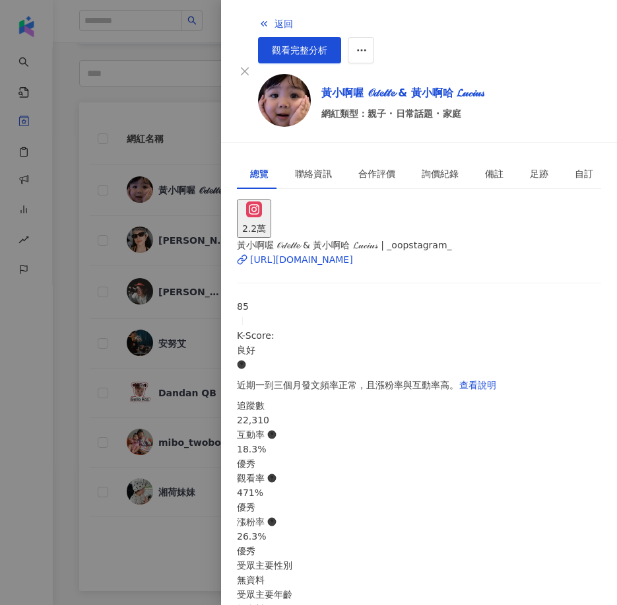
click at [74, 255] on div at bounding box center [308, 302] width 617 height 605
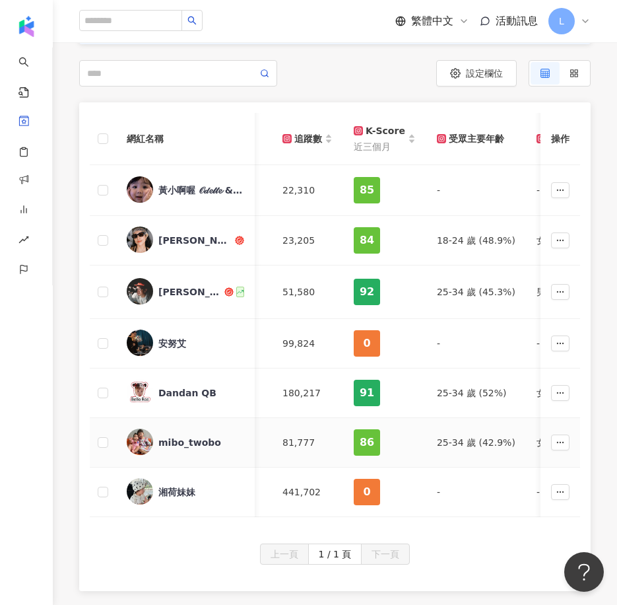
click at [174, 437] on div "mibo_twobo" at bounding box center [189, 442] width 63 height 13
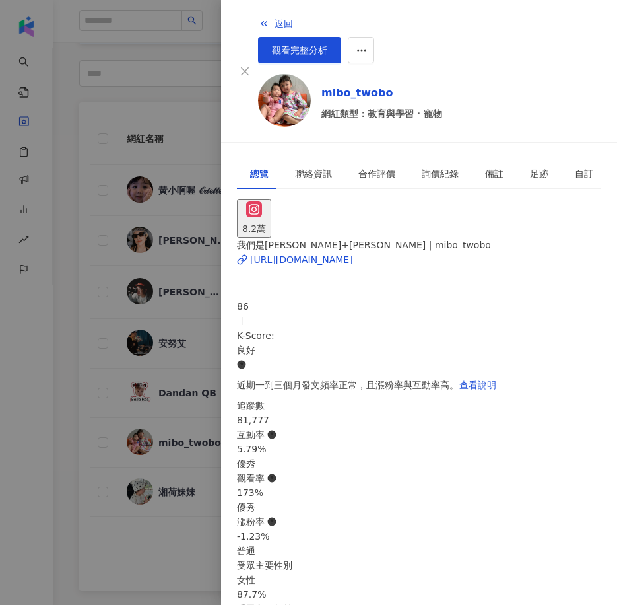
click at [67, 308] on div at bounding box center [308, 302] width 617 height 605
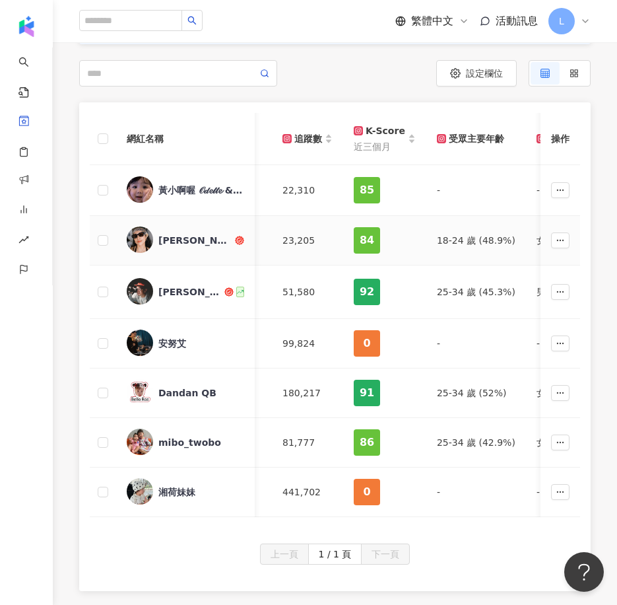
click at [166, 244] on div "蕾蕾" at bounding box center [195, 240] width 74 height 13
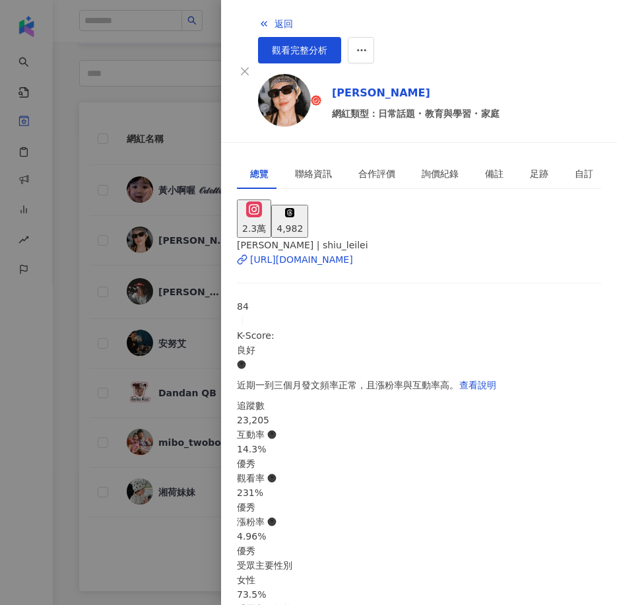
click at [64, 244] on div at bounding box center [308, 302] width 617 height 605
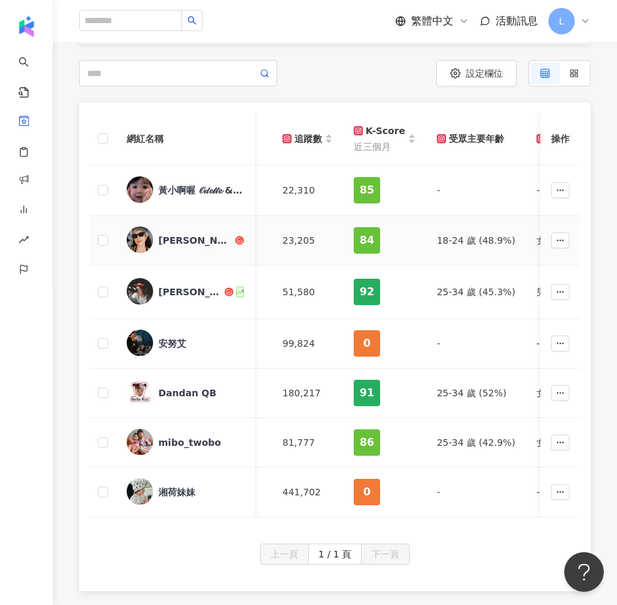
click at [166, 244] on div "蕾蕾" at bounding box center [195, 240] width 74 height 13
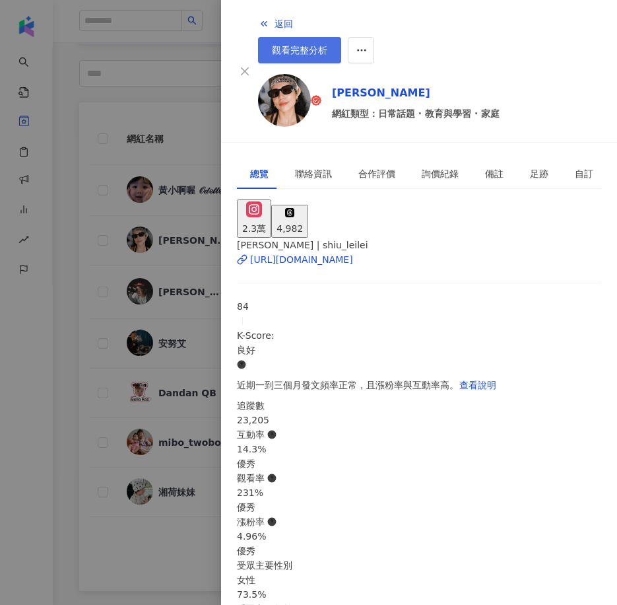
click at [341, 37] on link "觀看完整分析" at bounding box center [299, 50] width 83 height 26
click at [61, 253] on div at bounding box center [308, 302] width 617 height 605
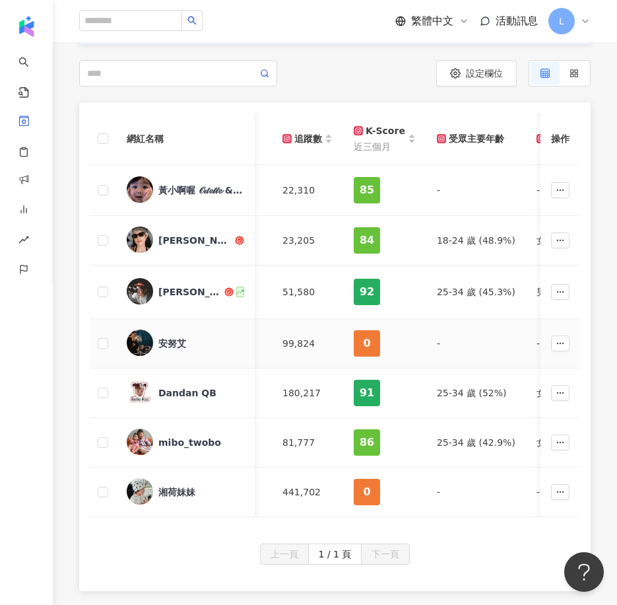
click at [181, 339] on div "安努艾" at bounding box center [172, 343] width 28 height 13
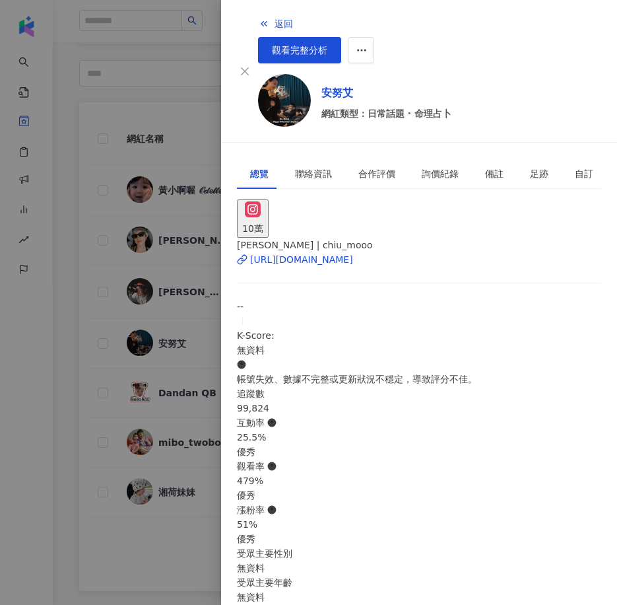
click at [354, 199] on div "10萬" at bounding box center [419, 218] width 364 height 38
click at [347, 74] on div "安努艾 網紅類型：日常話題 · 命理占卜" at bounding box center [429, 102] width 343 height 57
drag, startPoint x: 292, startPoint y: 54, endPoint x: 336, endPoint y: 72, distance: 47.7
click at [336, 74] on div "安努艾 網紅類型：日常話題 · 命理占卜" at bounding box center [429, 102] width 343 height 57
copy div "安努艾"
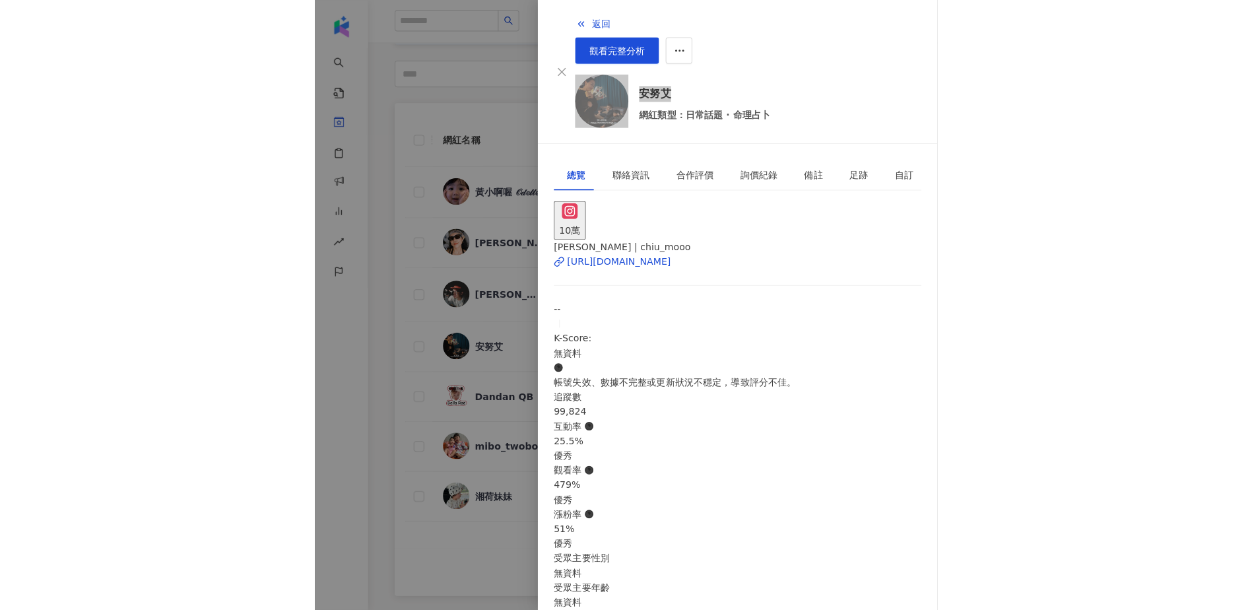
scroll to position [0, 0]
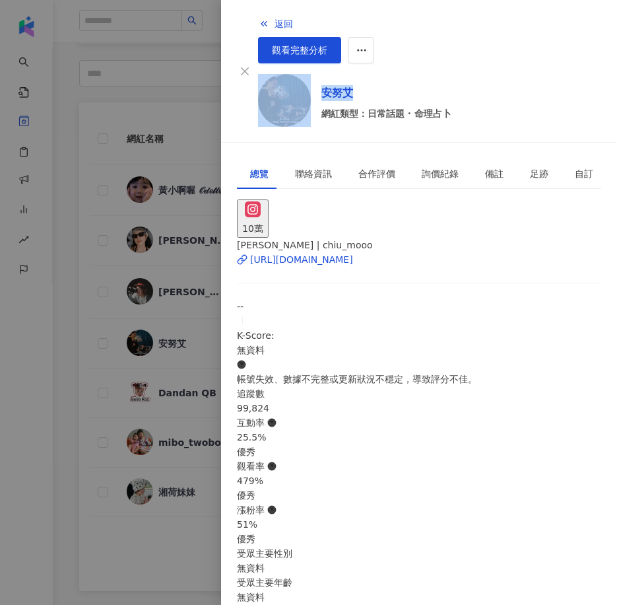
click at [350, 199] on div "10萬" at bounding box center [419, 218] width 364 height 38
click at [48, 288] on div at bounding box center [308, 302] width 617 height 605
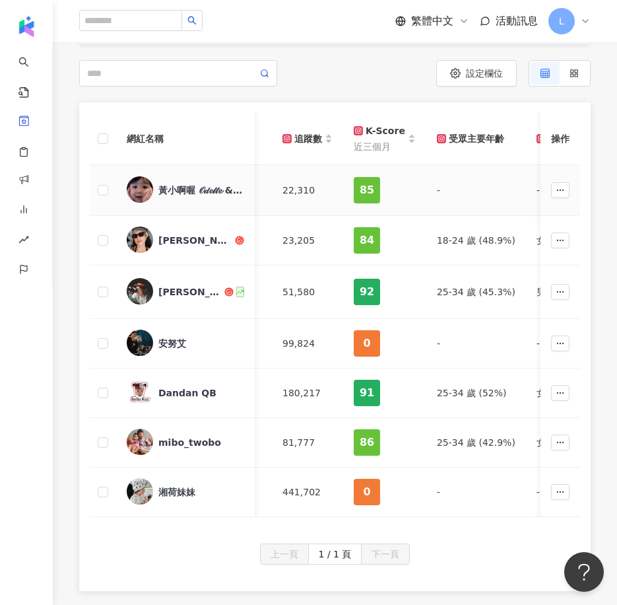
click at [178, 199] on div "黃小啊喔 𝒪𝒹𝓮𝓉𝓉𝓮 & 黃小啊哈 𝓛𝓊𝒸𝒾𝓊𝓈" at bounding box center [185, 190] width 117 height 28
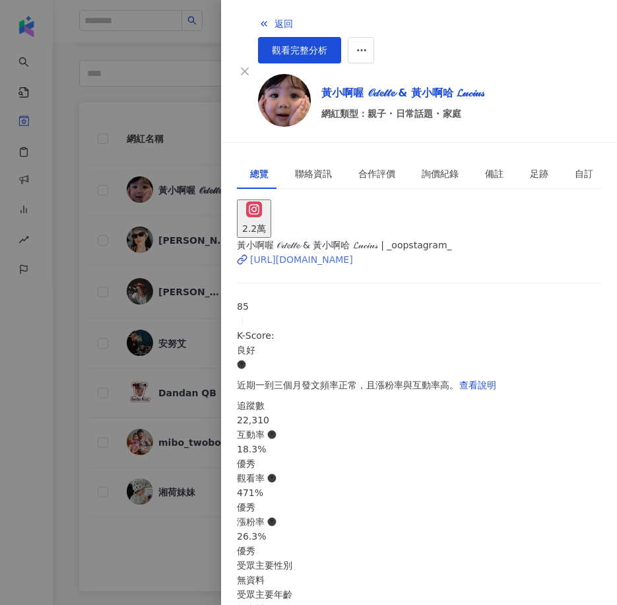
click at [277, 252] on div "https://www.instagram.com/_oopstagram_/" at bounding box center [301, 259] width 103 height 15
click at [65, 345] on div at bounding box center [308, 302] width 617 height 605
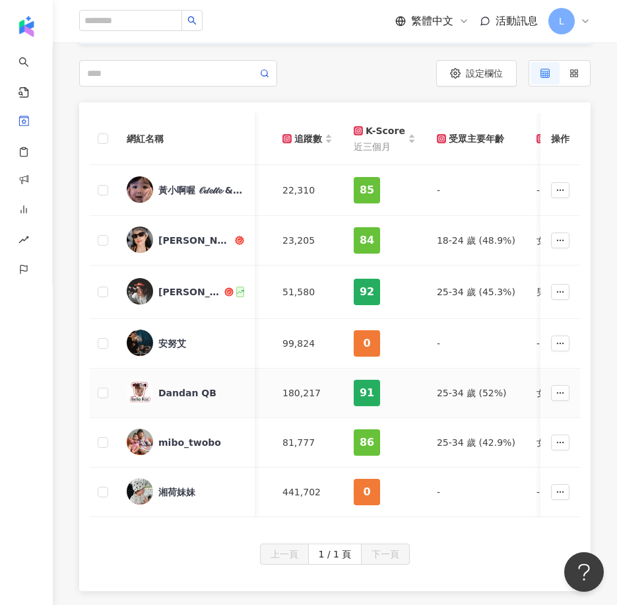
click at [171, 393] on div "Dandan QB" at bounding box center [187, 392] width 58 height 13
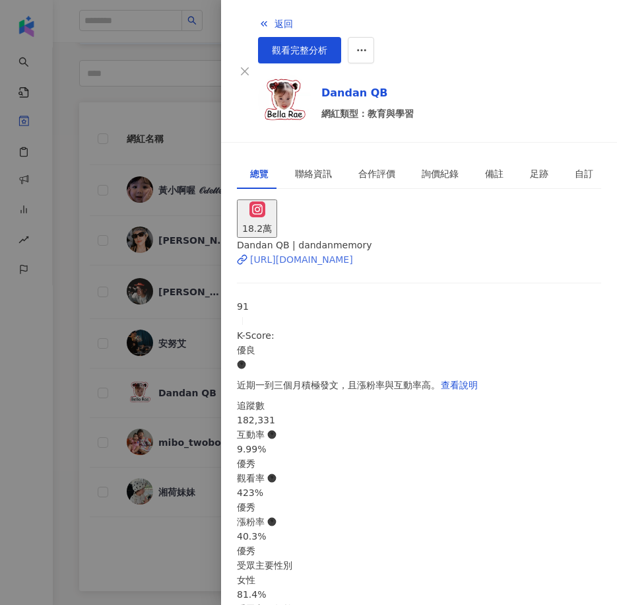
click at [330, 252] on div "https://www.instagram.com/dandanmemory/" at bounding box center [301, 259] width 103 height 15
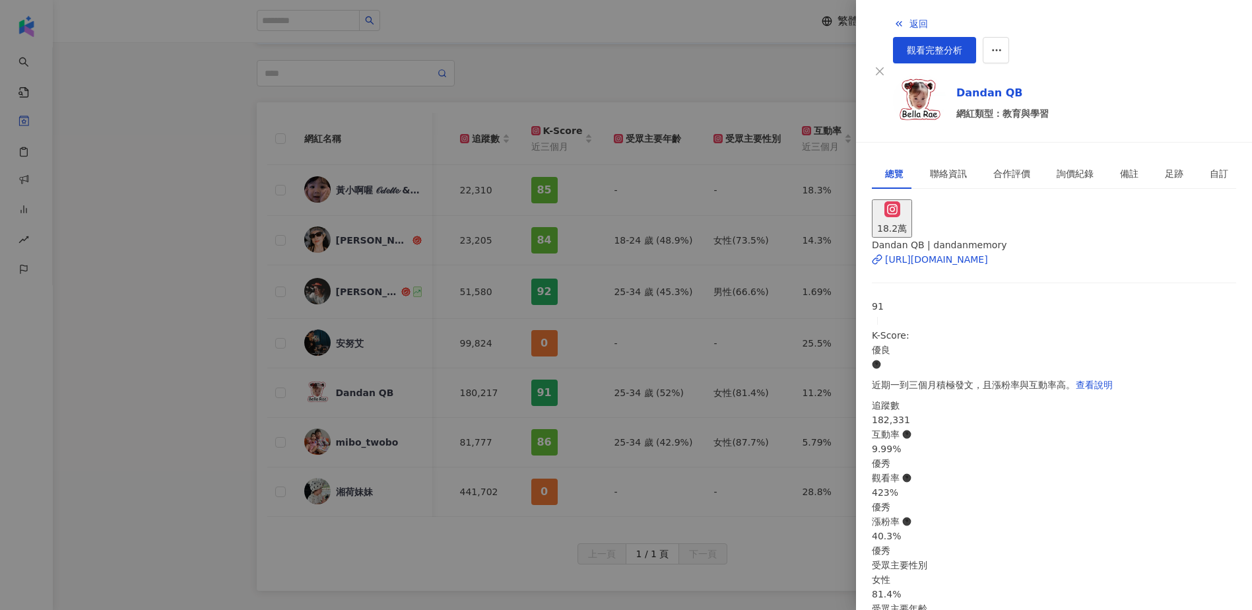
click at [181, 166] on div at bounding box center [626, 305] width 1252 height 610
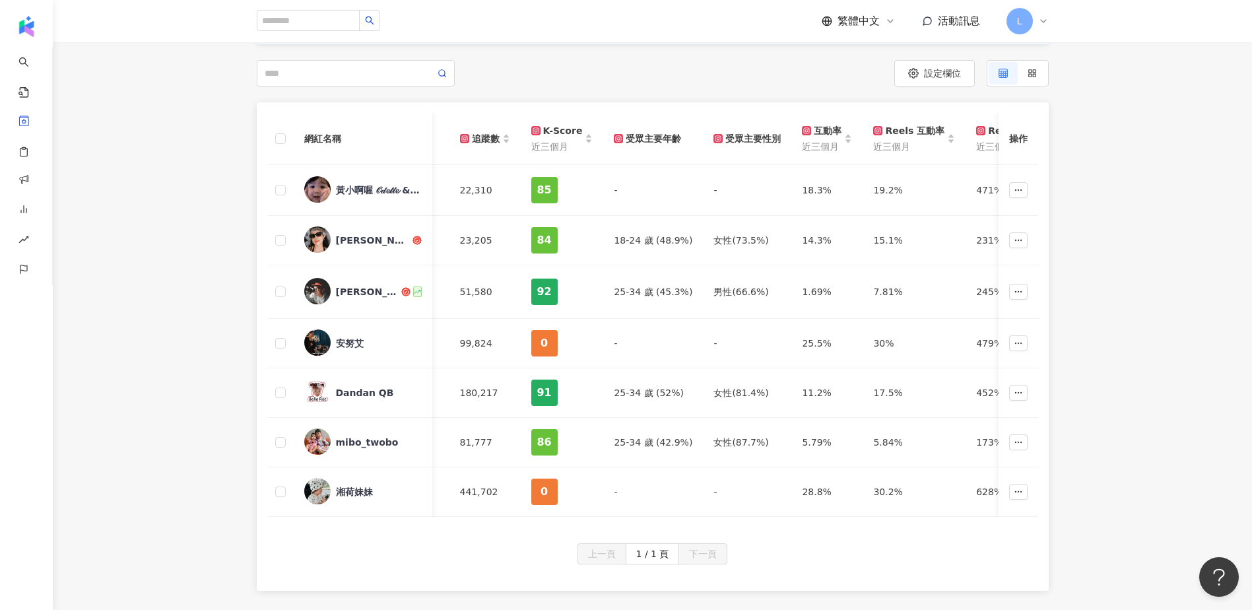
click at [1137, 354] on div "網紅名稱 社群平台 網紅量級 網紅類型 追蹤數 K-Score 近三個月 受眾主要年齡 受眾主要性別 互動率 近三個月 Reels 互動率 近三個月 Reel…" at bounding box center [652, 346] width 1199 height 488
click at [220, 331] on div "網紅名稱 社群平台 網紅量級 網紅類型 追蹤數 K-Score 近三個月 受眾主要年齡 受眾主要性別 互動率 近三個月 Reels 互動率 近三個月 Reel…" at bounding box center [652, 346] width 1199 height 488
click at [214, 330] on div "網紅名稱 社群平台 網紅量級 網紅類型 追蹤數 K-Score 近三個月 受眾主要年齡 受眾主要性別 互動率 近三個月 Reels 互動率 近三個月 Reel…" at bounding box center [652, 346] width 1199 height 488
click at [249, 67] on div "設定欄位" at bounding box center [652, 73] width 845 height 26
click at [290, 20] on input "search" at bounding box center [308, 20] width 103 height 21
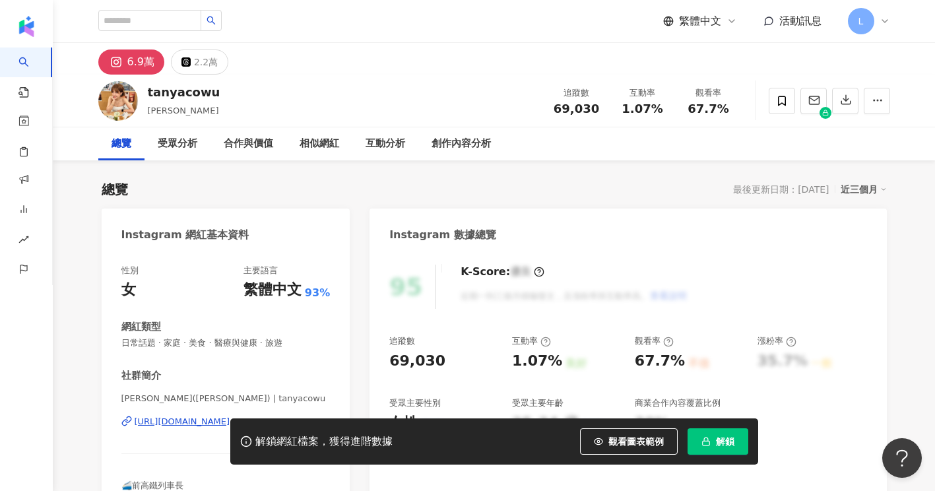
click at [640, 193] on div "總覽 最後更新日期：[DATE] 近三個月" at bounding box center [494, 189] width 785 height 18
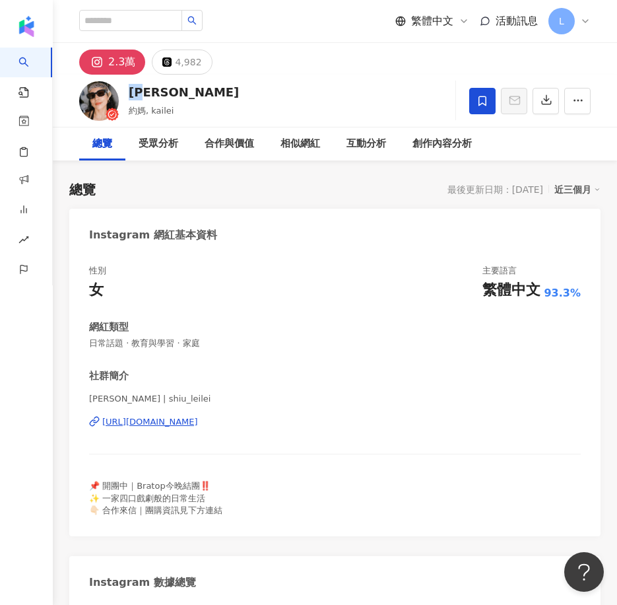
drag, startPoint x: 151, startPoint y: 92, endPoint x: 131, endPoint y: 92, distance: 20.5
click at [131, 92] on div "蕾蕾" at bounding box center [184, 92] width 110 height 16
copy div "蕾蕾"
click at [156, 422] on div "https://www.instagram.com/shiu_leilei/" at bounding box center [150, 422] width 96 height 12
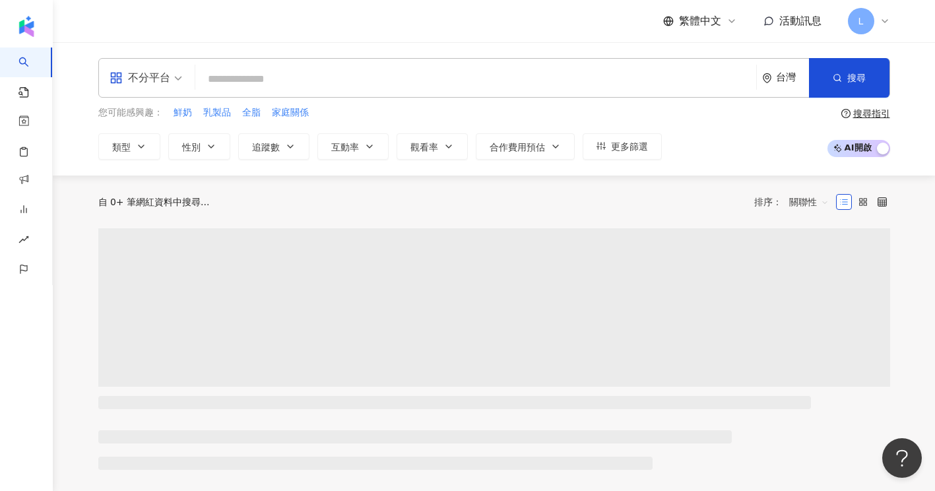
click at [273, 79] on input "search" at bounding box center [476, 79] width 550 height 25
type input "**********"
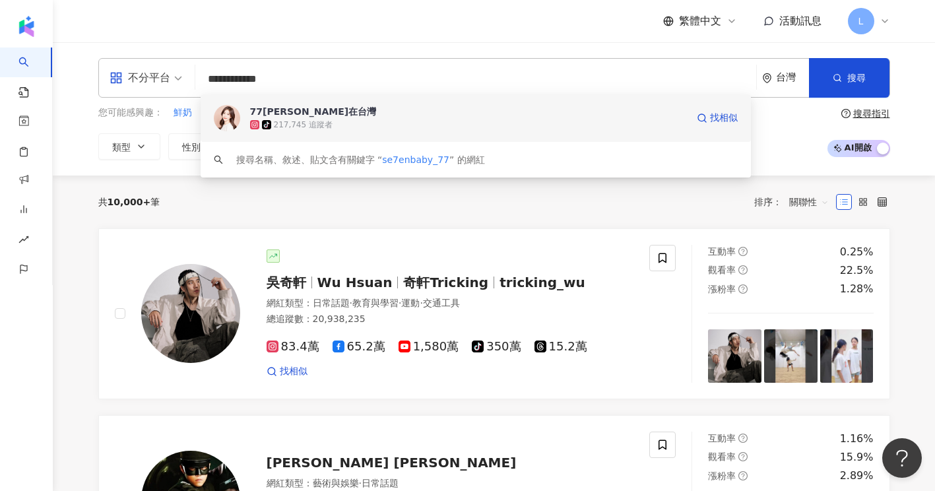
click at [312, 115] on span "77[PERSON_NAME]在台灣" at bounding box center [468, 111] width 437 height 13
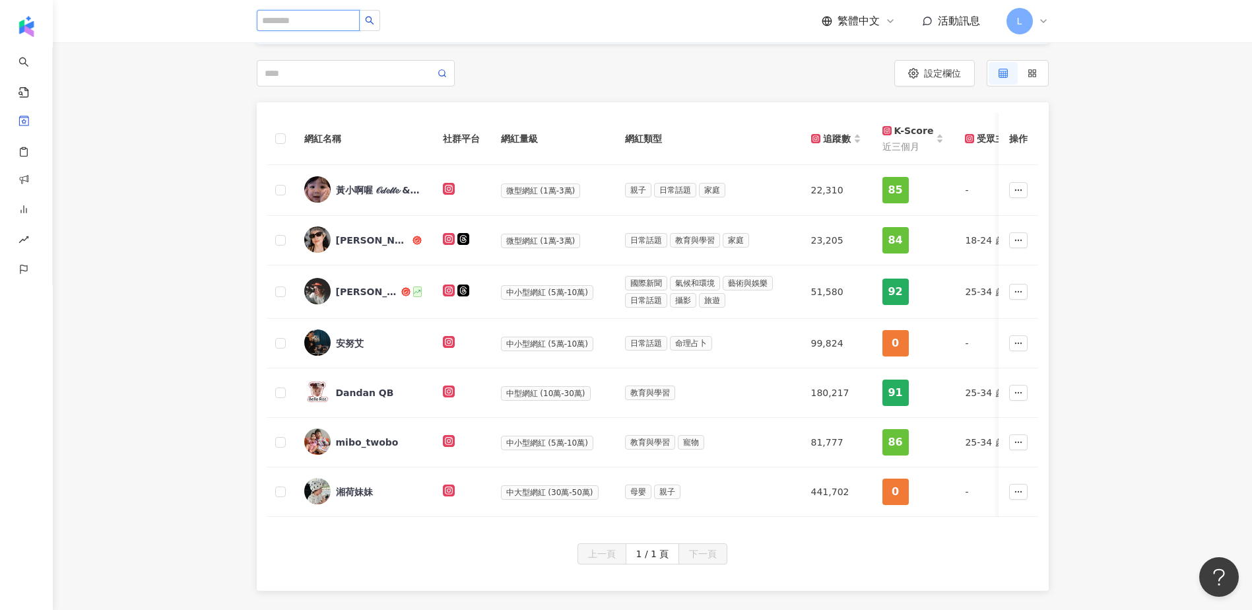
click at [300, 13] on input "search" at bounding box center [308, 20] width 103 height 21
type input "*"
type input "****"
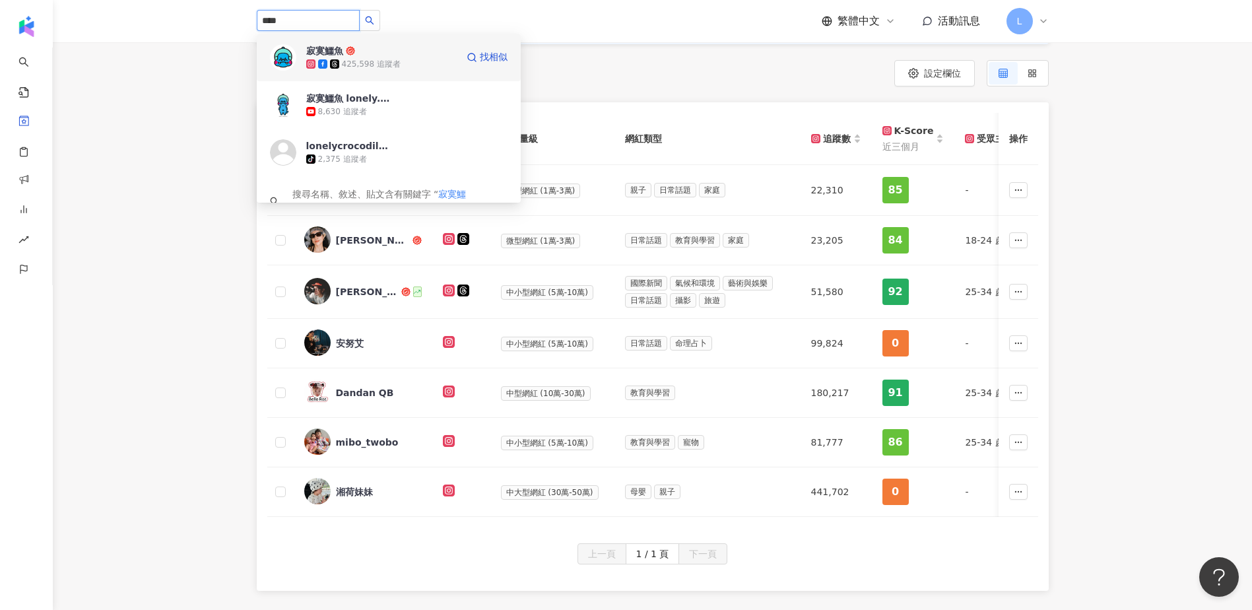
click at [374, 55] on span "寂寞鱷魚" at bounding box center [349, 50] width 86 height 13
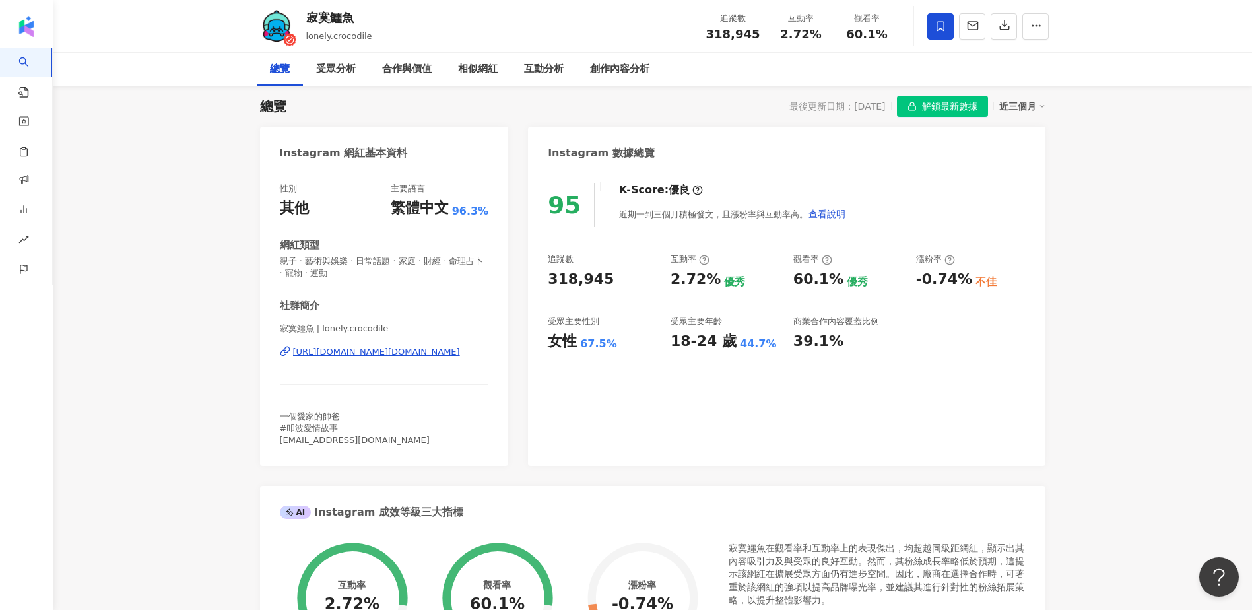
scroll to position [88, 0]
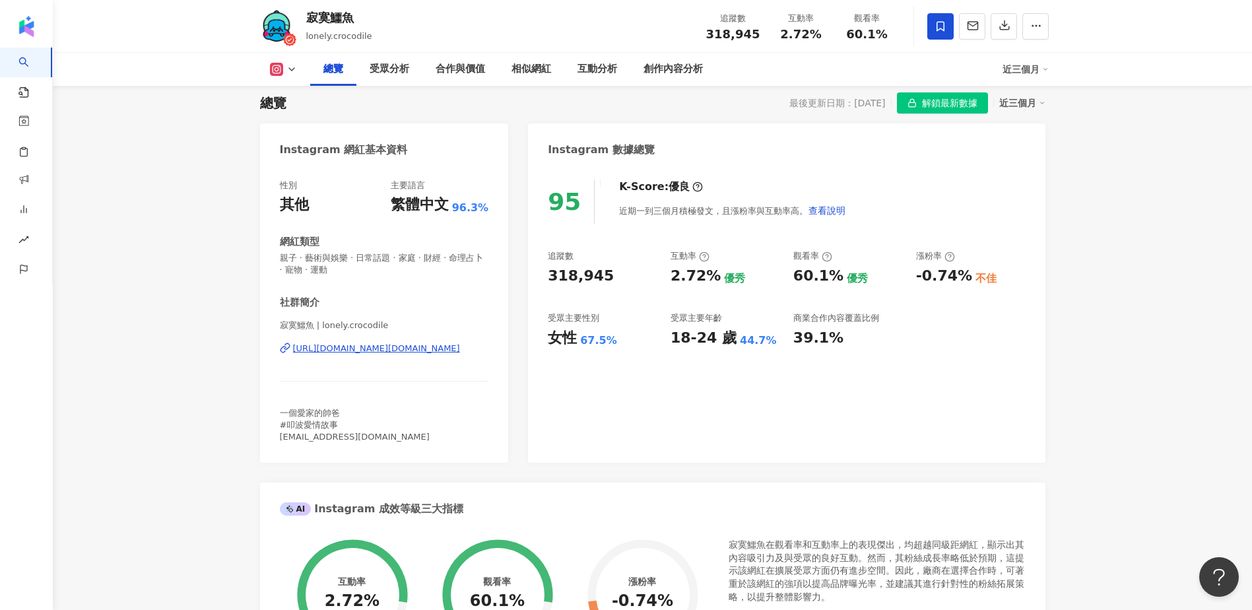
drag, startPoint x: 141, startPoint y: 141, endPoint x: 148, endPoint y: 177, distance: 36.4
